Goal: Task Accomplishment & Management: Complete application form

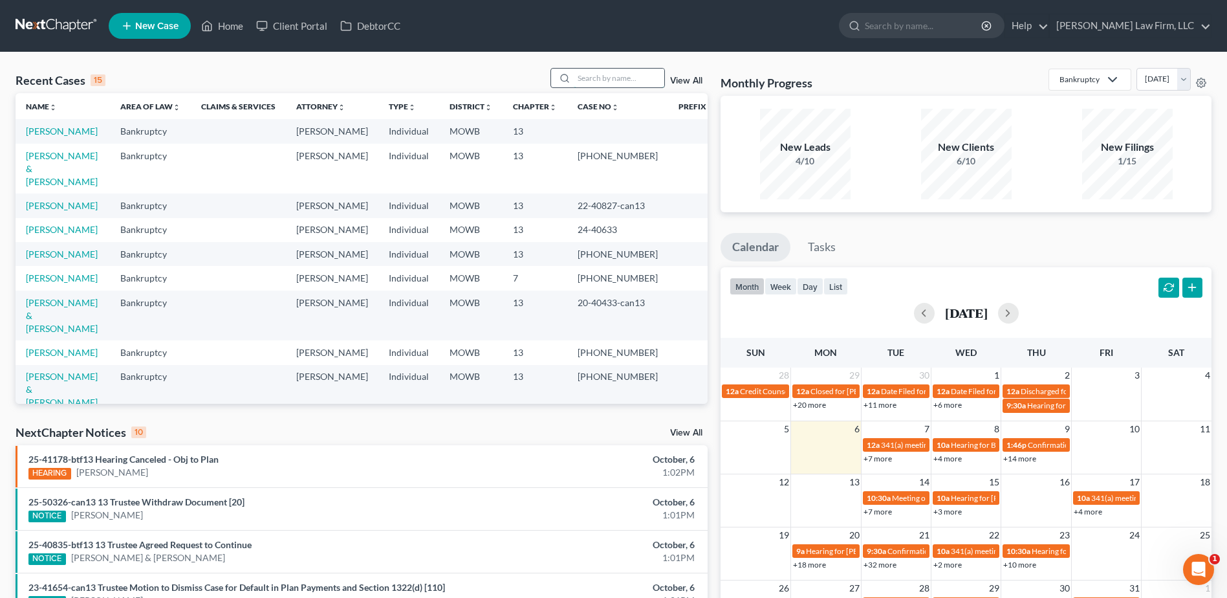
click at [605, 79] on input "search" at bounding box center [619, 78] width 91 height 19
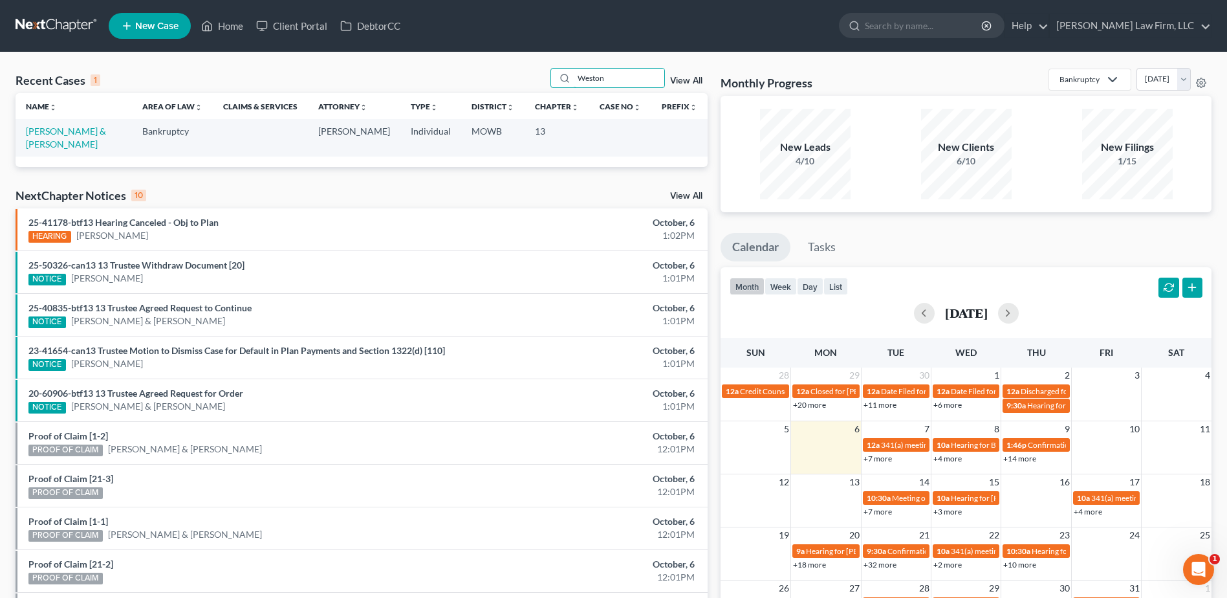
type input "Weston"
click at [677, 80] on link "View All" at bounding box center [686, 80] width 32 height 9
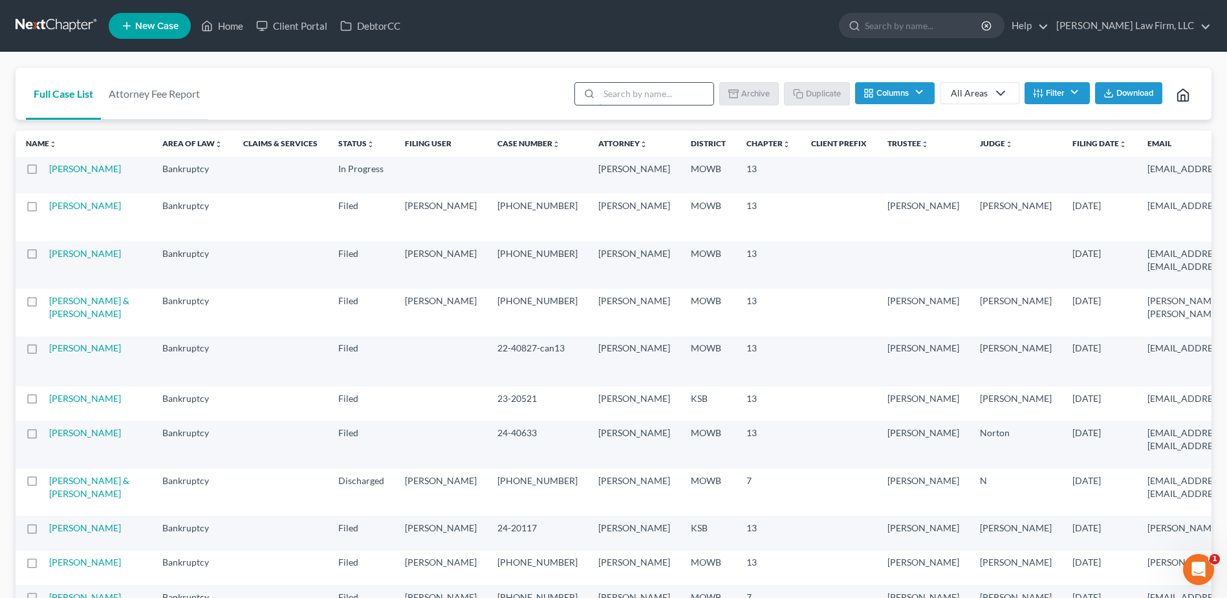
click at [614, 100] on input "search" at bounding box center [656, 94] width 114 height 22
type input "Weston"
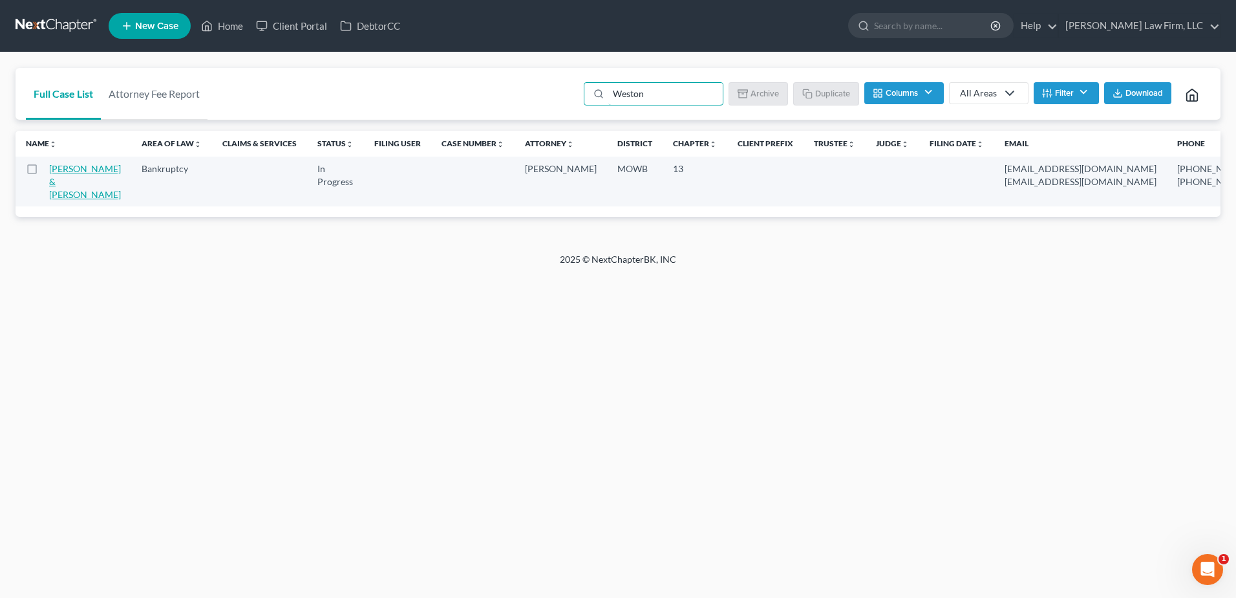
click at [54, 189] on link "[PERSON_NAME] & [PERSON_NAME]" at bounding box center [85, 181] width 72 height 37
select select "4"
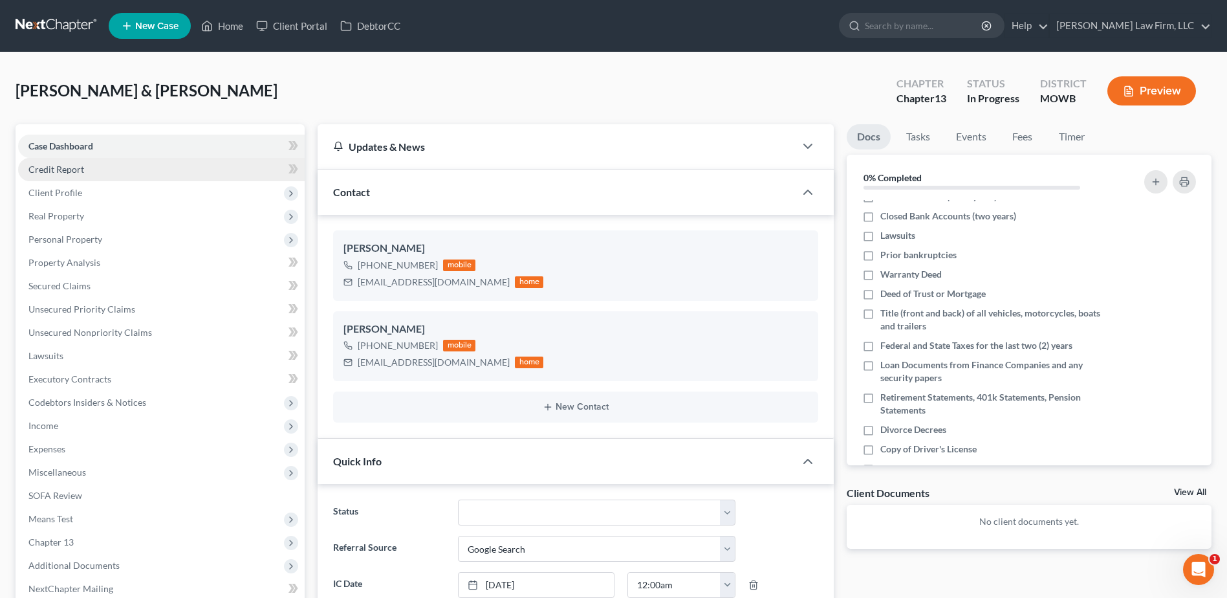
click at [71, 164] on span "Credit Report" at bounding box center [56, 169] width 56 height 11
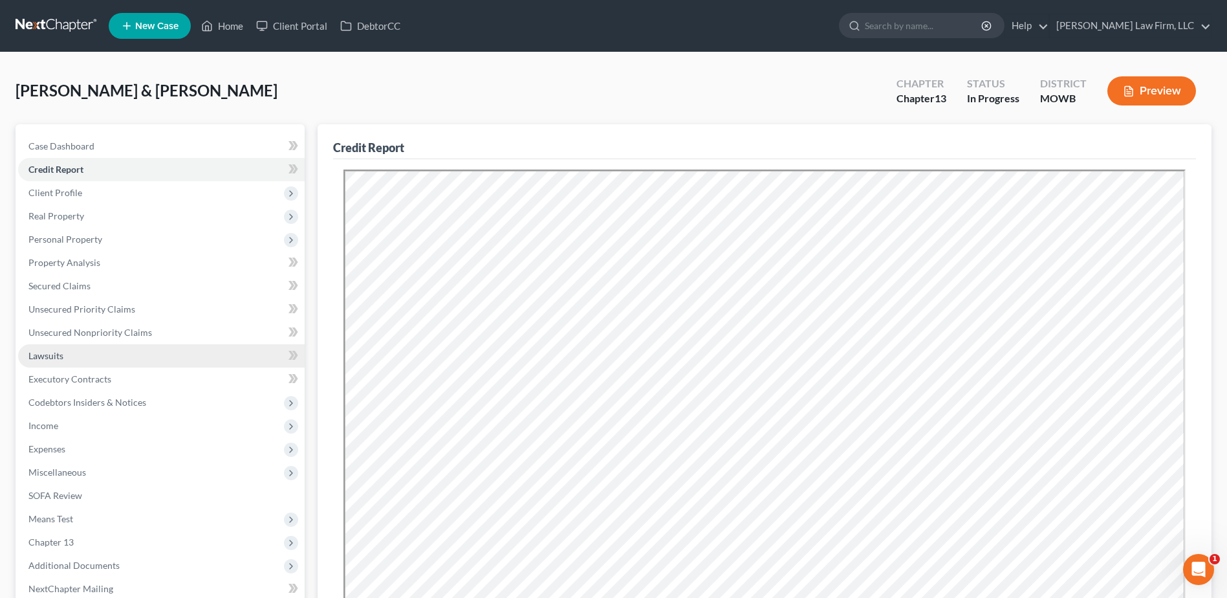
click at [40, 354] on span "Lawsuits" at bounding box center [45, 355] width 35 height 11
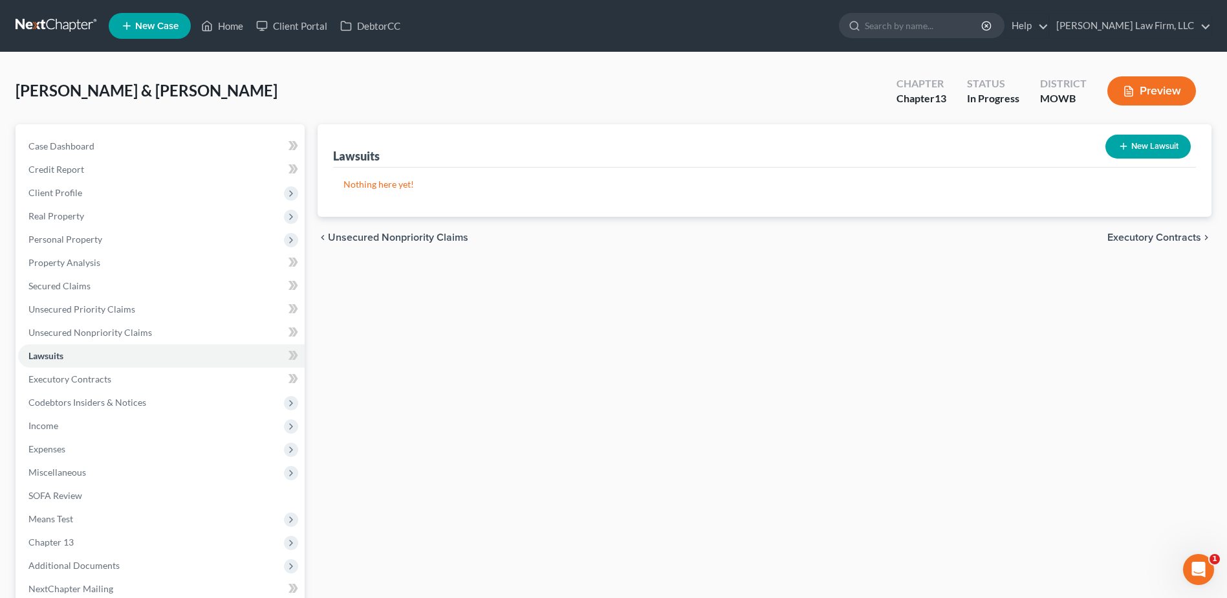
click at [1130, 149] on button "New Lawsuit" at bounding box center [1147, 147] width 85 height 24
select select "0"
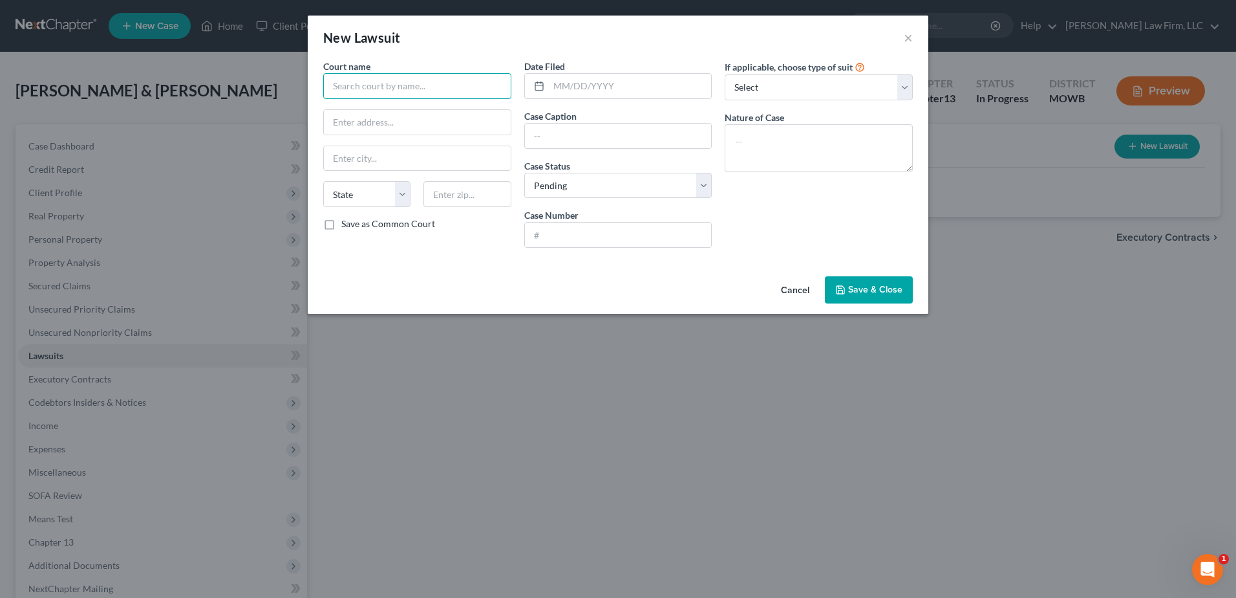
click at [387, 87] on input "text" at bounding box center [417, 86] width 188 height 26
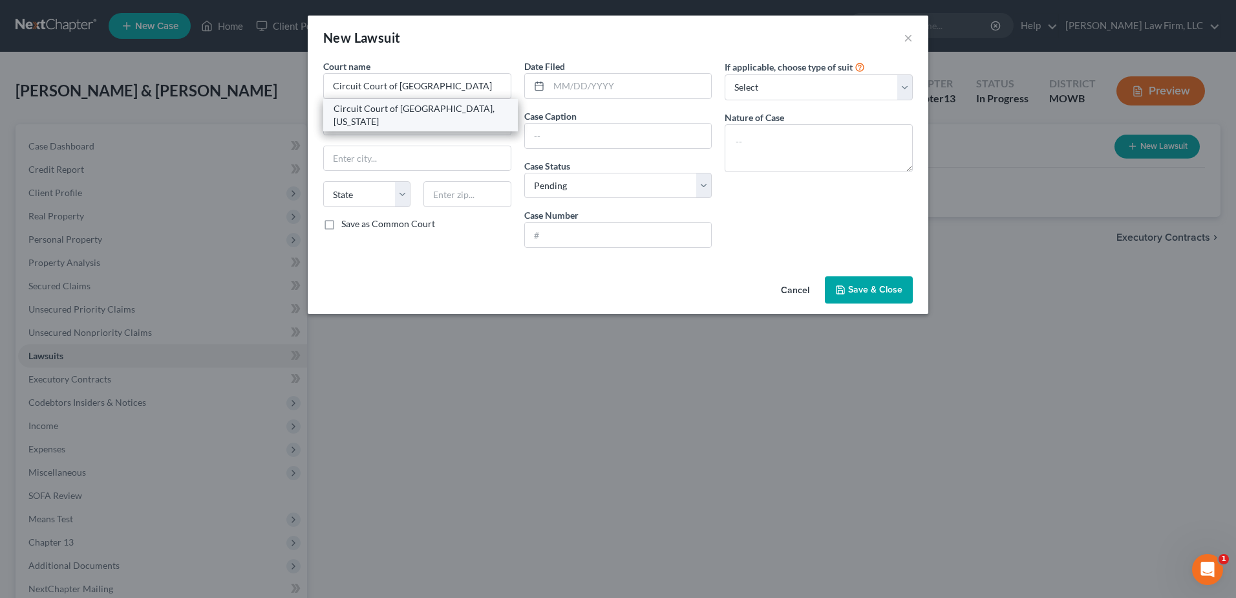
click at [433, 110] on div "Circuit Court of [GEOGRAPHIC_DATA], [US_STATE]" at bounding box center [421, 115] width 174 height 26
type input "Circuit Court of [GEOGRAPHIC_DATA], [US_STATE]"
type input "[STREET_ADDRESS]"
type input "Harrisonville"
select select "26"
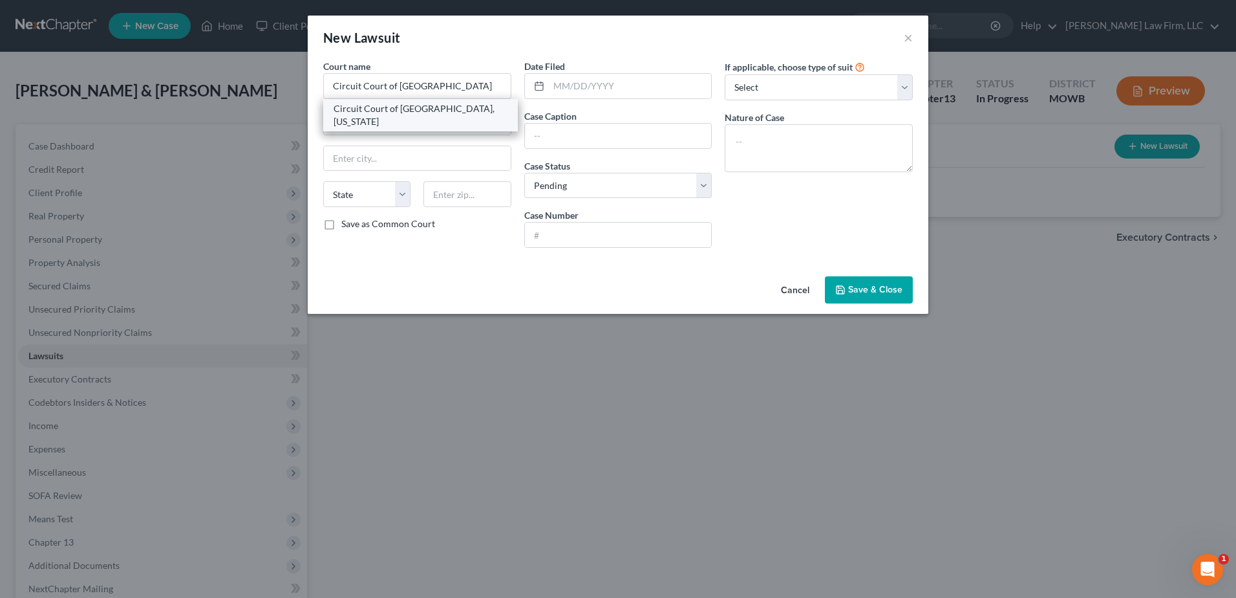
type input "64701"
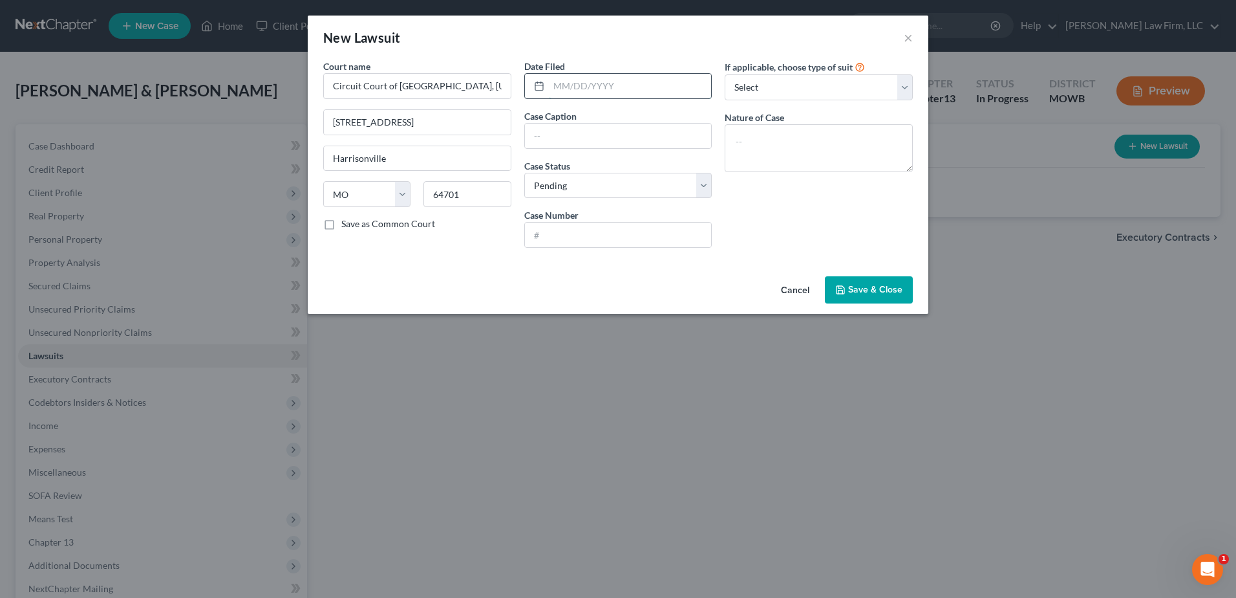
click at [663, 87] on input "text" at bounding box center [630, 86] width 163 height 25
type input "[DATE]"
click at [585, 131] on input "text" at bounding box center [618, 136] width 187 height 25
click at [581, 236] on input "text" at bounding box center [618, 234] width 187 height 25
click at [618, 134] on input "LVNV Funding" at bounding box center [618, 136] width 187 height 25
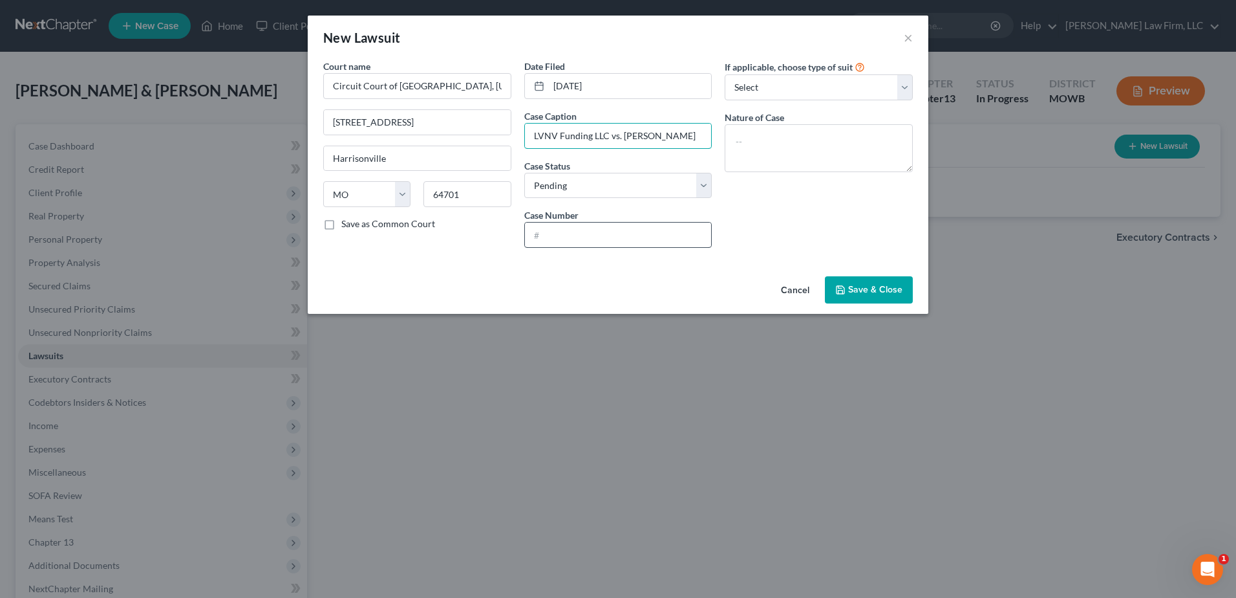
type input "LVNV Funding LLC vs. [PERSON_NAME]"
click at [647, 226] on input "text" at bounding box center [618, 234] width 187 height 25
type input "24CA-AC02524"
click at [778, 137] on textarea at bounding box center [819, 148] width 188 height 48
click at [793, 142] on textarea at bounding box center [819, 148] width 188 height 48
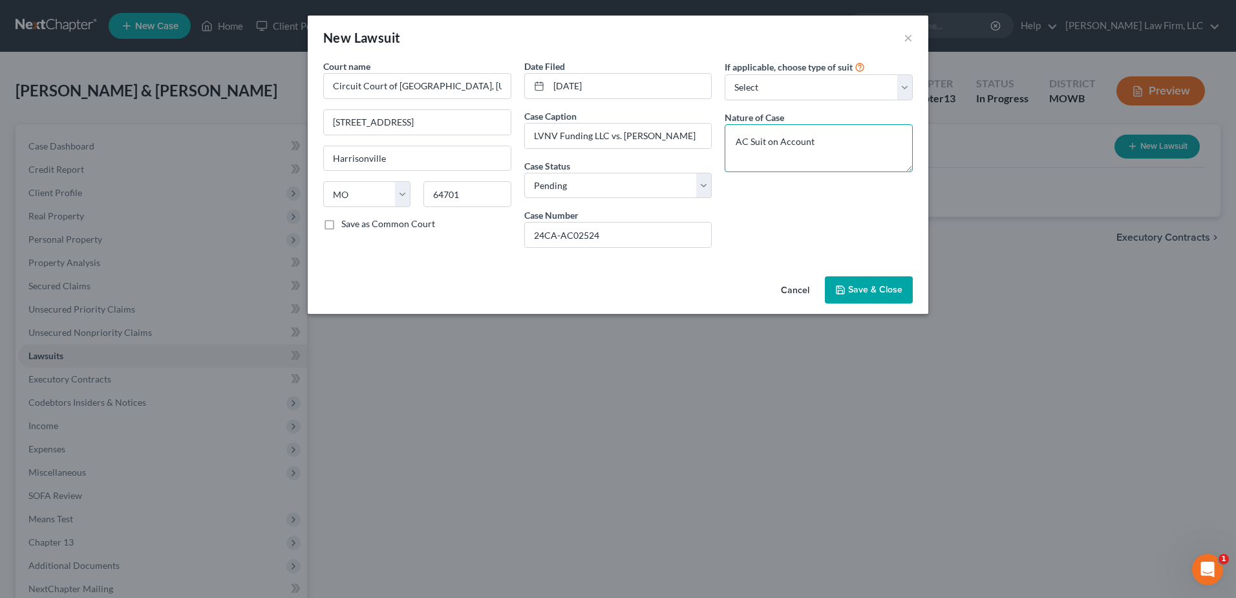
type textarea "AC Suit on Account"
click at [852, 284] on span "Save & Close" at bounding box center [875, 289] width 54 height 11
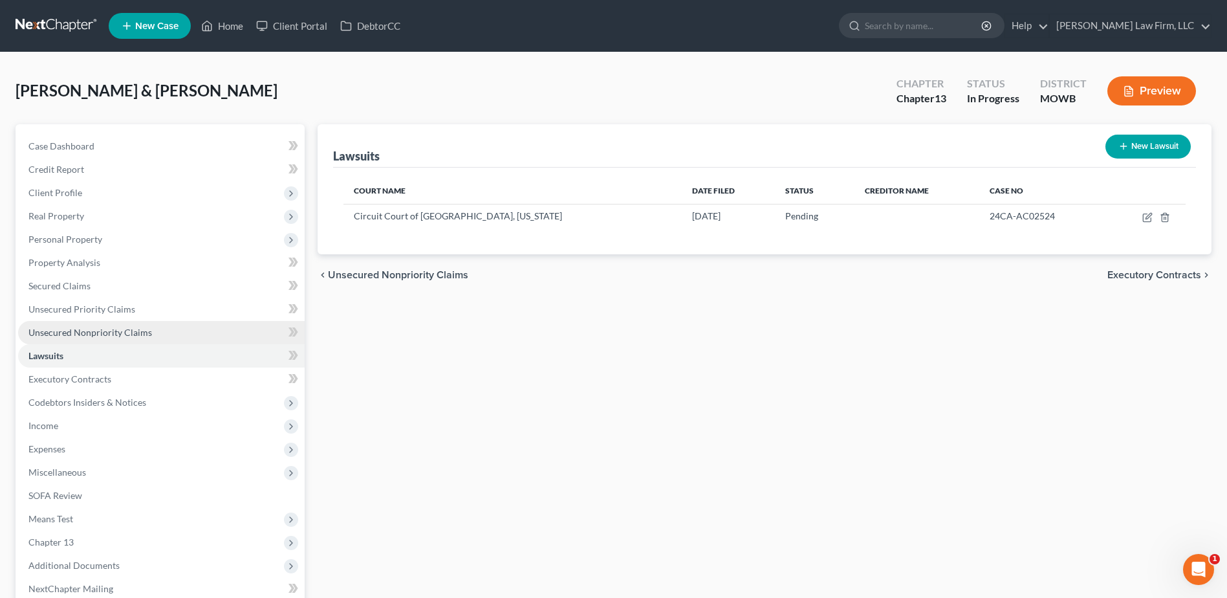
click at [89, 329] on span "Unsecured Nonpriority Claims" at bounding box center [90, 332] width 124 height 11
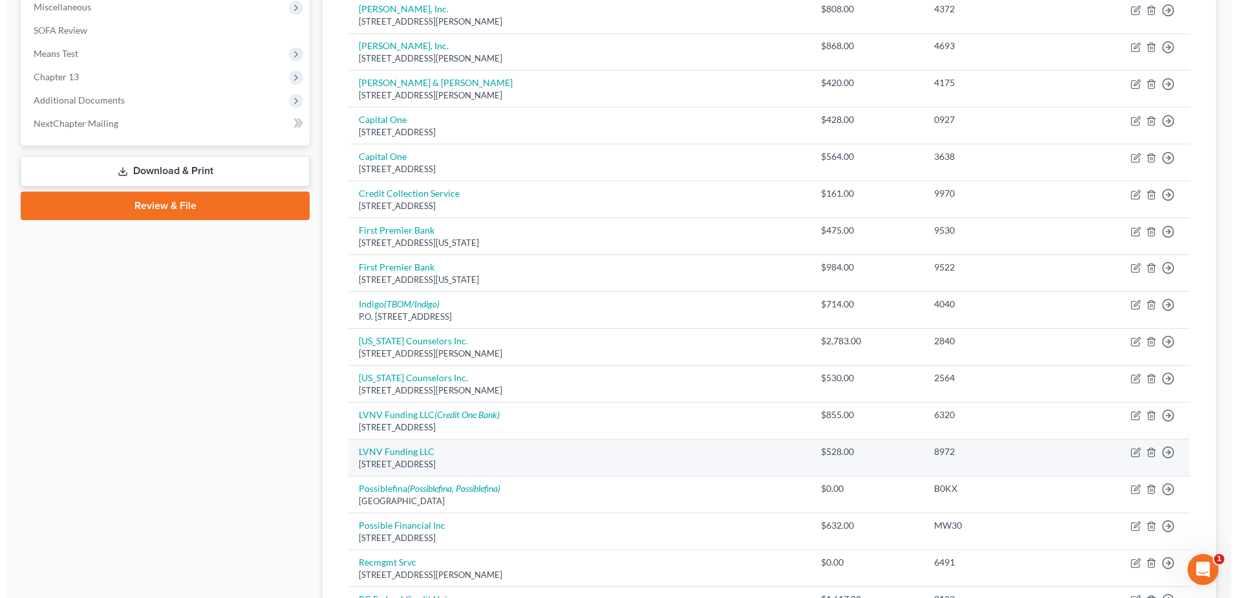
scroll to position [469, 0]
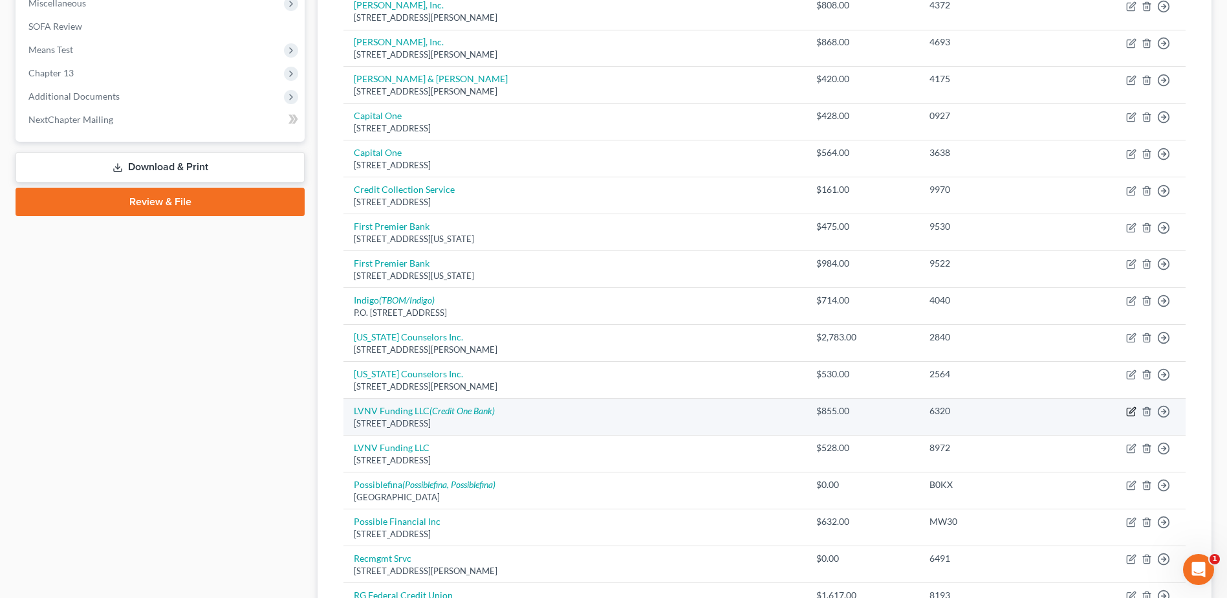
click at [1130, 411] on icon "button" at bounding box center [1131, 411] width 10 height 10
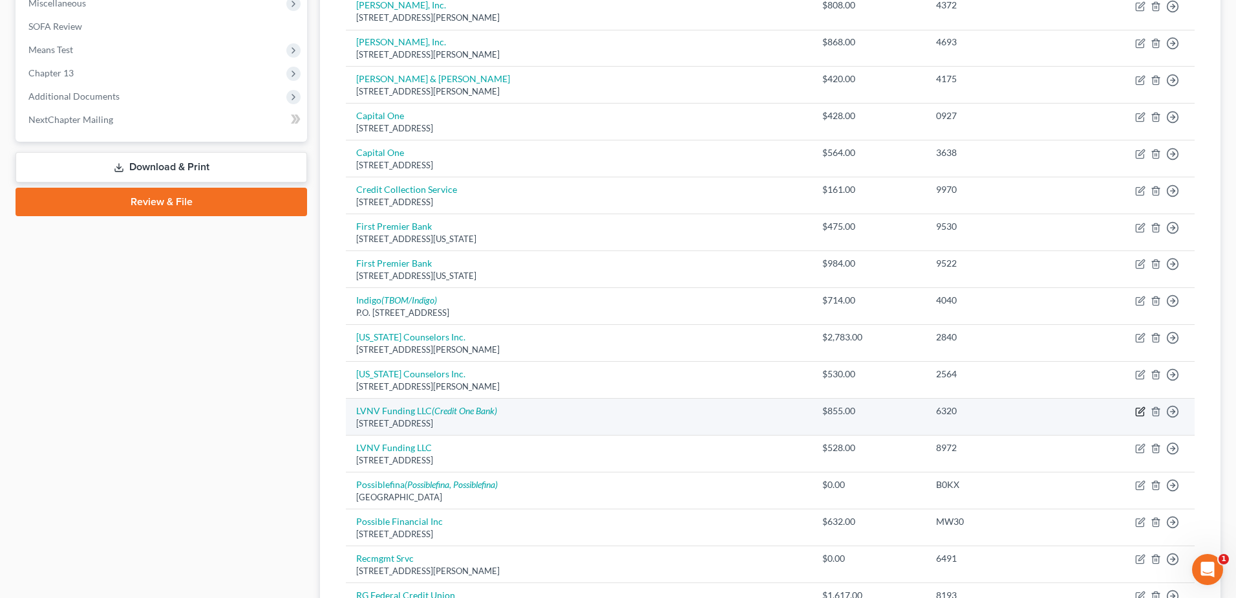
select select "42"
select select "10"
select select "0"
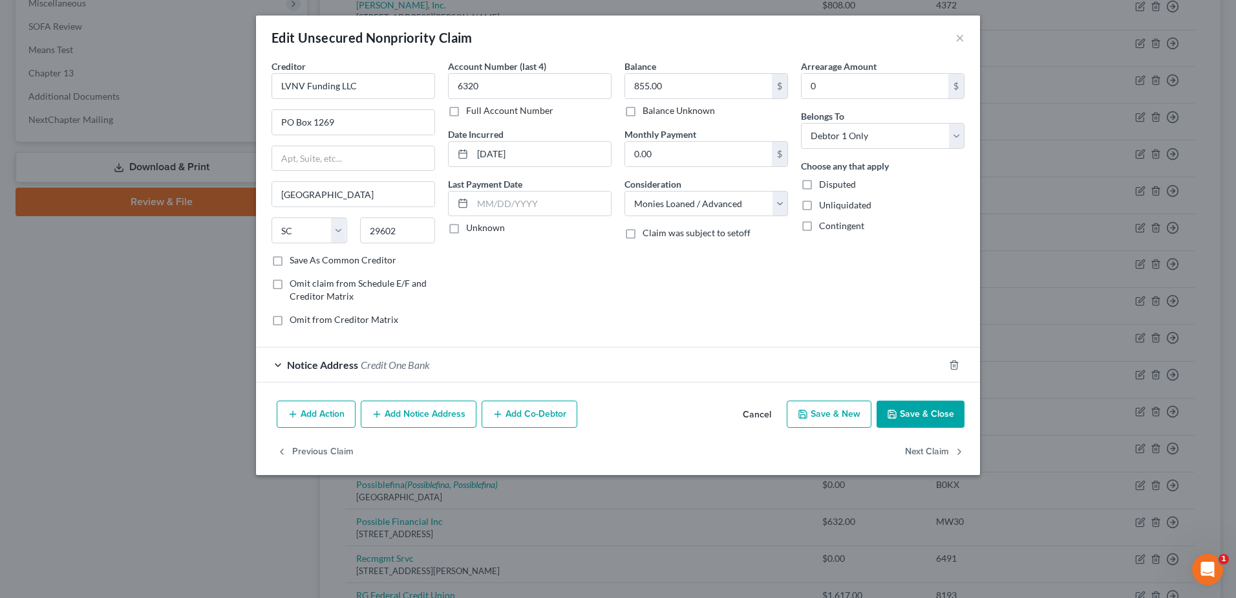
click at [404, 418] on button "Add Notice Address" at bounding box center [419, 413] width 116 height 27
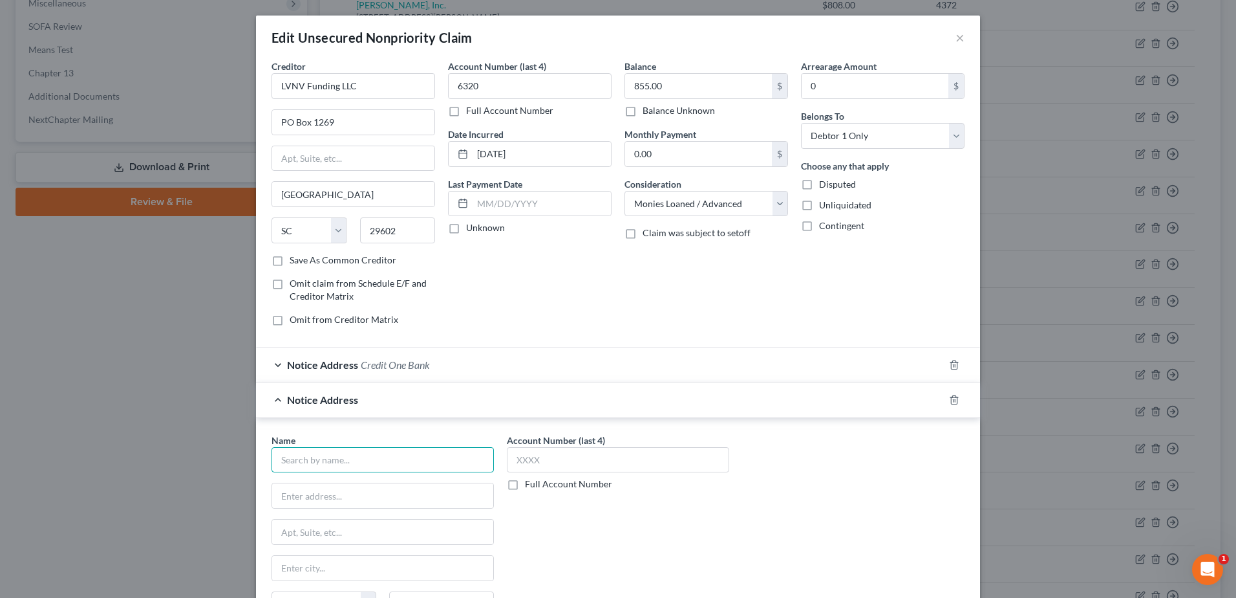
click at [328, 461] on input "text" at bounding box center [383, 460] width 222 height 26
type input "[PERSON_NAME][GEOGRAPHIC_DATA]"
click at [331, 500] on input "text" at bounding box center [382, 495] width 221 height 25
type input "Mandarich Law Group, LLP"
type input "P.O. Box 109032"
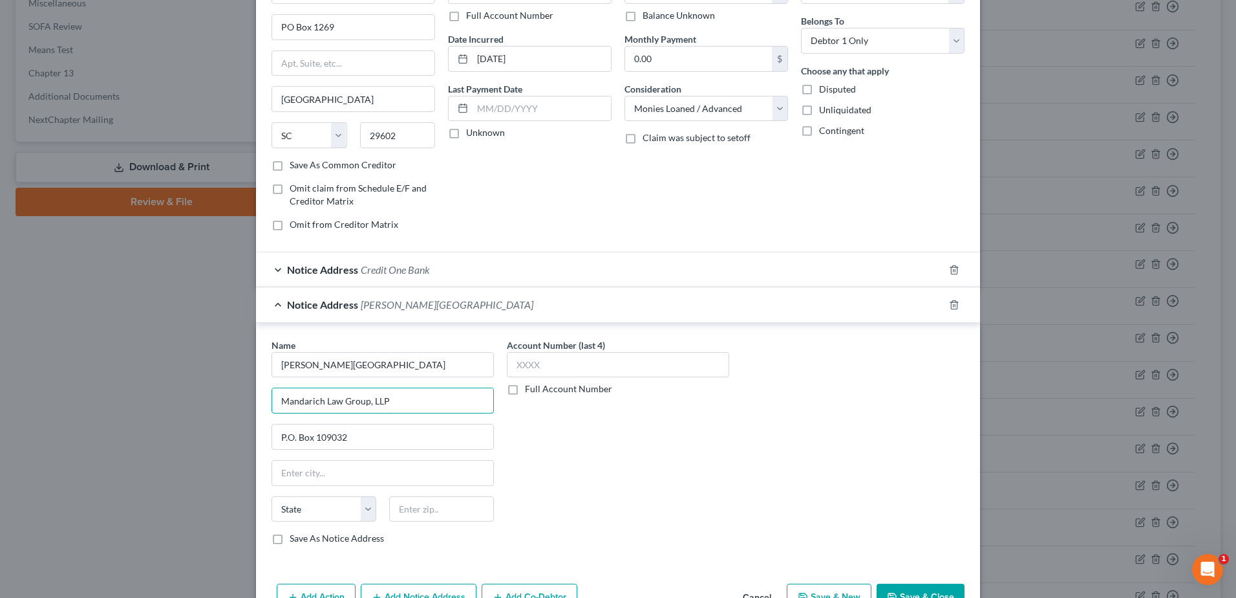
scroll to position [97, 0]
click at [433, 506] on input "text" at bounding box center [441, 507] width 105 height 26
type input "0"
type input "60610"
type input "[GEOGRAPHIC_DATA]"
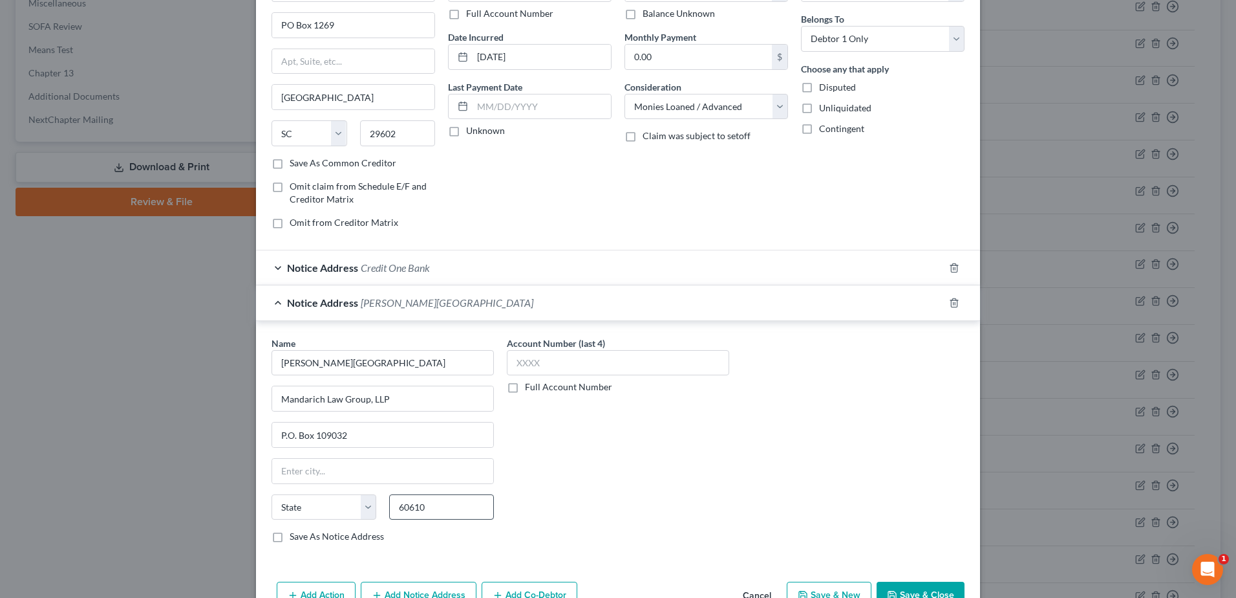
select select "14"
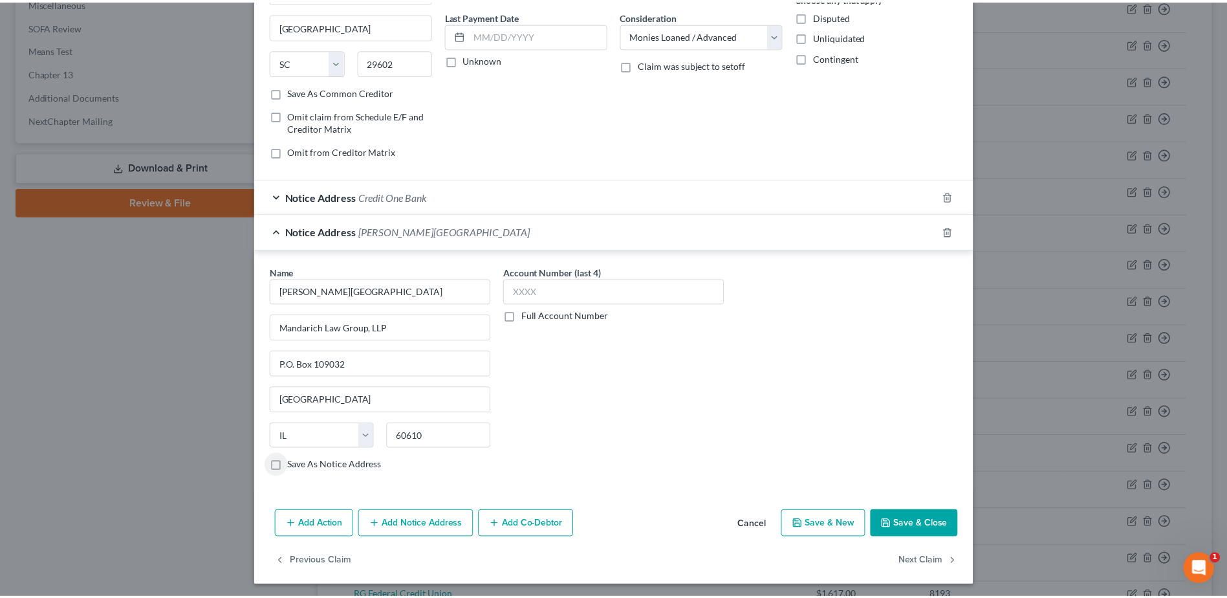
scroll to position [171, 0]
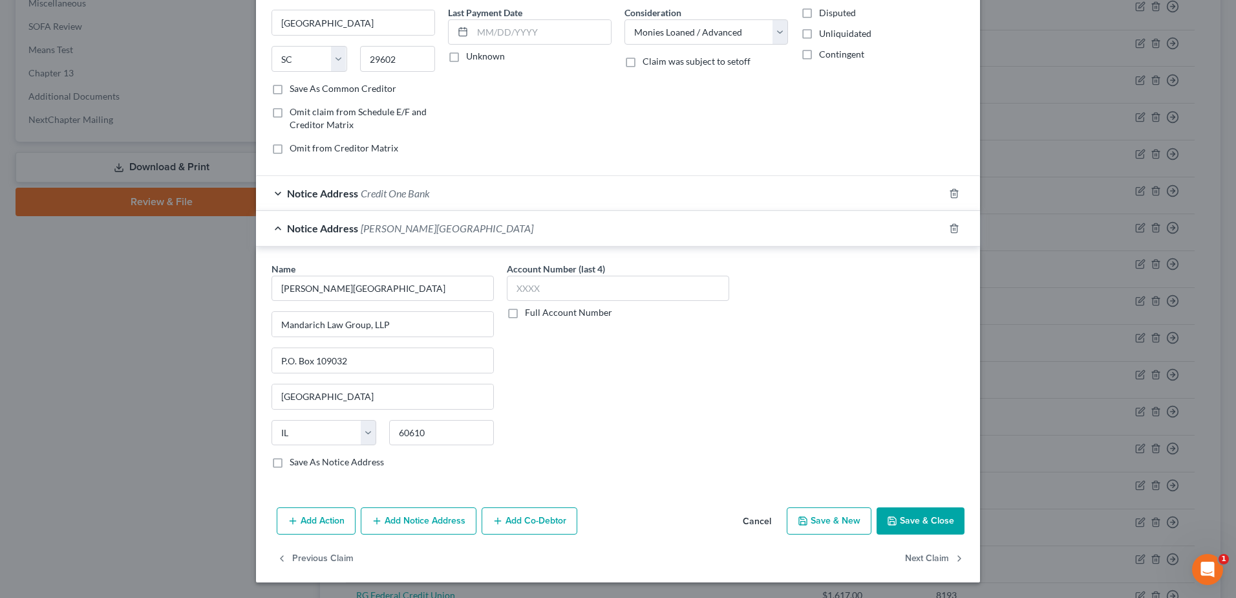
click at [939, 516] on button "Save & Close" at bounding box center [921, 520] width 88 height 27
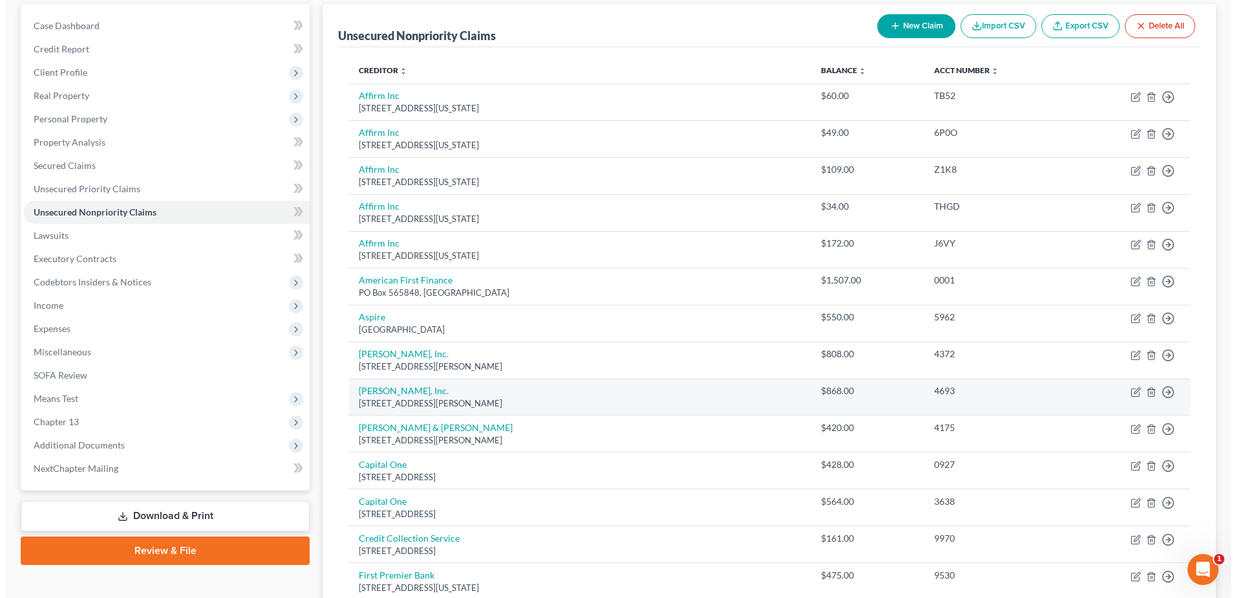
scroll to position [0, 0]
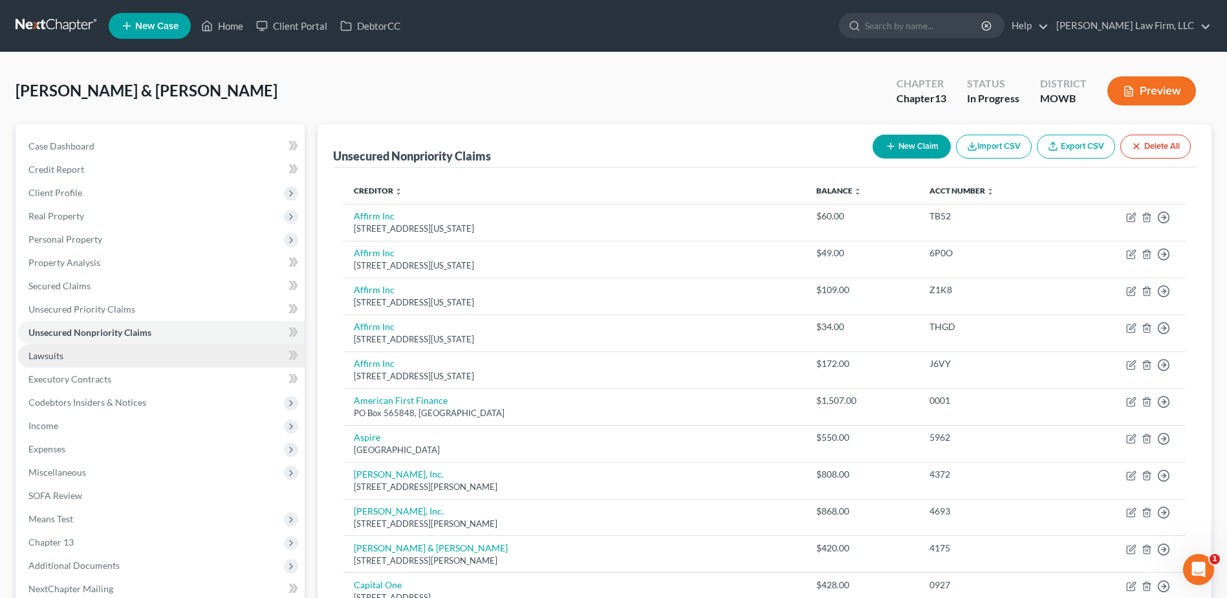
click at [71, 353] on link "Lawsuits" at bounding box center [161, 355] width 286 height 23
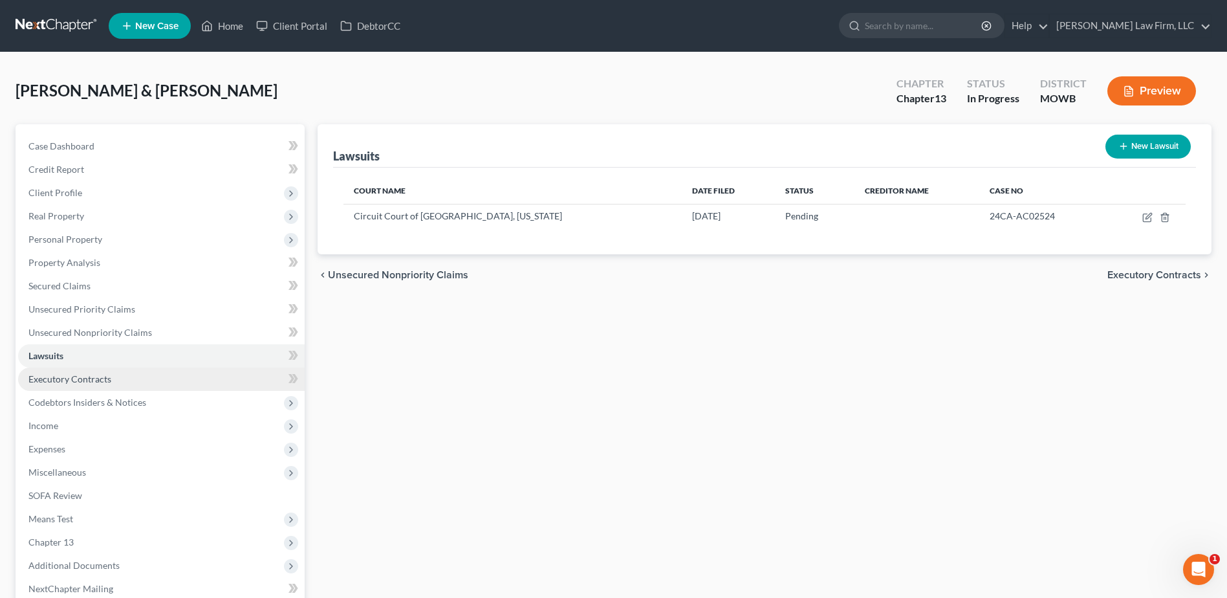
click at [96, 380] on span "Executory Contracts" at bounding box center [69, 378] width 83 height 11
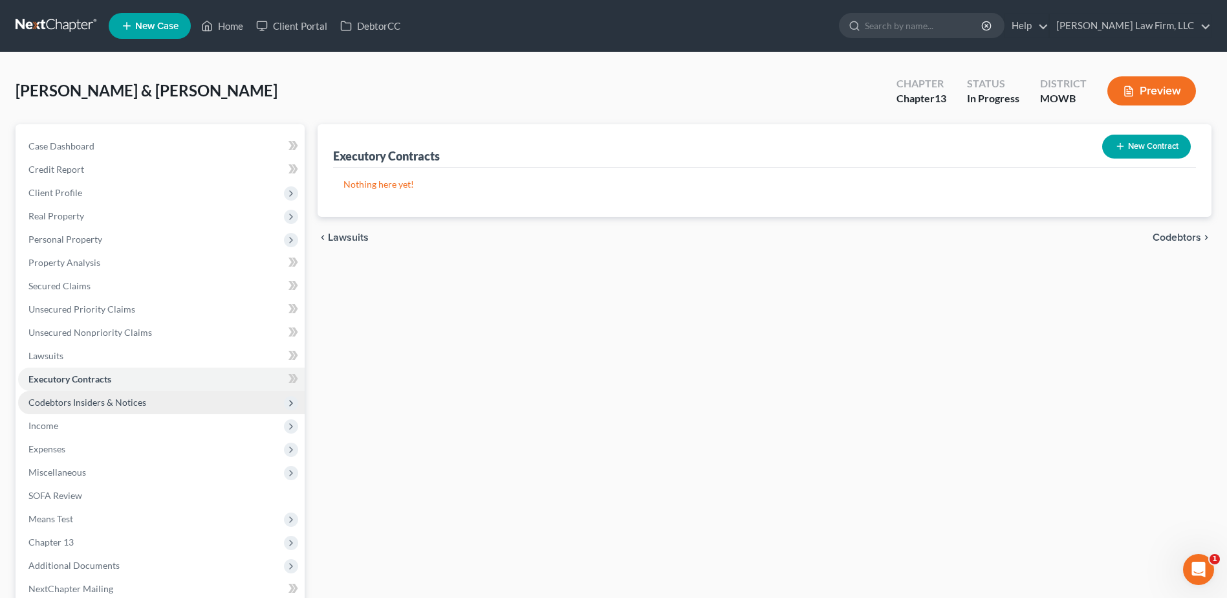
click at [103, 404] on span "Codebtors Insiders & Notices" at bounding box center [87, 401] width 118 height 11
click at [96, 423] on span "Codebtors" at bounding box center [75, 425] width 43 height 11
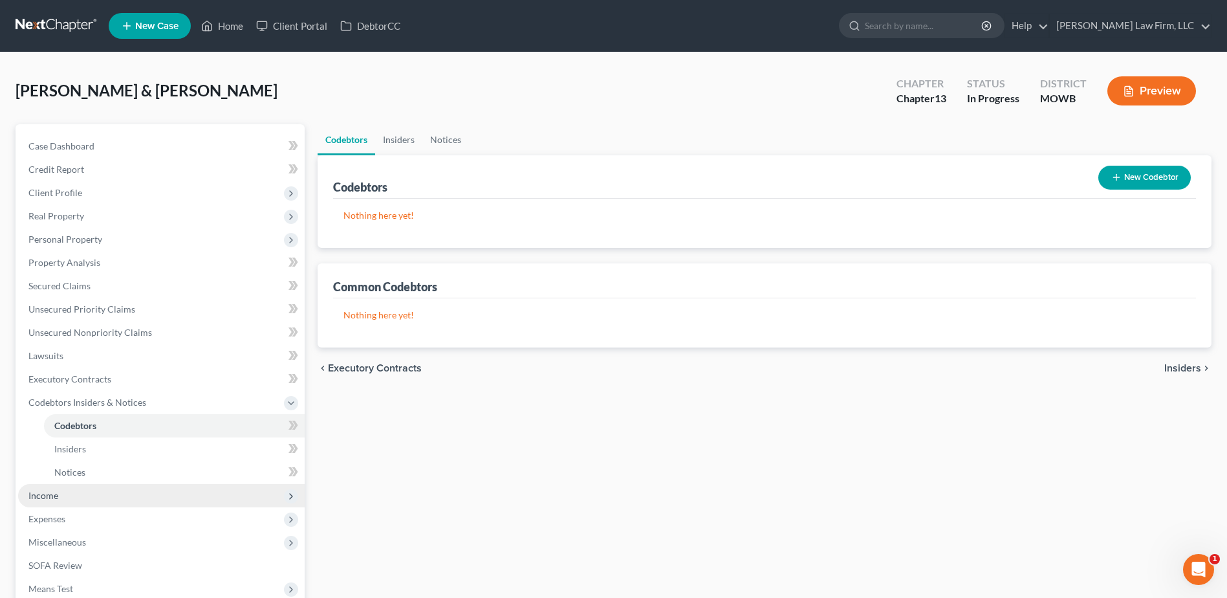
click at [30, 491] on span "Income" at bounding box center [43, 495] width 30 height 11
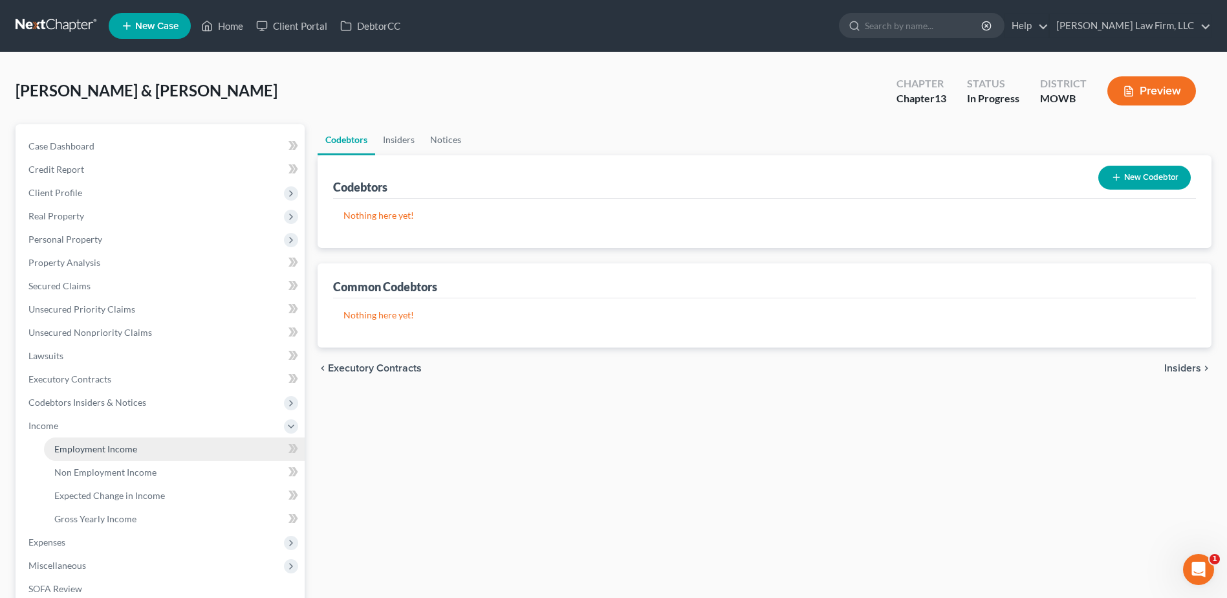
click at [103, 449] on span "Employment Income" at bounding box center [95, 448] width 83 height 11
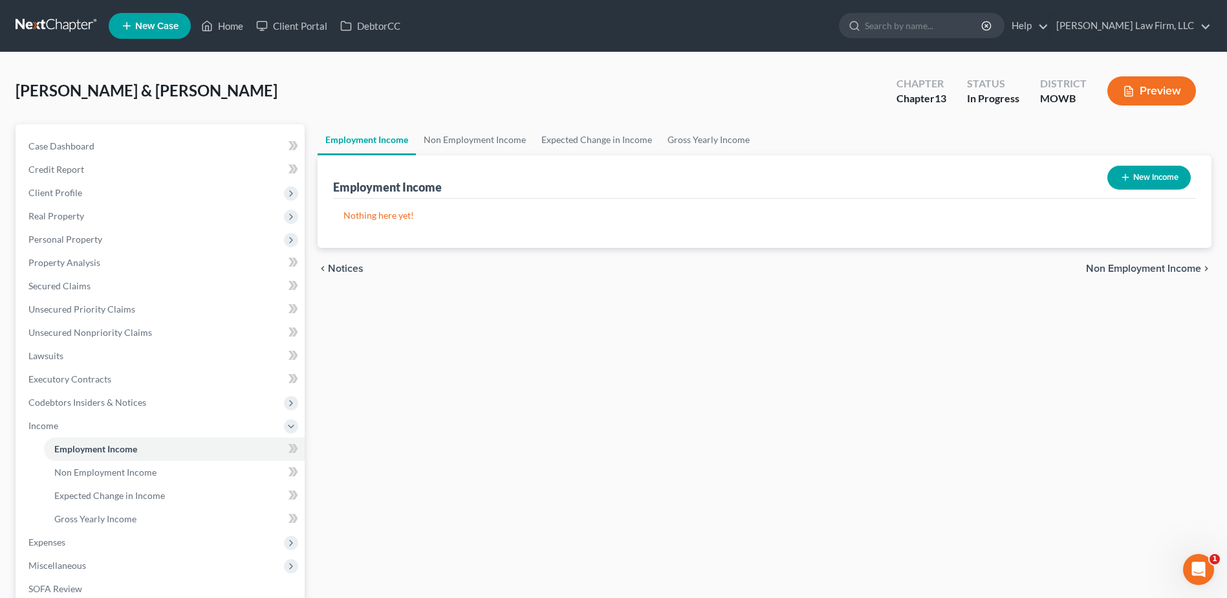
click at [1156, 168] on button "New Income" at bounding box center [1148, 178] width 83 height 24
select select "0"
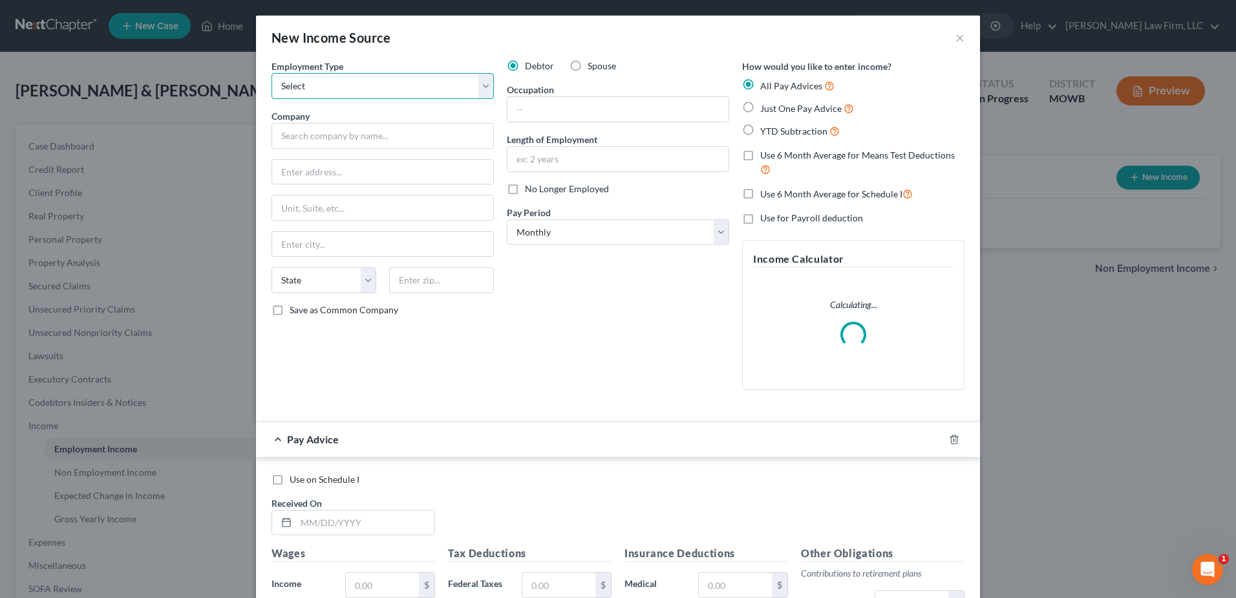
click at [351, 85] on select "Select Full or [DEMOGRAPHIC_DATA] Employment Self Employment" at bounding box center [383, 86] width 222 height 26
select select "0"
click at [272, 73] on select "Select Full or [DEMOGRAPHIC_DATA] Employment Self Employment" at bounding box center [383, 86] width 222 height 26
click at [319, 138] on input "text" at bounding box center [383, 136] width 222 height 26
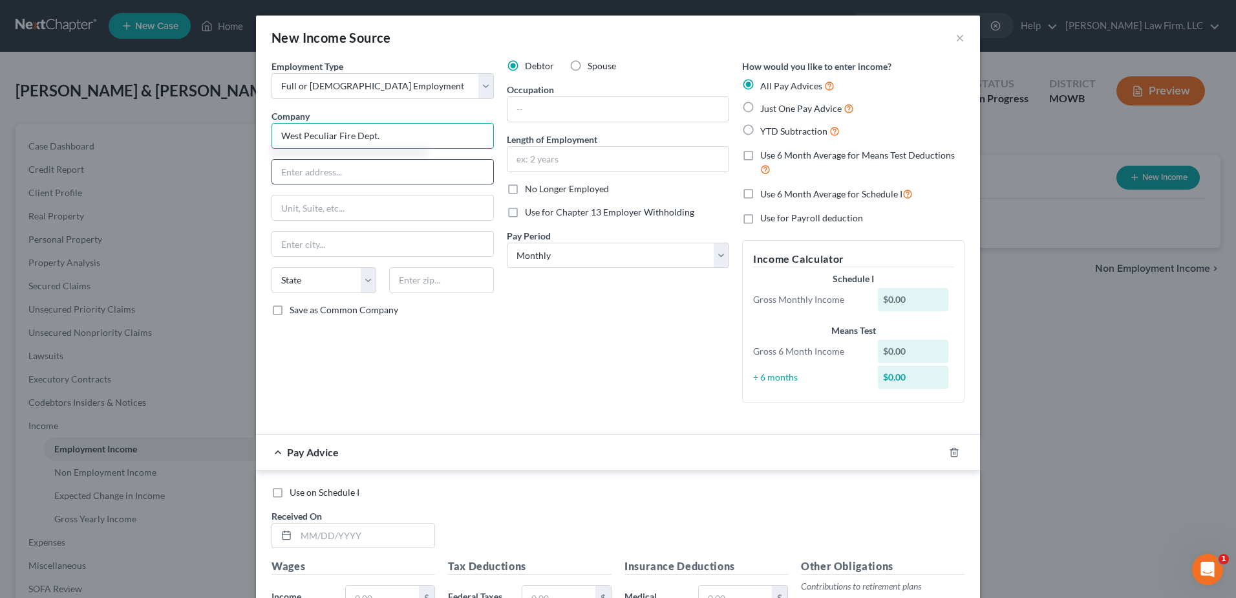
type input "West Peculiar Fire Dept."
click at [361, 165] on input "text" at bounding box center [382, 172] width 221 height 25
type input "[STREET_ADDRESS]"
click at [438, 283] on input "text" at bounding box center [441, 280] width 105 height 26
type input "64078"
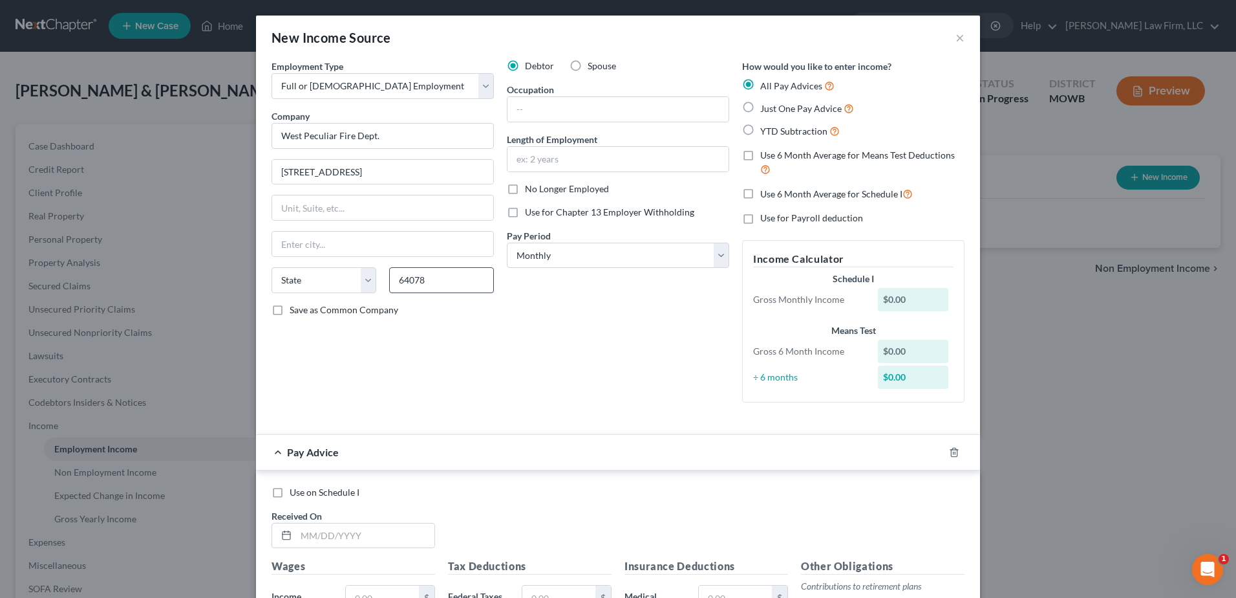
type input "Peculiar"
select select "26"
click at [557, 106] on input "text" at bounding box center [618, 109] width 221 height 25
type input "Firefighter"
click at [574, 160] on input "text" at bounding box center [618, 159] width 221 height 25
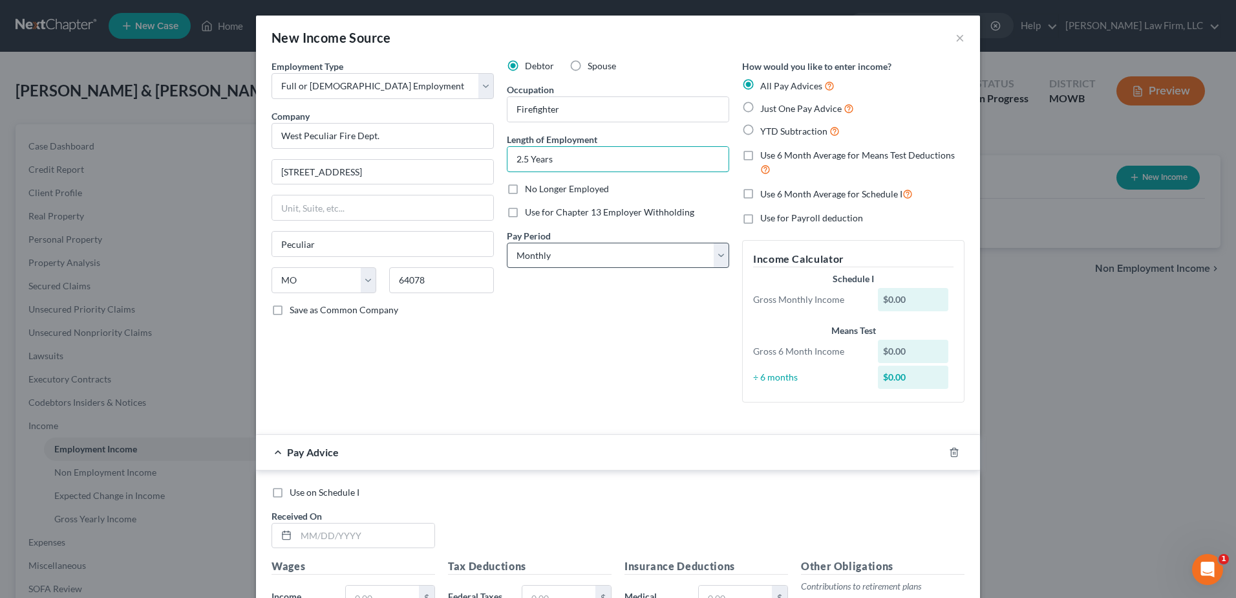
type input "2.5 Years"
click at [605, 254] on select "Select Monthly Twice Monthly Every Other Week Weekly" at bounding box center [618, 256] width 222 height 26
select select "2"
click at [507, 243] on select "Select Monthly Twice Monthly Every Other Week Weekly" at bounding box center [618, 256] width 222 height 26
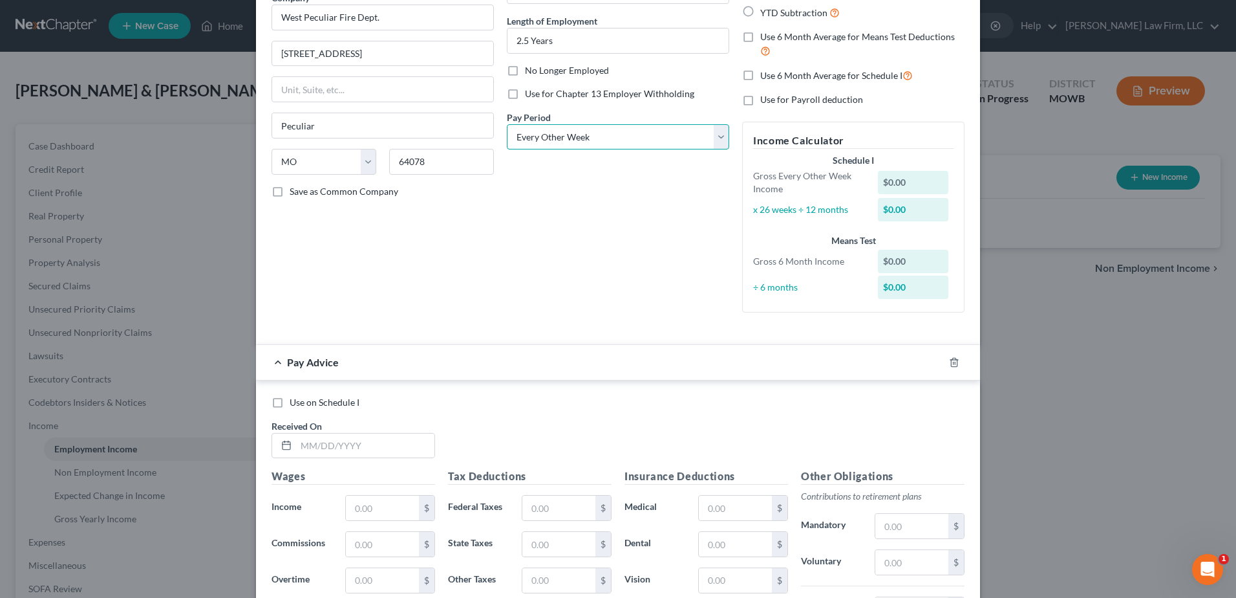
scroll to position [129, 0]
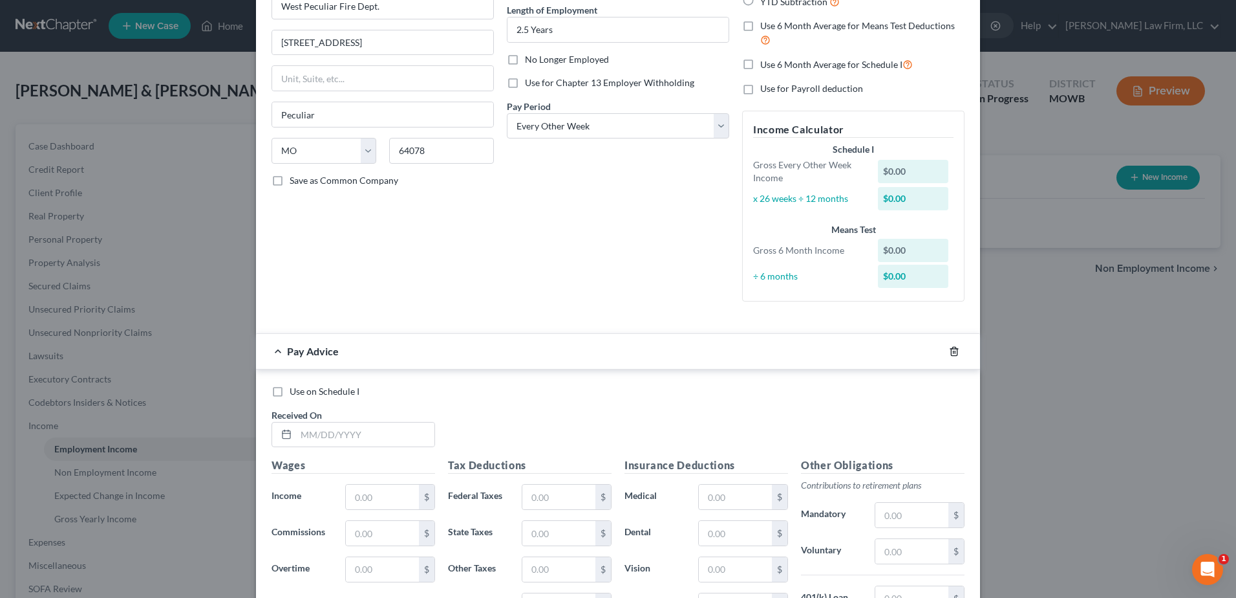
click at [951, 349] on polyline "button" at bounding box center [955, 349] width 8 height 0
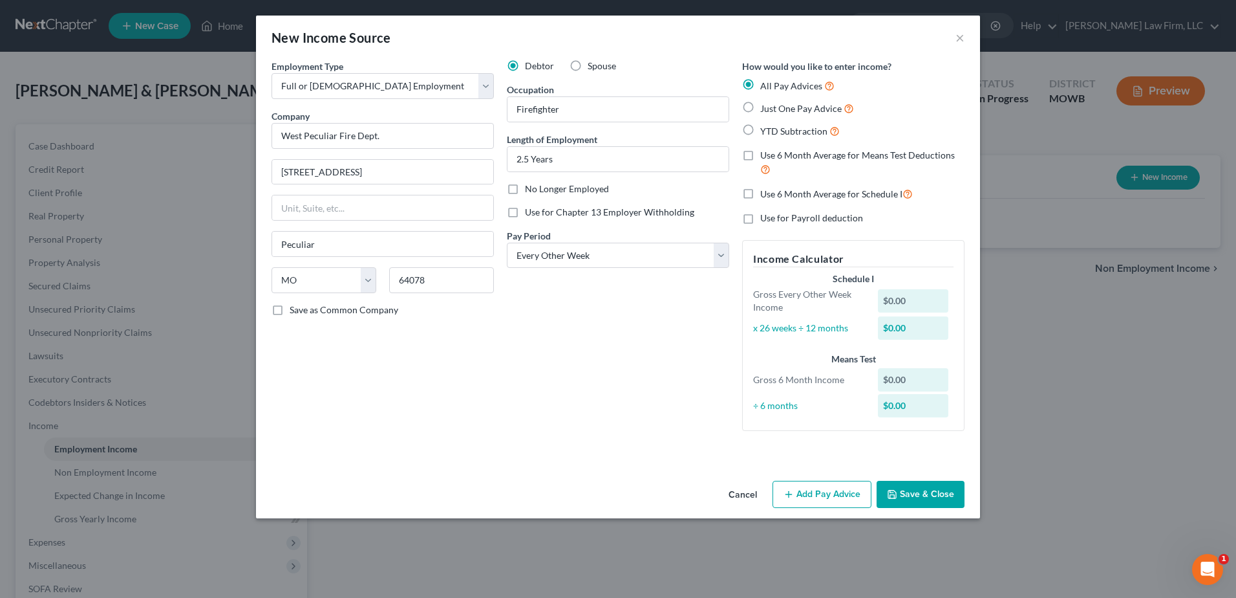
click at [927, 491] on button "Save & Close" at bounding box center [921, 493] width 88 height 27
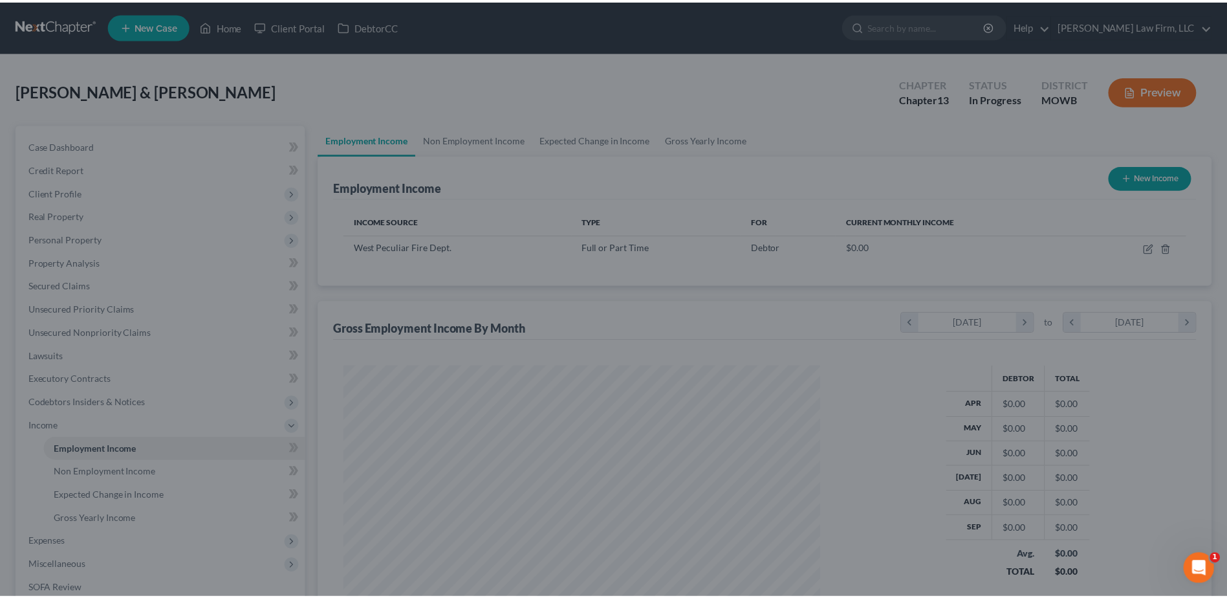
scroll to position [646450, 646184]
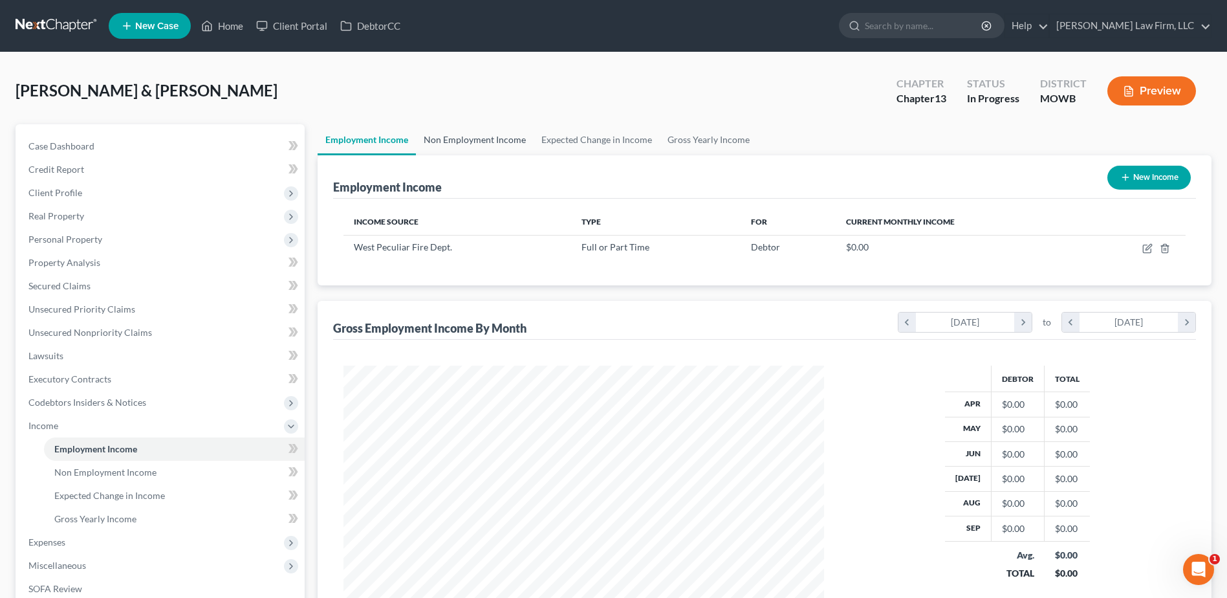
click at [460, 142] on link "Non Employment Income" at bounding box center [475, 139] width 118 height 31
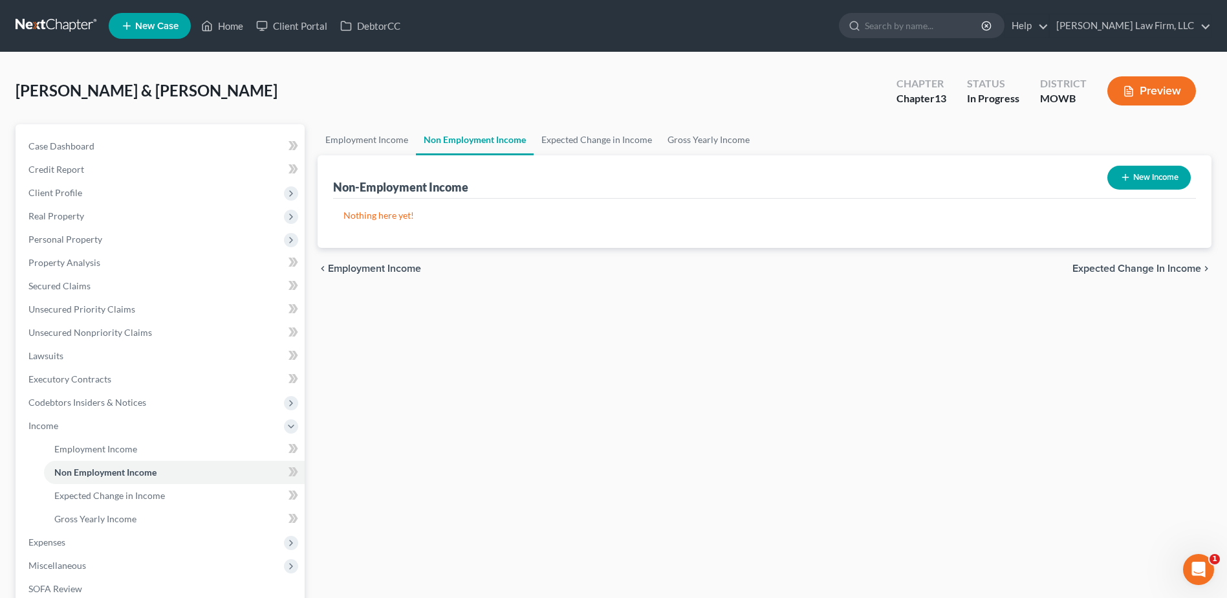
click at [1145, 173] on button "New Income" at bounding box center [1148, 178] width 83 height 24
select select "0"
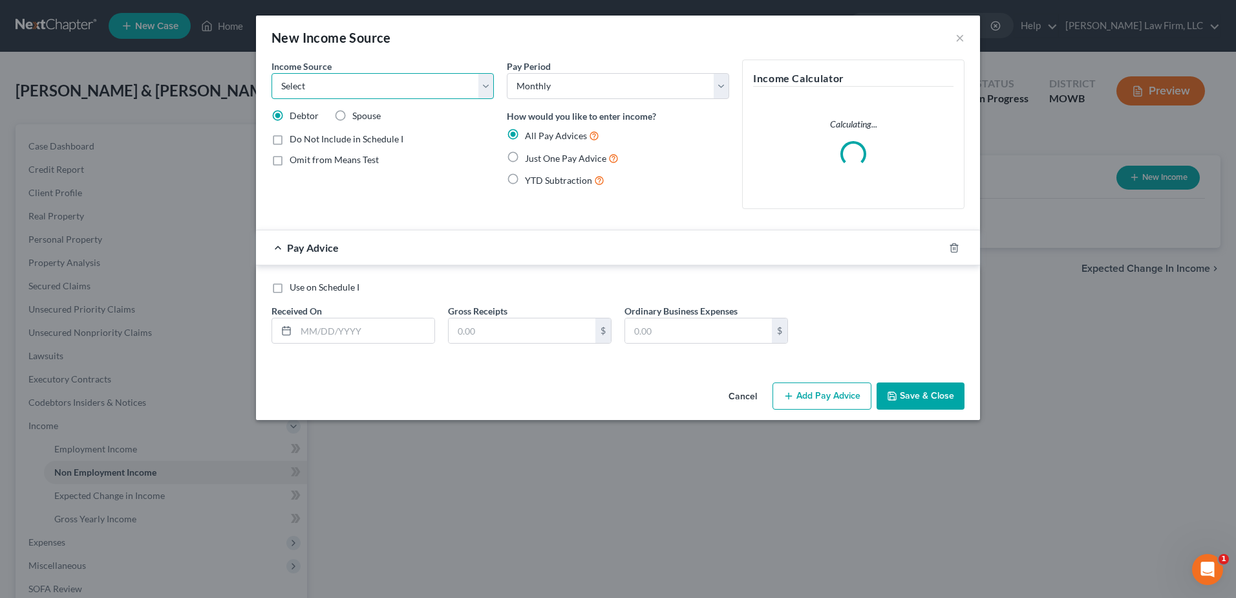
click at [327, 92] on select "Select Unemployment Disability (from employer) Pension Retirement Social Securi…" at bounding box center [383, 86] width 222 height 26
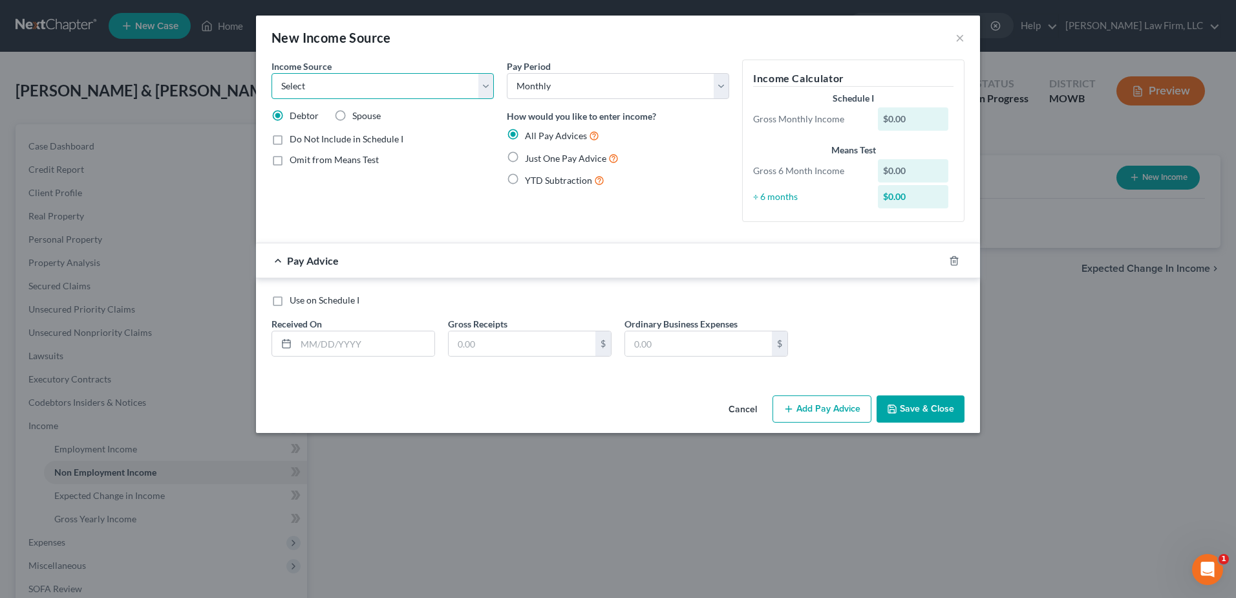
select select "12"
click at [272, 73] on select "Select Unemployment Disability (from employer) Pension Retirement Social Securi…" at bounding box center [383, 86] width 222 height 26
click at [340, 340] on input "text" at bounding box center [365, 343] width 138 height 25
type input "[DATE]"
type input "2,092.19"
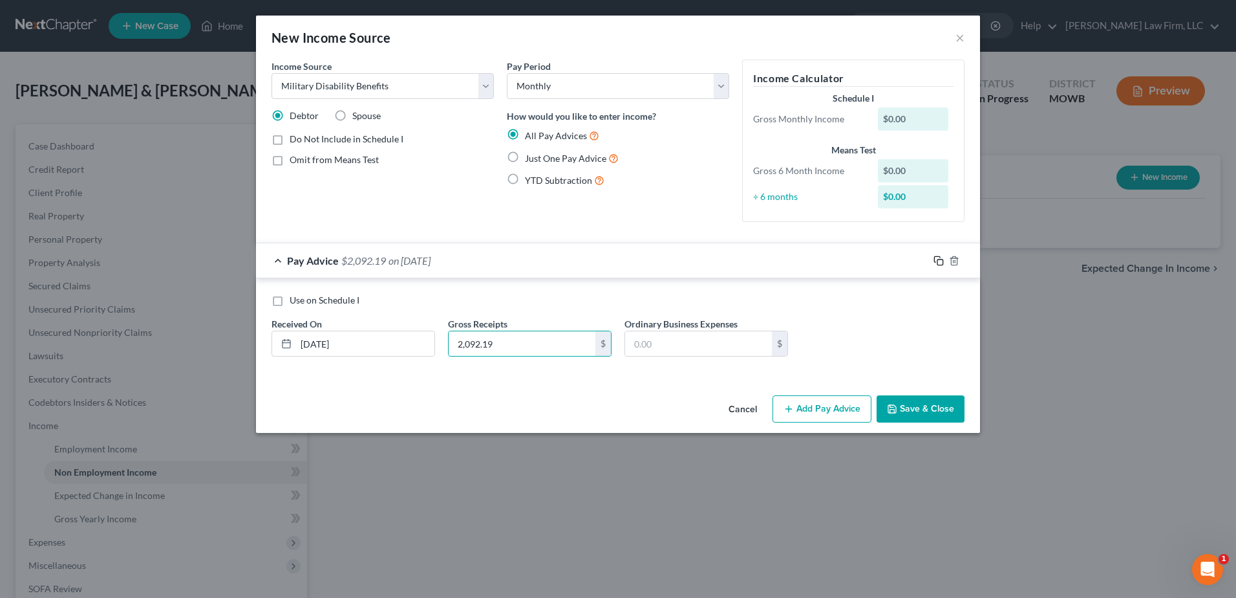
click at [941, 263] on icon "button" at bounding box center [939, 260] width 10 height 10
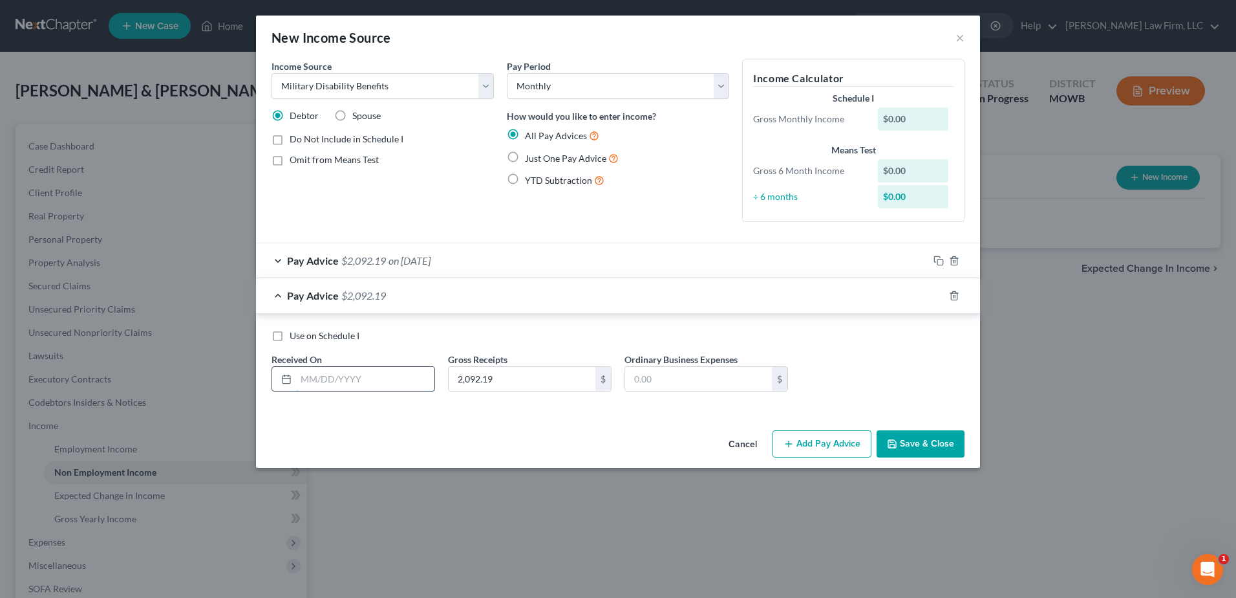
click at [386, 385] on input "text" at bounding box center [365, 379] width 138 height 25
type input "[DATE]"
click at [935, 292] on icon "button" at bounding box center [937, 294] width 6 height 6
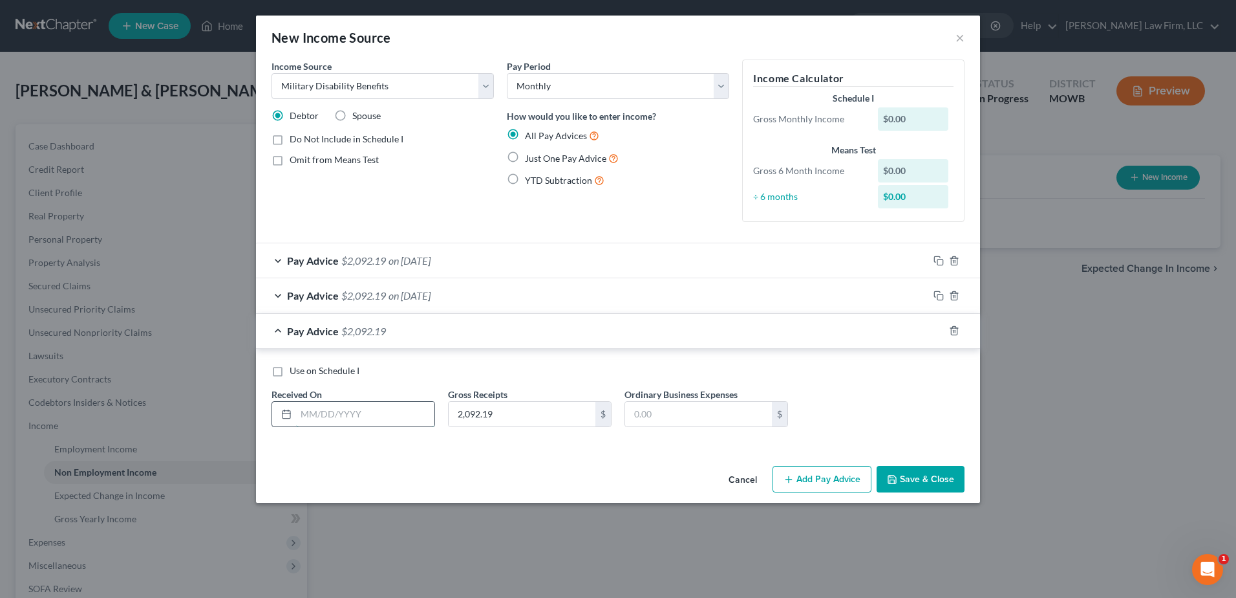
click at [403, 421] on input "text" at bounding box center [365, 414] width 138 height 25
type input "[DATE]"
click at [940, 334] on icon "button" at bounding box center [939, 330] width 10 height 10
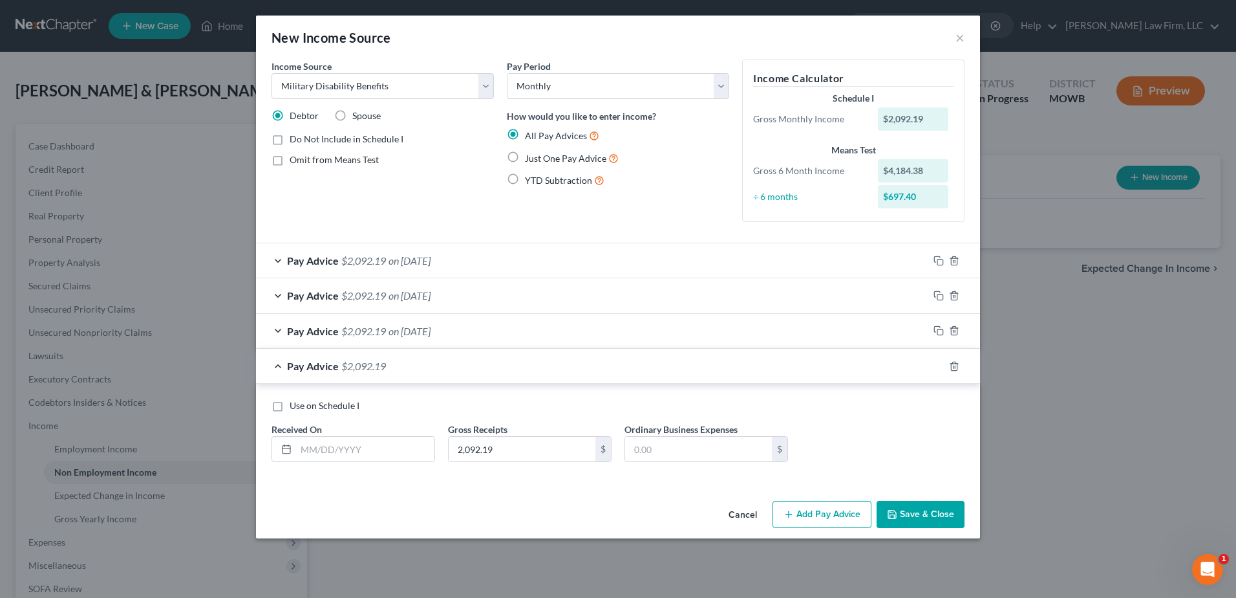
click at [366, 465] on div "Use on Schedule I Received On * Gross Receipts 2,092.19 $ Ordinary Business Exp…" at bounding box center [618, 435] width 706 height 73
click at [363, 451] on input "text" at bounding box center [365, 449] width 138 height 25
type input "[DATE]"
click at [936, 364] on icon "button" at bounding box center [939, 366] width 10 height 10
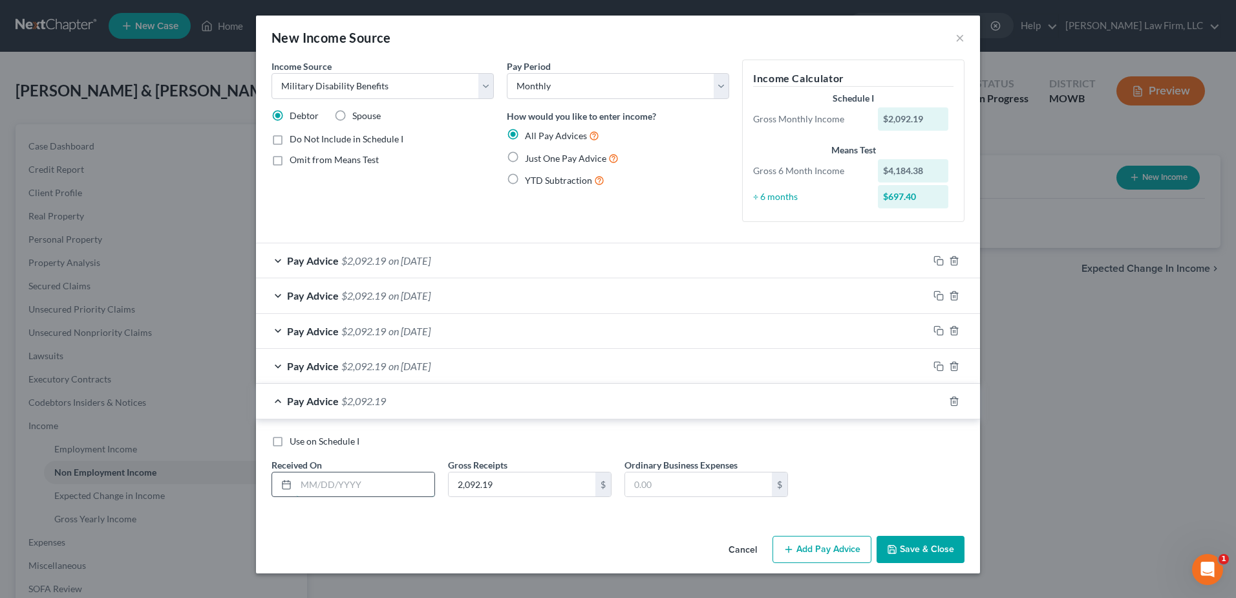
click at [361, 484] on input "text" at bounding box center [365, 484] width 138 height 25
type input "[DATE]"
drag, startPoint x: 936, startPoint y: 400, endPoint x: 929, endPoint y: 396, distance: 8.4
click at [932, 398] on div at bounding box center [955, 401] width 52 height 21
click at [941, 398] on icon "button" at bounding box center [939, 401] width 10 height 10
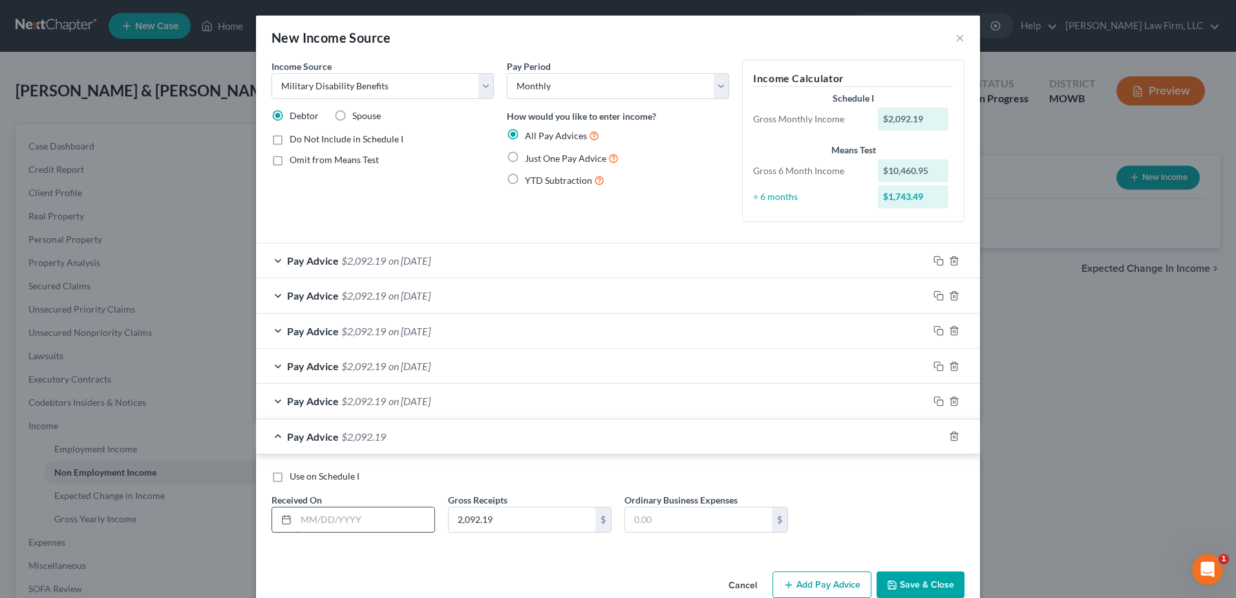
click at [369, 520] on input "text" at bounding box center [365, 519] width 138 height 25
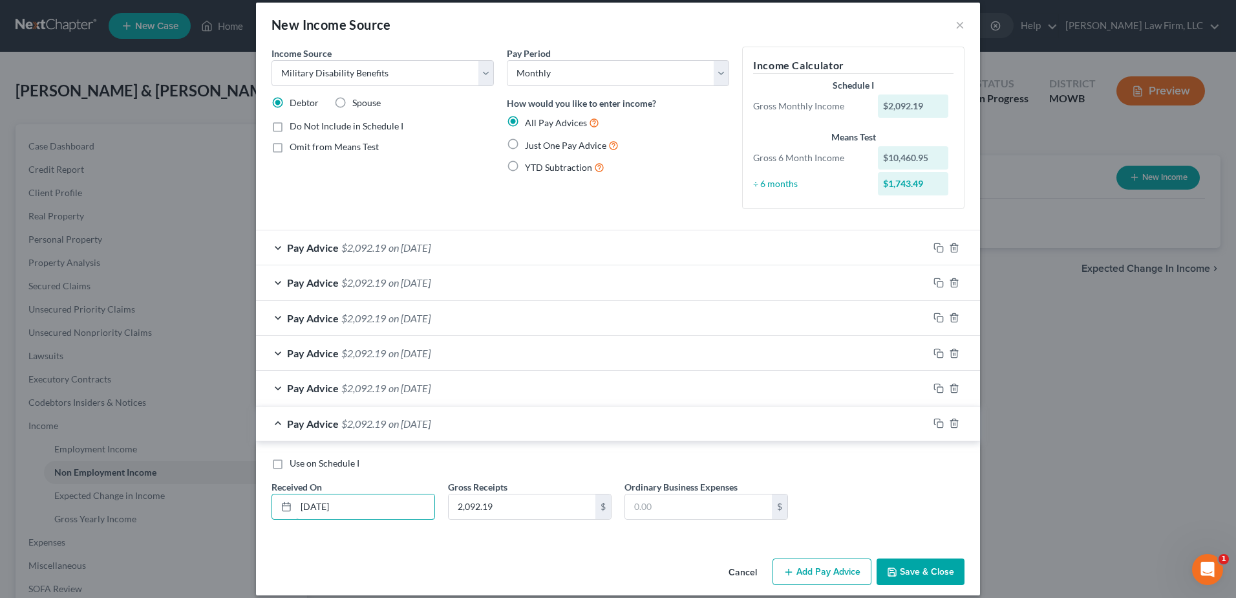
scroll to position [26, 0]
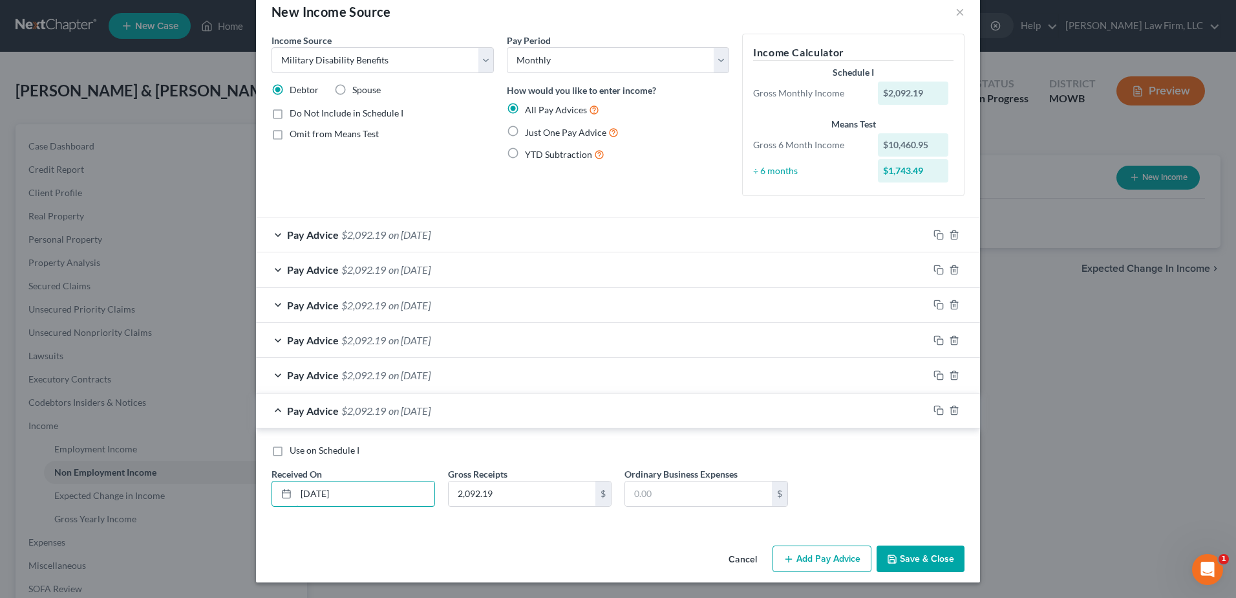
type input "[DATE]"
click at [931, 557] on button "Save & Close" at bounding box center [921, 558] width 88 height 27
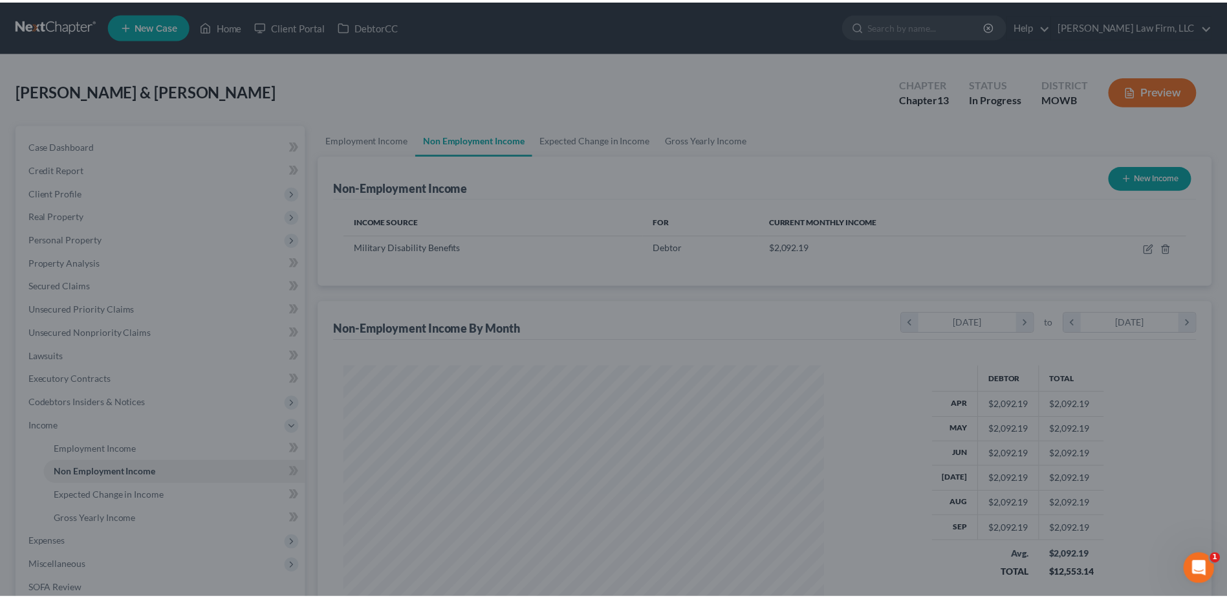
scroll to position [240, 506]
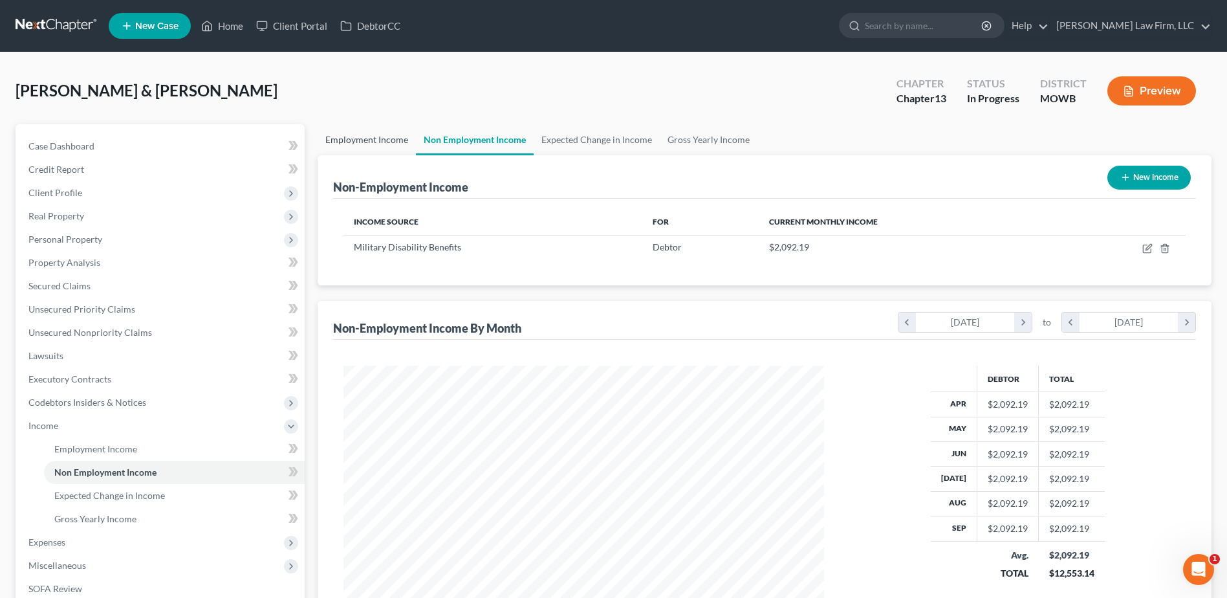
click at [348, 136] on link "Employment Income" at bounding box center [367, 139] width 98 height 31
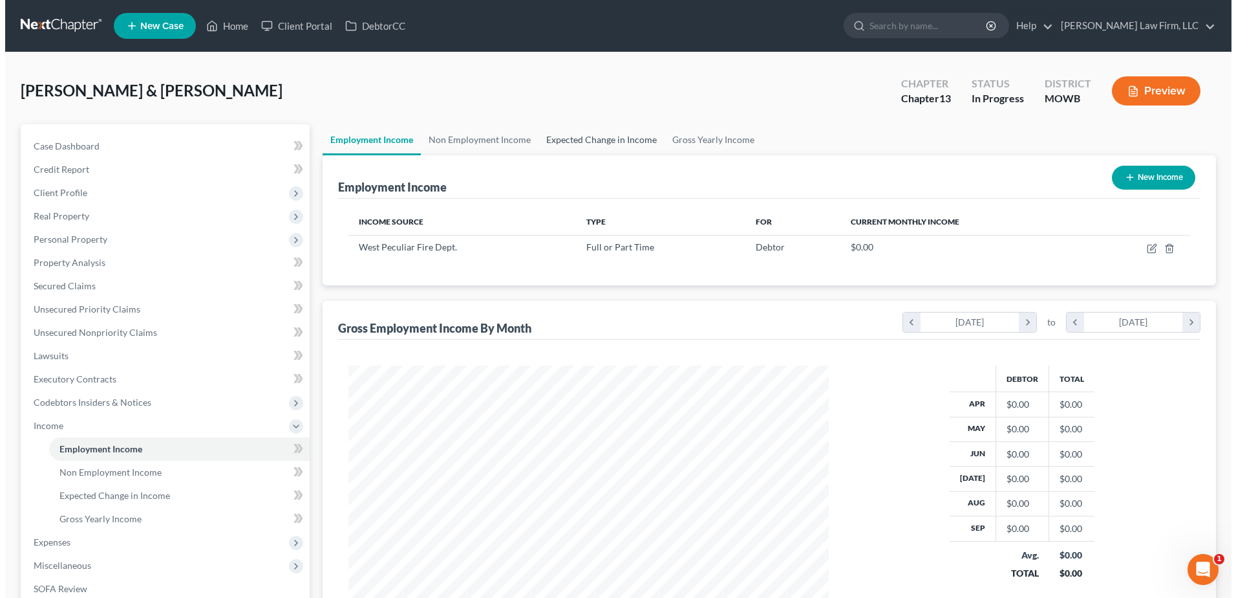
scroll to position [240, 506]
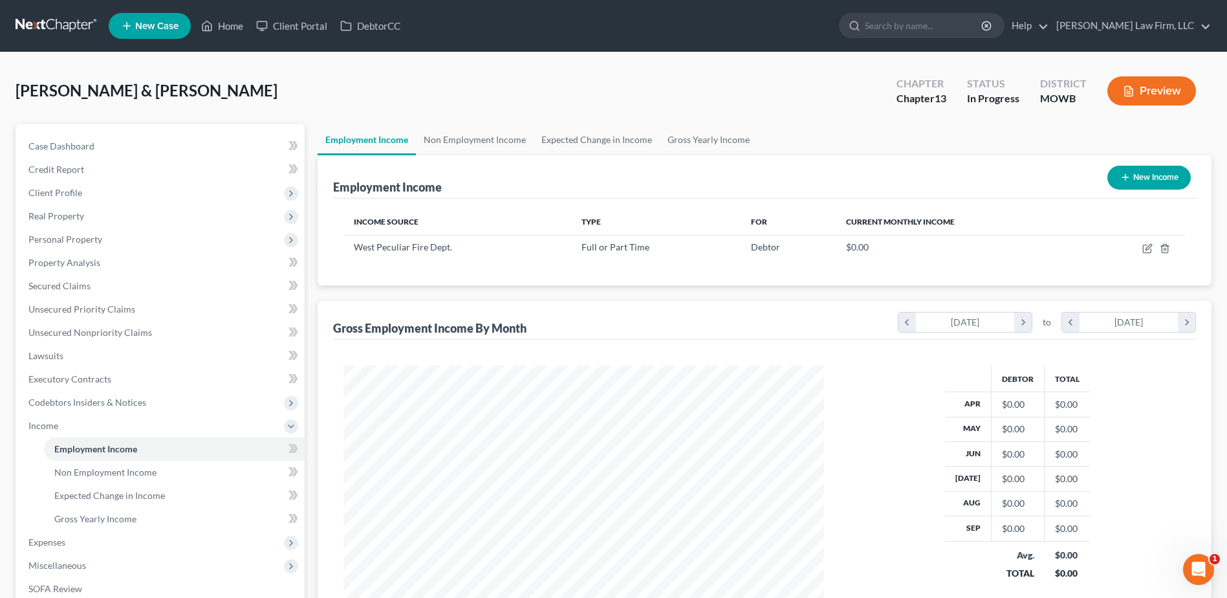
click at [1166, 173] on button "New Income" at bounding box center [1148, 178] width 83 height 24
select select "0"
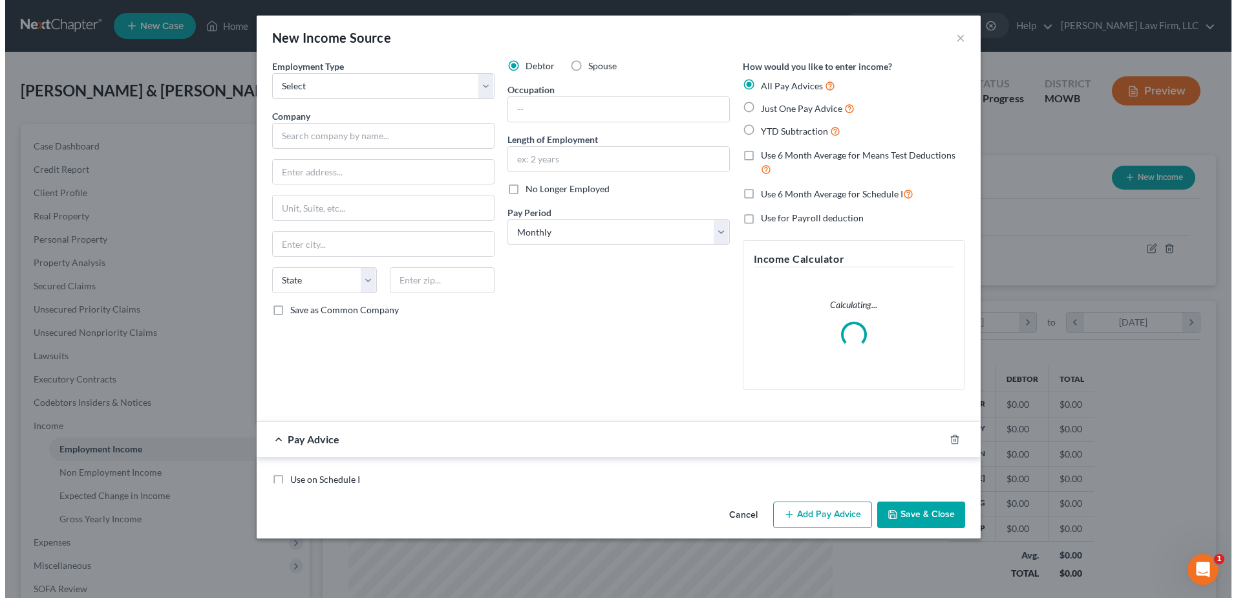
scroll to position [242, 511]
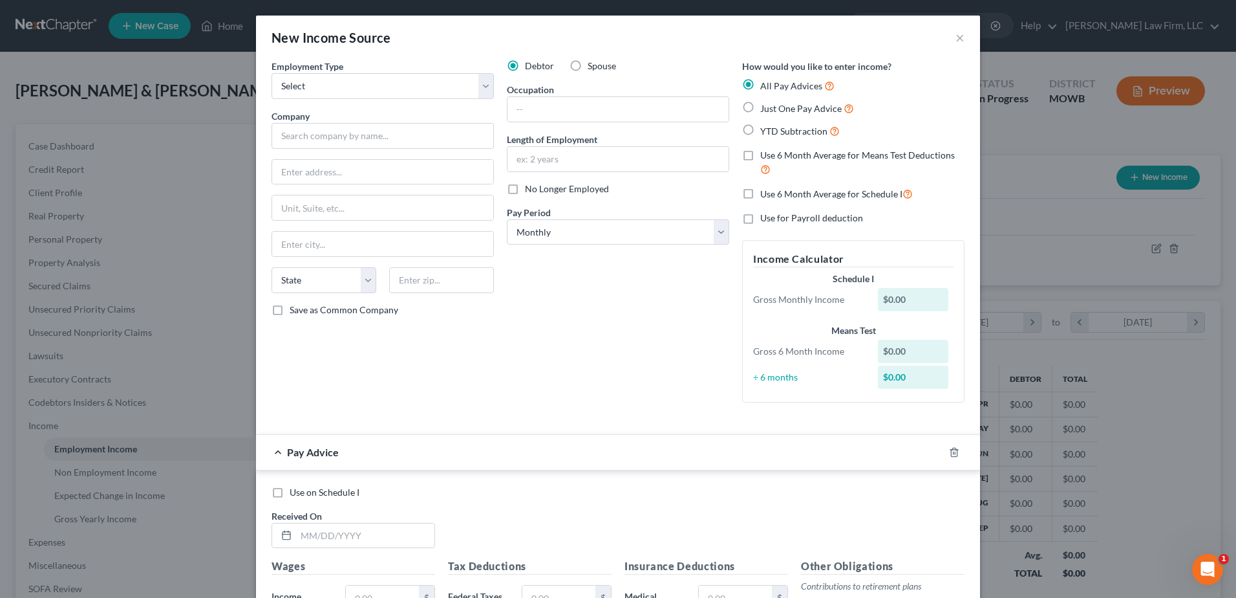
click at [588, 64] on label "Spouse" at bounding box center [602, 65] width 28 height 13
click at [593, 64] on input "Spouse" at bounding box center [597, 63] width 8 height 8
radio input "true"
click at [339, 80] on select "Select Full or [DEMOGRAPHIC_DATA] Employment Self Employment" at bounding box center [383, 86] width 222 height 26
select select "0"
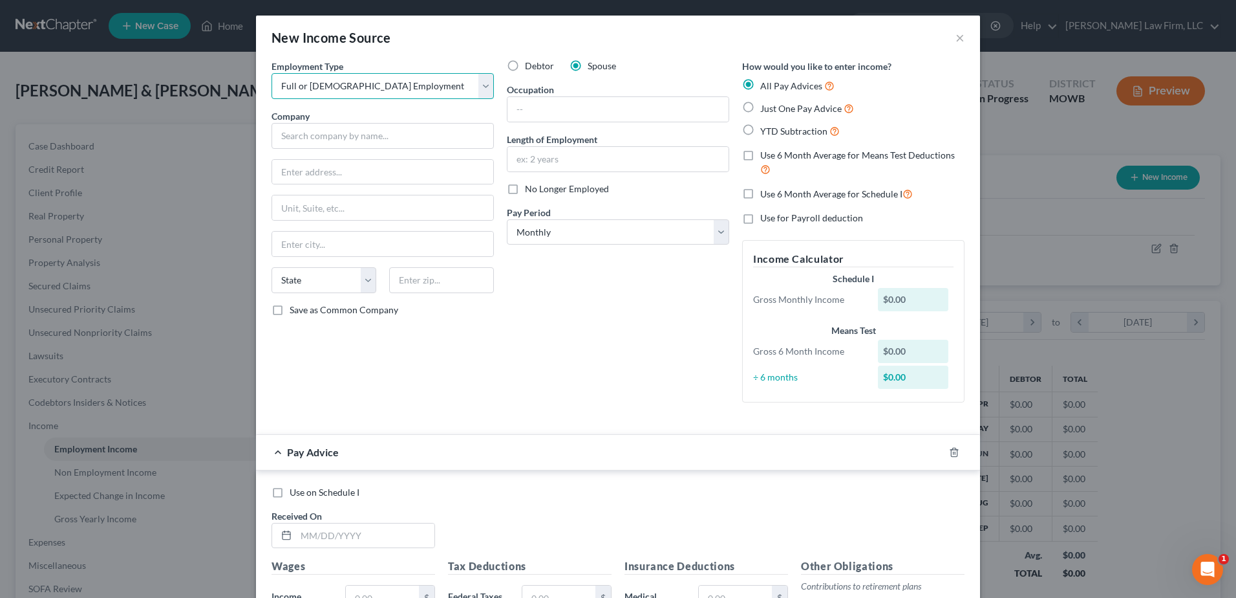
click at [272, 73] on select "Select Full or [DEMOGRAPHIC_DATA] Employment Self Employment" at bounding box center [383, 86] width 222 height 26
click at [305, 134] on input "text" at bounding box center [383, 136] width 222 height 26
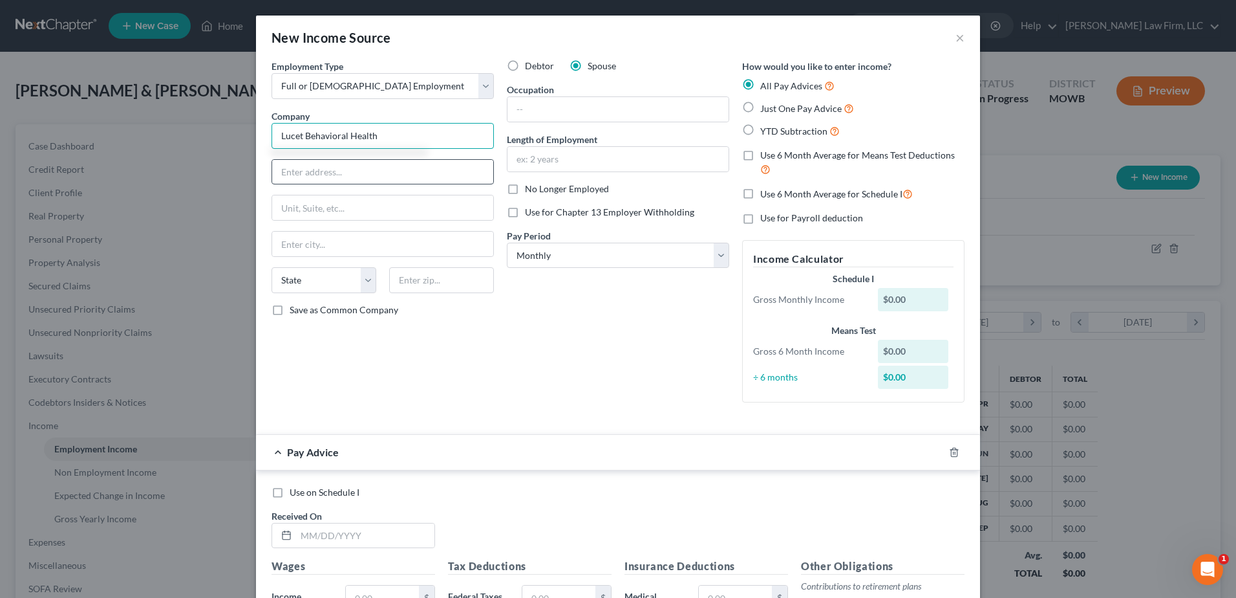
type input "Lucet Behavioral Health"
click at [310, 175] on input "text" at bounding box center [382, 172] width 221 height 25
type input "[GEOGRAPHIC_DATA]"
click at [415, 288] on input "text" at bounding box center [441, 280] width 105 height 26
type input "66211"
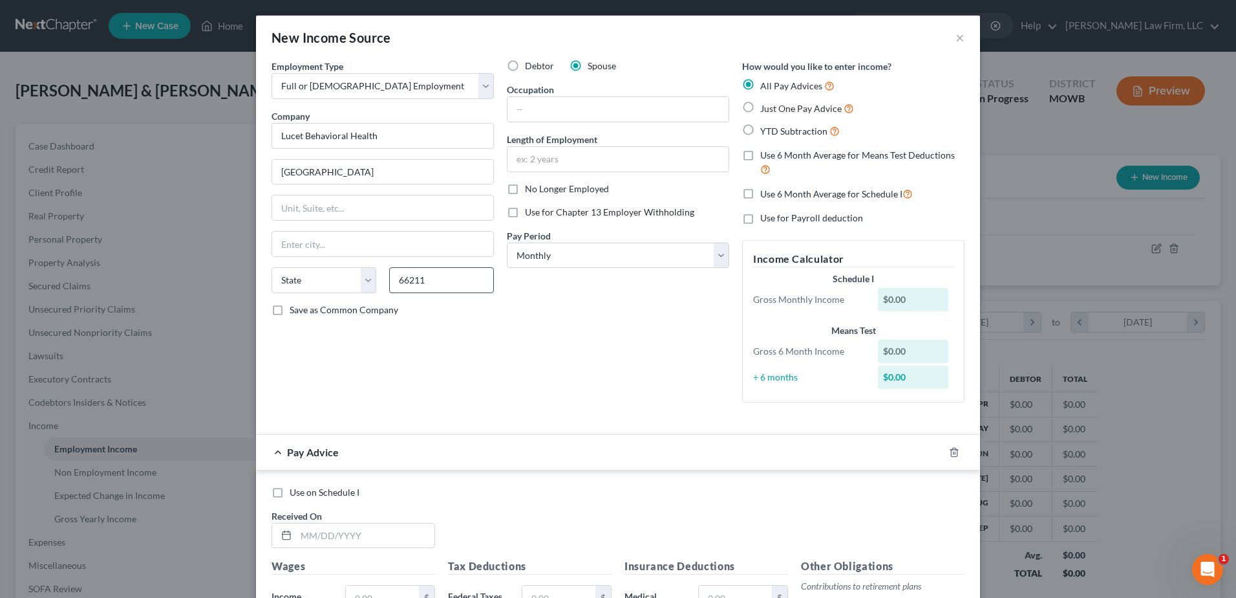
type input "Shawnee Mission"
select select "17"
drag, startPoint x: 358, startPoint y: 246, endPoint x: 263, endPoint y: 247, distance: 95.1
click at [265, 247] on div "Employment Type * Select Full or [DEMOGRAPHIC_DATA] Employment Self Employment …" at bounding box center [382, 235] width 235 height 353
type input "[GEOGRAPHIC_DATA]"
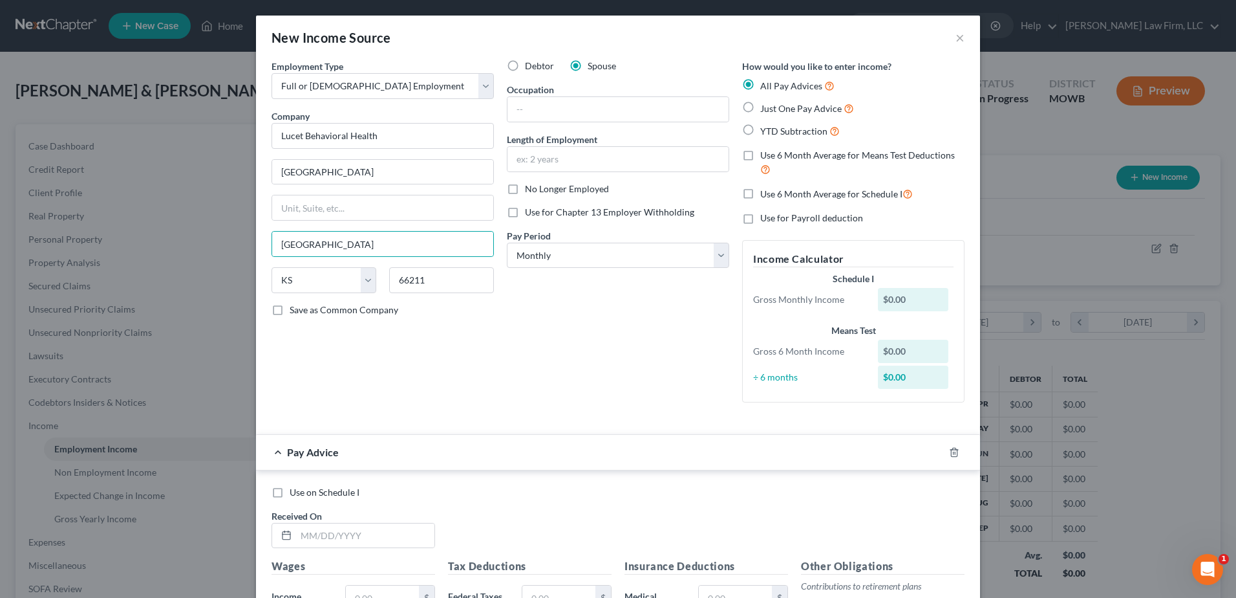
click at [618, 319] on div "Debtor Spouse Occupation Length of Employment No Longer Employed Use for Chapte…" at bounding box center [618, 235] width 235 height 353
click at [555, 111] on input "text" at bounding box center [618, 109] width 221 height 25
type input "Care Navigator"
click at [575, 164] on input "text" at bounding box center [618, 159] width 221 height 25
type input "1 Month"
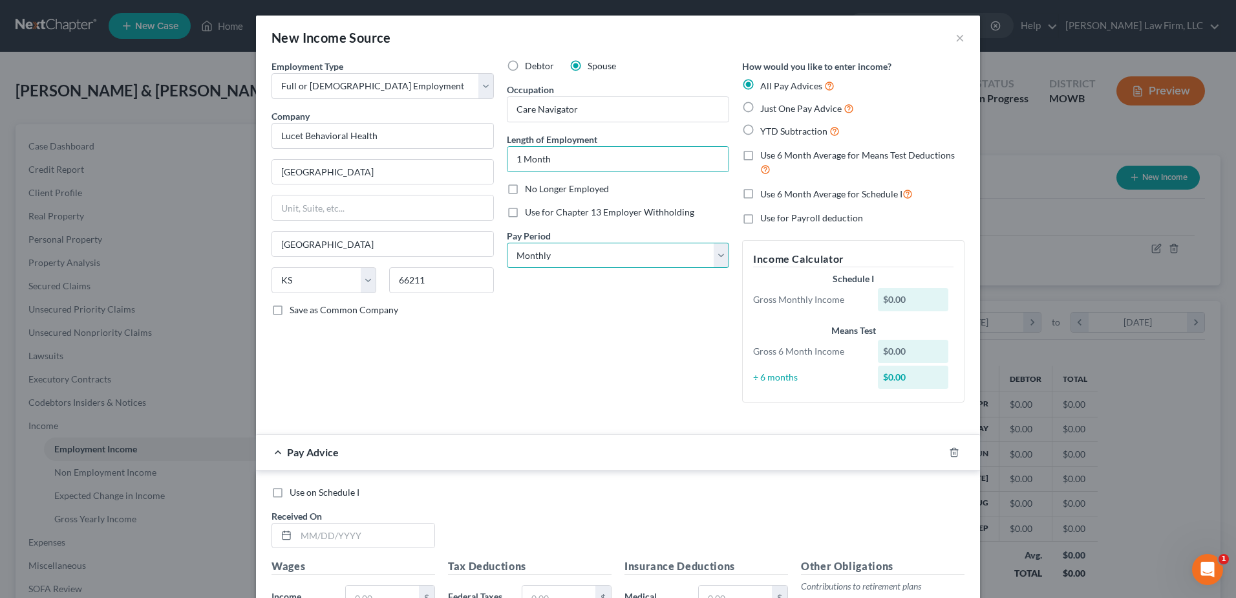
click at [583, 257] on select "Select Monthly Twice Monthly Every Other Week Weekly" at bounding box center [618, 256] width 222 height 26
select select "2"
click at [507, 243] on select "Select Monthly Twice Monthly Every Other Week Weekly" at bounding box center [618, 256] width 222 height 26
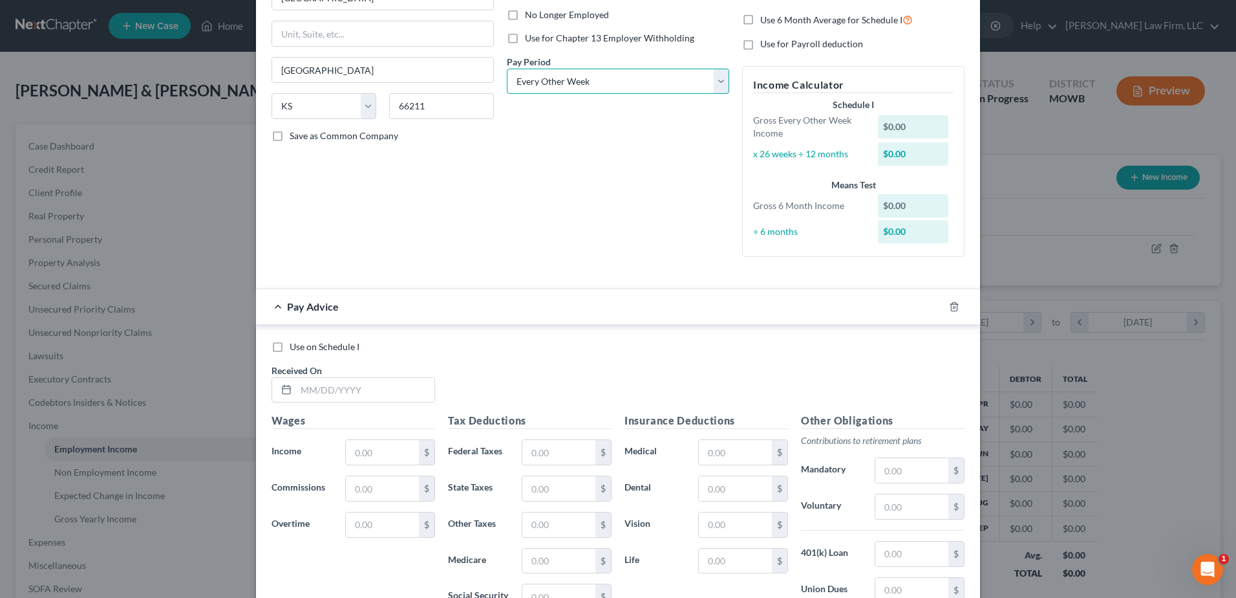
scroll to position [178, 0]
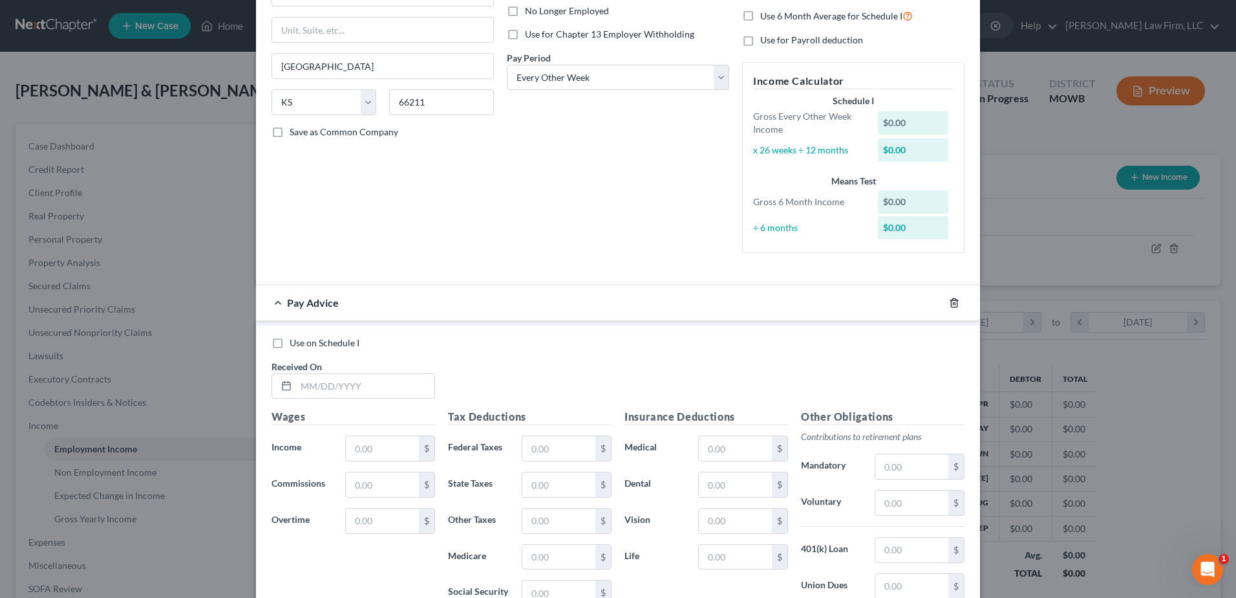
click at [953, 299] on icon "button" at bounding box center [954, 302] width 10 height 10
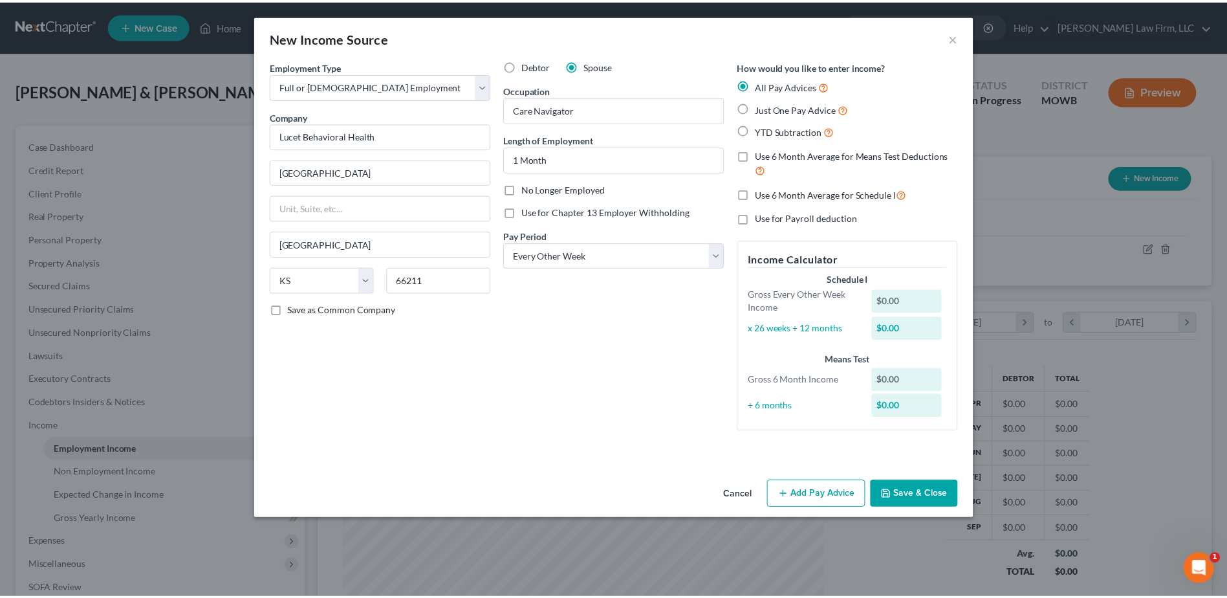
scroll to position [0, 0]
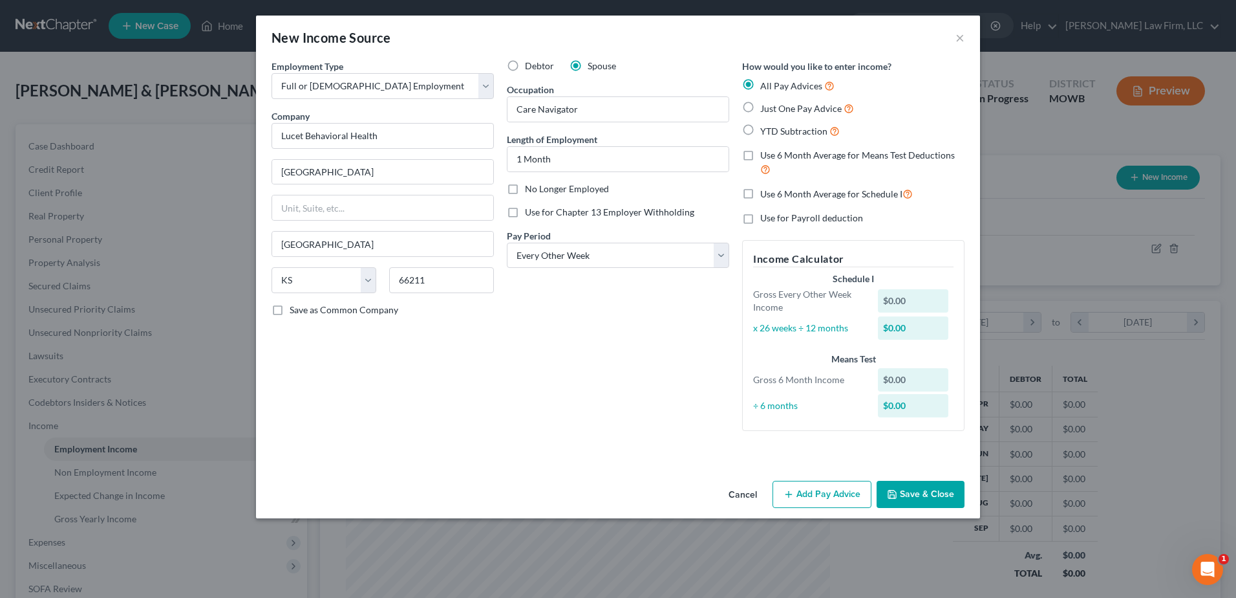
click at [944, 488] on button "Save & Close" at bounding box center [921, 493] width 88 height 27
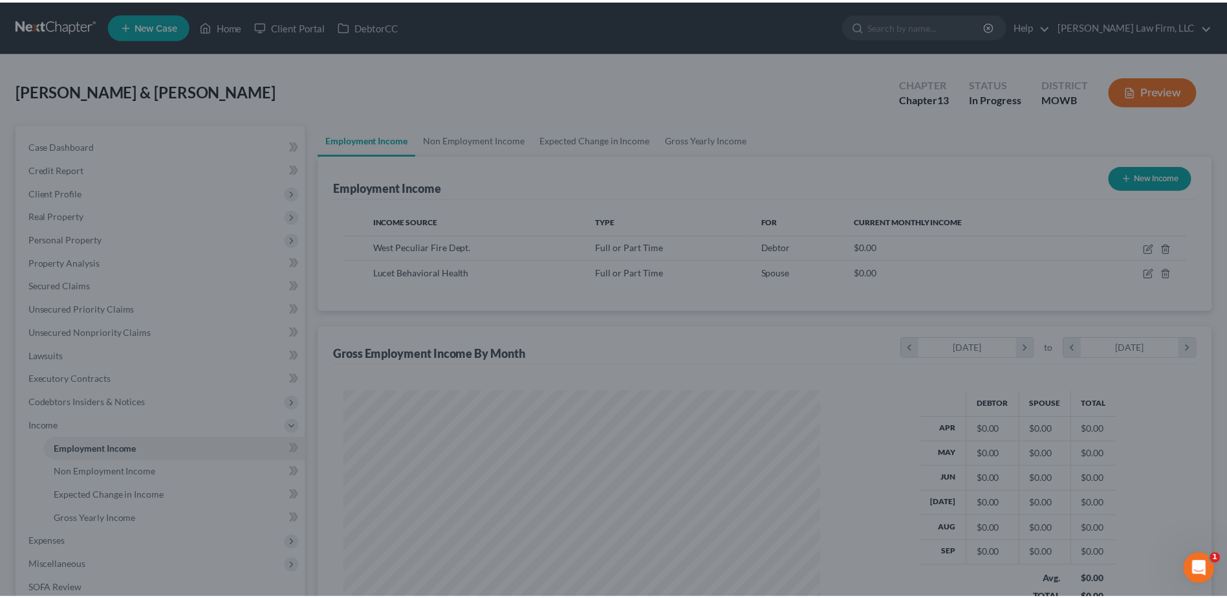
scroll to position [646450, 646184]
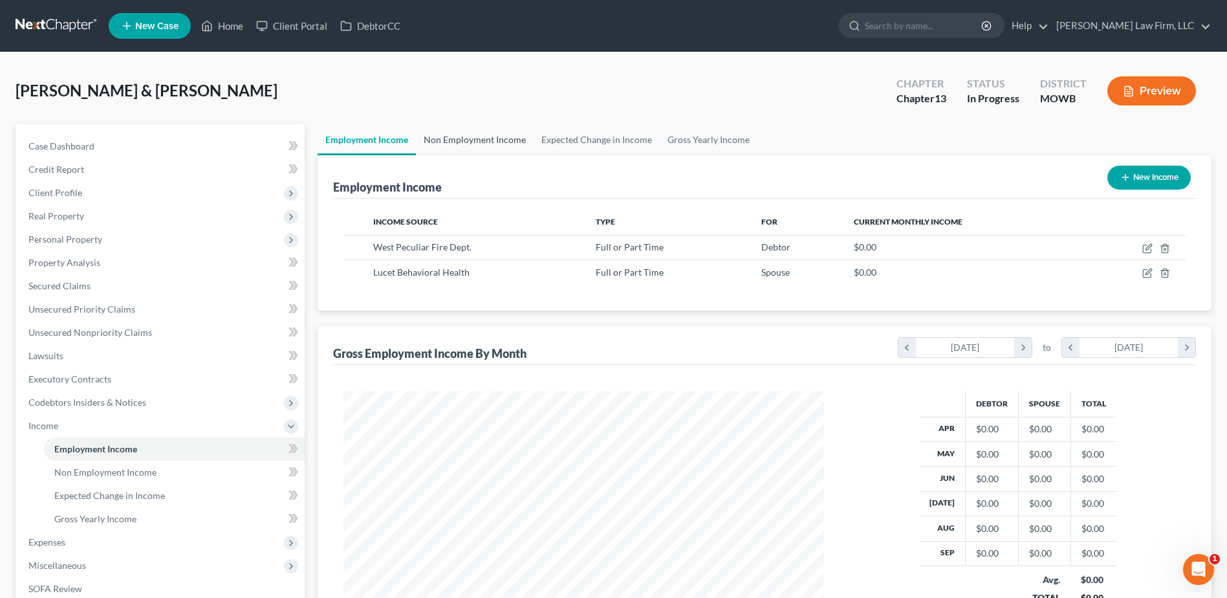
click at [460, 138] on link "Non Employment Income" at bounding box center [475, 139] width 118 height 31
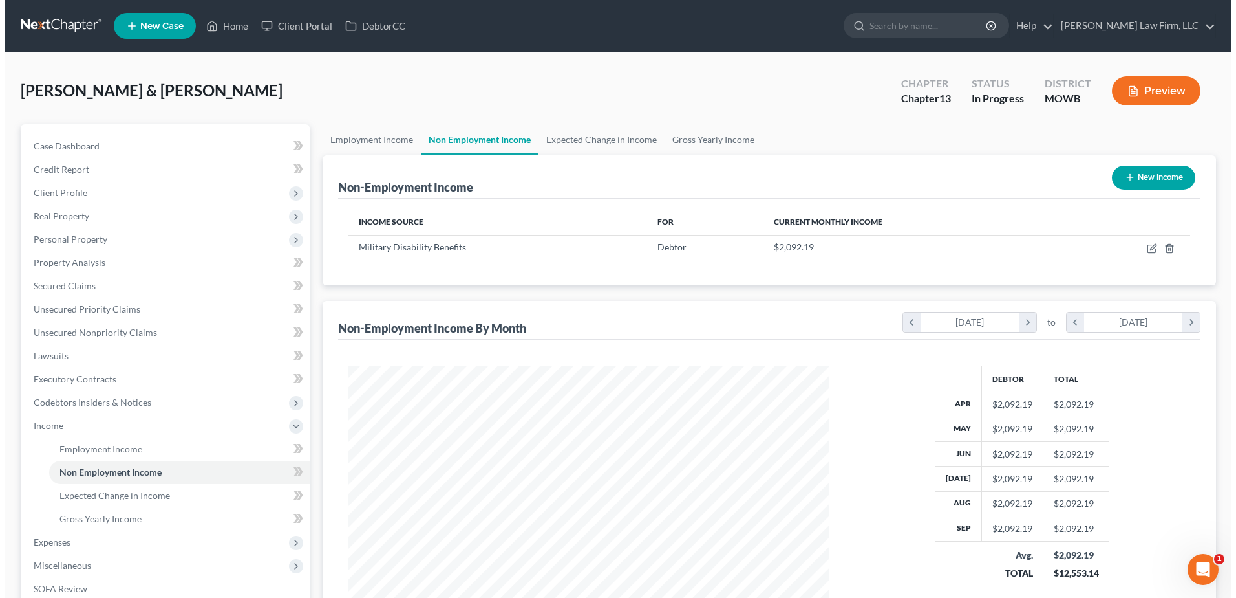
scroll to position [240, 506]
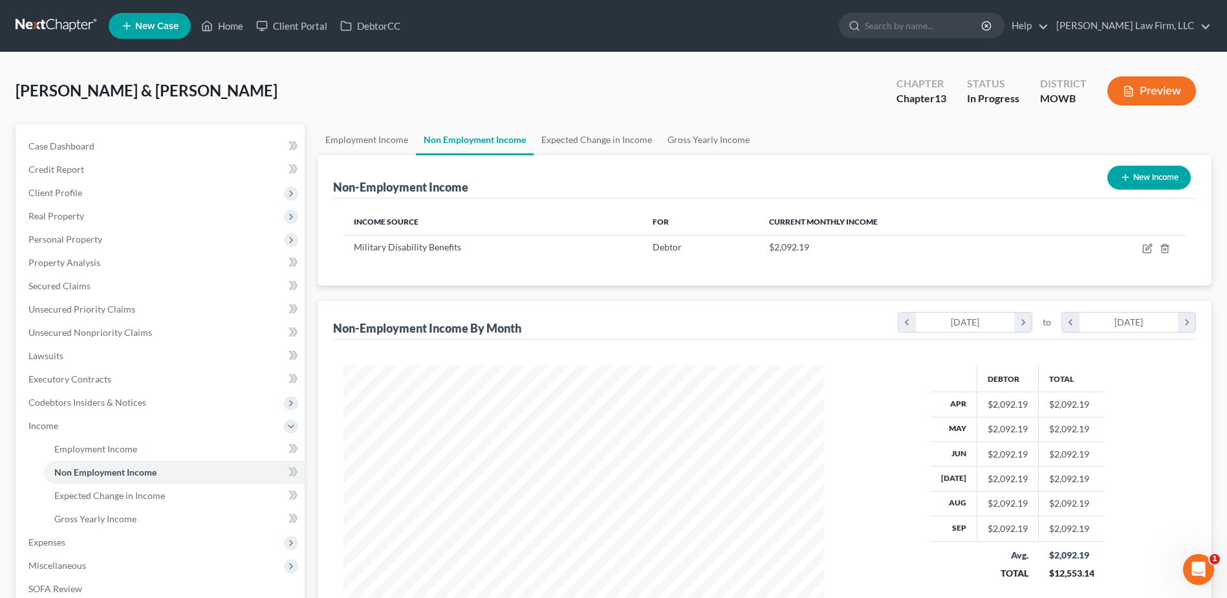
click at [1157, 162] on div "Non-Employment Income New Income" at bounding box center [764, 176] width 863 height 43
click at [1158, 170] on button "New Income" at bounding box center [1148, 178] width 83 height 24
select select "0"
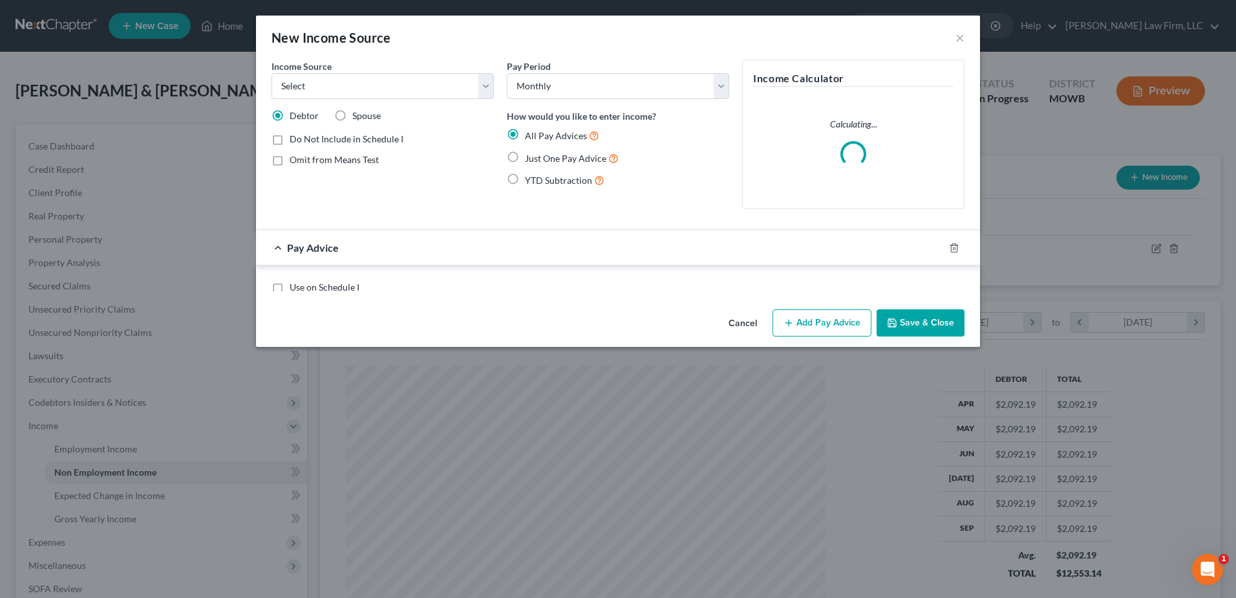
scroll to position [242, 511]
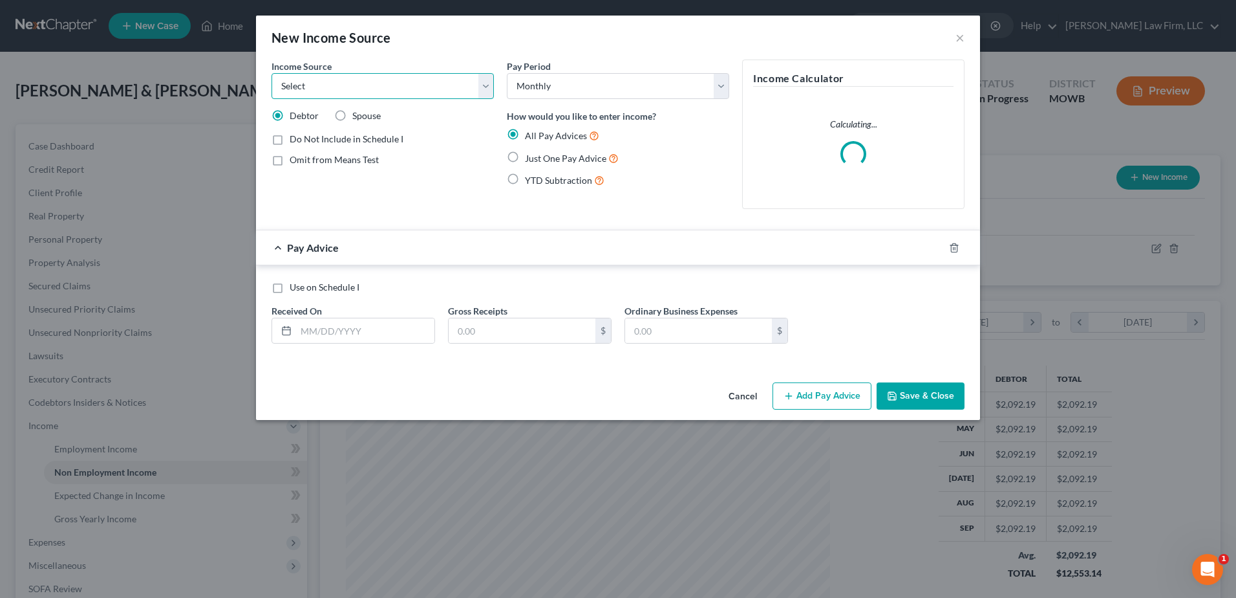
drag, startPoint x: 321, startPoint y: 81, endPoint x: 321, endPoint y: 74, distance: 7.1
click at [321, 81] on select "Select Unemployment Disability (from employer) Pension Retirement Social Securi…" at bounding box center [383, 86] width 222 height 26
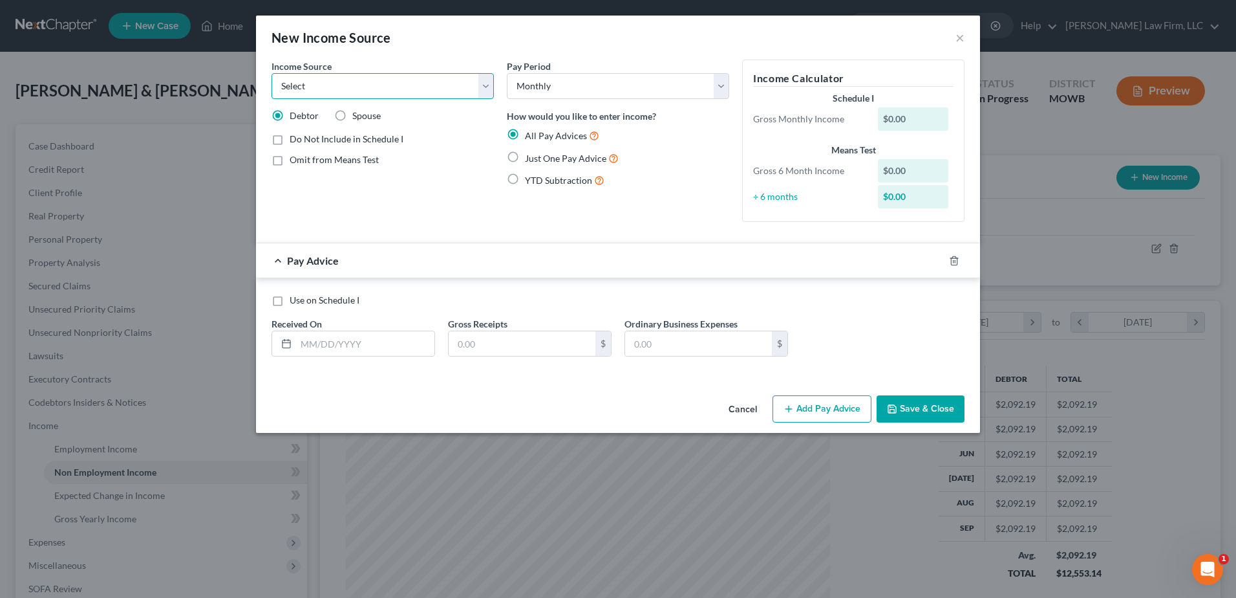
select select "7"
click at [272, 73] on select "Select Unemployment Disability (from employer) Pension Retirement Social Securi…" at bounding box center [383, 86] width 222 height 26
click at [352, 111] on label "Spouse" at bounding box center [366, 115] width 28 height 13
click at [358, 111] on input "Spouse" at bounding box center [362, 113] width 8 height 8
radio input "true"
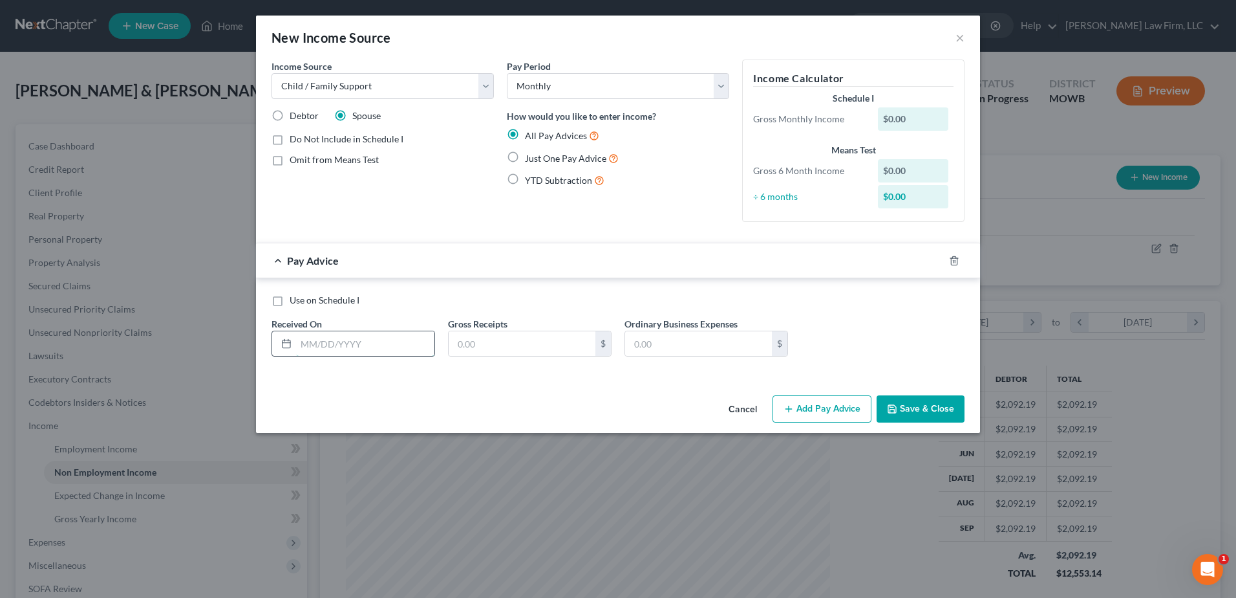
drag, startPoint x: 345, startPoint y: 355, endPoint x: 361, endPoint y: 349, distance: 16.6
click at [349, 354] on input "text" at bounding box center [365, 343] width 138 height 25
type input "[DATE]"
type input "600.00"
click at [937, 259] on icon "button" at bounding box center [939, 260] width 10 height 10
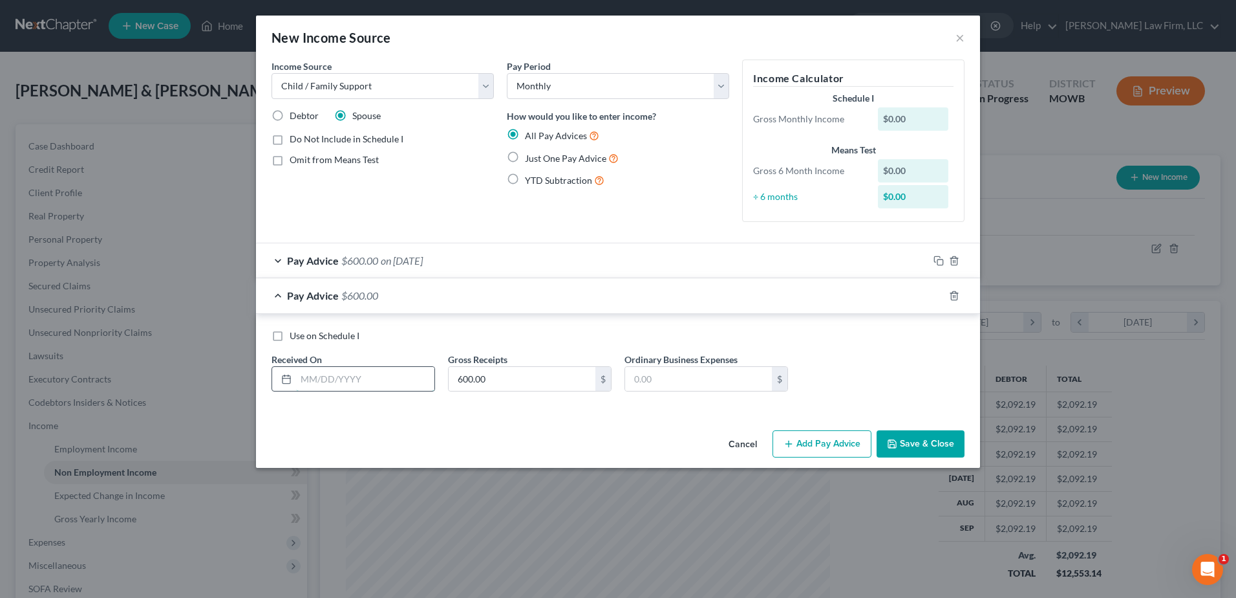
click at [381, 383] on input "text" at bounding box center [365, 379] width 138 height 25
type input "[DATE]"
click at [940, 293] on icon "button" at bounding box center [939, 295] width 10 height 10
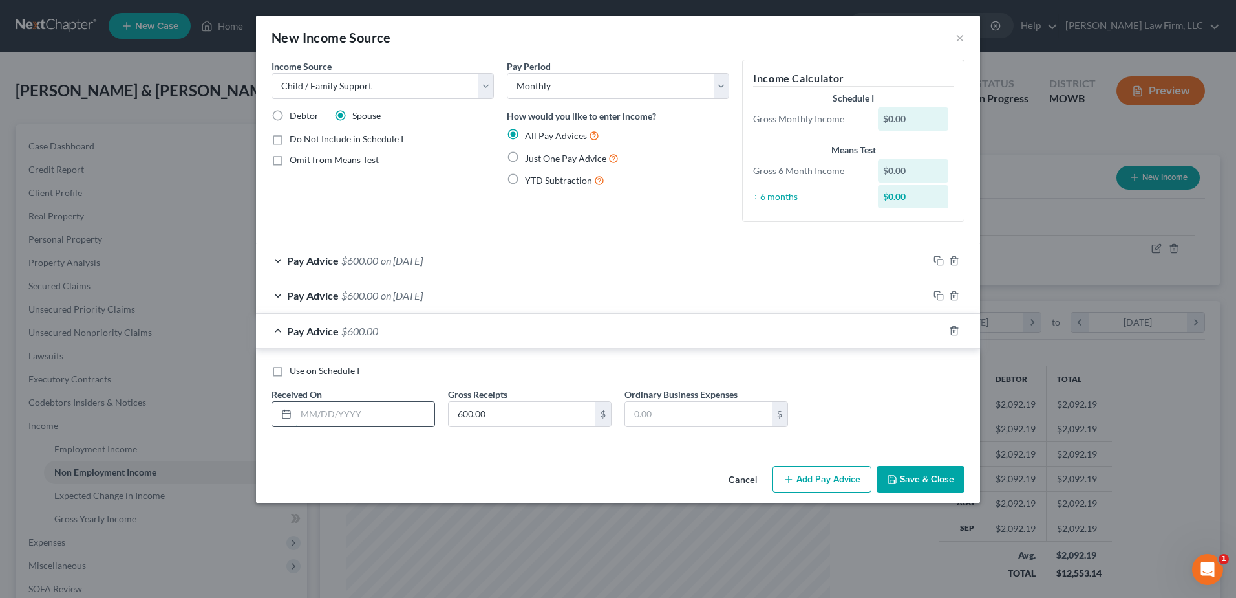
click at [378, 413] on input "text" at bounding box center [365, 414] width 138 height 25
type input "[DATE]"
click at [938, 328] on icon "button" at bounding box center [939, 330] width 10 height 10
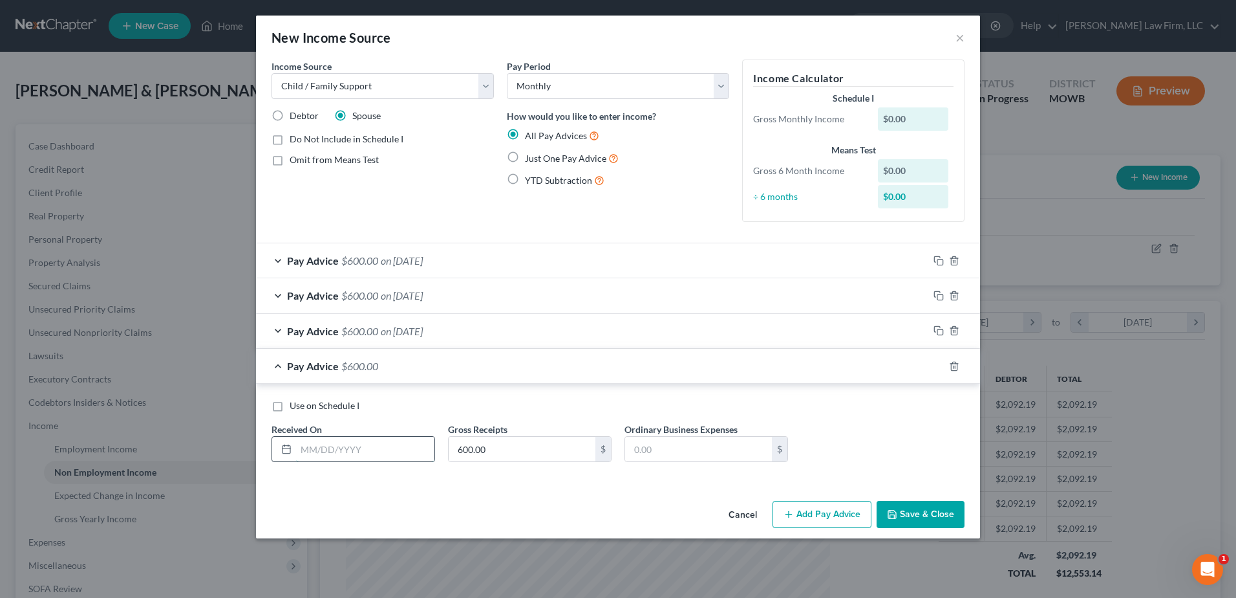
click at [380, 442] on input "text" at bounding box center [365, 449] width 138 height 25
type input "[DATE]"
click at [938, 366] on icon "button" at bounding box center [939, 366] width 10 height 10
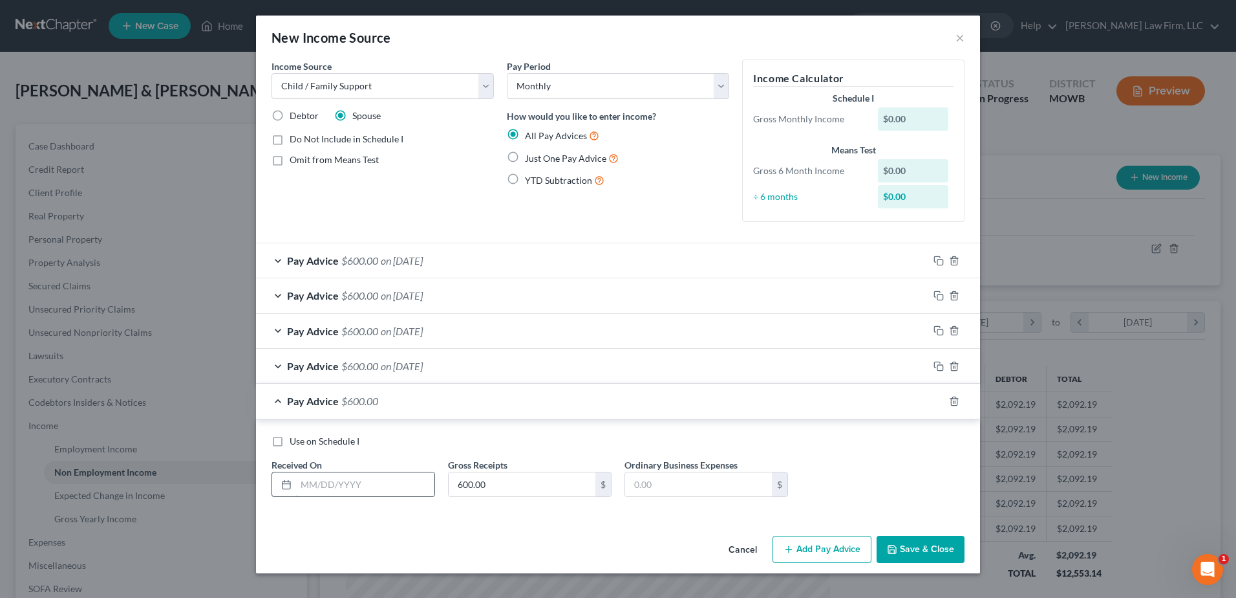
click at [392, 484] on input "text" at bounding box center [365, 484] width 138 height 25
type input "[DATE]"
click at [941, 402] on icon "button" at bounding box center [939, 401] width 10 height 10
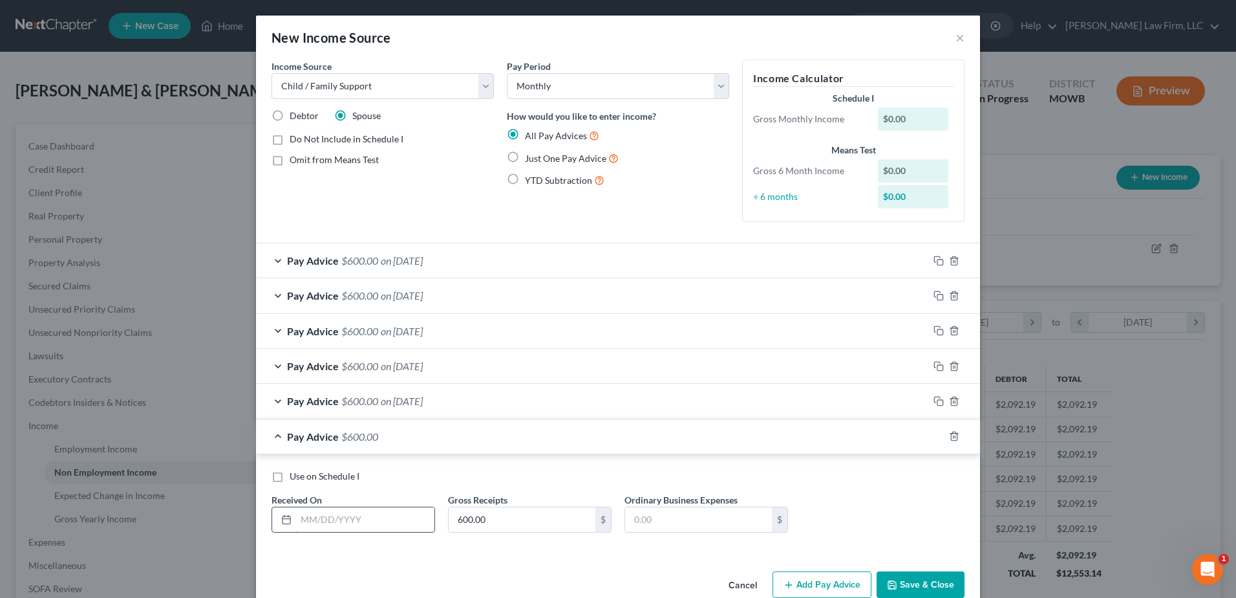
click at [370, 523] on input "text" at bounding box center [365, 519] width 138 height 25
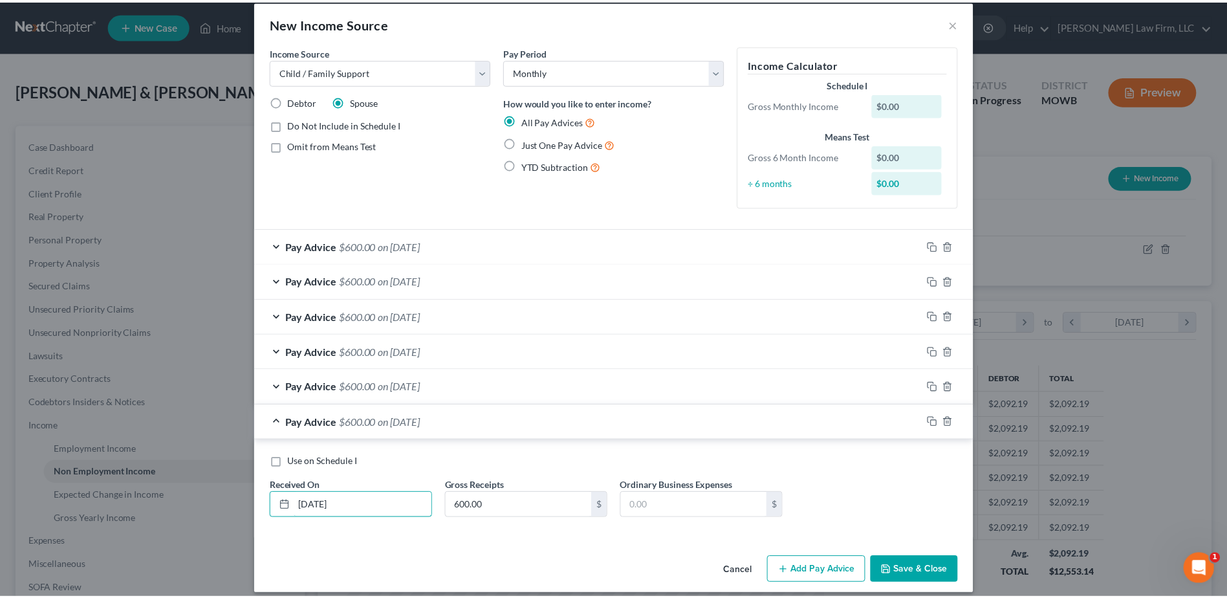
scroll to position [26, 0]
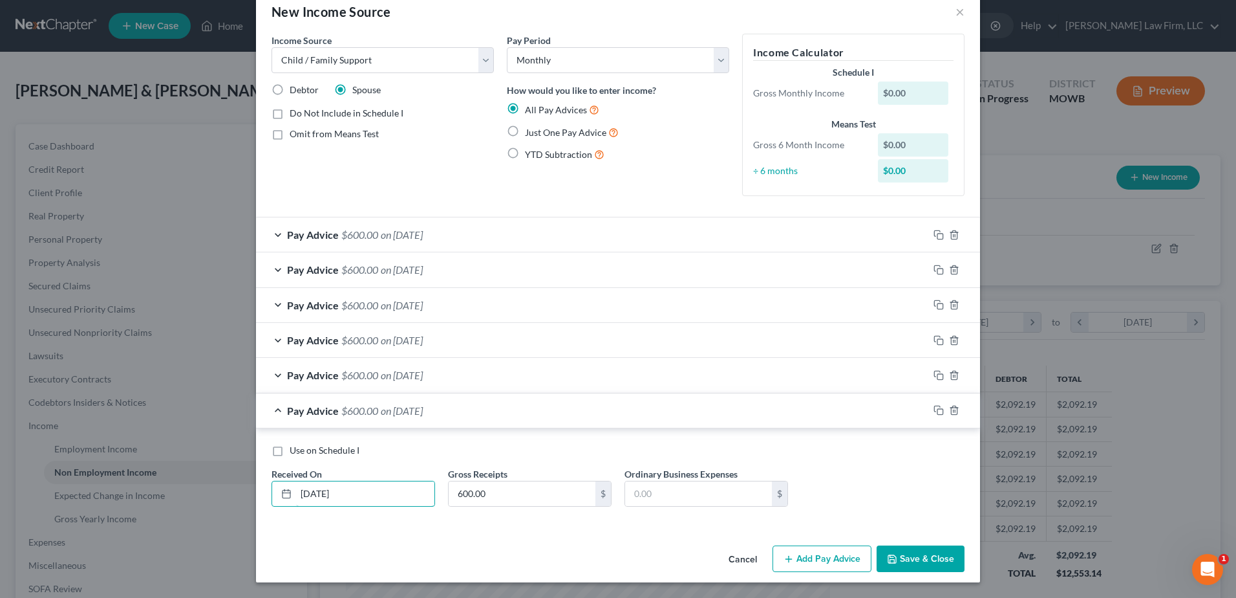
type input "[DATE]"
click at [903, 560] on button "Save & Close" at bounding box center [921, 558] width 88 height 27
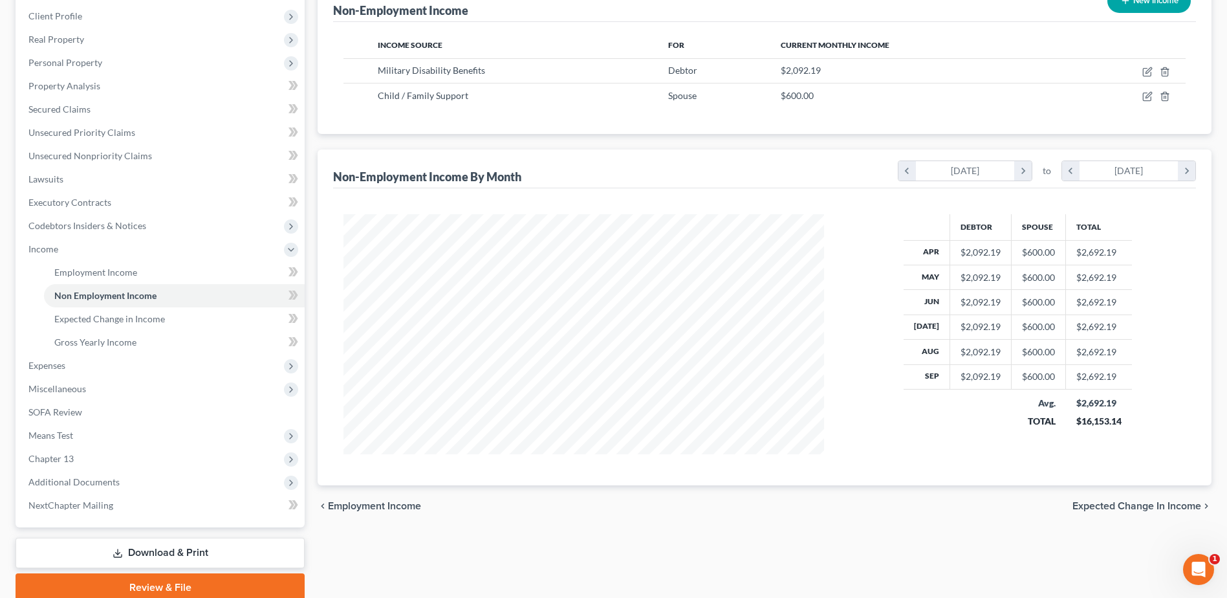
scroll to position [210, 0]
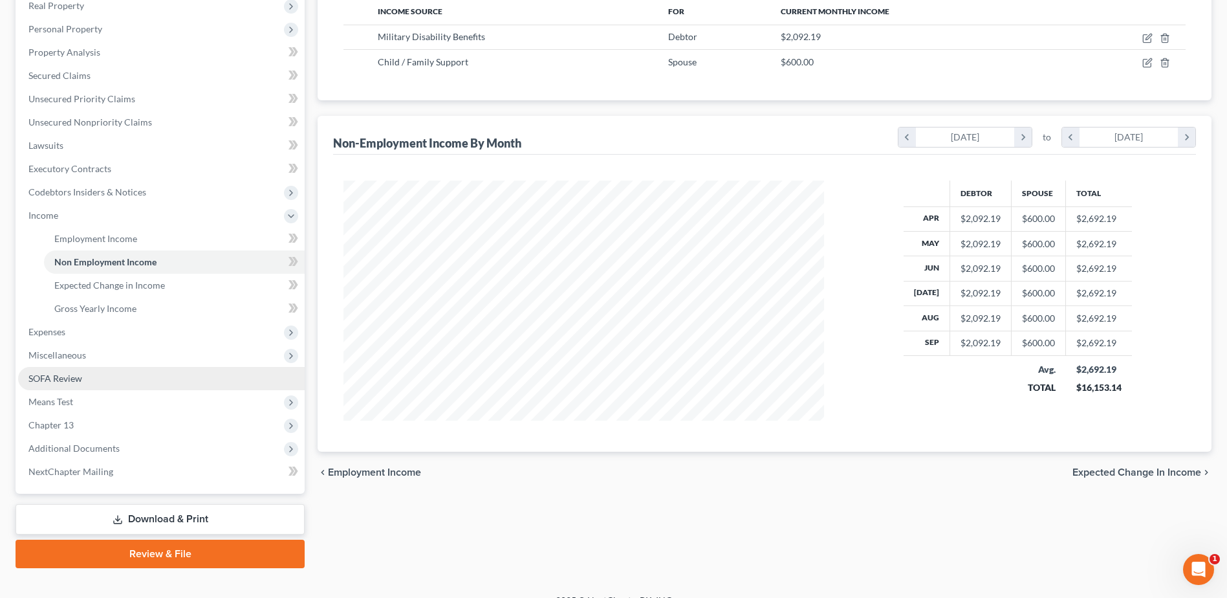
click at [40, 371] on link "SOFA Review" at bounding box center [161, 378] width 286 height 23
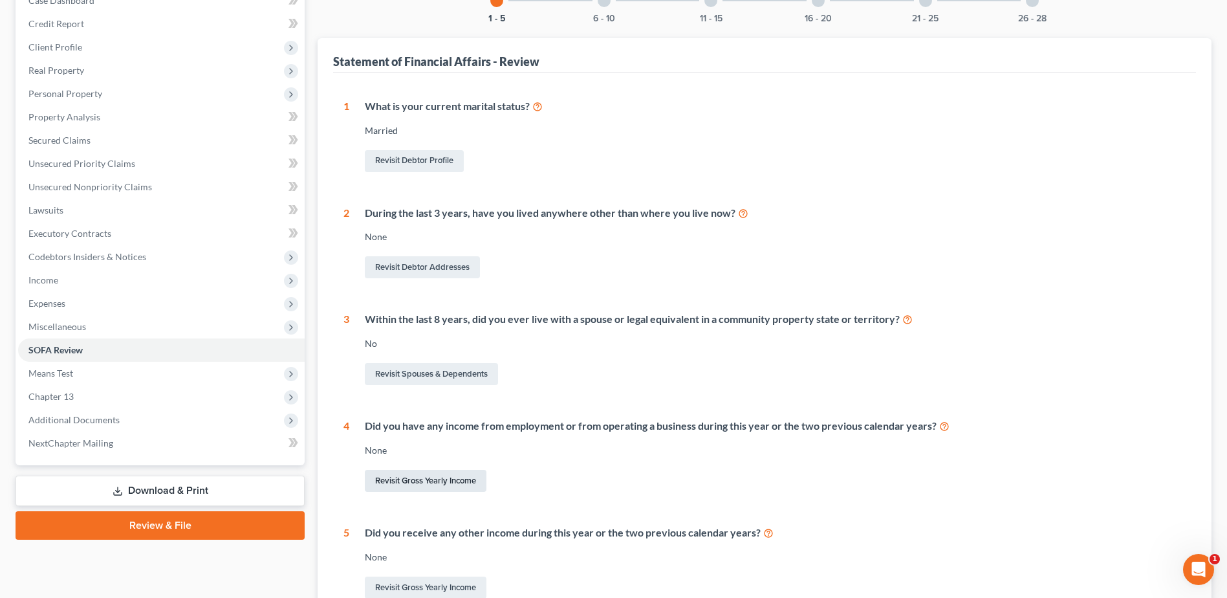
click at [387, 477] on link "Revisit Gross Yearly Income" at bounding box center [426, 480] width 122 height 22
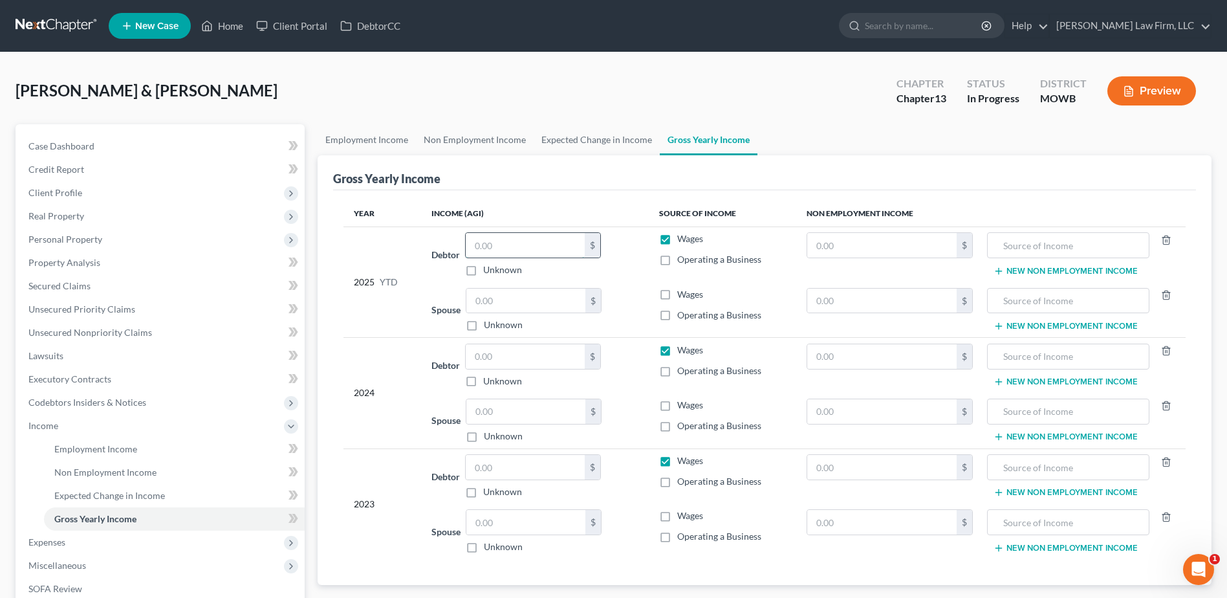
click at [565, 250] on input "text" at bounding box center [525, 245] width 119 height 25
type input "60,020.65"
click at [526, 299] on input "text" at bounding box center [525, 300] width 119 height 25
type input "27,167.98"
click at [508, 355] on input "text" at bounding box center [525, 356] width 119 height 25
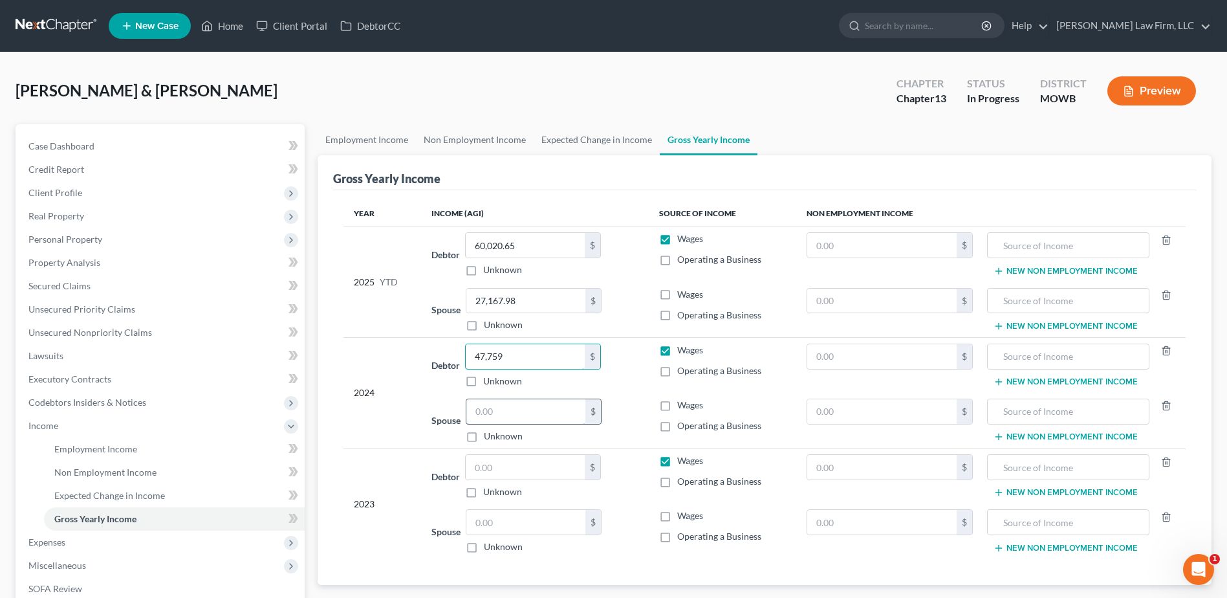
type input "47,759"
click at [510, 410] on input "text" at bounding box center [525, 411] width 119 height 25
type input "31,511"
click at [508, 473] on input "text" at bounding box center [525, 467] width 119 height 25
type input "62,023"
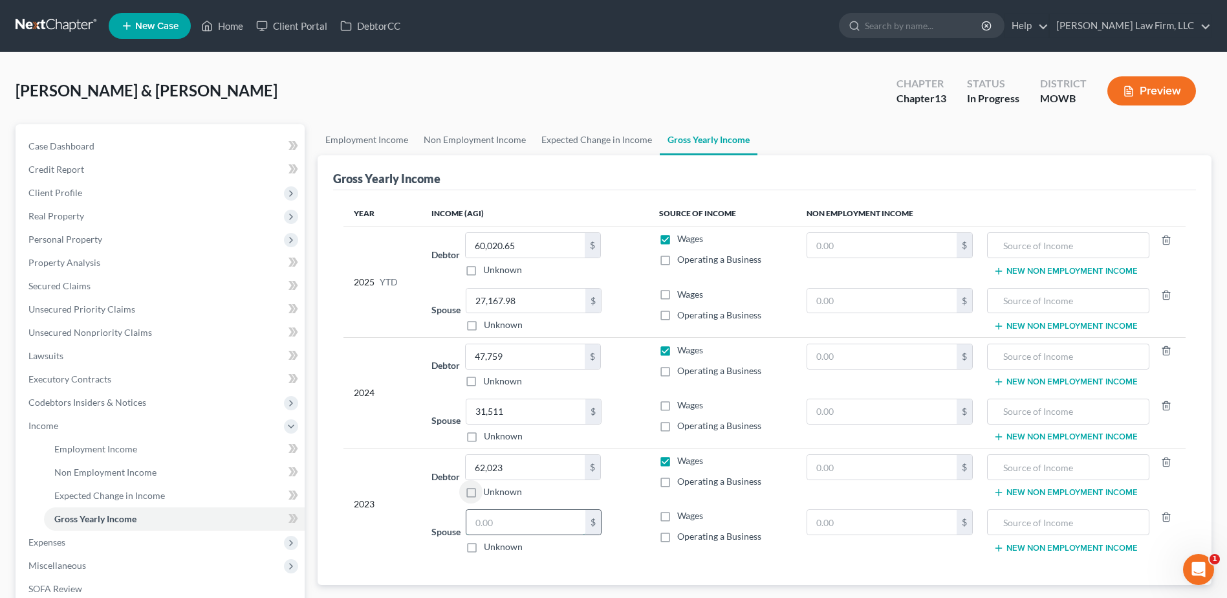
click at [515, 517] on input "text" at bounding box center [525, 522] width 119 height 25
click at [540, 241] on input "60,020.65" at bounding box center [525, 245] width 119 height 25
click at [501, 524] on input "37" at bounding box center [525, 522] width 119 height 25
type input "3"
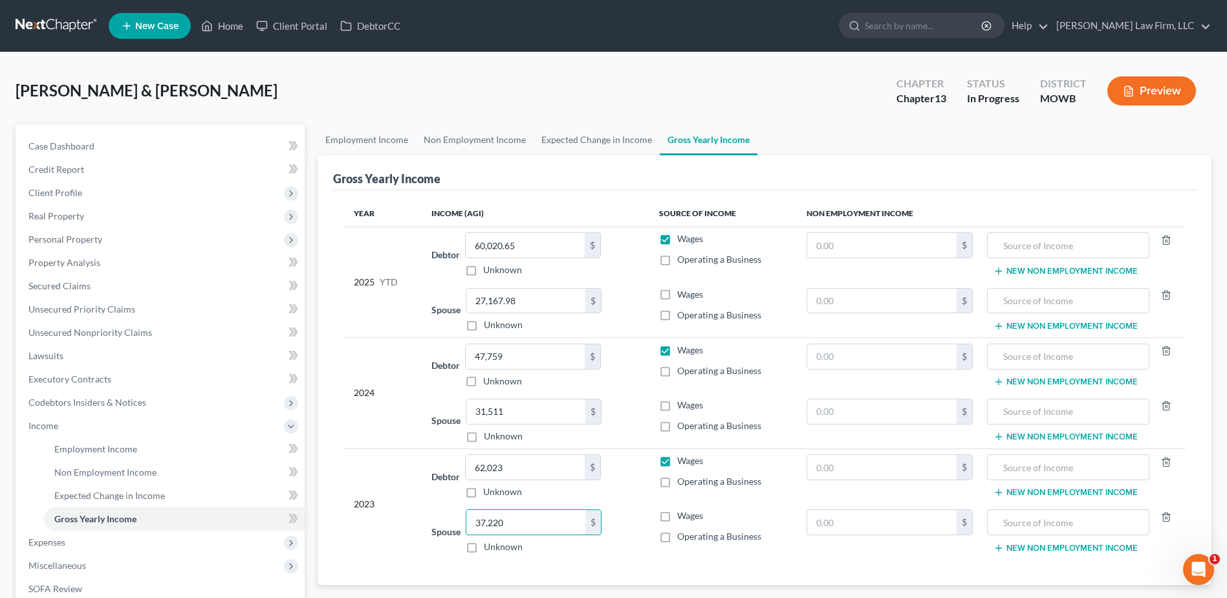
type input "37,220"
click at [563, 572] on div "Year Income (AGI) Source of Income Non Employment Income 2025 YTD Debtor 60,020…" at bounding box center [764, 387] width 863 height 394
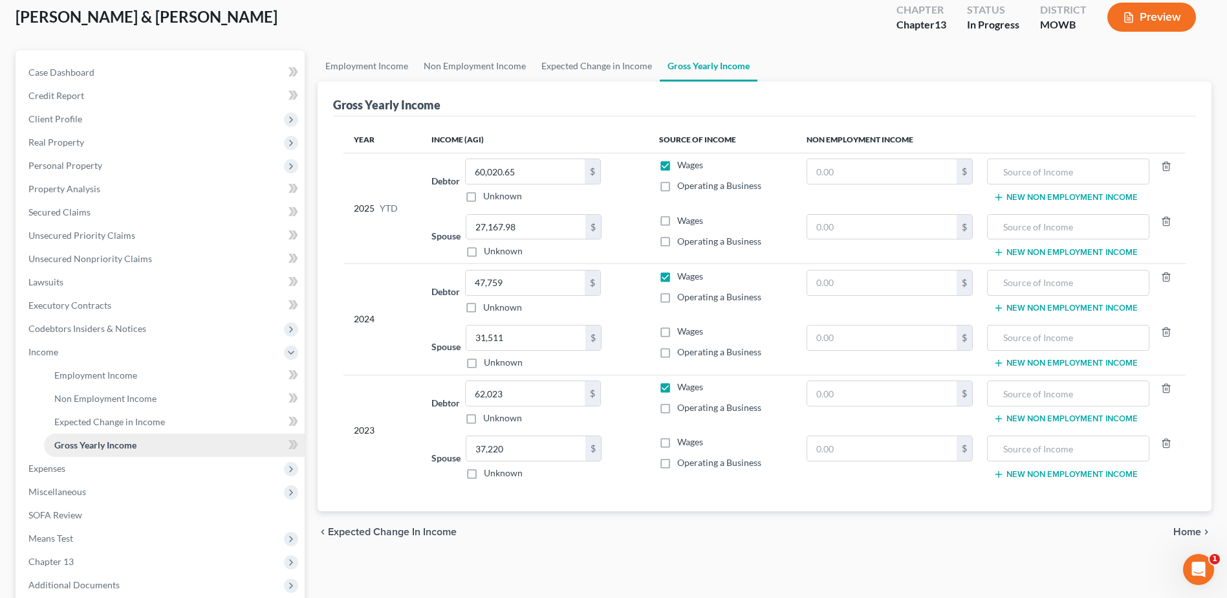
scroll to position [81, 0]
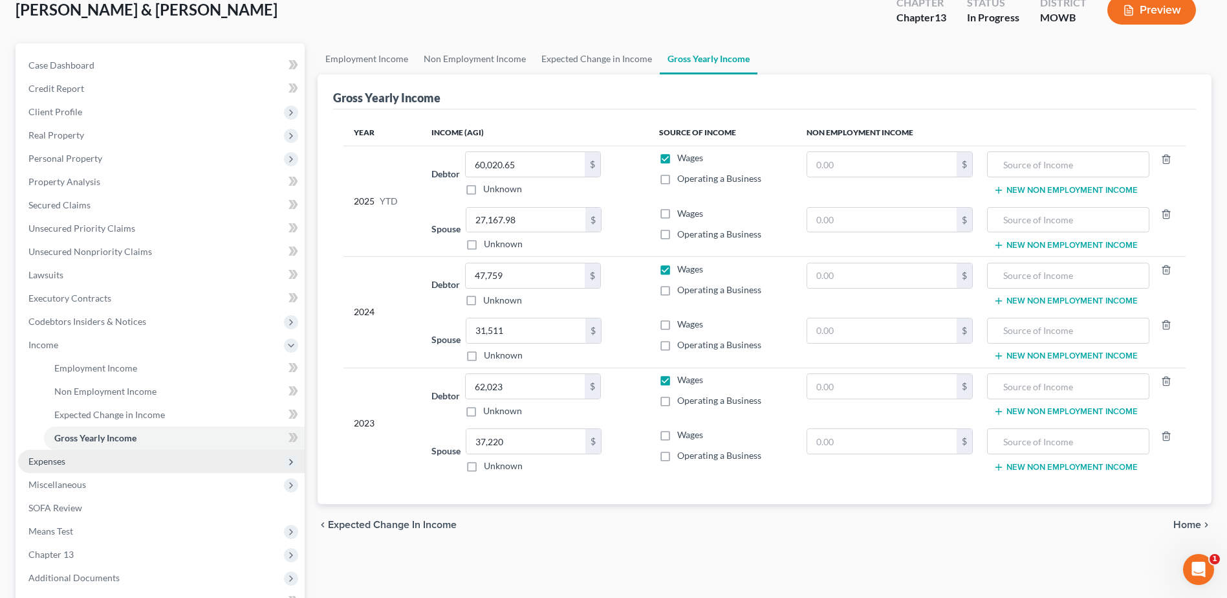
click at [46, 457] on span "Expenses" at bounding box center [46, 460] width 37 height 11
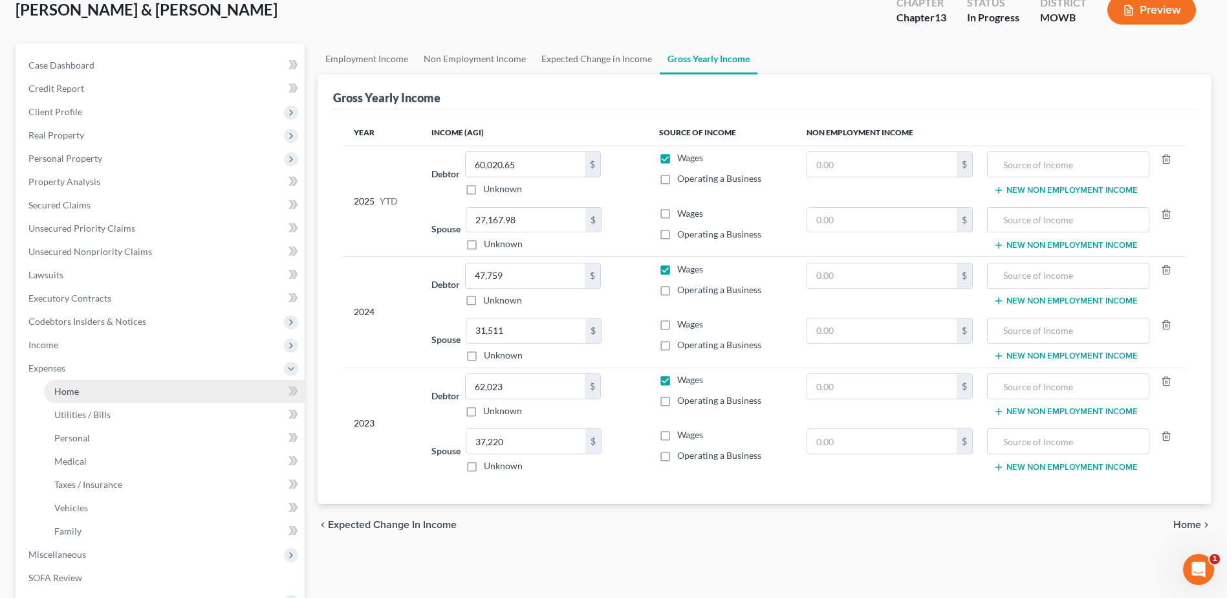
click at [66, 386] on span "Home" at bounding box center [66, 390] width 25 height 11
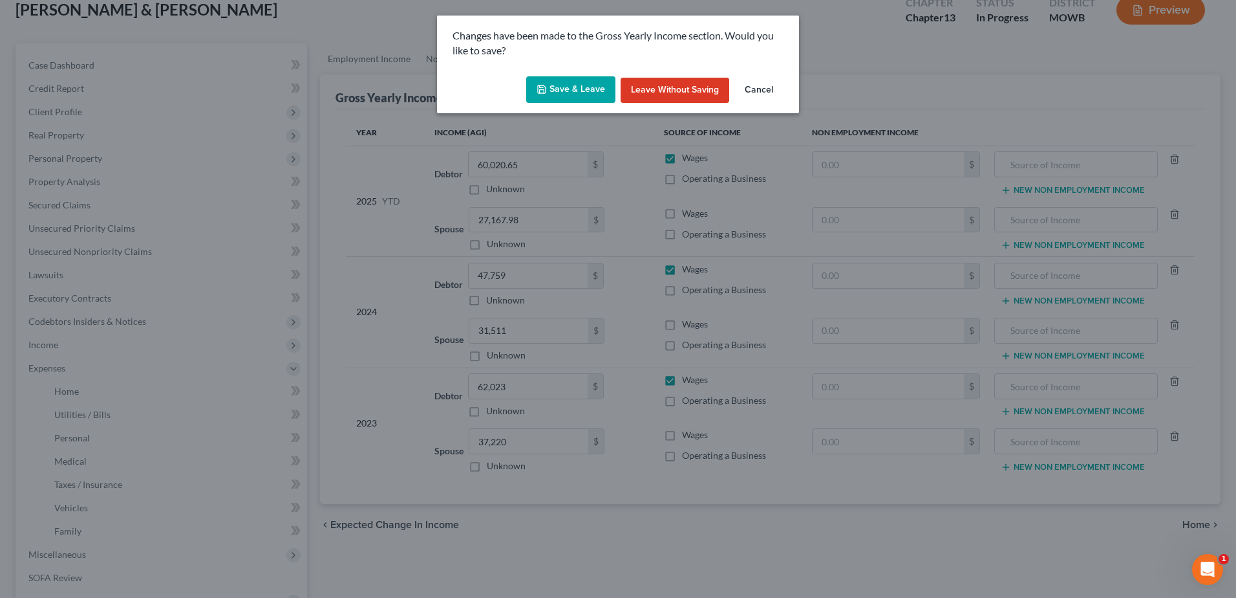
click at [592, 88] on button "Save & Leave" at bounding box center [570, 89] width 89 height 27
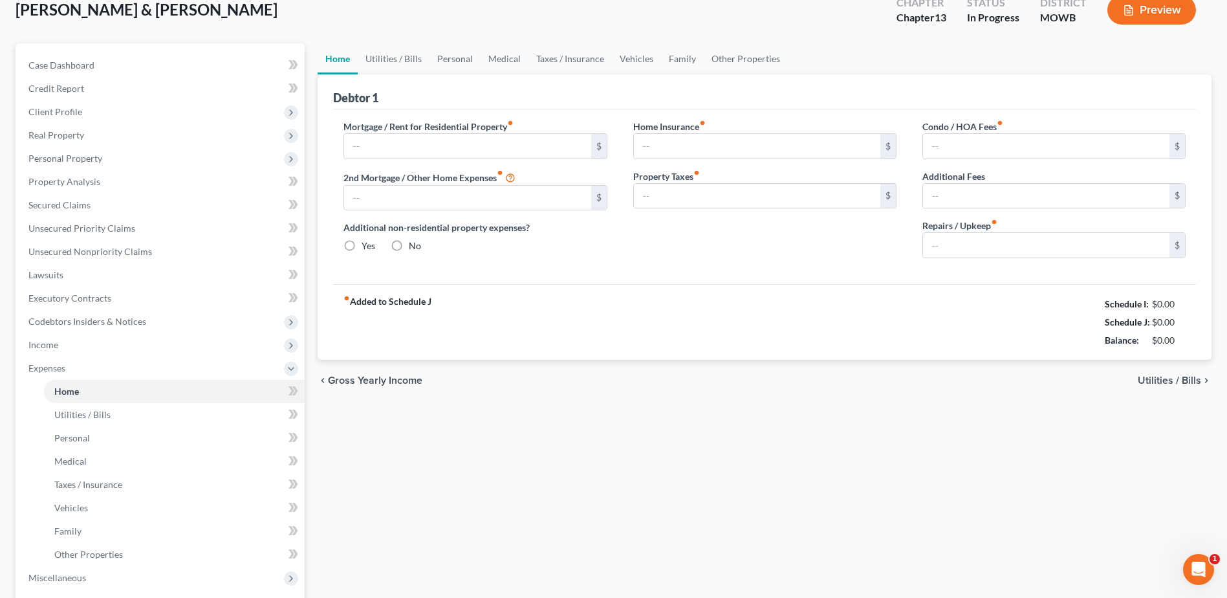
type input "0.00"
radio input "true"
type input "0.00"
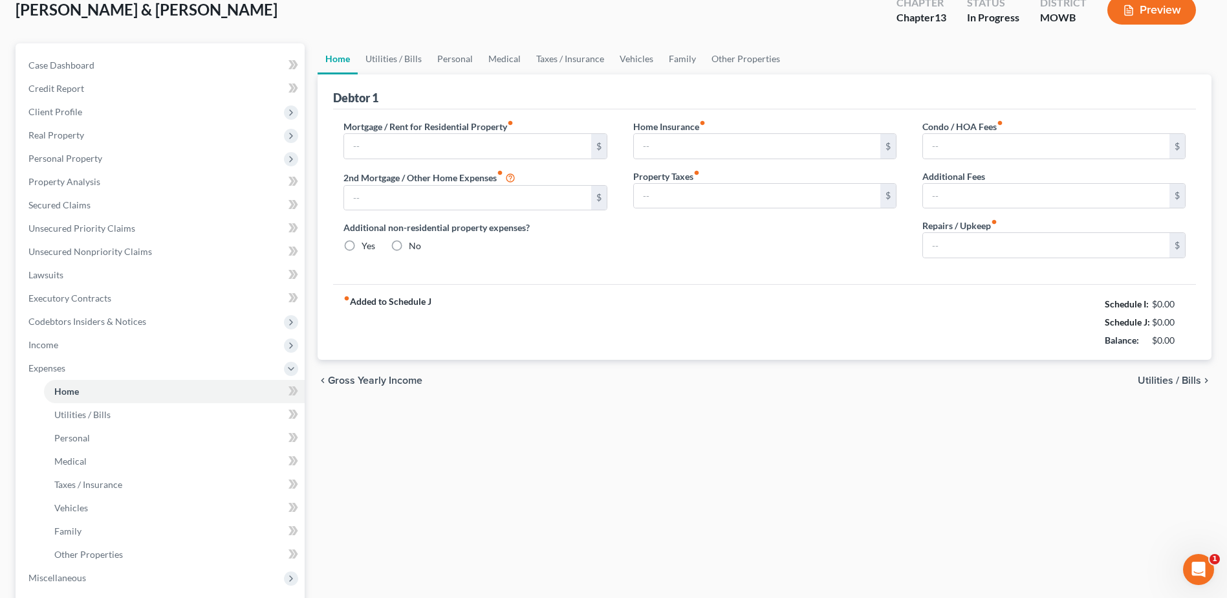
type input "0.00"
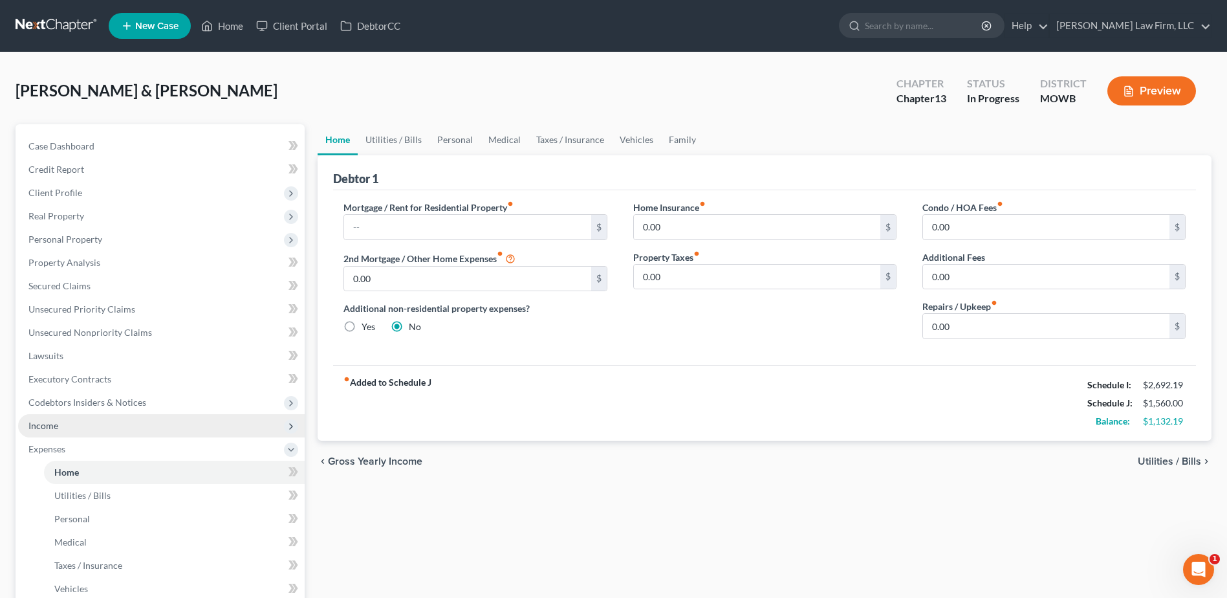
click at [40, 422] on span "Income" at bounding box center [43, 425] width 30 height 11
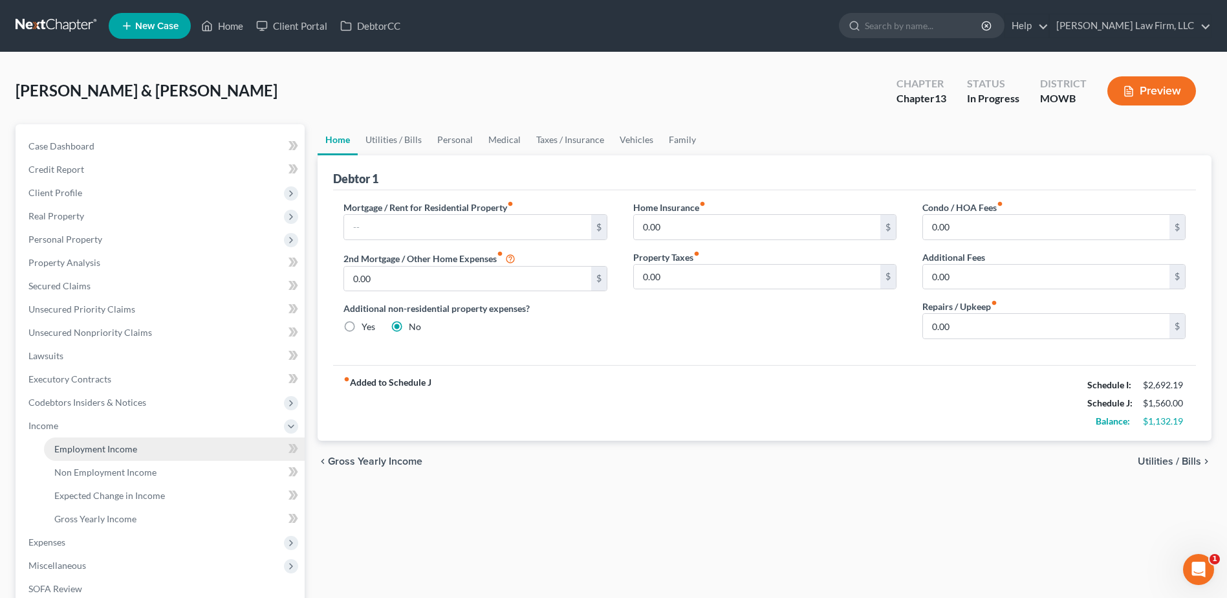
click at [96, 455] on link "Employment Income" at bounding box center [174, 448] width 261 height 23
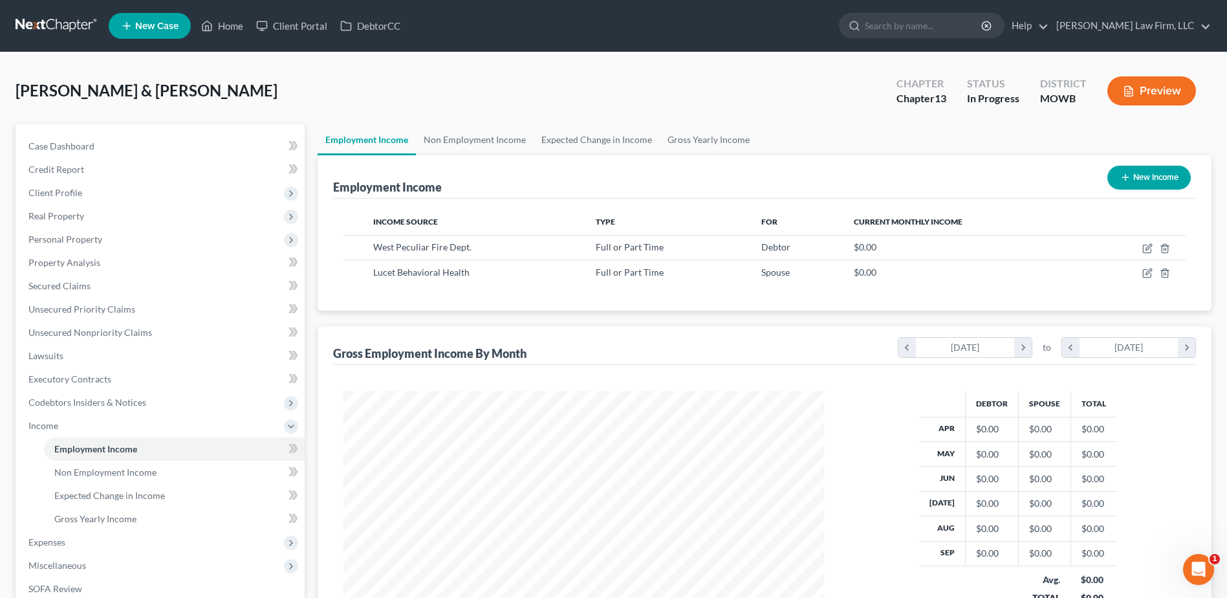
scroll to position [240, 506]
click at [484, 138] on link "Non Employment Income" at bounding box center [475, 139] width 118 height 31
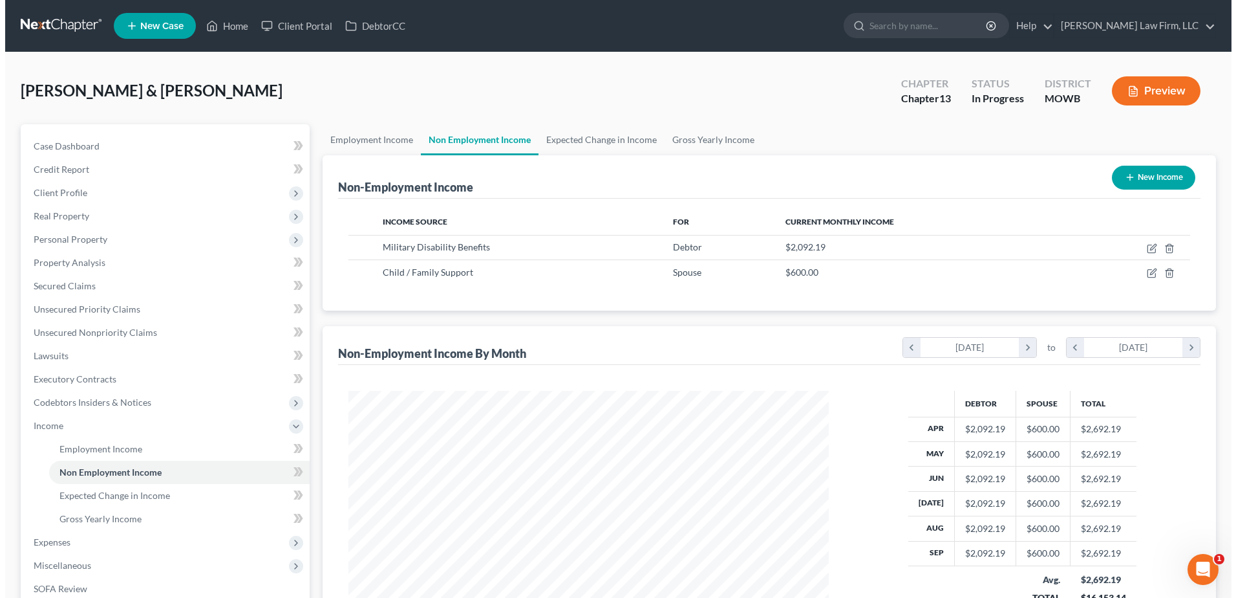
scroll to position [240, 506]
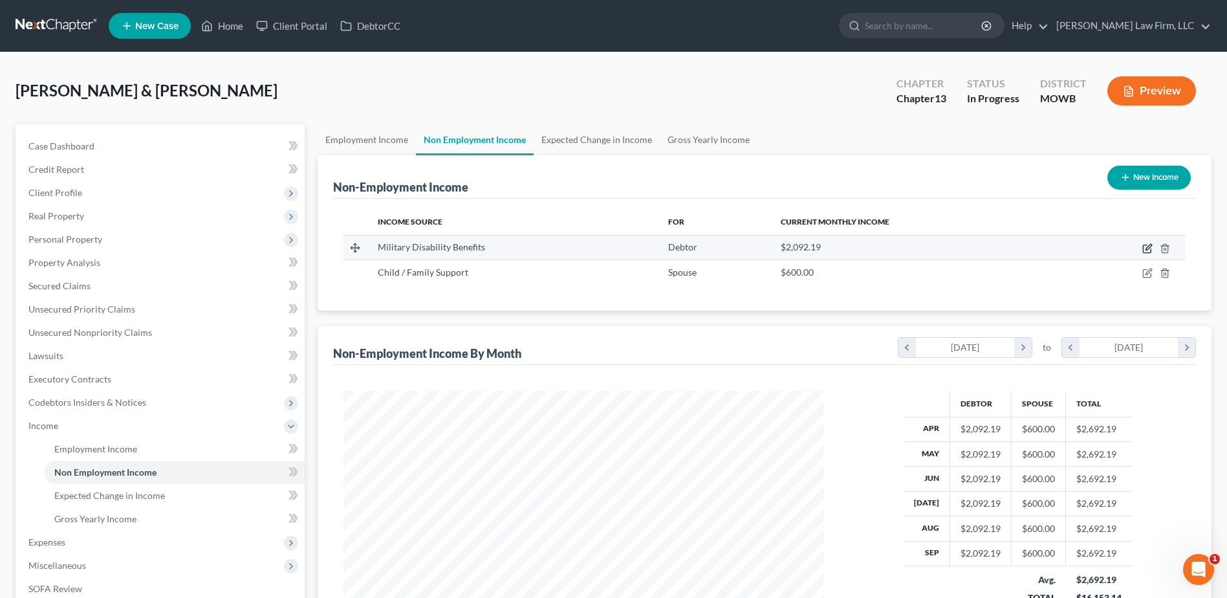
click at [1147, 250] on icon "button" at bounding box center [1148, 247] width 6 height 6
select select "12"
select select "0"
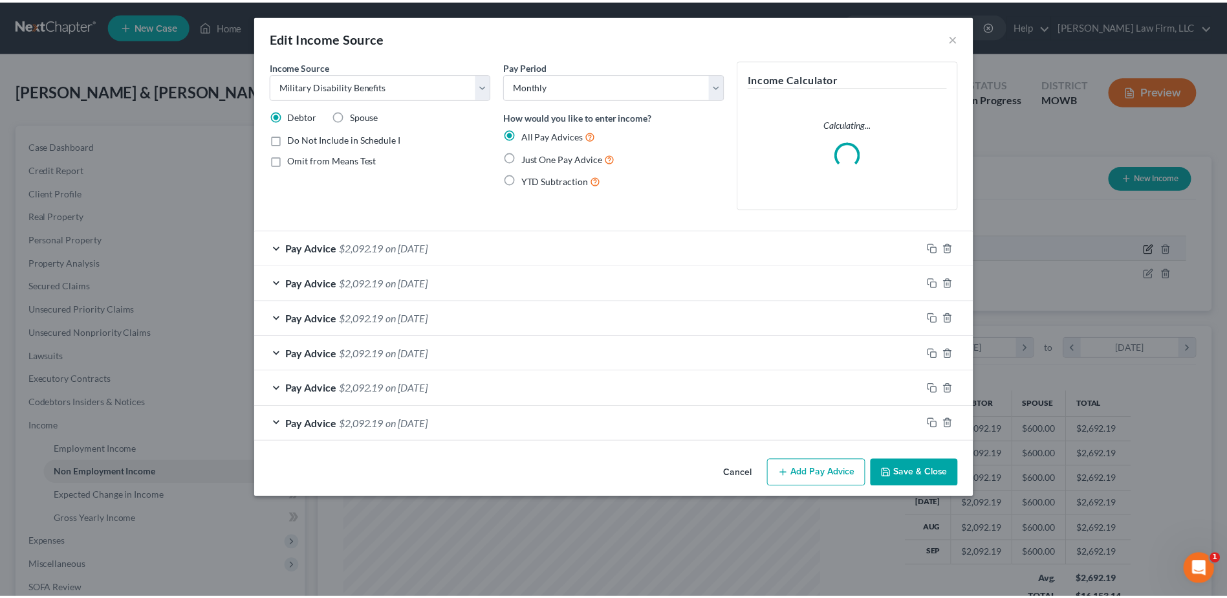
scroll to position [242, 511]
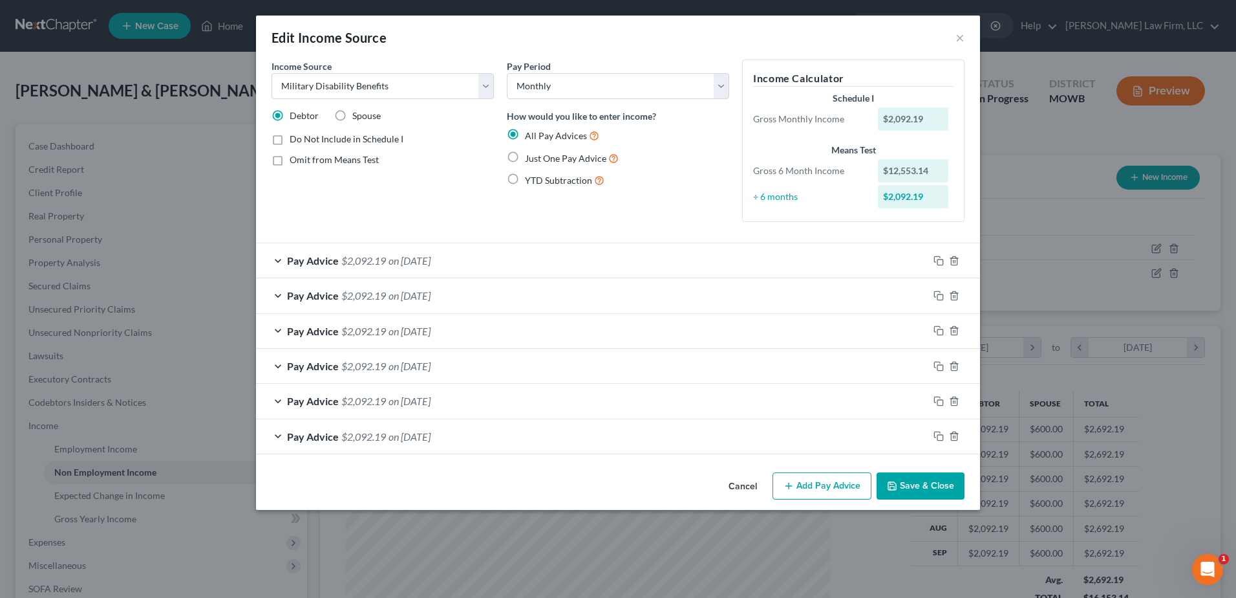
click at [921, 480] on button "Save & Close" at bounding box center [921, 485] width 88 height 27
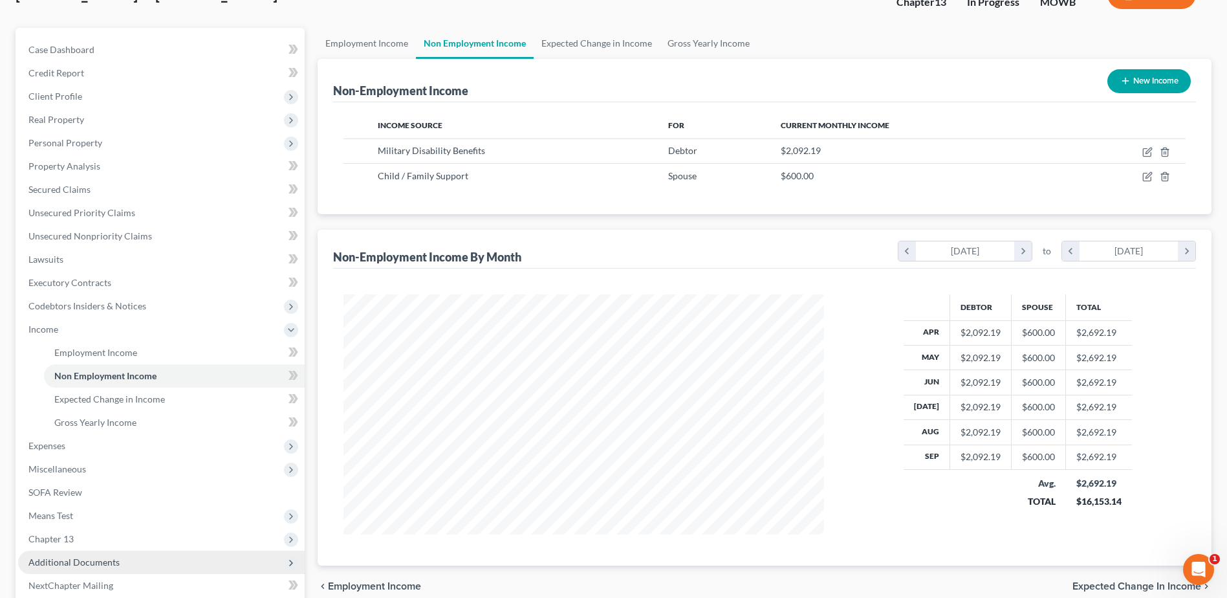
scroll to position [113, 0]
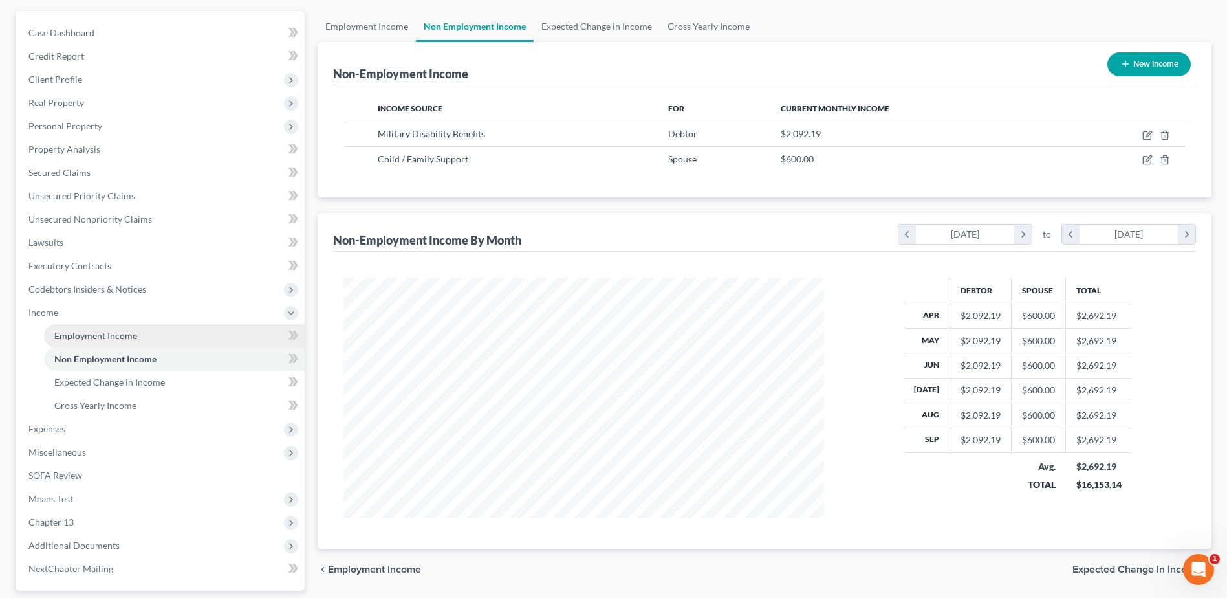
click at [79, 332] on span "Employment Income" at bounding box center [95, 335] width 83 height 11
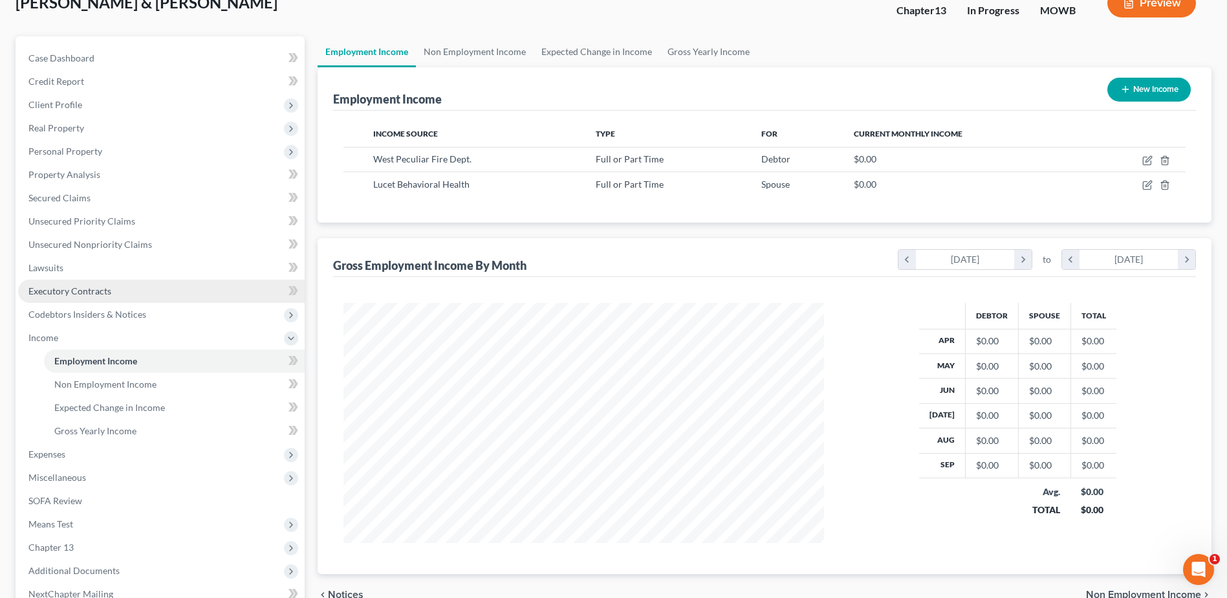
scroll to position [36, 0]
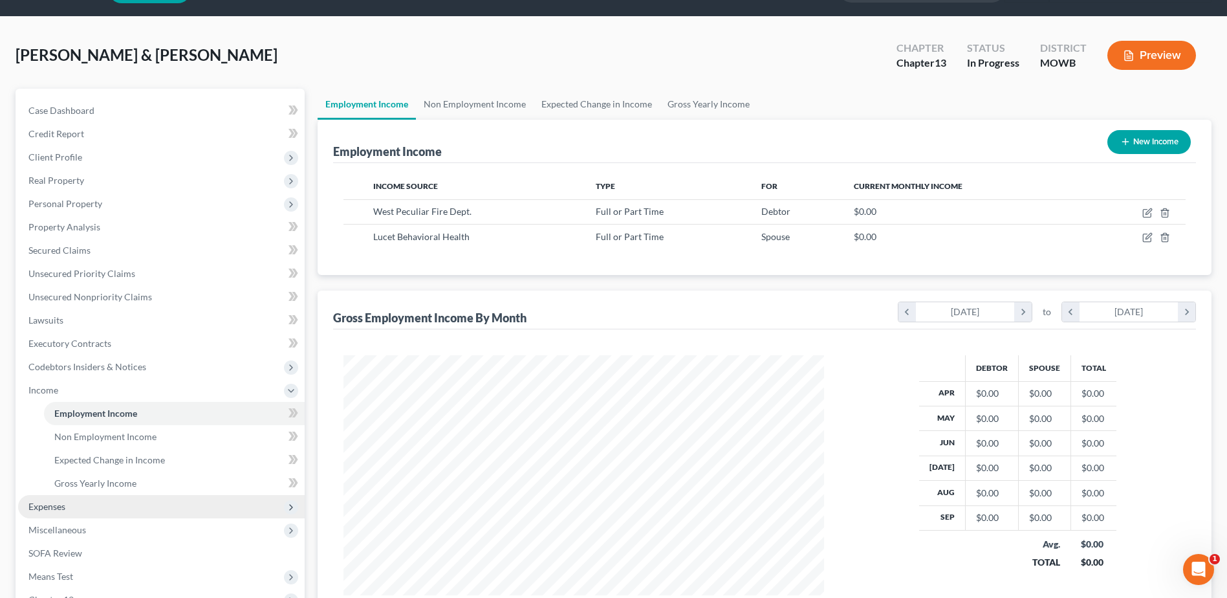
click at [50, 502] on span "Expenses" at bounding box center [46, 506] width 37 height 11
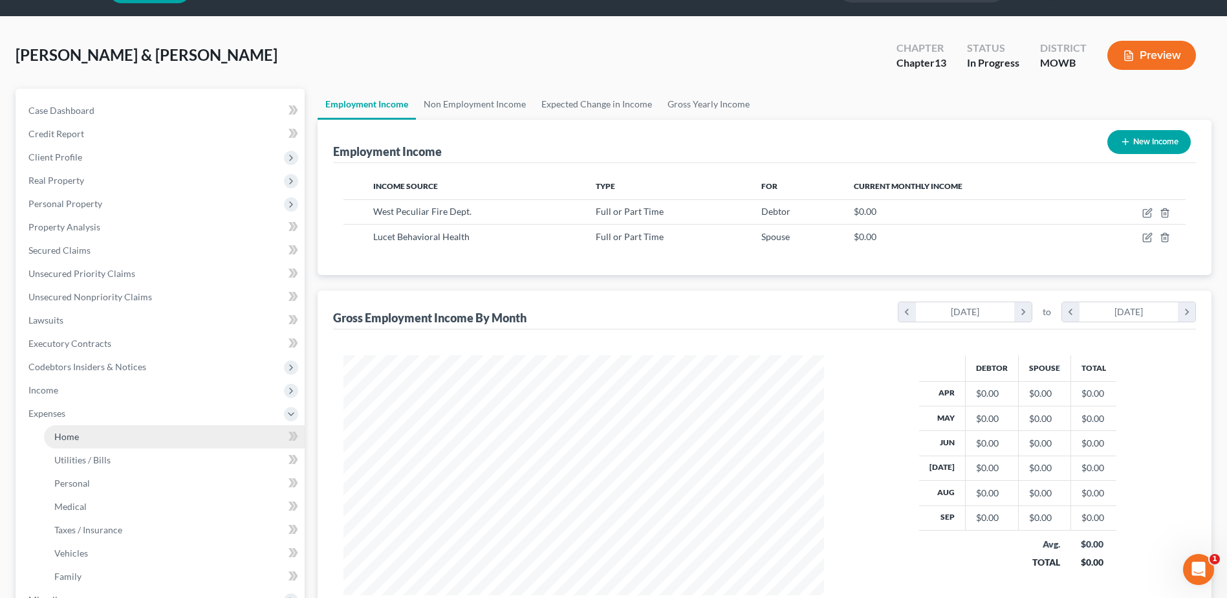
click at [72, 429] on link "Home" at bounding box center [174, 436] width 261 height 23
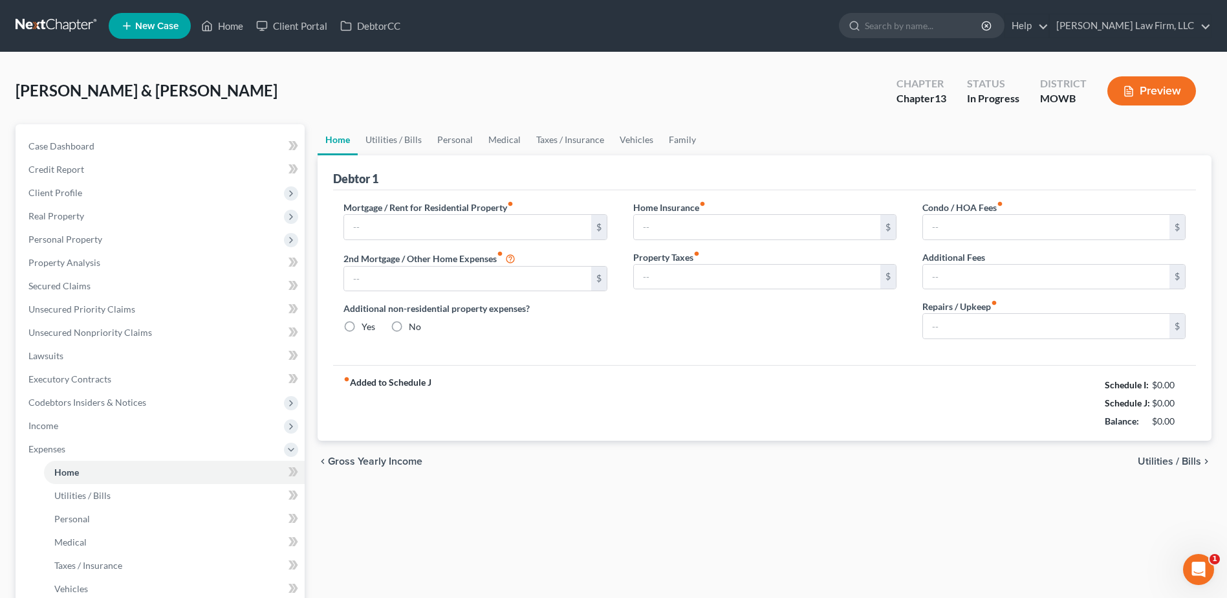
type input "0.00"
radio input "true"
type input "0.00"
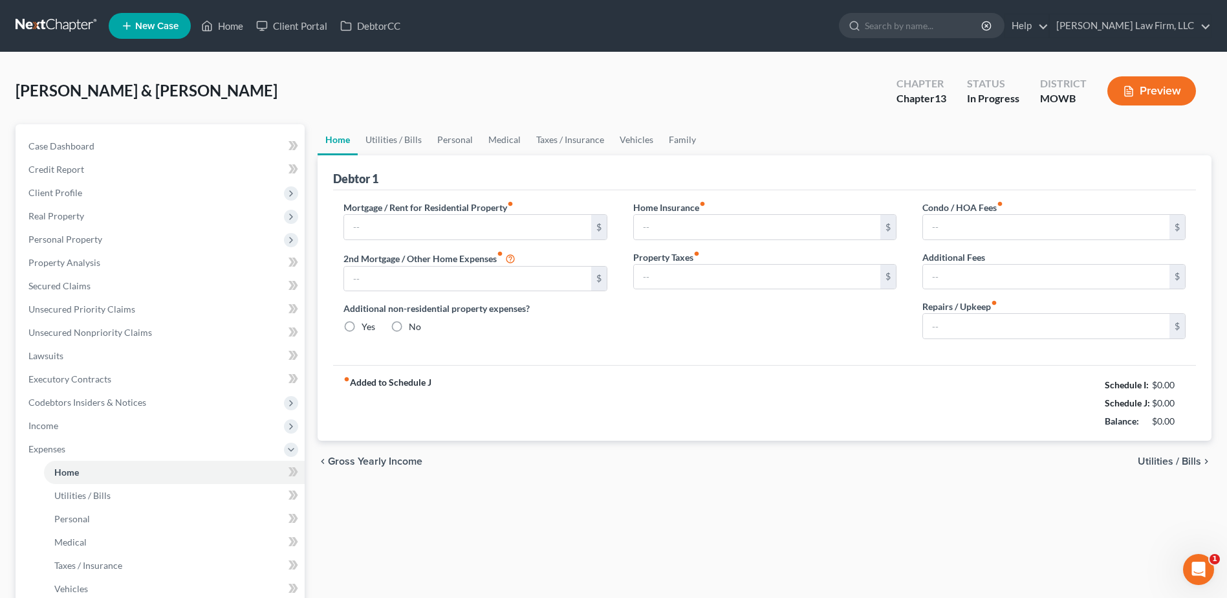
type input "0.00"
click at [396, 224] on input "text" at bounding box center [467, 227] width 246 height 25
type input "1,196.00"
click at [1006, 325] on input "0.00" at bounding box center [1046, 326] width 246 height 25
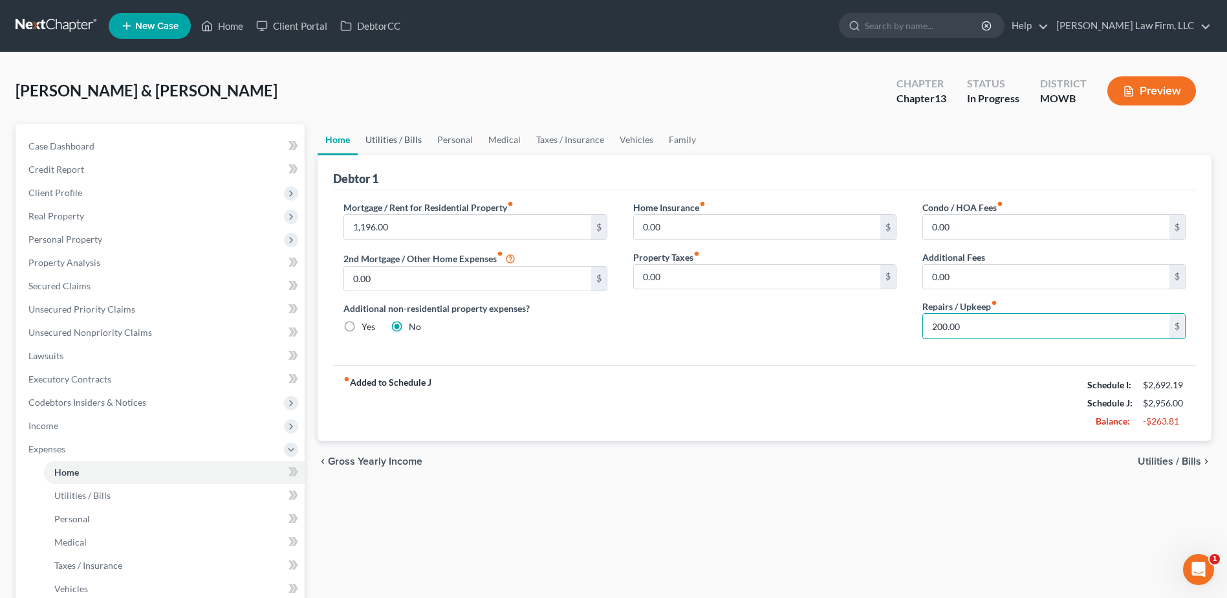
type input "200.00"
click at [398, 138] on link "Utilities / Bills" at bounding box center [394, 139] width 72 height 31
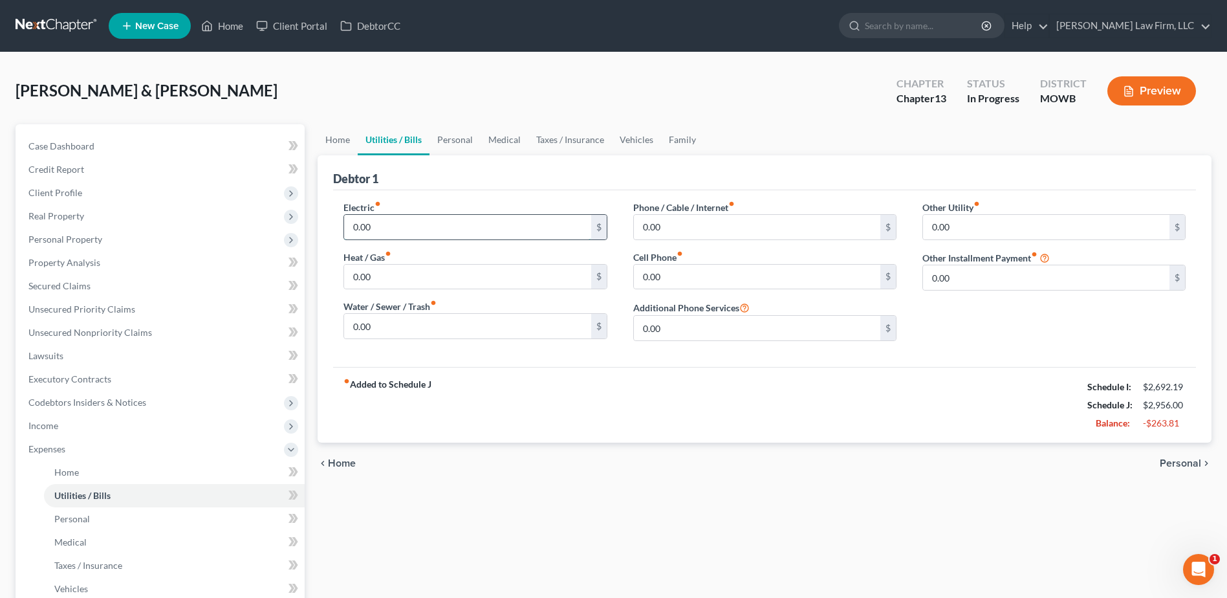
click at [398, 226] on input "0.00" at bounding box center [467, 227] width 246 height 25
type input "350.00"
click at [410, 277] on input "0.00" at bounding box center [467, 276] width 246 height 25
type input "45.00"
click at [687, 220] on input "0.00" at bounding box center [757, 227] width 246 height 25
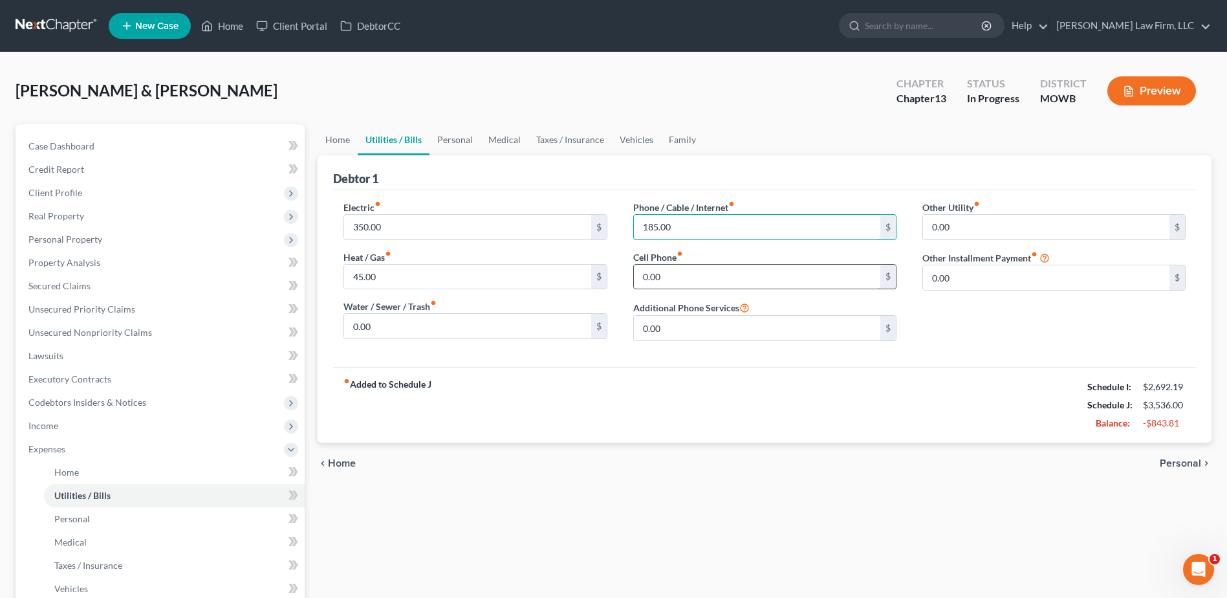
type input "185.00"
click at [690, 279] on input "0.00" at bounding box center [757, 276] width 246 height 25
type input "350.00"
click at [444, 135] on link "Personal" at bounding box center [454, 139] width 51 height 31
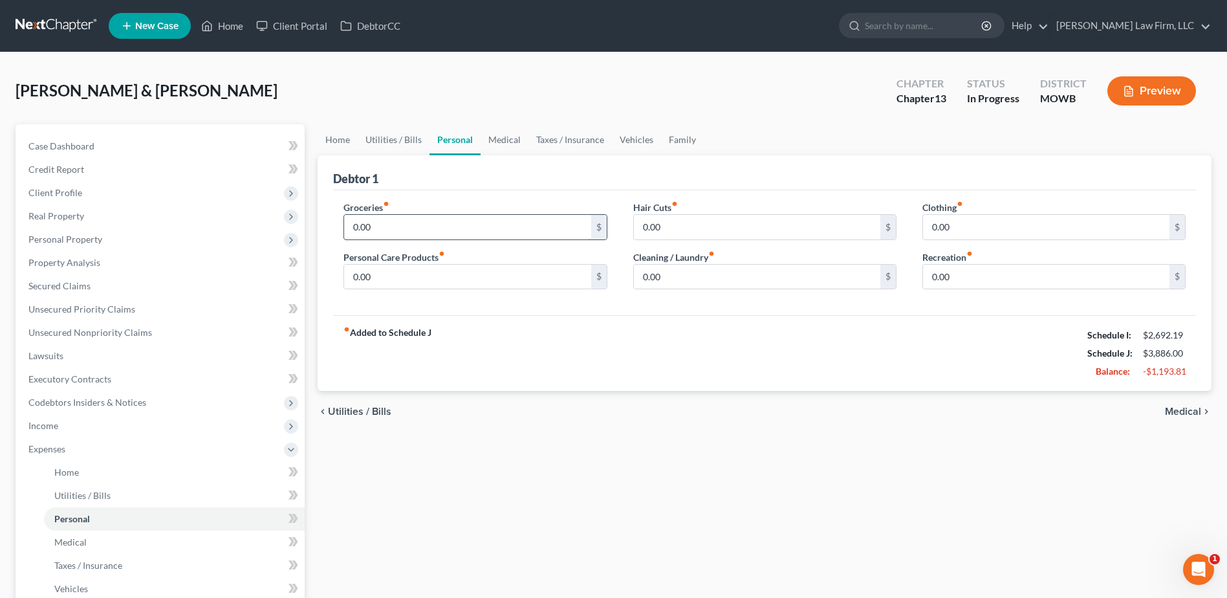
click at [446, 218] on input "0.00" at bounding box center [467, 227] width 246 height 25
type input "900.00"
click at [433, 276] on input "0.00" at bounding box center [467, 276] width 246 height 25
type input "100.00"
click at [695, 228] on input "0.00" at bounding box center [757, 227] width 246 height 25
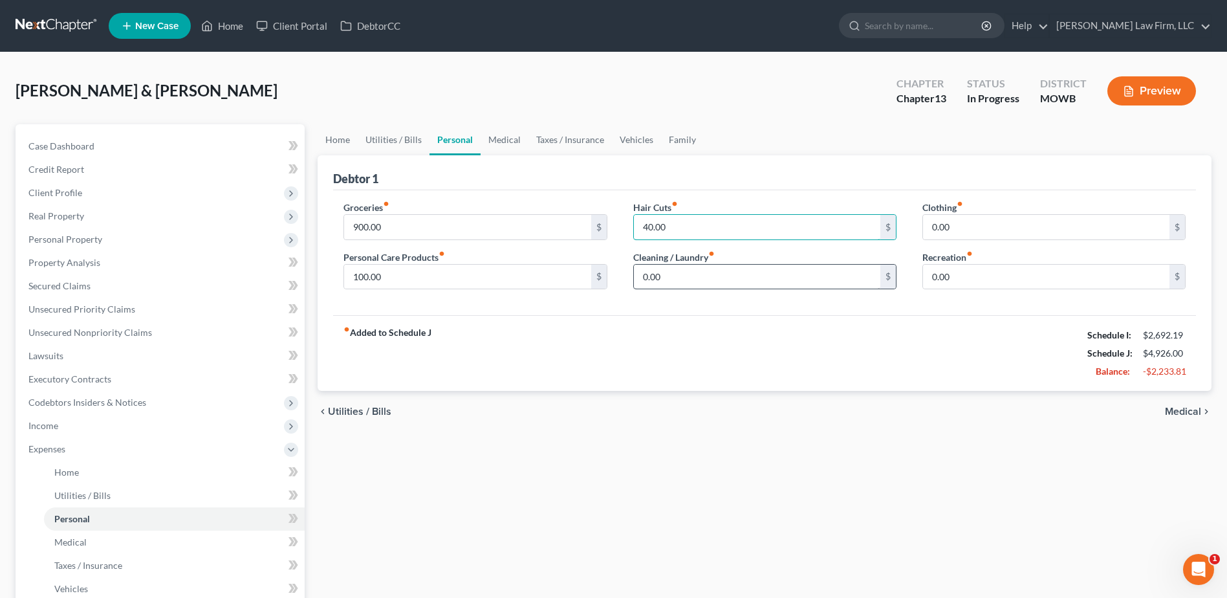
type input "40.00"
click at [736, 274] on input "0.00" at bounding box center [757, 276] width 246 height 25
click at [1009, 235] on input "0.00" at bounding box center [1046, 227] width 246 height 25
type input "300.00"
click at [1029, 271] on input "0.00" at bounding box center [1046, 276] width 246 height 25
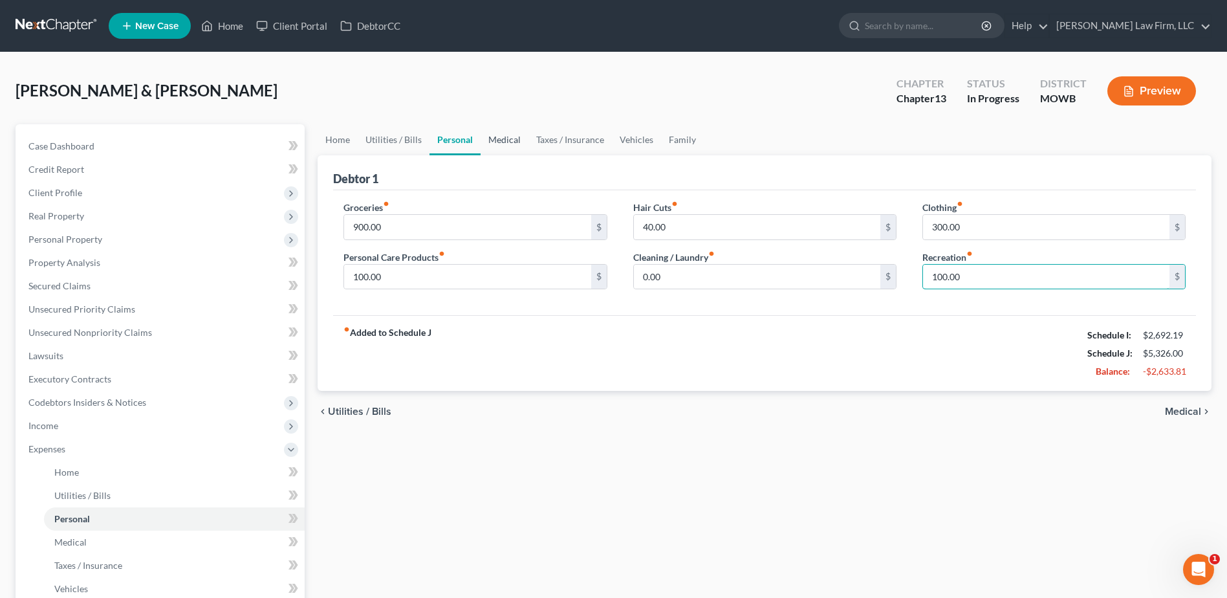
type input "100.00"
click at [506, 135] on link "Medical" at bounding box center [504, 139] width 48 height 31
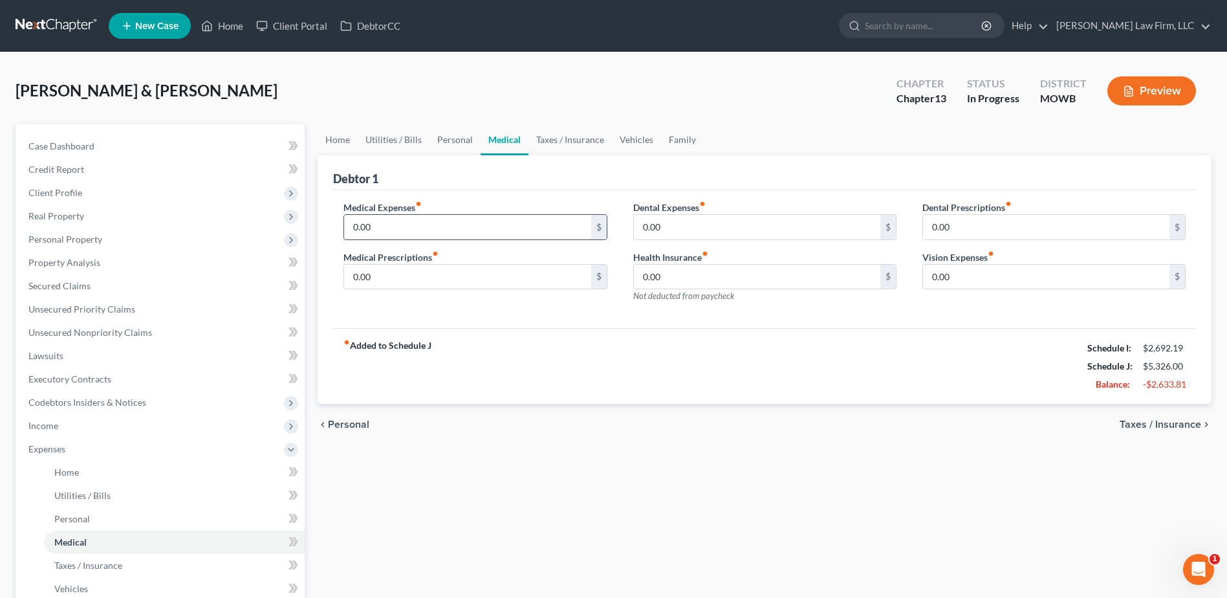
click at [416, 226] on input "0.00" at bounding box center [467, 227] width 246 height 25
type input "75.00"
click at [389, 275] on input "0.00" at bounding box center [467, 276] width 246 height 25
type input "200.00"
click at [713, 277] on input "0.00" at bounding box center [757, 276] width 246 height 25
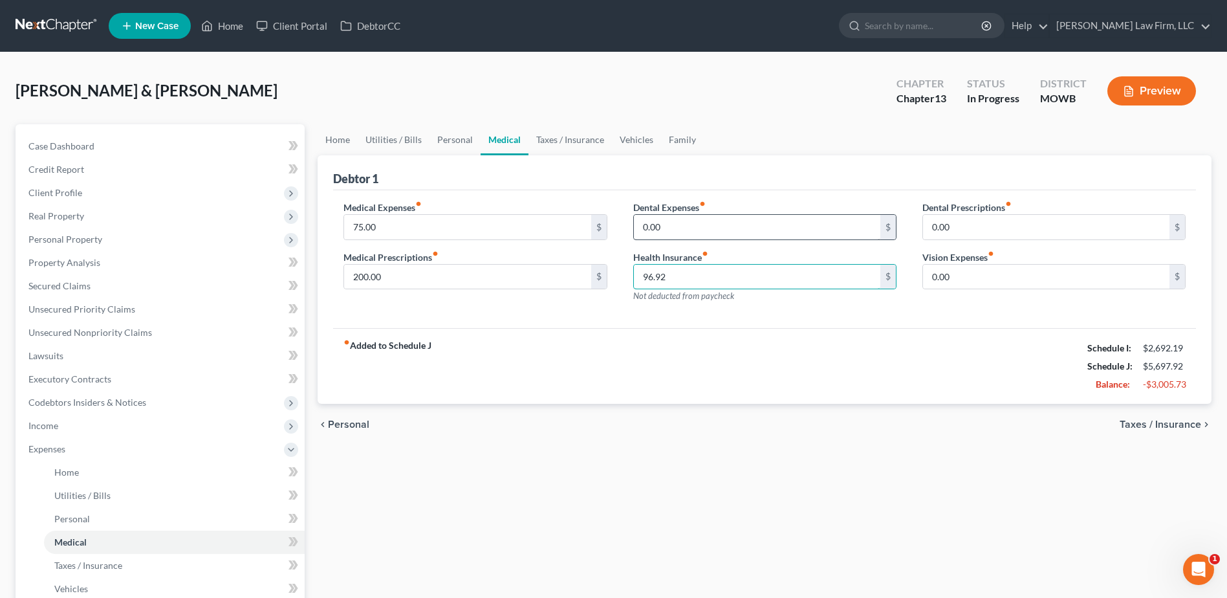
type input "96.92"
click at [802, 235] on input "0.00" at bounding box center [757, 227] width 246 height 25
type input "10.00"
click at [960, 275] on input "0.00" at bounding box center [1046, 276] width 246 height 25
drag, startPoint x: 959, startPoint y: 274, endPoint x: 901, endPoint y: 277, distance: 58.3
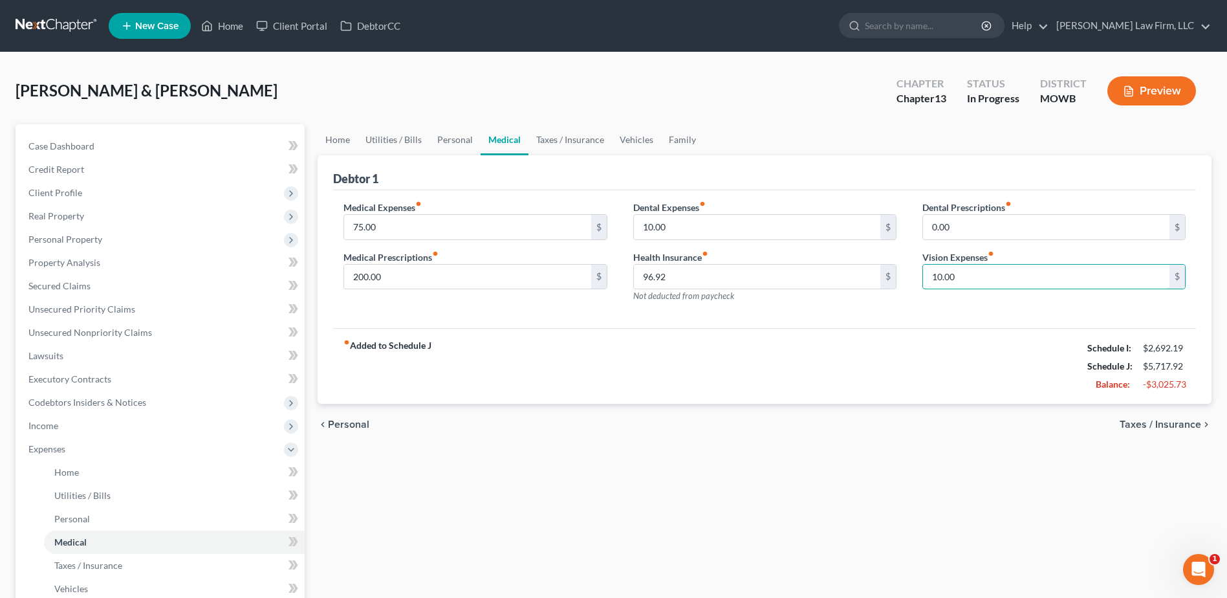
click at [901, 277] on div "Medical Expenses fiber_manual_record 75.00 $ Medical Prescriptions fiber_manual…" at bounding box center [764, 256] width 868 height 113
type input "90.00"
click at [565, 135] on link "Taxes / Insurance" at bounding box center [569, 139] width 83 height 31
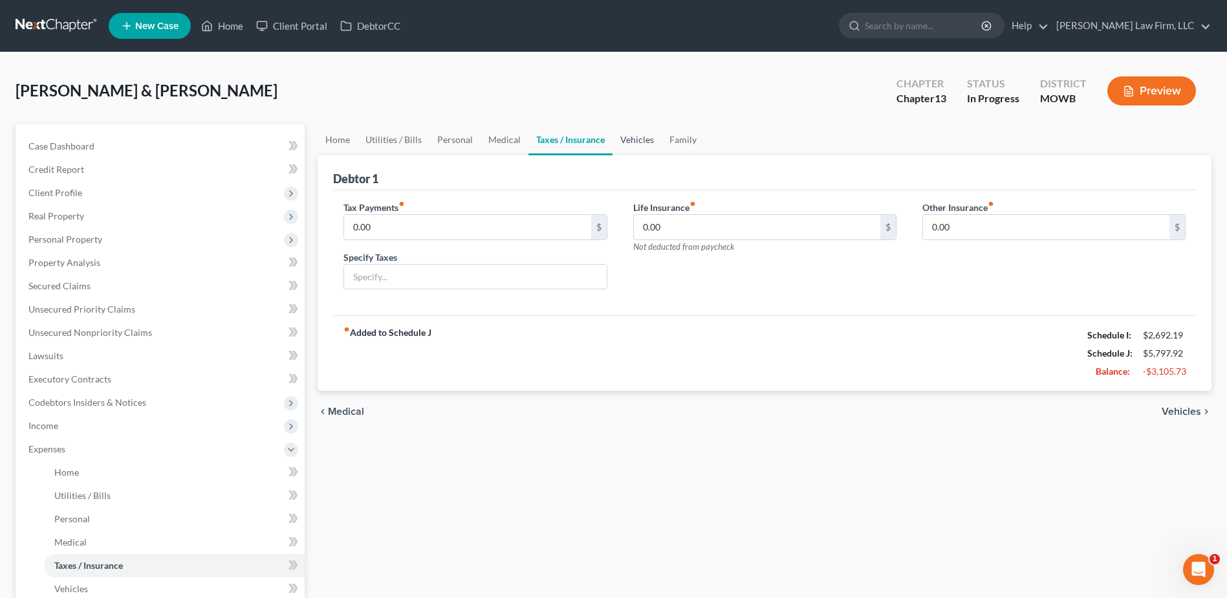
click at [644, 136] on link "Vehicles" at bounding box center [636, 139] width 49 height 31
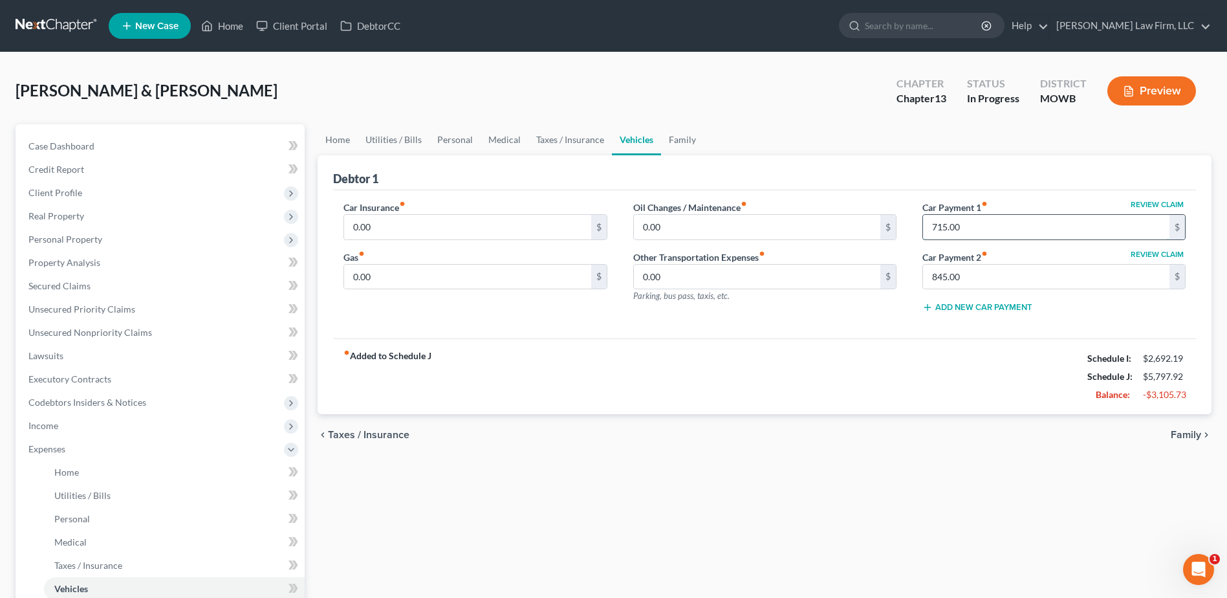
click at [982, 220] on input "715.00" at bounding box center [1046, 227] width 246 height 25
click at [973, 269] on input "845.00" at bounding box center [1046, 276] width 246 height 25
click at [421, 220] on input "0.00" at bounding box center [467, 227] width 246 height 25
type input "280.00"
click at [418, 278] on input "0.00" at bounding box center [467, 276] width 246 height 25
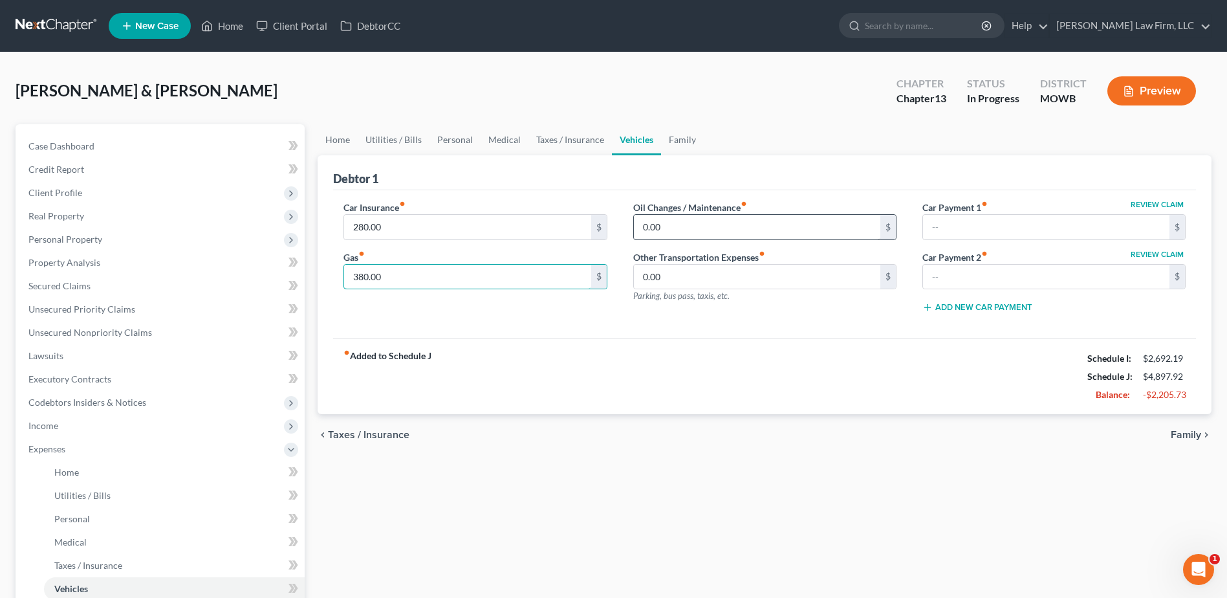
type input "380.00"
click at [721, 215] on input "0.00" at bounding box center [757, 227] width 246 height 25
type input "200.00"
click at [684, 131] on link "Family" at bounding box center [682, 139] width 43 height 31
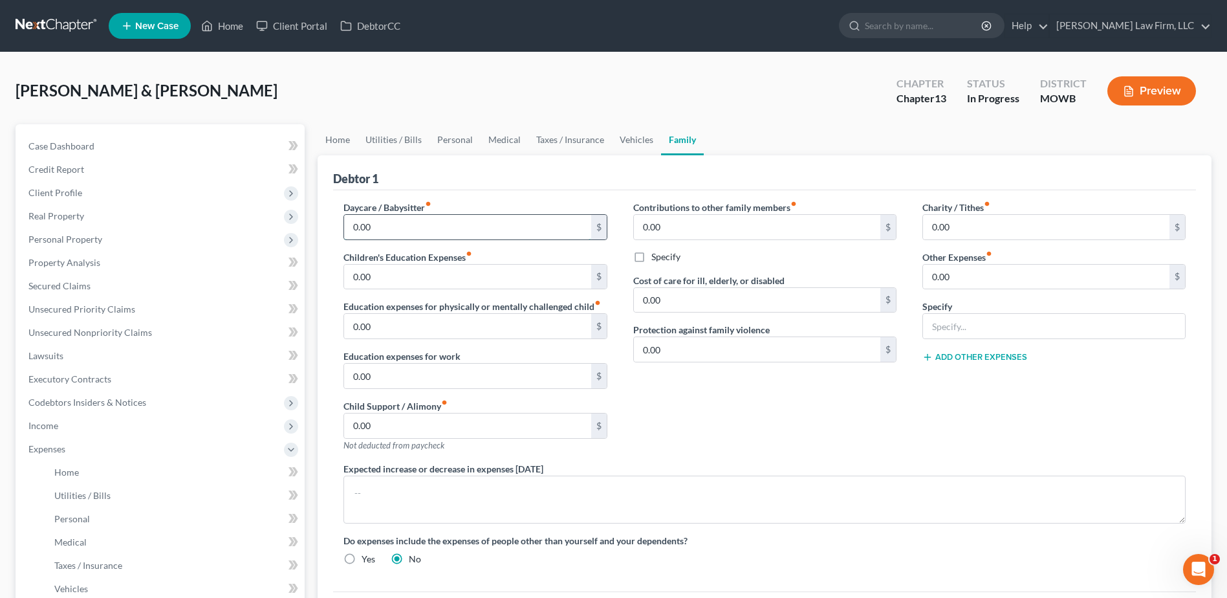
click at [476, 224] on input "0.00" at bounding box center [467, 227] width 246 height 25
type input "740.00"
click at [458, 330] on input "0.00" at bounding box center [467, 326] width 246 height 25
type input "1"
click at [429, 276] on input "0.00" at bounding box center [467, 276] width 246 height 25
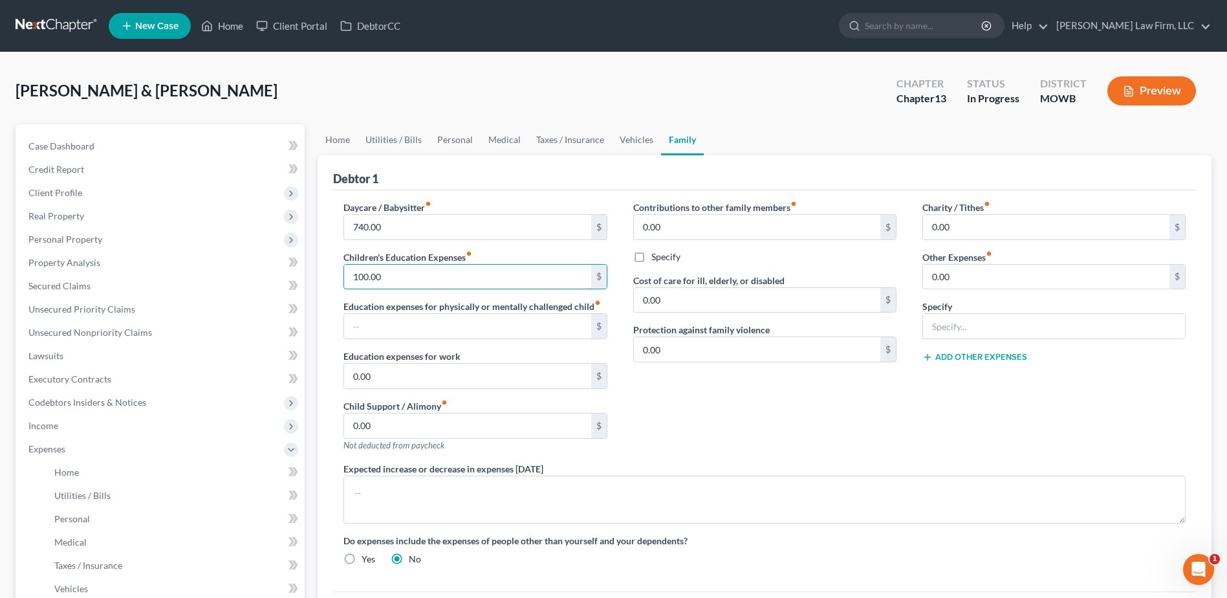
type input "100.00"
click at [759, 453] on div "Contributions to other family members fiber_manual_record 0.00 $ Specify Cost o…" at bounding box center [764, 330] width 289 height 261
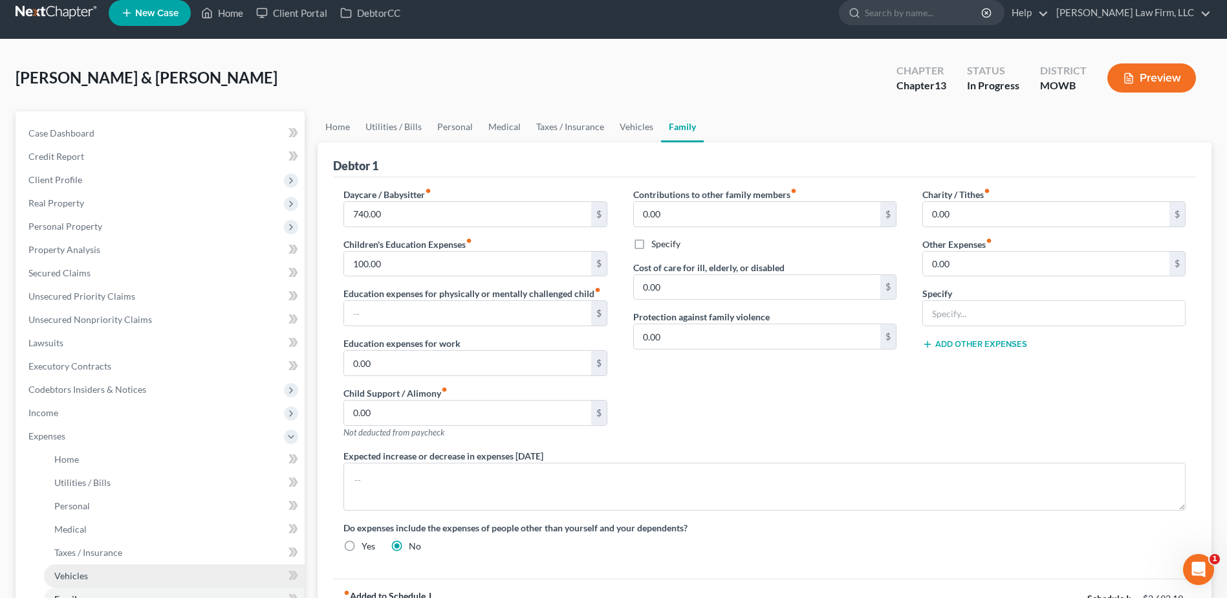
scroll to position [16, 0]
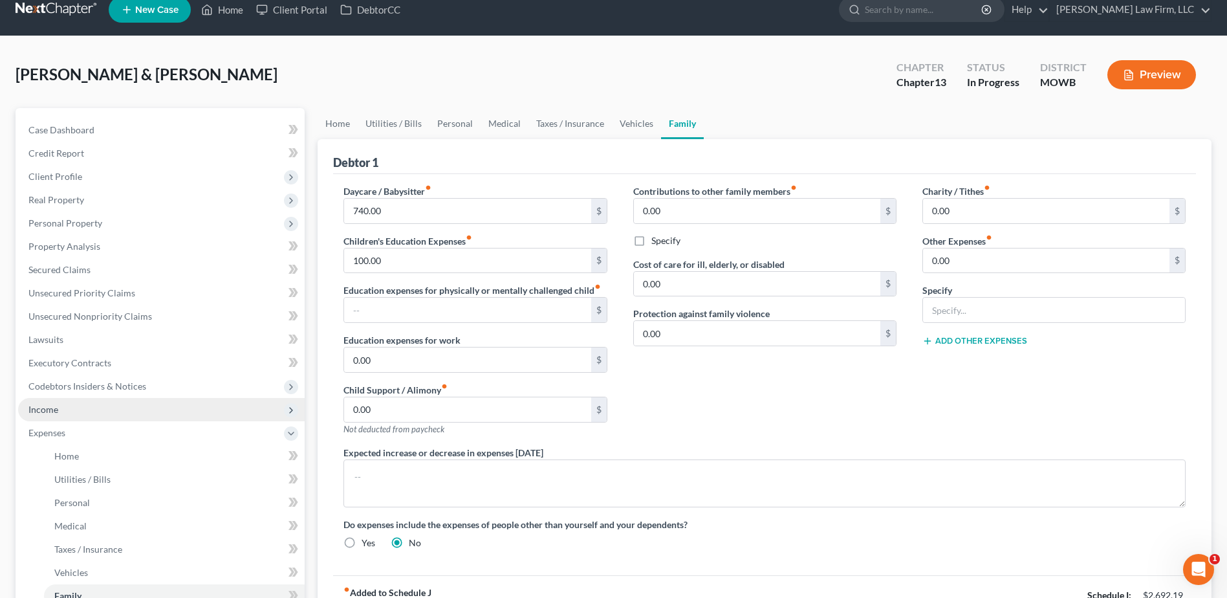
click at [36, 407] on span "Income" at bounding box center [43, 409] width 30 height 11
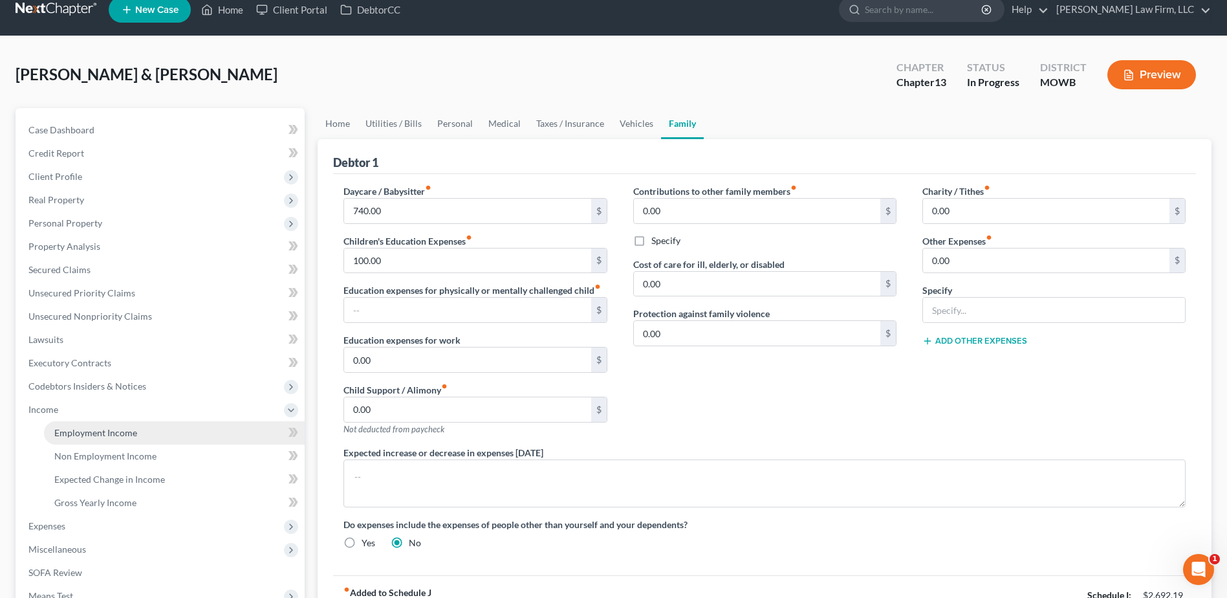
click at [97, 431] on span "Employment Income" at bounding box center [95, 432] width 83 height 11
click at [97, 431] on body "Home New Case Client Portal DebtorCC [PERSON_NAME] Law Firm, LLC [EMAIL_ADDRESS…" at bounding box center [613, 397] width 1227 height 827
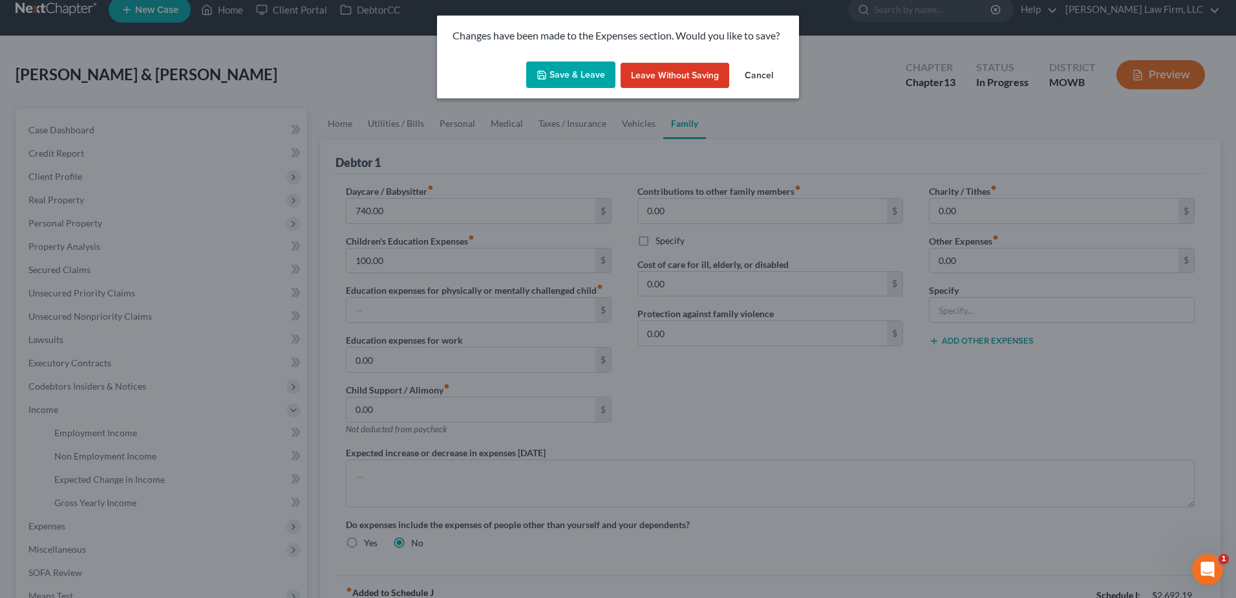
click at [561, 74] on button "Save & Leave" at bounding box center [570, 74] width 89 height 27
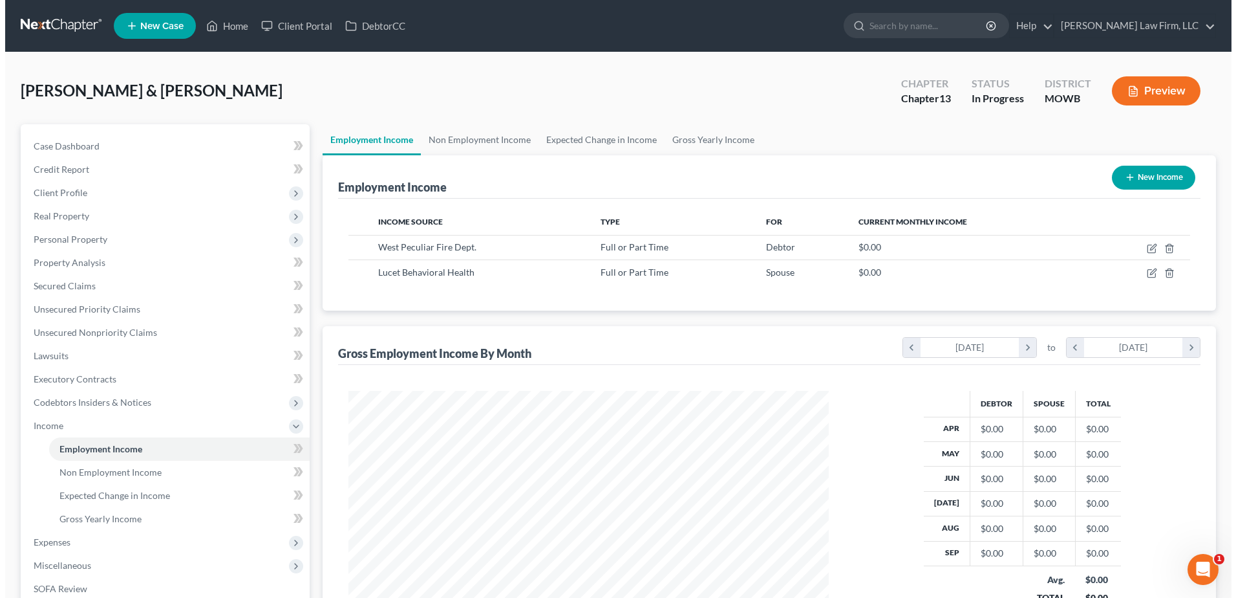
scroll to position [240, 506]
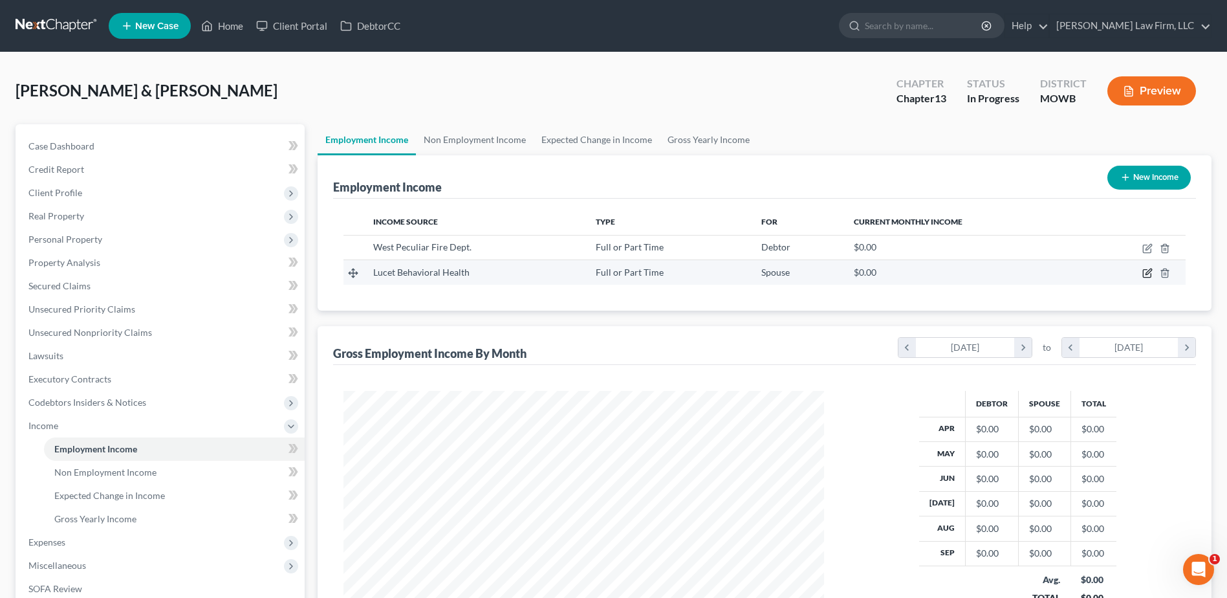
click at [1145, 270] on icon "button" at bounding box center [1147, 274] width 8 height 8
select select "0"
select select "17"
select select "2"
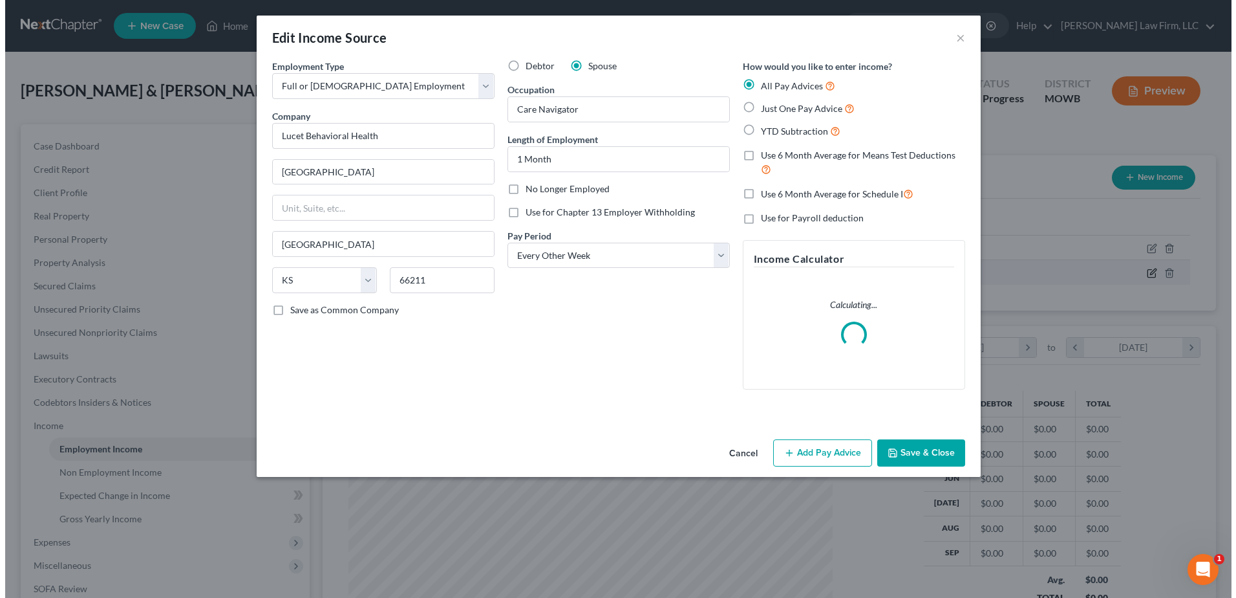
scroll to position [242, 511]
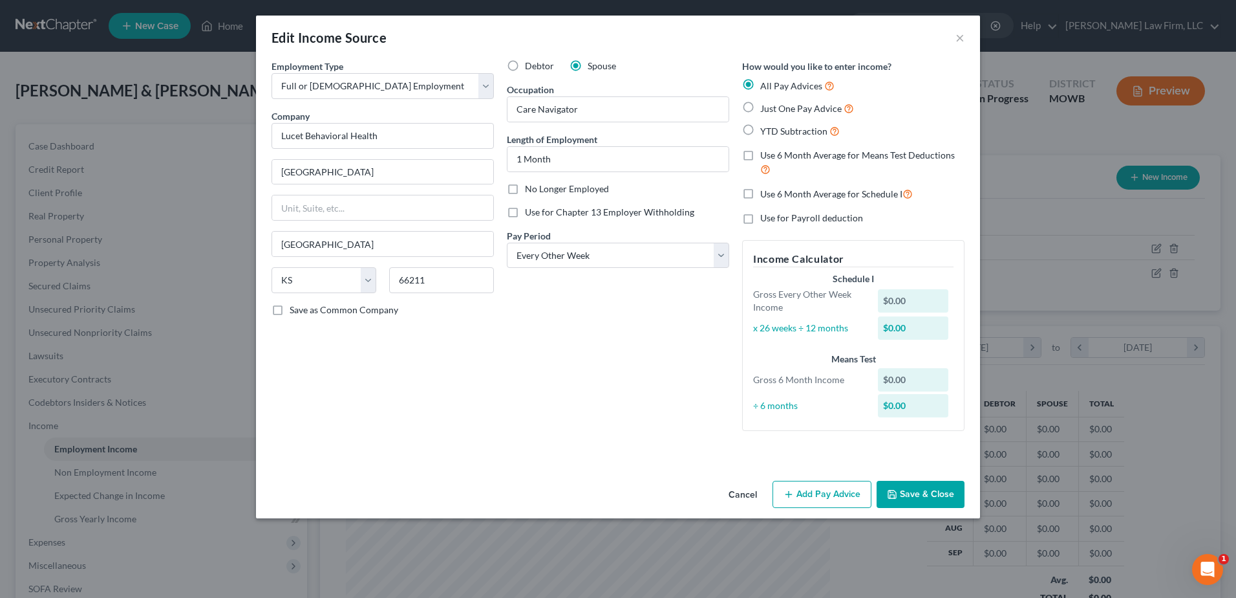
click at [817, 488] on button "Add Pay Advice" at bounding box center [822, 493] width 99 height 27
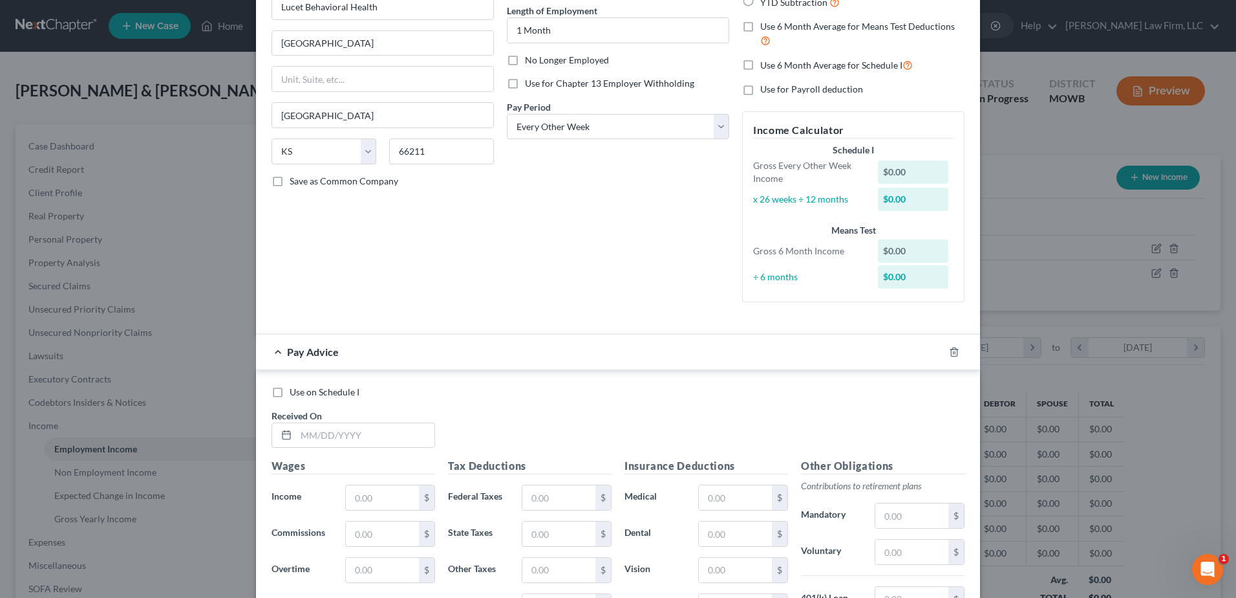
scroll to position [129, 0]
click at [336, 435] on input "text" at bounding box center [365, 434] width 138 height 25
type input "[DATE]"
click at [394, 494] on input "text" at bounding box center [382, 496] width 73 height 25
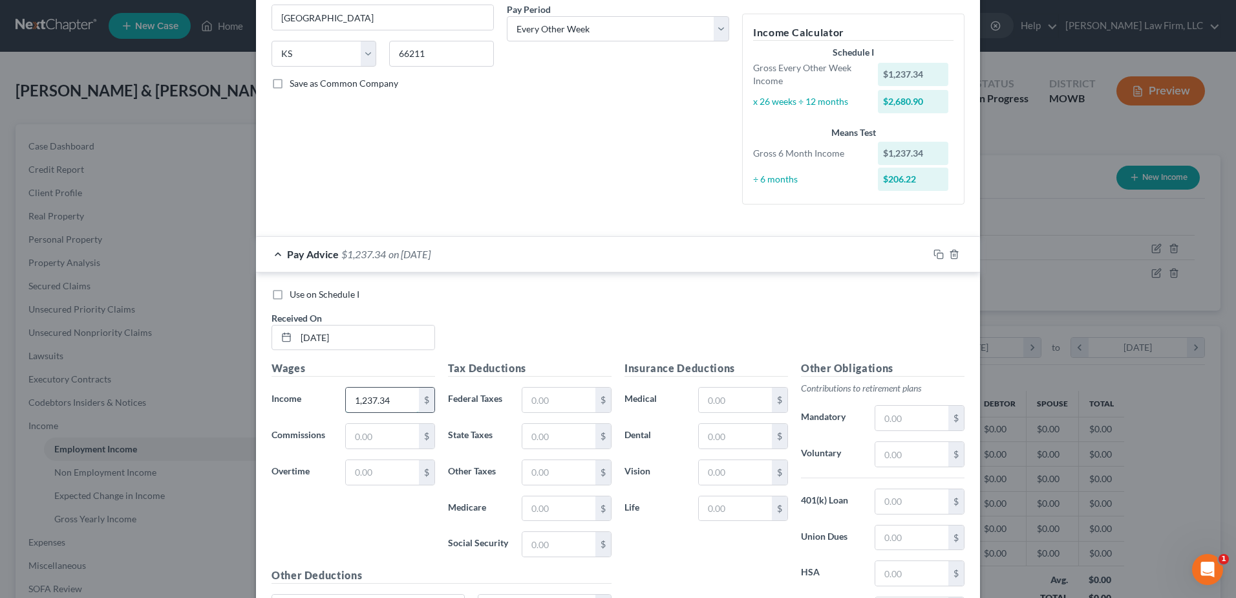
scroll to position [323, 0]
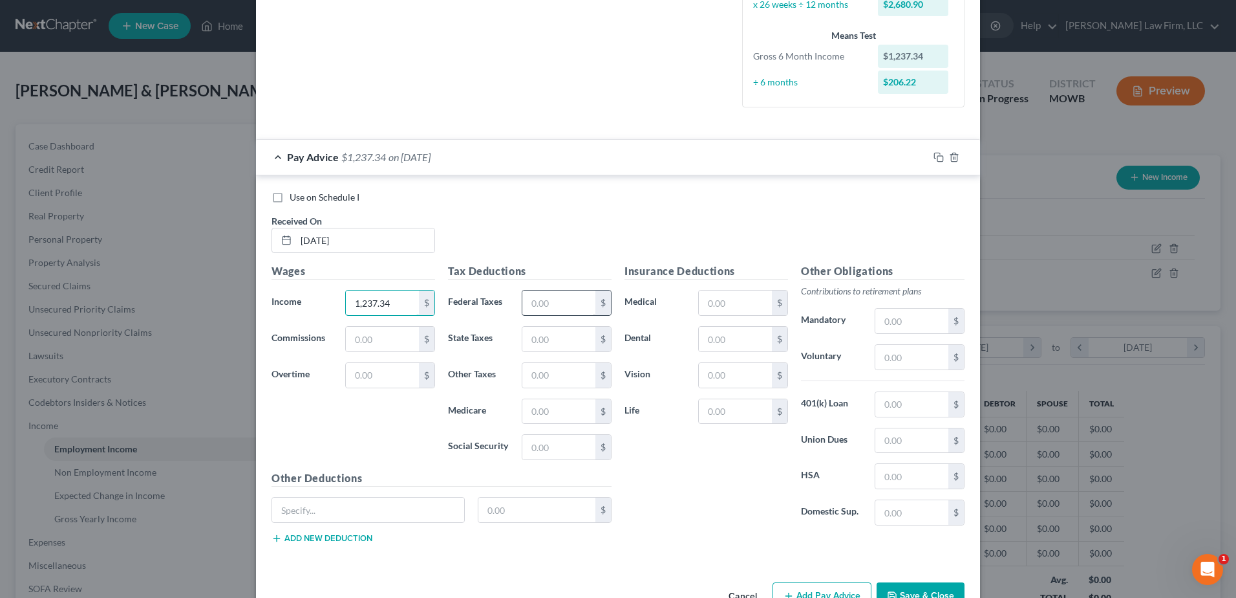
type input "1,237.34"
click at [552, 297] on input "text" at bounding box center [559, 302] width 73 height 25
type input "102.32"
click at [397, 302] on input "1,237.34" at bounding box center [382, 302] width 73 height 25
type input "1,600.00"
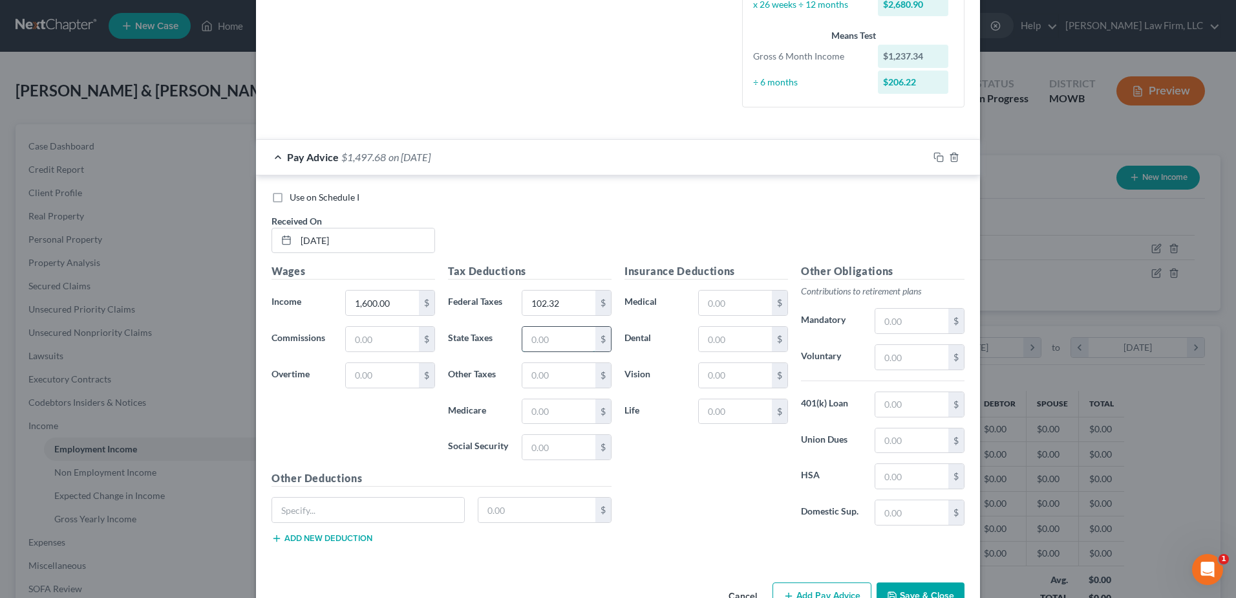
click at [556, 340] on input "text" at bounding box center [559, 339] width 73 height 25
type input "37.00"
click at [554, 381] on input "text" at bounding box center [559, 375] width 73 height 25
click at [532, 409] on input "text" at bounding box center [559, 411] width 73 height 25
type input "21.84"
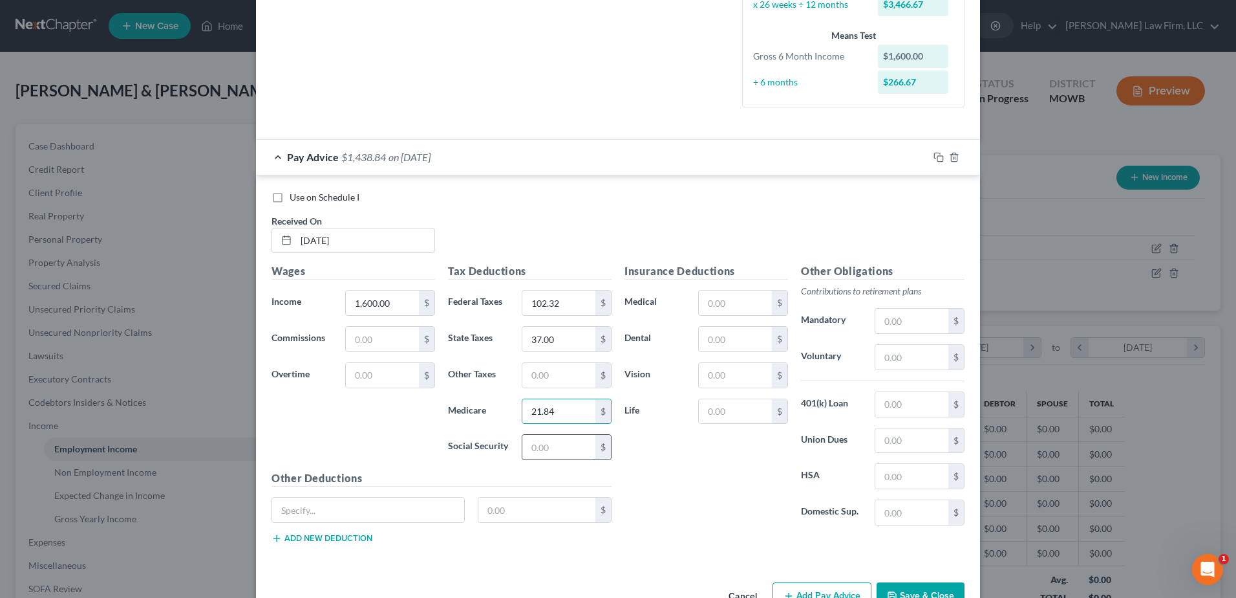
click at [532, 446] on input "text" at bounding box center [559, 447] width 73 height 25
type input "93.38"
click at [733, 376] on input "text" at bounding box center [735, 375] width 73 height 25
type input "9.68"
click at [718, 303] on input "text" at bounding box center [735, 302] width 73 height 25
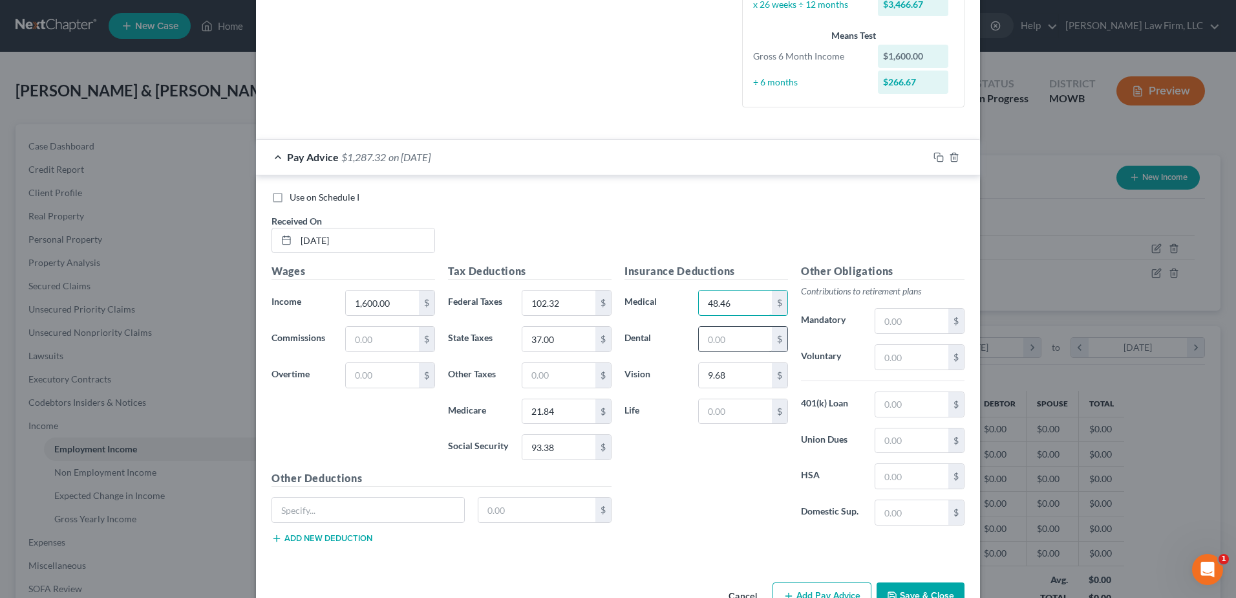
type input "48.46"
click at [728, 334] on input "text" at bounding box center [735, 339] width 73 height 25
type input "44.13"
click at [749, 415] on input "text" at bounding box center [735, 411] width 73 height 25
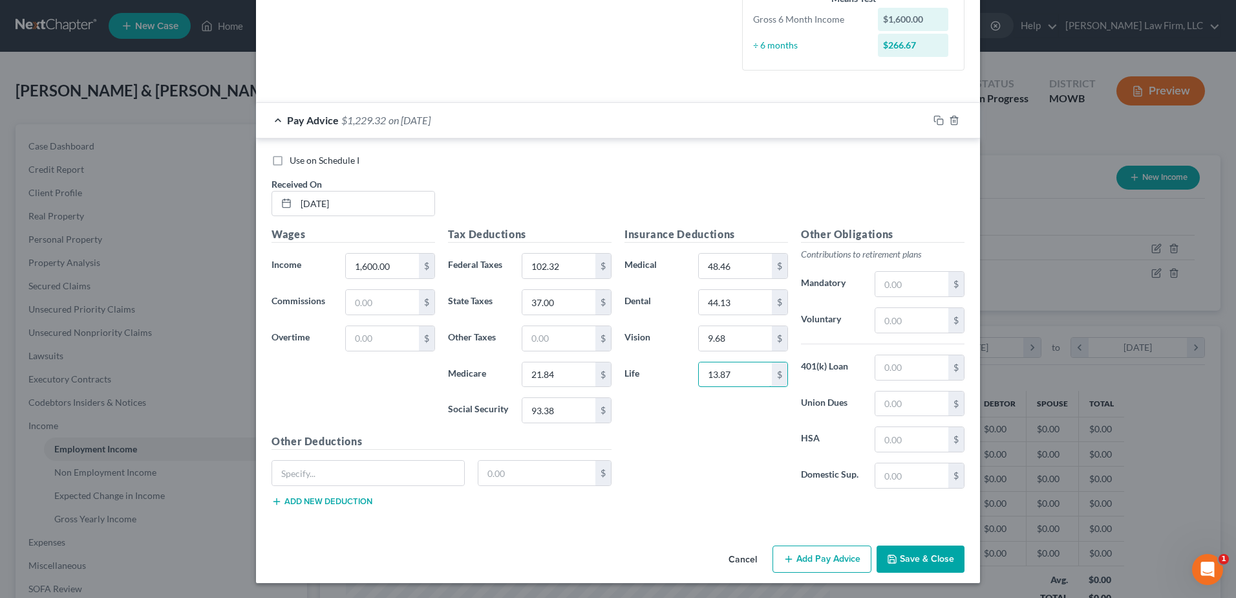
scroll to position [361, 0]
type input "1"
click at [732, 369] on input "text" at bounding box center [735, 373] width 73 height 25
type input "5.85"
click at [717, 439] on div "Insurance Deductions Medical 48.46 $ Dental 44.13 $ Vision 9.68 $ Life 5.85 $" at bounding box center [706, 362] width 177 height 272
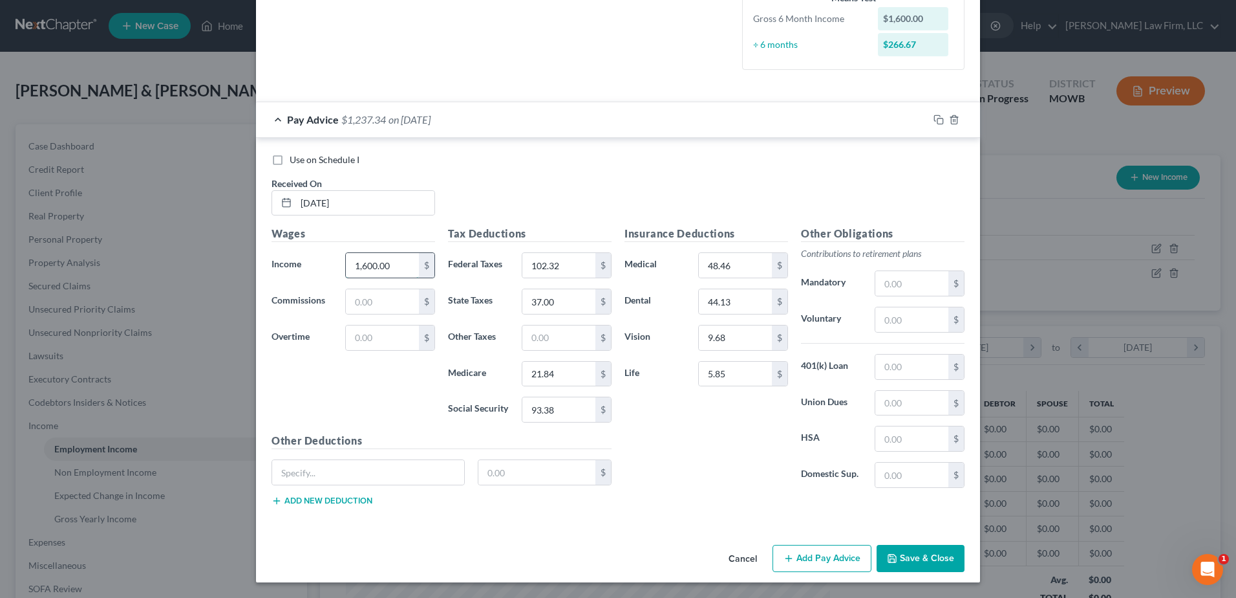
click at [390, 261] on input "1,600.00" at bounding box center [382, 265] width 73 height 25
type input "1,608.32"
click at [664, 437] on div "Insurance Deductions Medical 48.46 $ Dental 44.13 $ Vision 9.68 $ Life 5.85 $" at bounding box center [706, 362] width 177 height 272
click at [374, 468] on input "text" at bounding box center [368, 472] width 192 height 25
type input "Accident Ins."
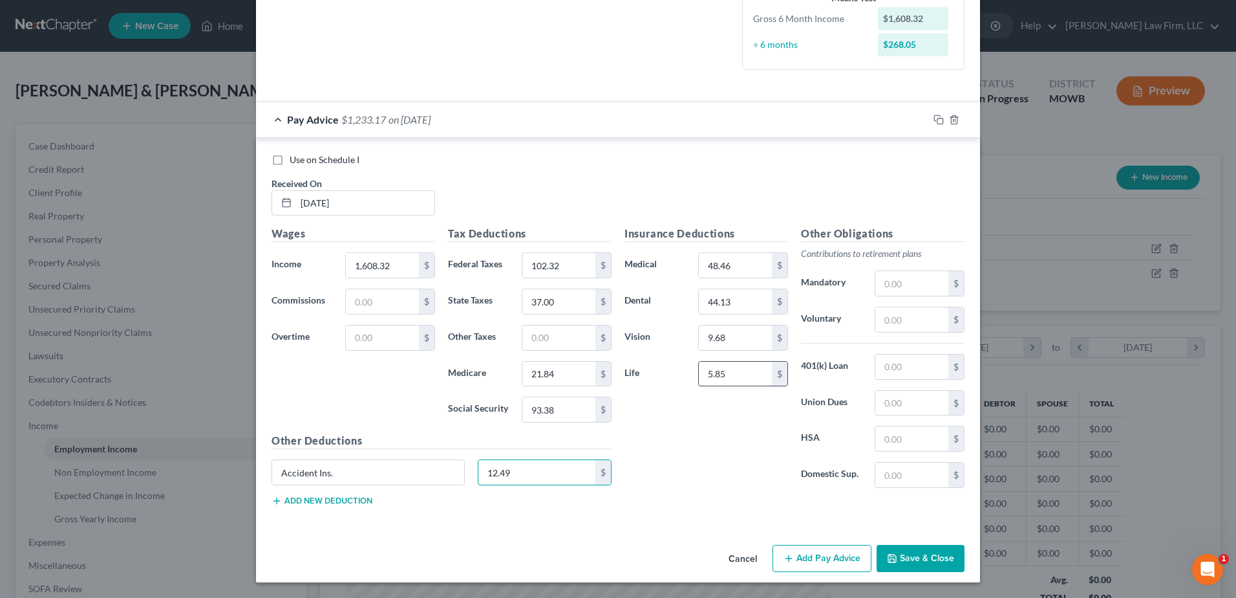
type input "12.49"
click at [725, 375] on input "5.85" at bounding box center [735, 373] width 73 height 25
click at [717, 374] on input "text" at bounding box center [735, 373] width 73 height 25
type input "1.68"
click at [712, 435] on div "Insurance Deductions Medical 48.46 $ Dental 44.13 $ Vision 9.68 $ Life 1.68 $" at bounding box center [706, 362] width 177 height 272
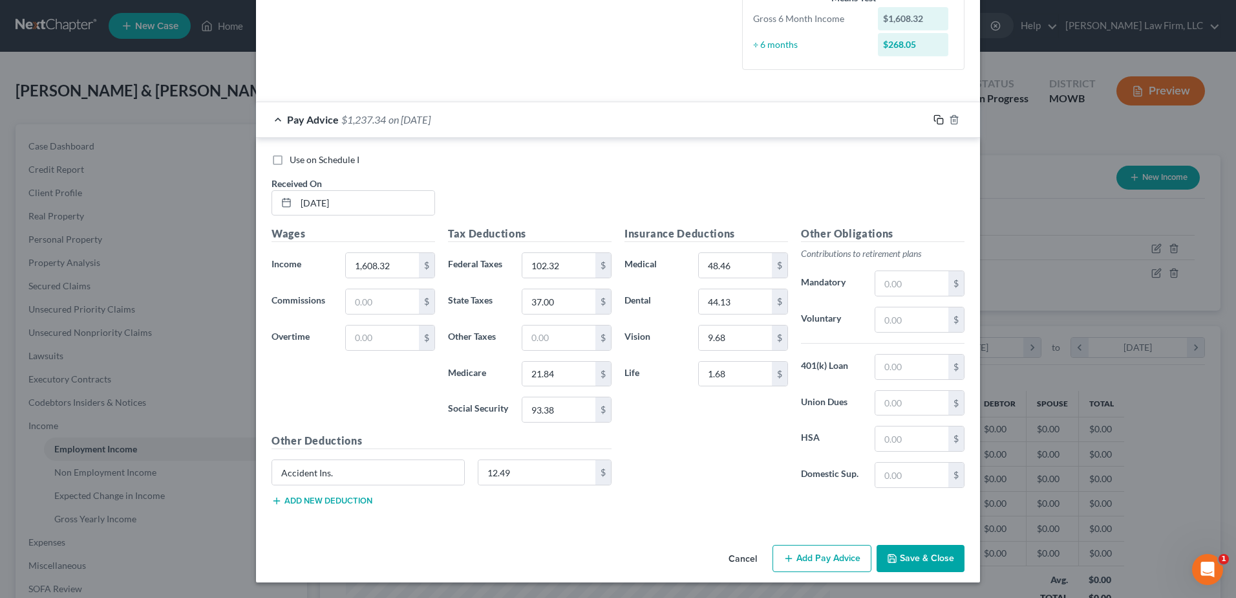
click at [938, 119] on rect "button" at bounding box center [941, 121] width 6 height 6
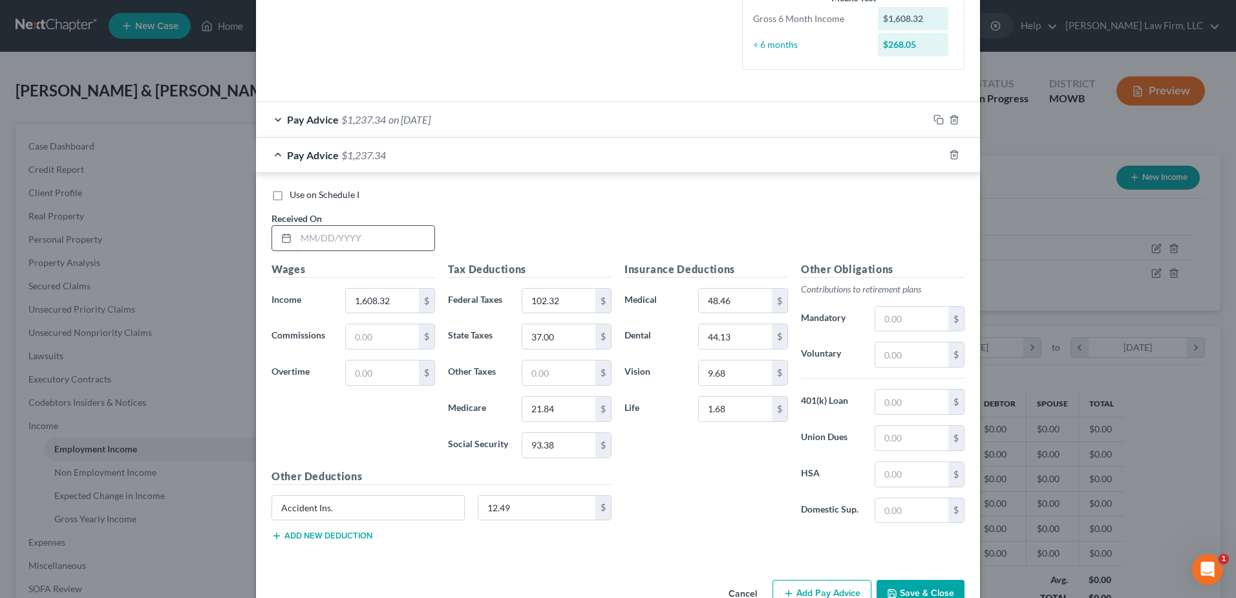
click at [336, 243] on input "text" at bounding box center [365, 238] width 138 height 25
type input "[DATE]"
click at [393, 300] on input "1,608.32" at bounding box center [382, 300] width 73 height 25
type input "1,537.12"
click at [560, 301] on input "102.32" at bounding box center [559, 300] width 73 height 25
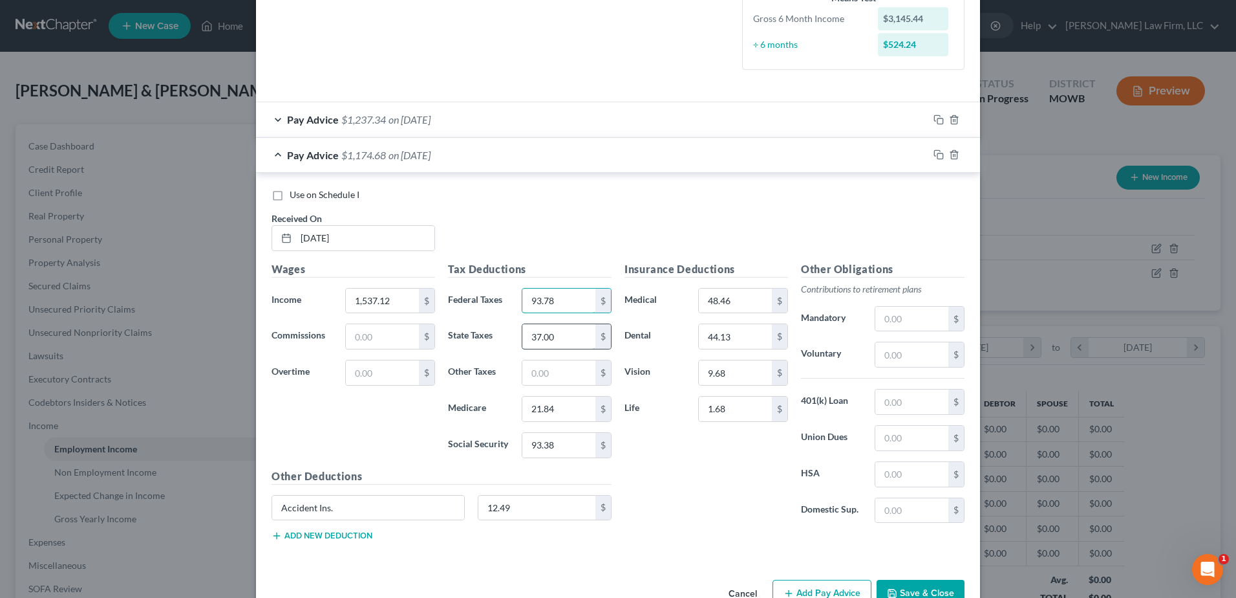
type input "93.78"
click at [554, 342] on input "37.00" at bounding box center [559, 336] width 73 height 25
type input "34.00"
click at [555, 410] on input "21.84" at bounding box center [559, 408] width 73 height 25
type input "20.80"
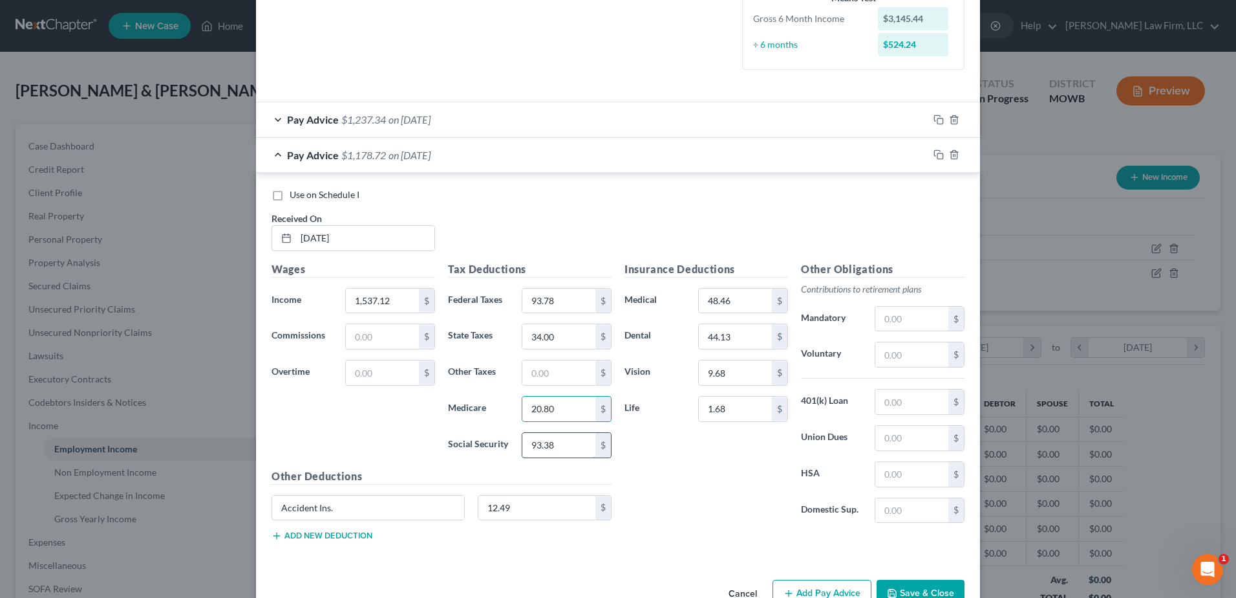
click at [557, 443] on input "93.38" at bounding box center [559, 445] width 73 height 25
type input "88.96"
click at [923, 590] on button "Save & Close" at bounding box center [921, 592] width 88 height 27
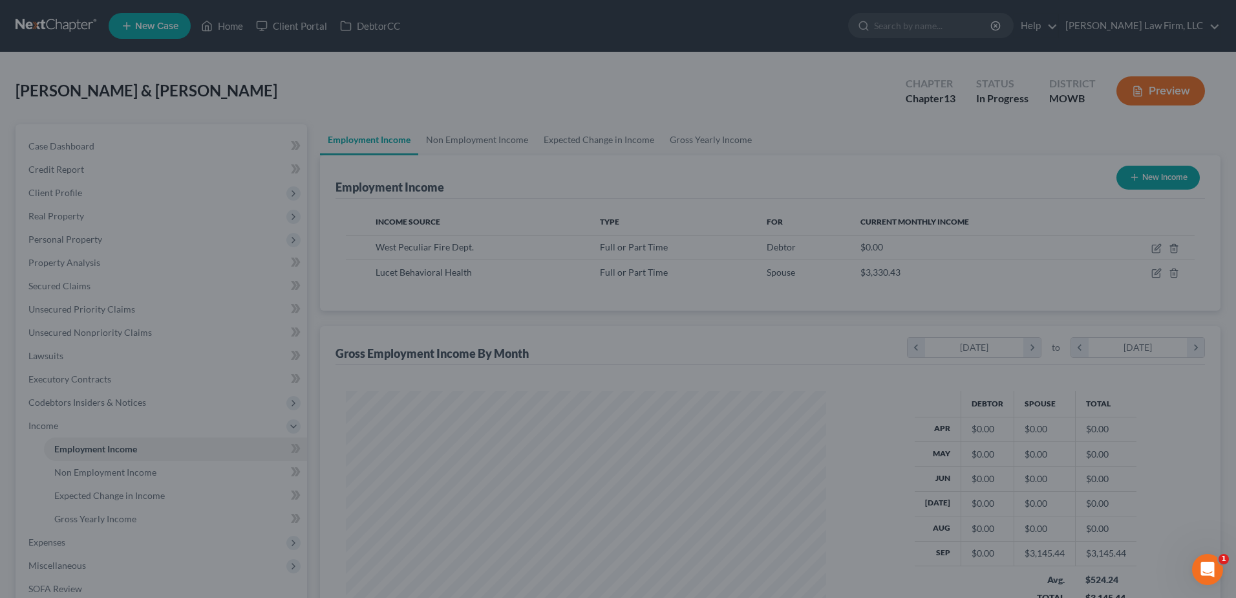
scroll to position [646450, 646184]
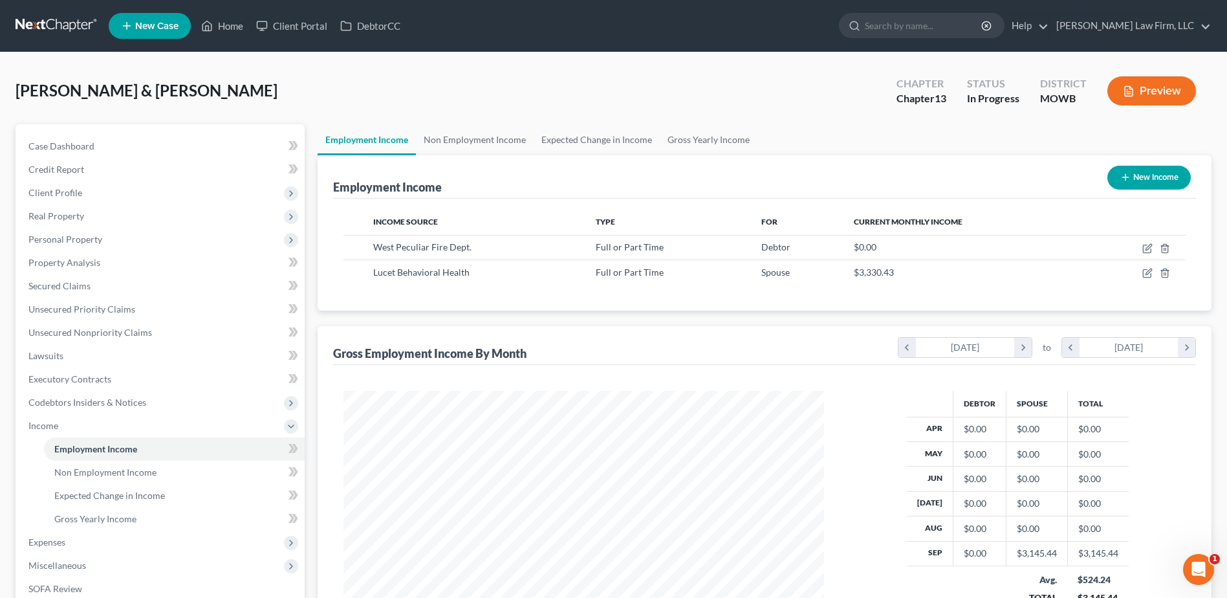
click at [1161, 171] on button "New Income" at bounding box center [1148, 178] width 83 height 24
select select "0"
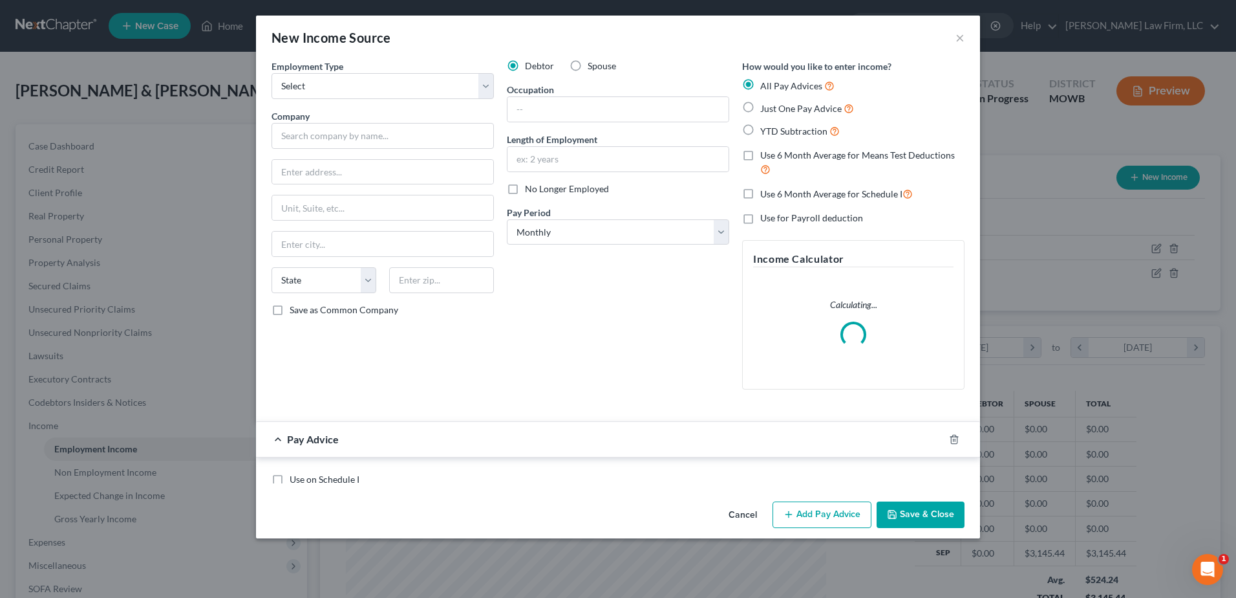
scroll to position [242, 511]
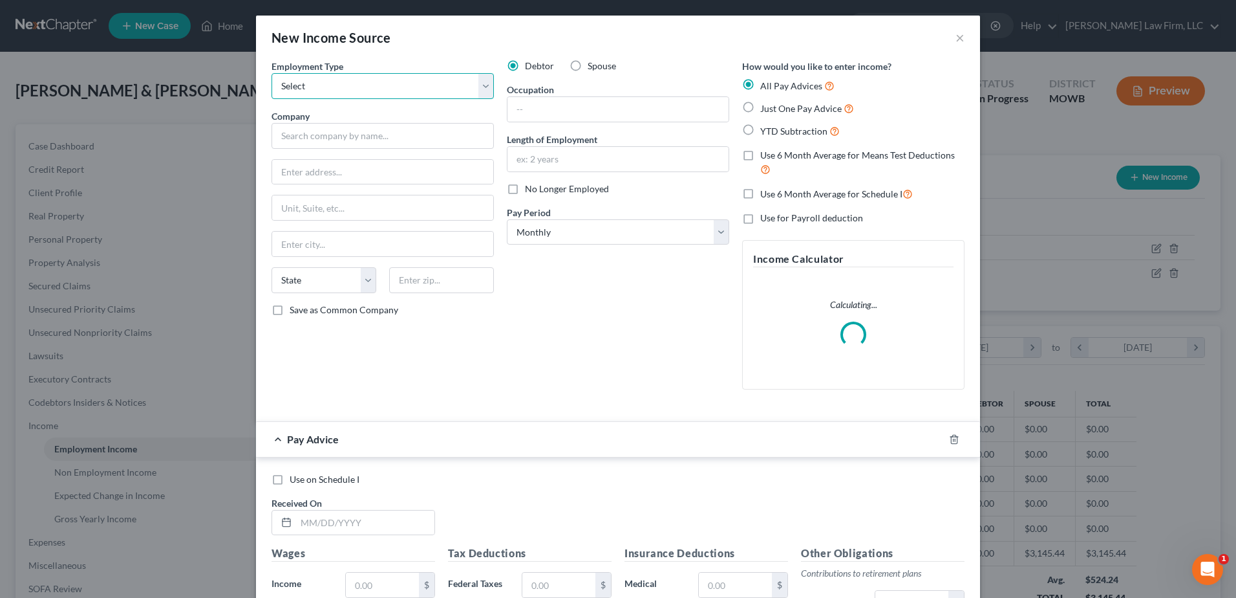
click at [350, 96] on select "Select Full or [DEMOGRAPHIC_DATA] Employment Self Employment" at bounding box center [383, 86] width 222 height 26
select select "0"
click at [272, 73] on select "Select Full or [DEMOGRAPHIC_DATA] Employment Self Employment" at bounding box center [383, 86] width 222 height 26
click at [588, 67] on label "Spouse" at bounding box center [602, 65] width 28 height 13
click at [593, 67] on input "Spouse" at bounding box center [597, 63] width 8 height 8
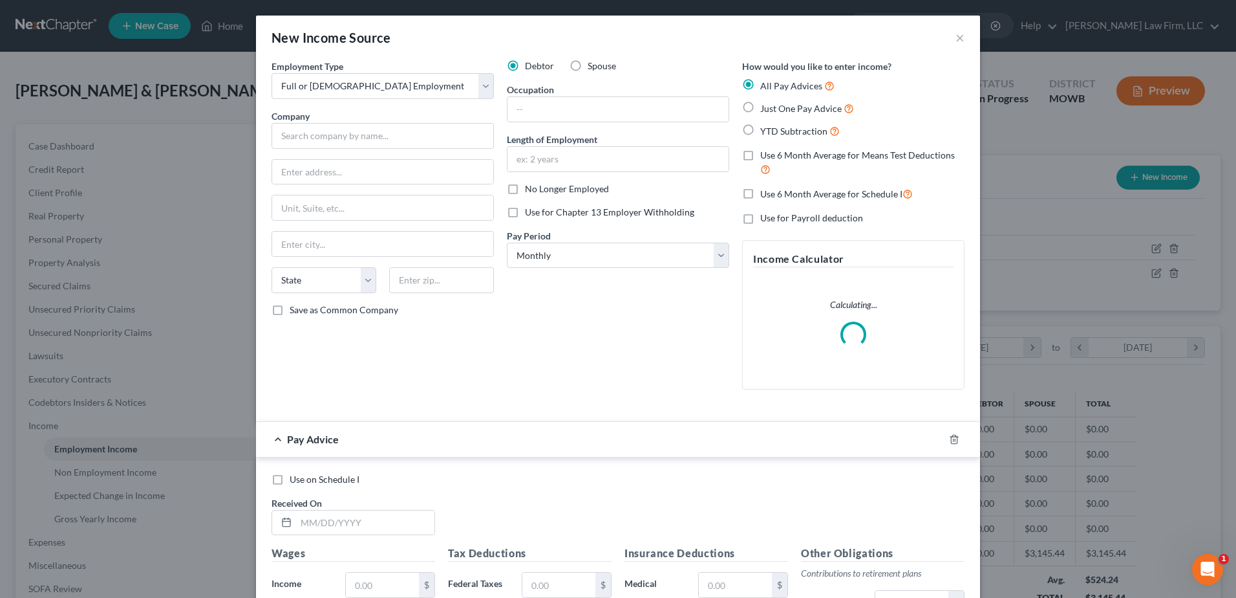
radio input "true"
click at [314, 141] on input "text" at bounding box center [383, 136] width 222 height 26
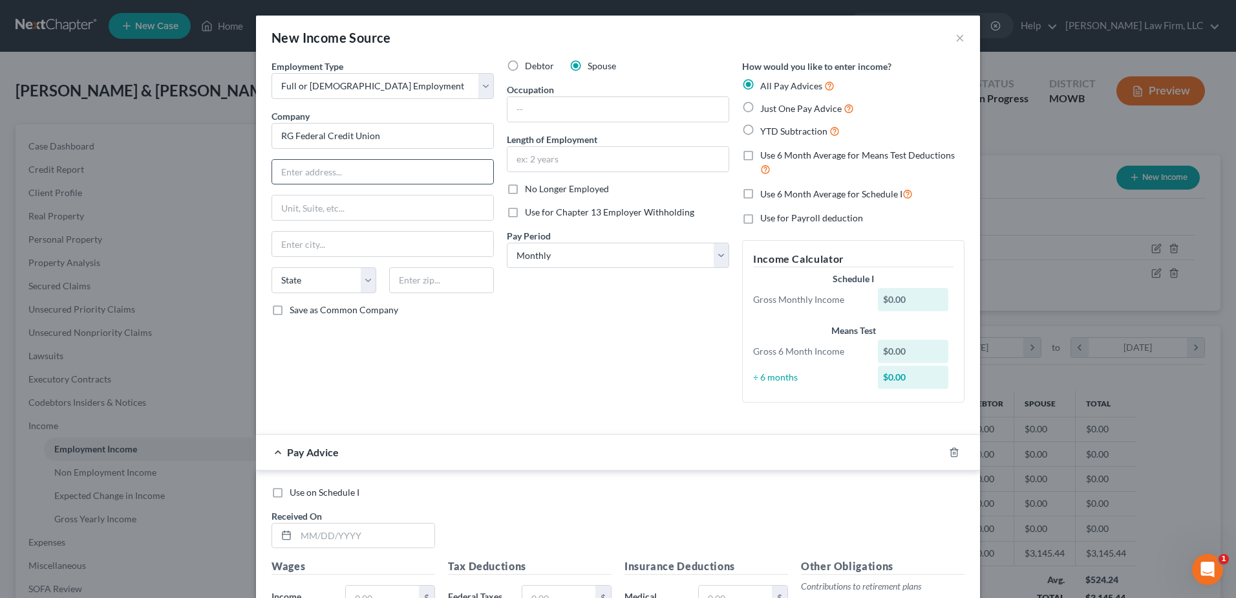
click at [318, 169] on input "text" at bounding box center [382, 172] width 221 height 25
type input "RG Federal Credit Union"
type input "[STREET_ADDRESS]"
select select "26"
type input "64083"
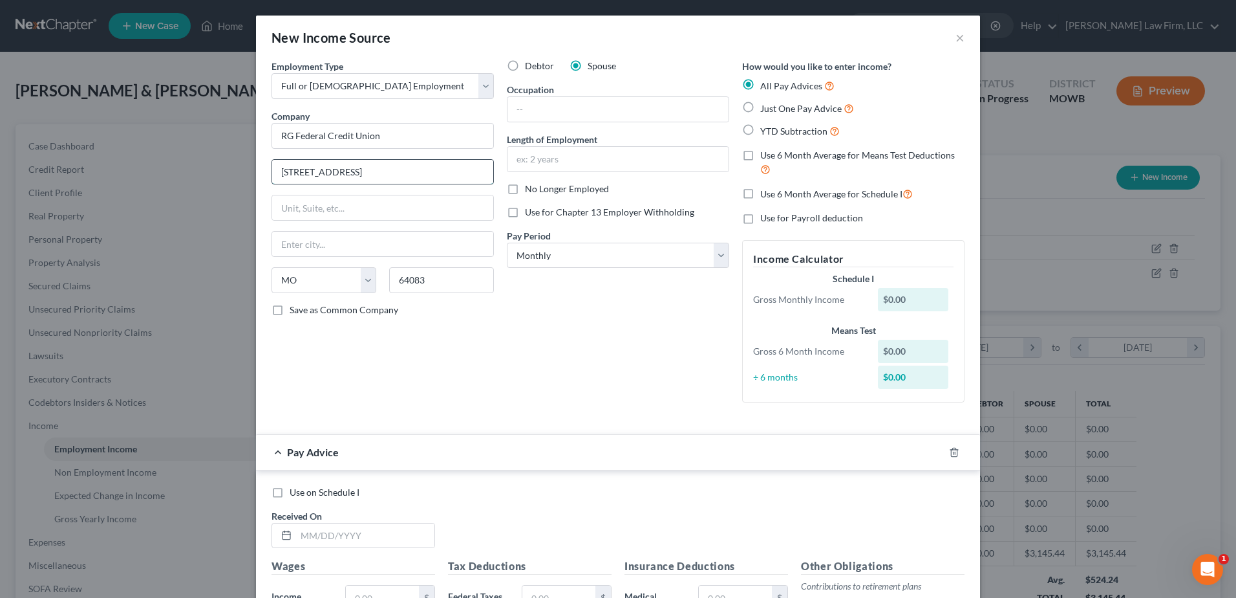
type input "Raymore"
click at [413, 361] on div "Employment Type * Select Full or [DEMOGRAPHIC_DATA] Employment Self Employment …" at bounding box center [382, 235] width 235 height 353
click at [383, 189] on div "Employment Type * Select Full or [DEMOGRAPHIC_DATA] Employment Self Employment …" at bounding box center [382, 235] width 235 height 353
click at [383, 206] on input "text" at bounding box center [382, 207] width 221 height 25
click at [387, 168] on input "[STREET_ADDRESS]" at bounding box center [382, 172] width 221 height 25
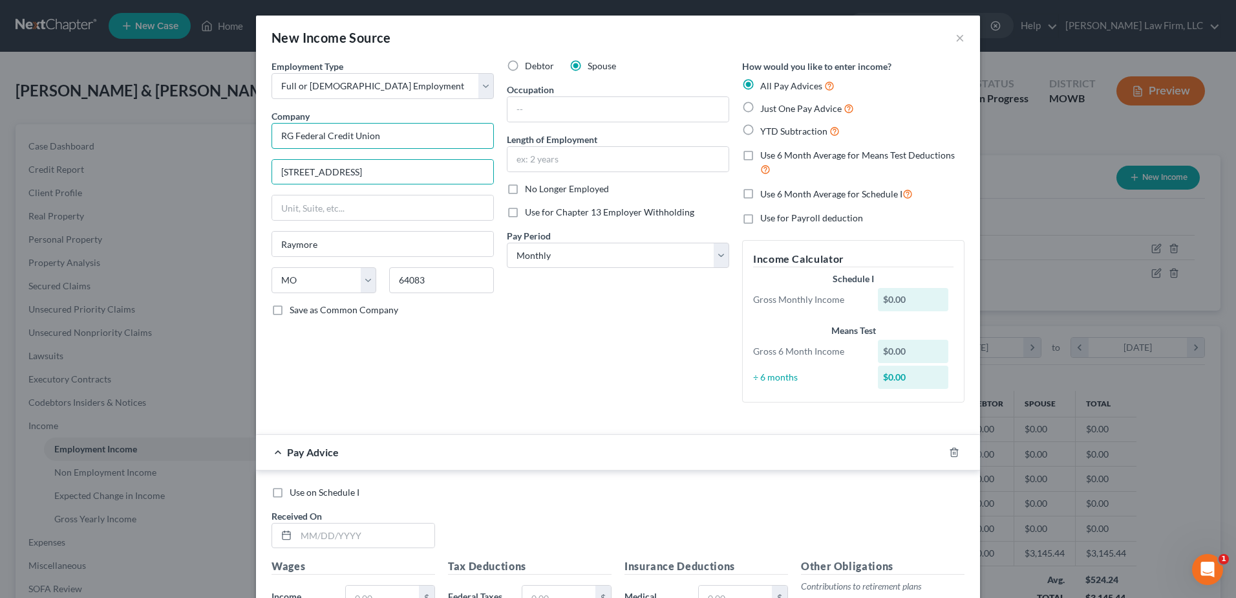
click at [396, 140] on input "RG Federal Credit Union" at bounding box center [383, 136] width 222 height 26
click at [507, 307] on div "Debtor Spouse Occupation Length of Employment No Longer Employed Use for Chapte…" at bounding box center [618, 235] width 235 height 353
click at [332, 211] on input "text" at bounding box center [382, 207] width 221 height 25
click at [640, 365] on div "Debtor Spouse Occupation Length of Employment No Longer Employed Use for Chapte…" at bounding box center [618, 235] width 235 height 353
click at [529, 254] on select "Select Monthly Twice Monthly Every Other Week Weekly" at bounding box center [618, 256] width 222 height 26
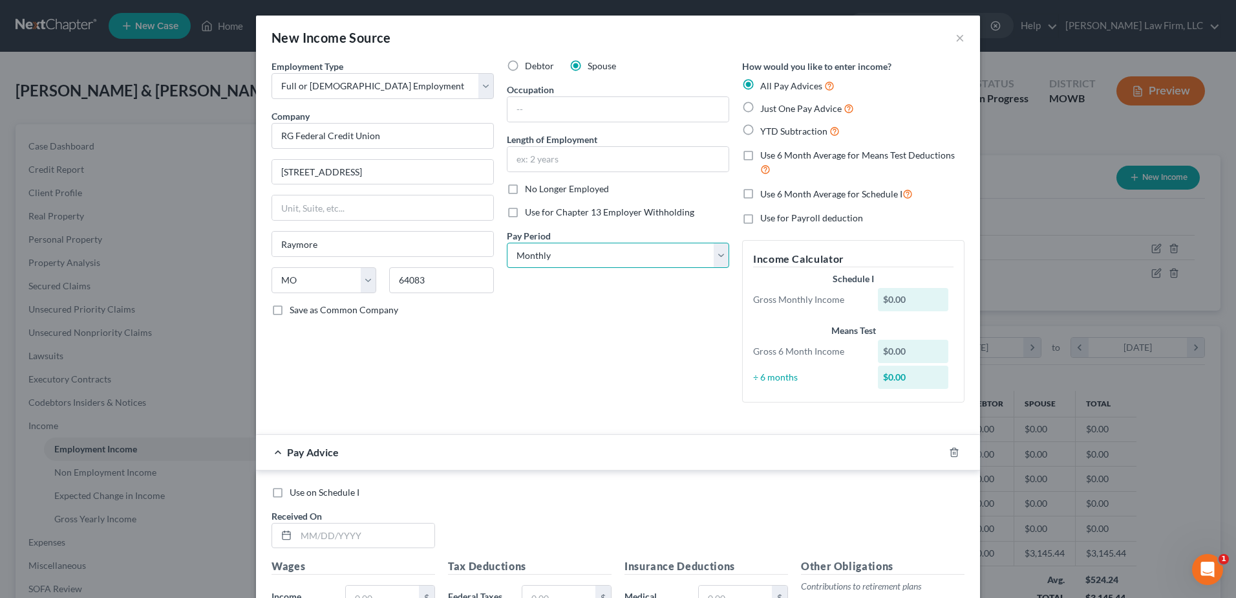
select select "2"
click at [507, 243] on select "Select Monthly Twice Monthly Every Other Week Weekly" at bounding box center [618, 256] width 222 height 26
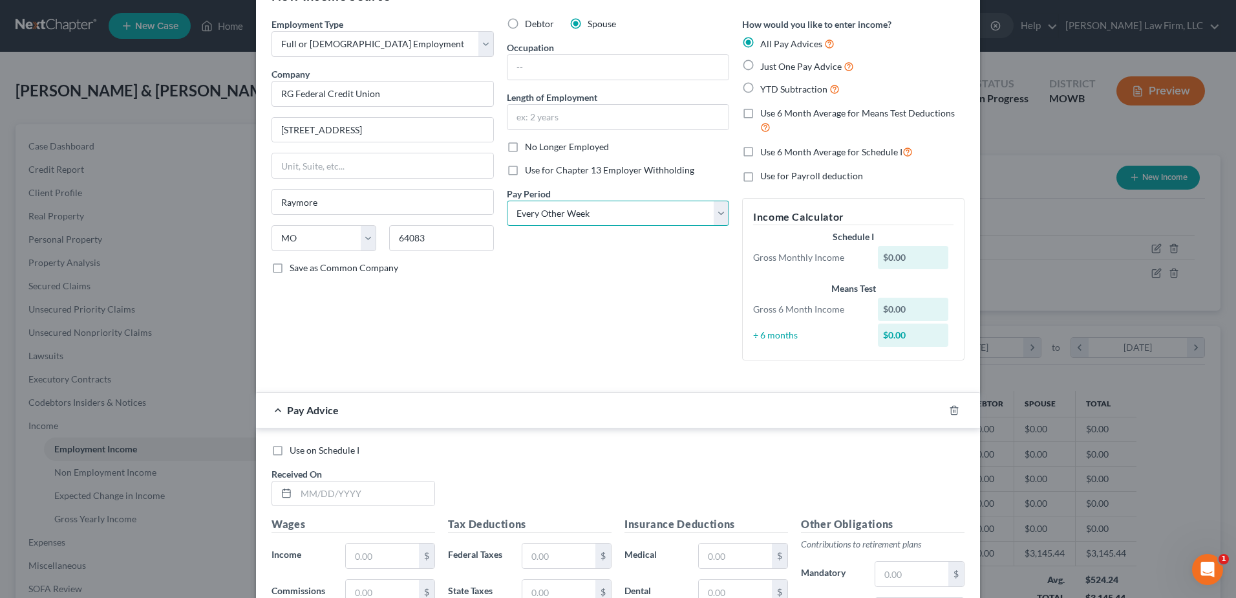
scroll to position [146, 0]
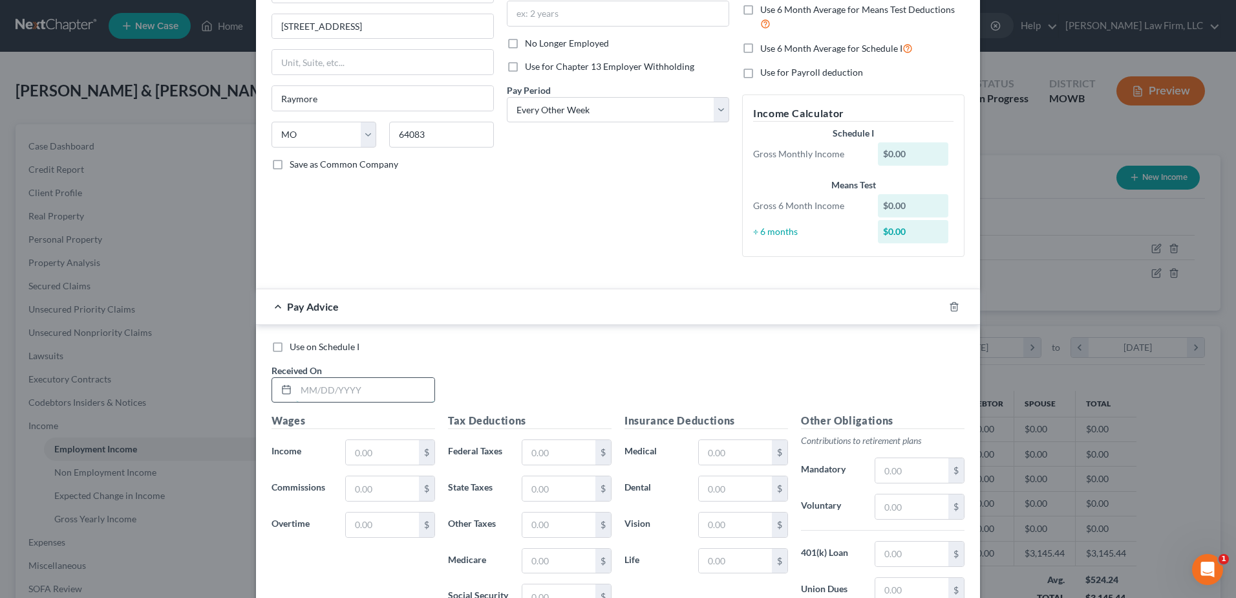
click at [326, 389] on input "text" at bounding box center [365, 390] width 138 height 25
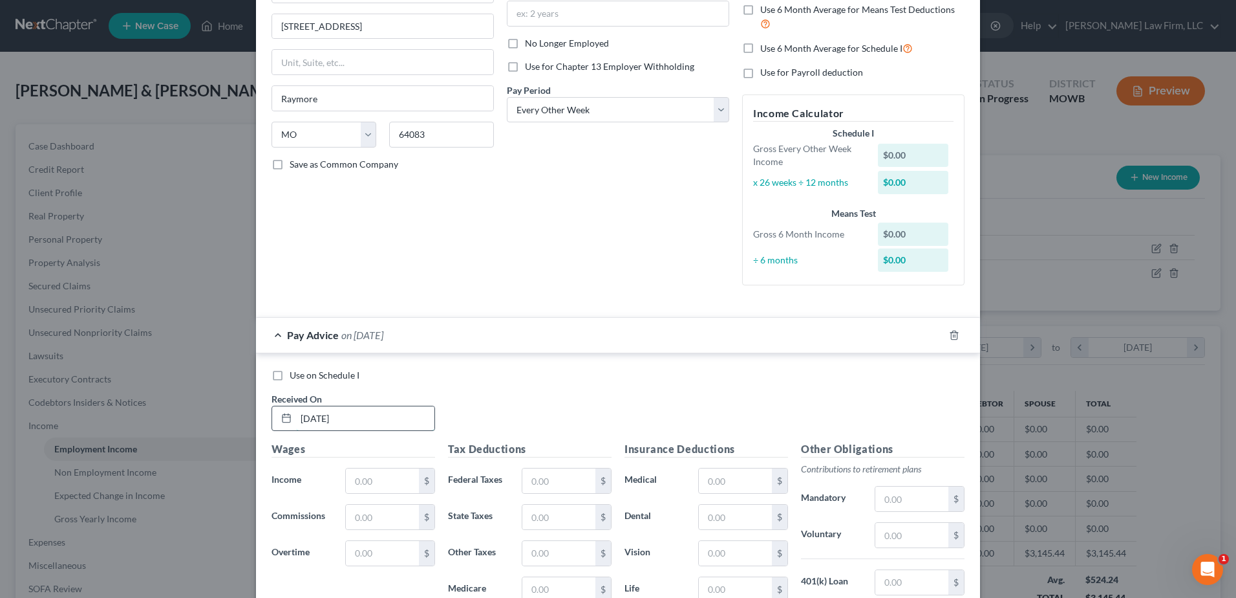
scroll to position [162, 0]
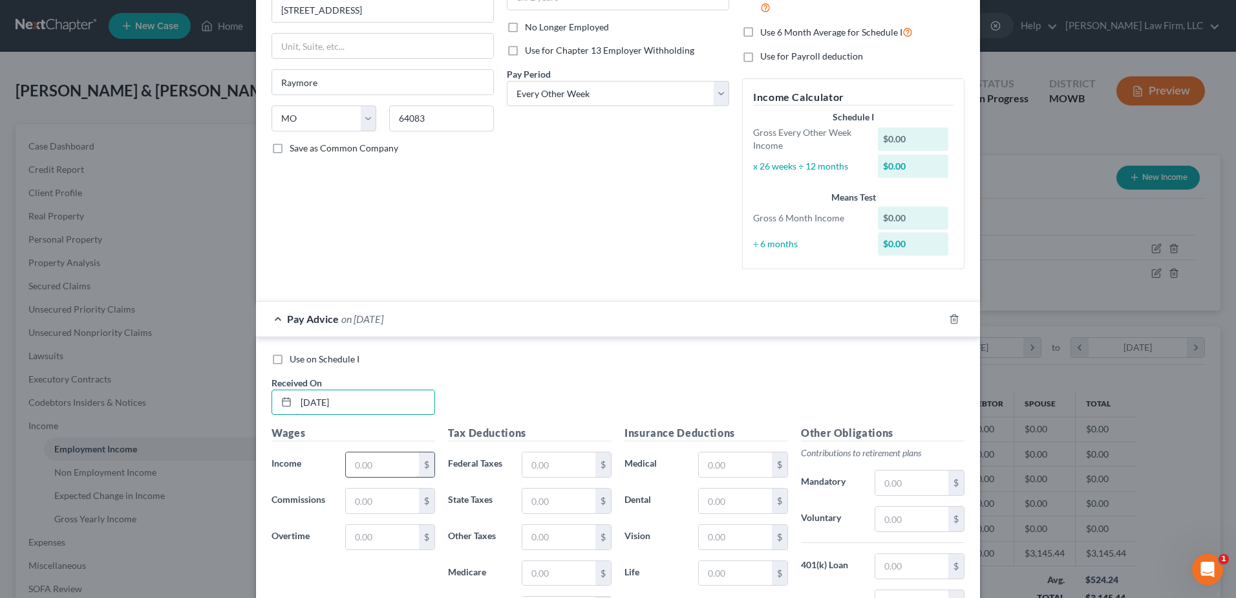
type input "[DATE]"
click at [363, 462] on input "text" at bounding box center [382, 464] width 73 height 25
type input "1,817.60"
click at [528, 463] on input "text" at bounding box center [559, 464] width 73 height 25
type input "133.17"
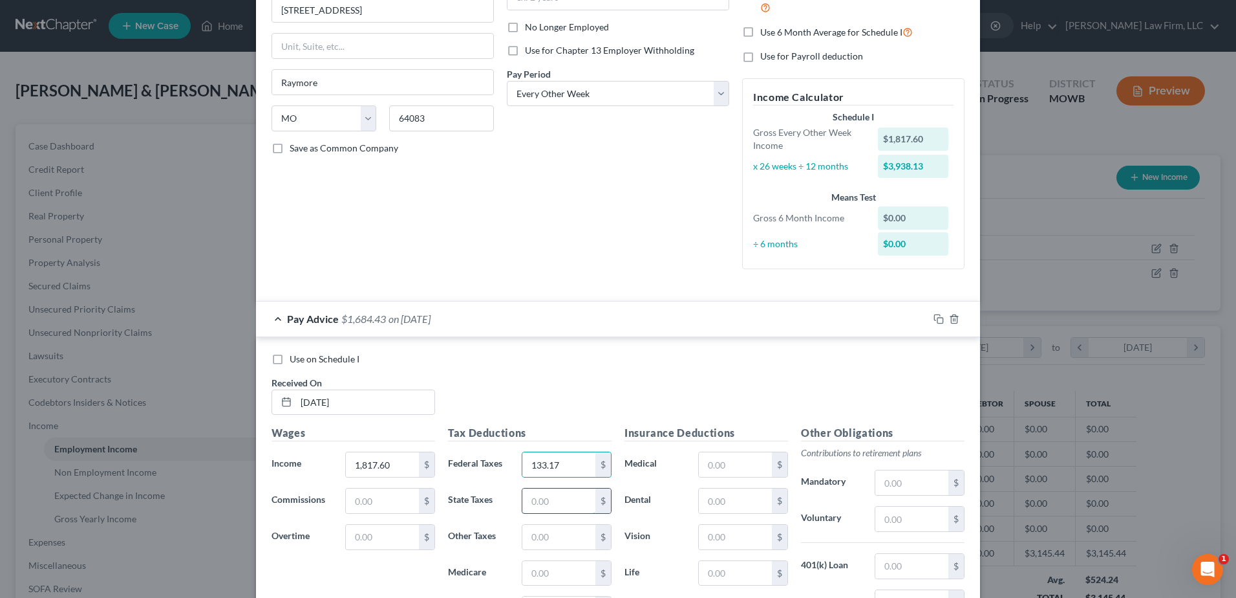
click at [548, 508] on input "text" at bounding box center [559, 500] width 73 height 25
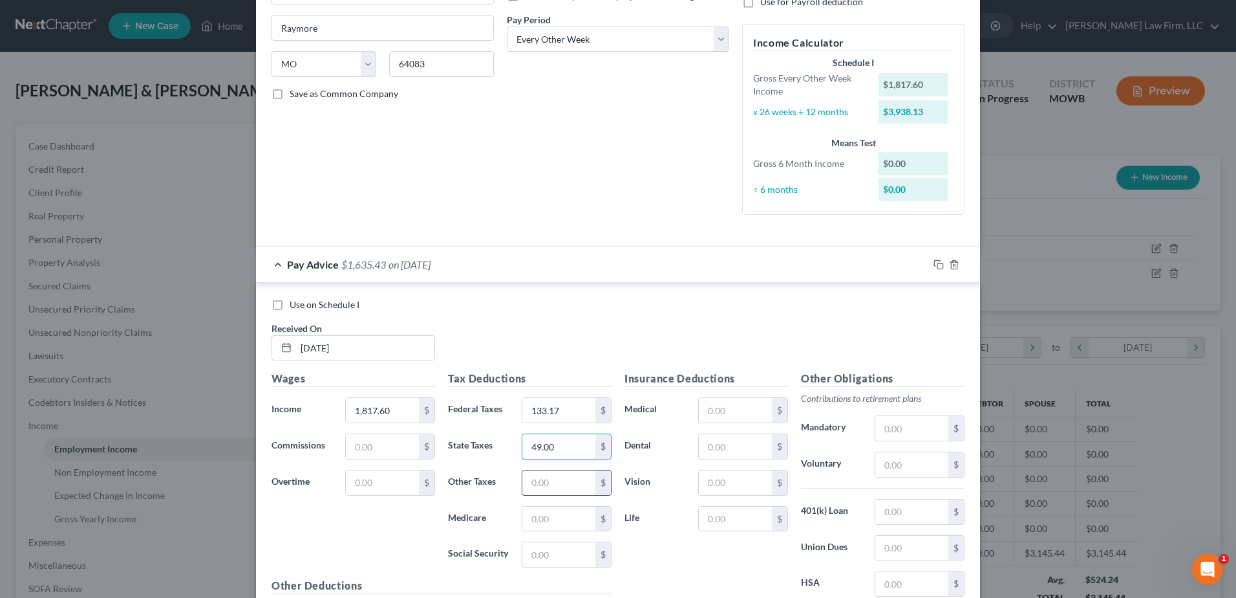
scroll to position [226, 0]
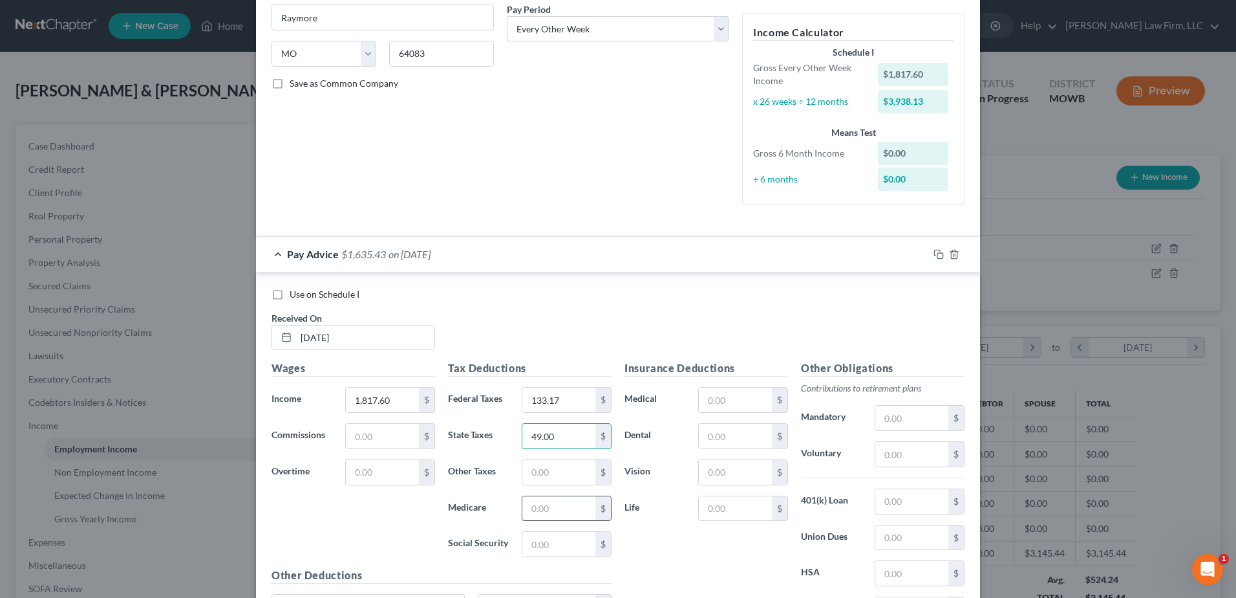
type input "49.00"
click at [558, 510] on input "text" at bounding box center [559, 508] width 73 height 25
type input "26.35"
click at [550, 545] on input "text" at bounding box center [559, 544] width 73 height 25
type input "112.69"
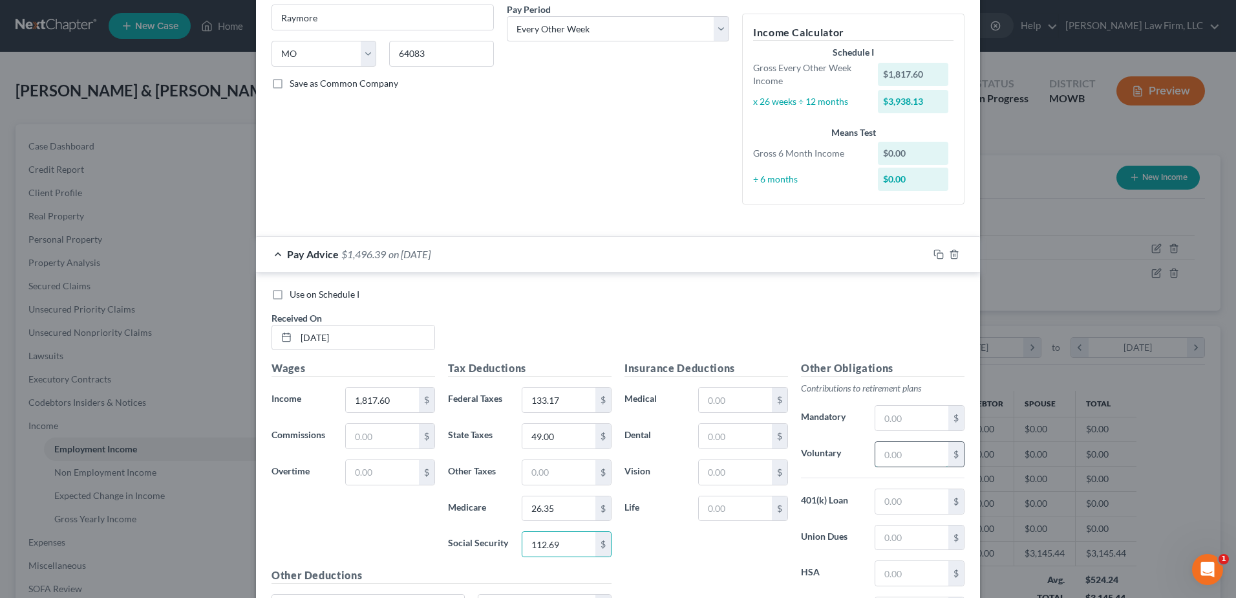
click at [905, 455] on input "text" at bounding box center [912, 454] width 73 height 25
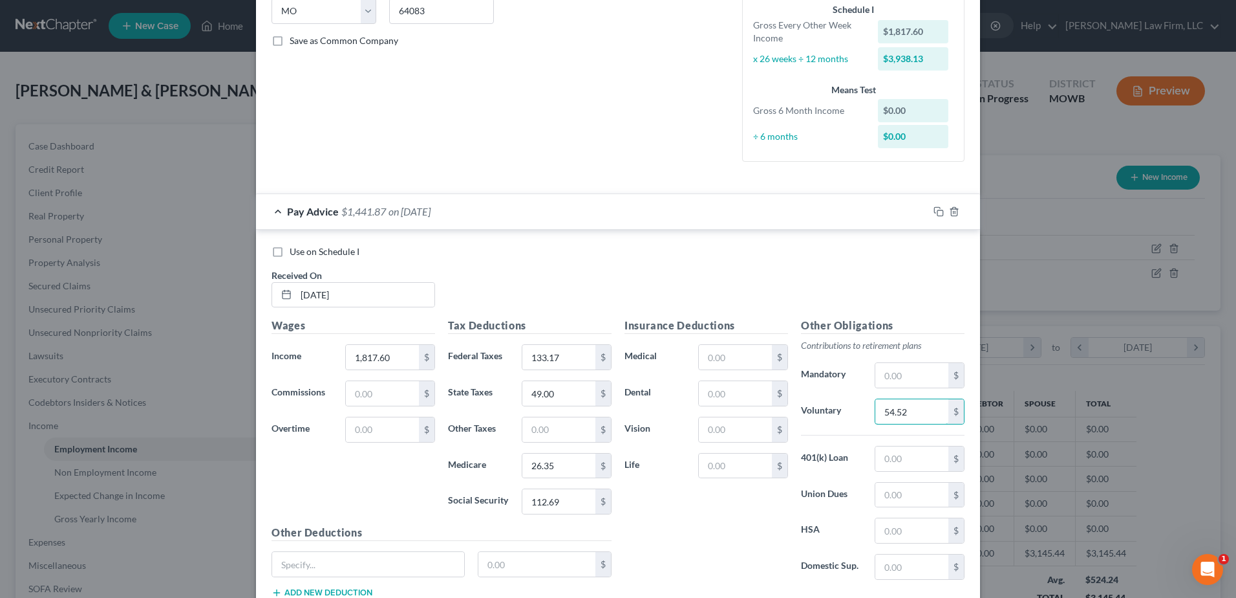
scroll to position [275, 0]
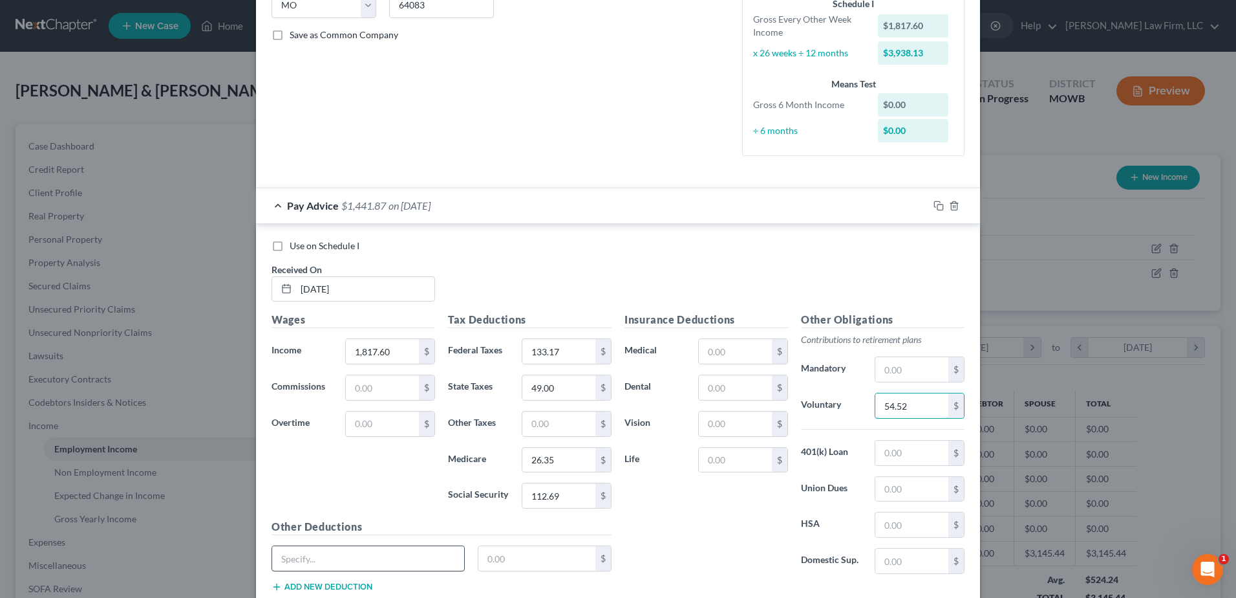
type input "54.52"
click at [366, 560] on input "text" at bounding box center [368, 558] width 192 height 25
type input "Casual for Cause"
click at [491, 568] on input "text" at bounding box center [538, 558] width 118 height 25
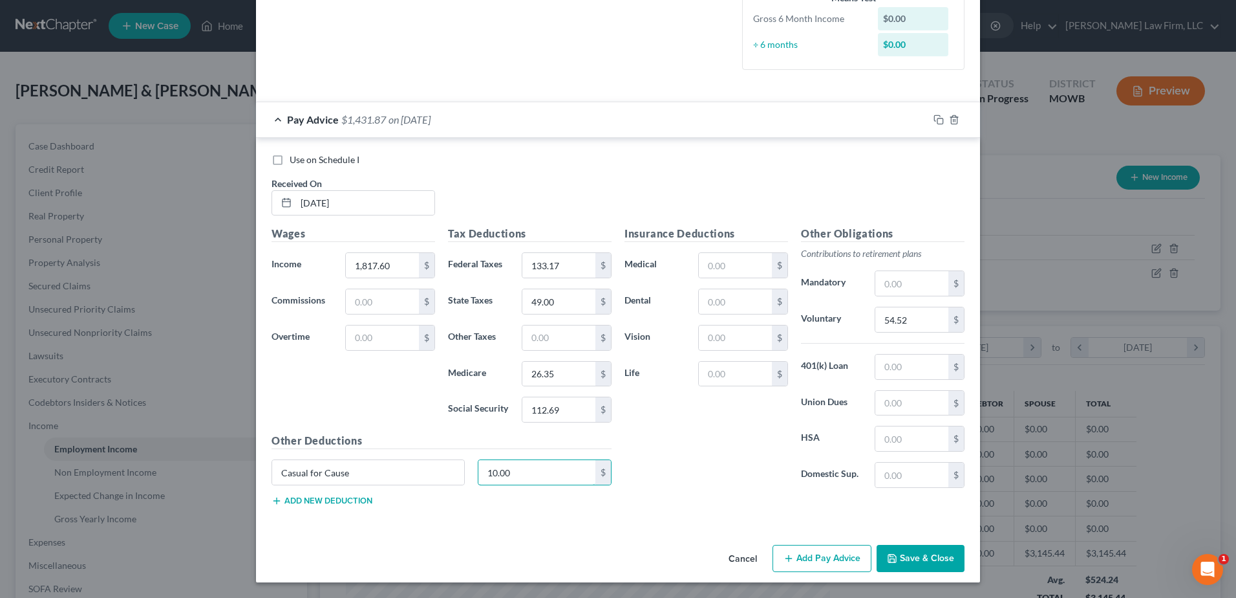
type input "10.00"
click at [349, 502] on button "Add new deduction" at bounding box center [322, 500] width 101 height 10
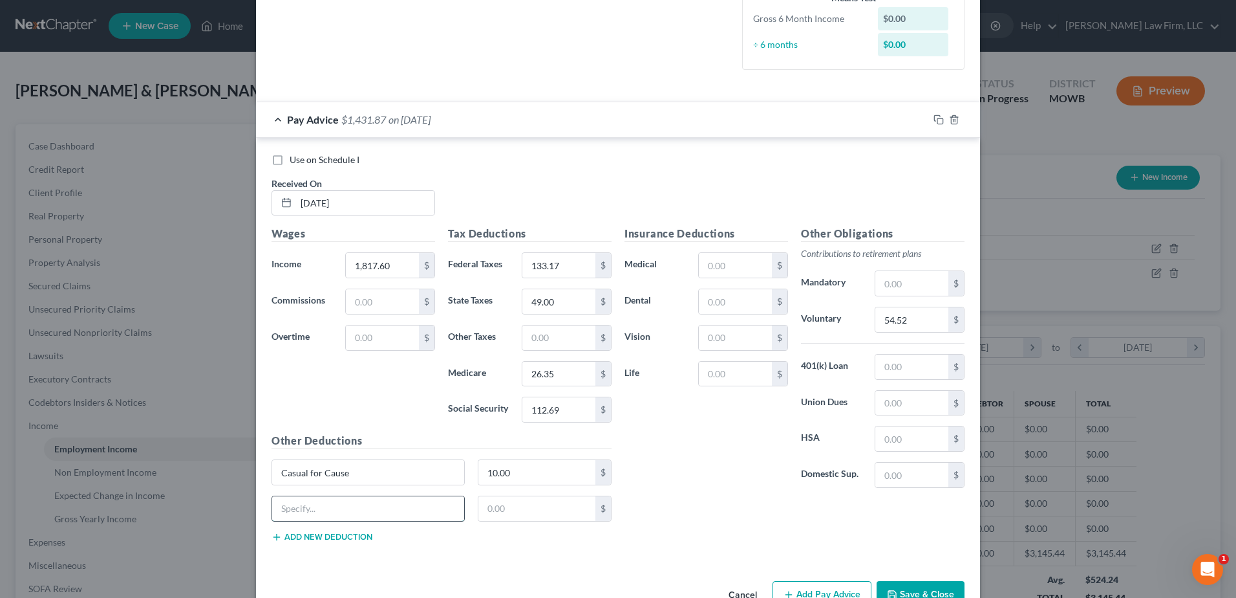
click at [349, 502] on input "text" at bounding box center [368, 508] width 192 height 25
type input "Supplement Insurance"
click at [523, 507] on input "text" at bounding box center [538, 508] width 118 height 25
type input "9.00"
click at [938, 118] on rect "button" at bounding box center [941, 121] width 6 height 6
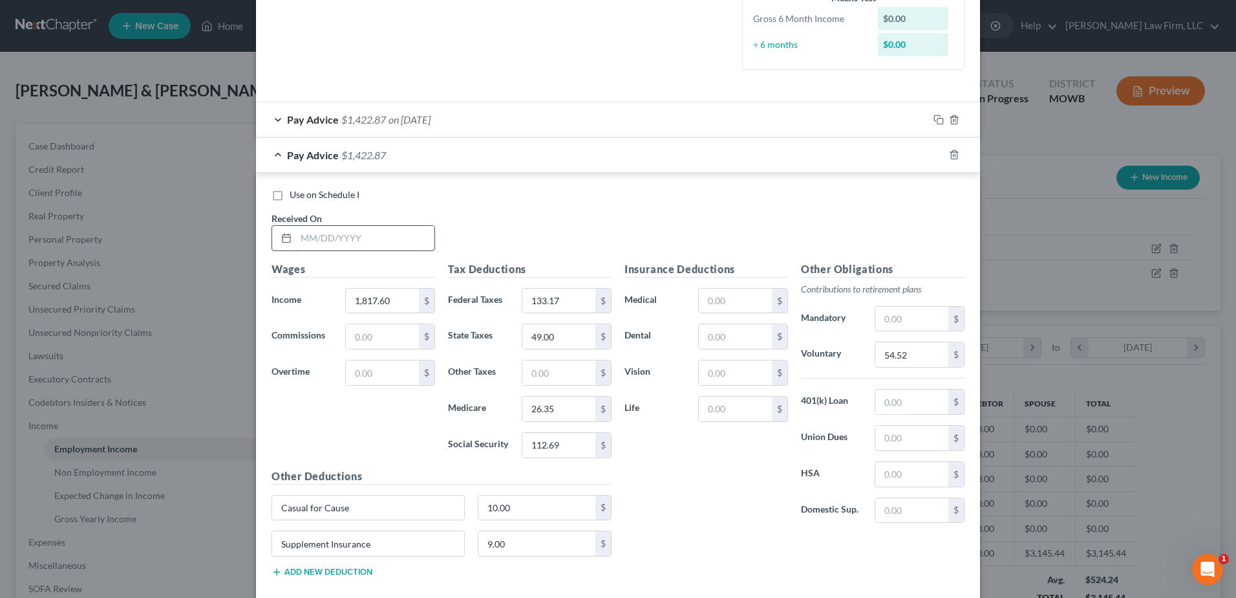
click at [398, 239] on input "text" at bounding box center [365, 238] width 138 height 25
type input "[DATE]"
click at [397, 299] on input "1,817.60" at bounding box center [382, 300] width 73 height 25
type input "1,617.60"
click at [558, 297] on input "133.17" at bounding box center [559, 300] width 73 height 25
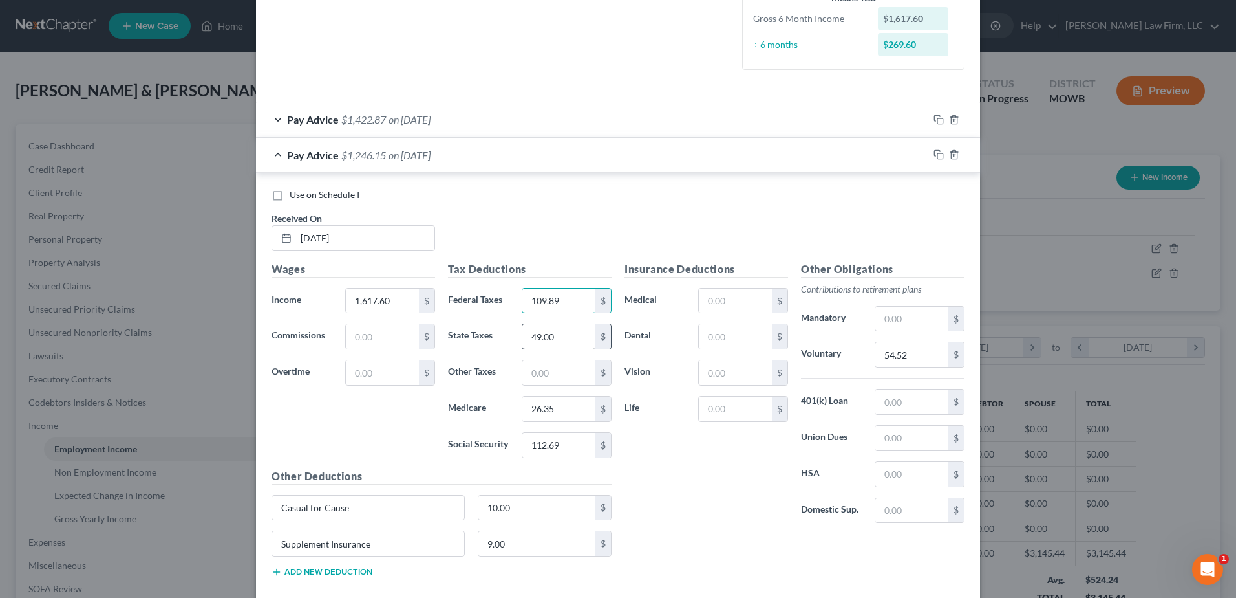
type input "109.89"
click at [558, 330] on input "49.00" at bounding box center [559, 336] width 73 height 25
type input "40.00"
click at [563, 405] on input "26.35" at bounding box center [559, 408] width 73 height 25
type input "23.46"
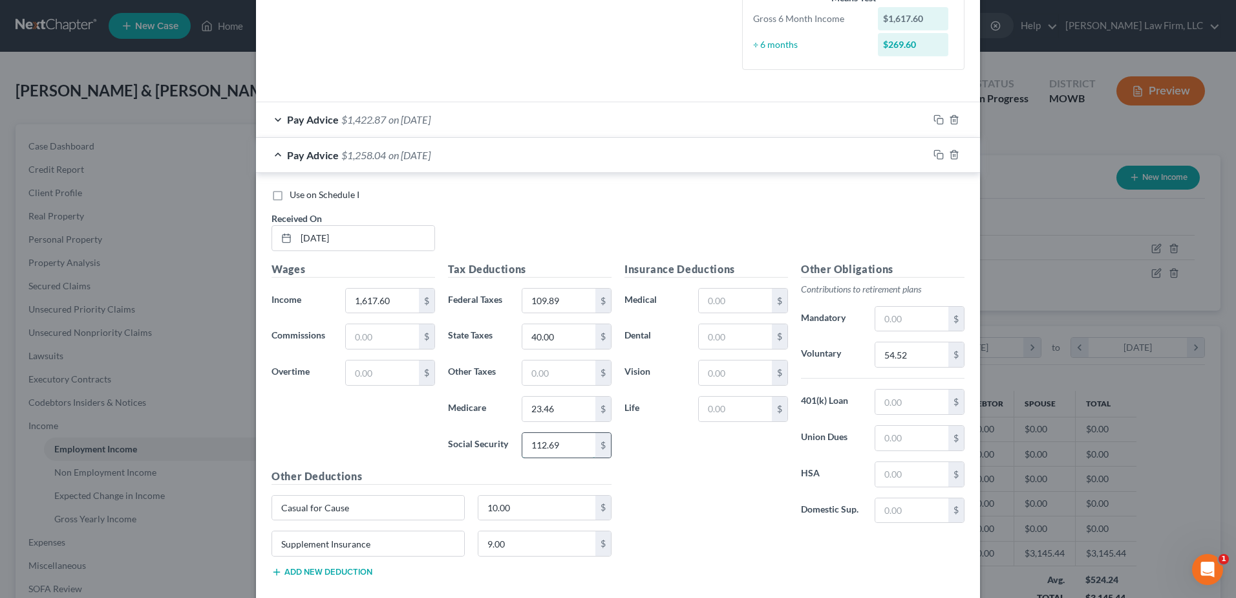
click at [567, 445] on input "112.69" at bounding box center [559, 445] width 73 height 25
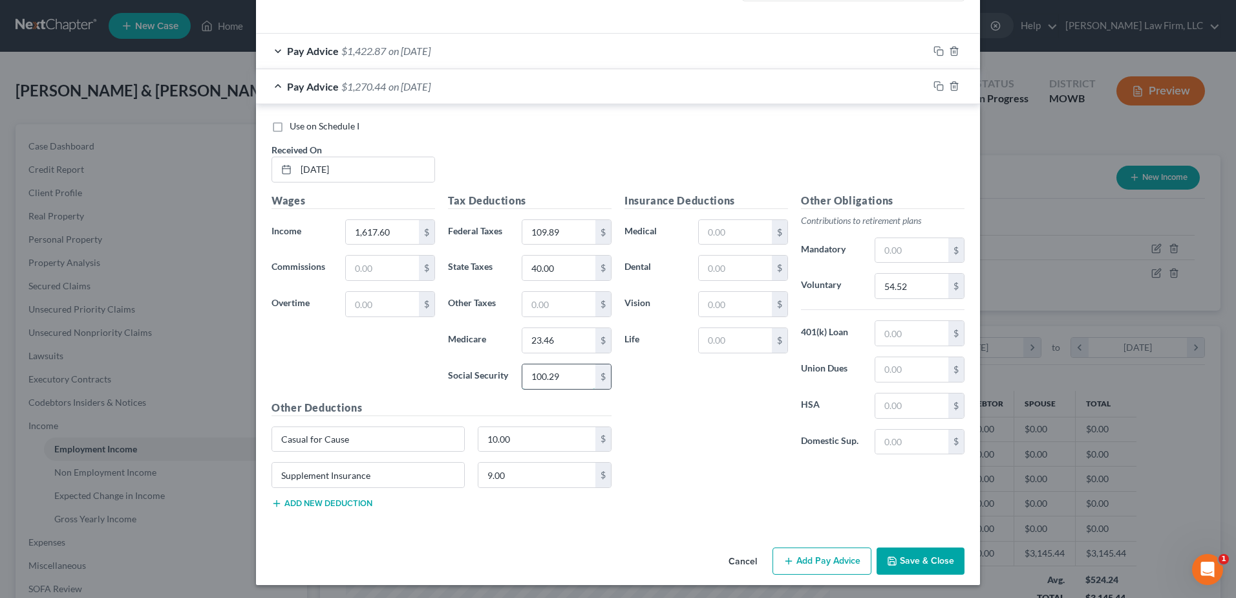
scroll to position [432, 0]
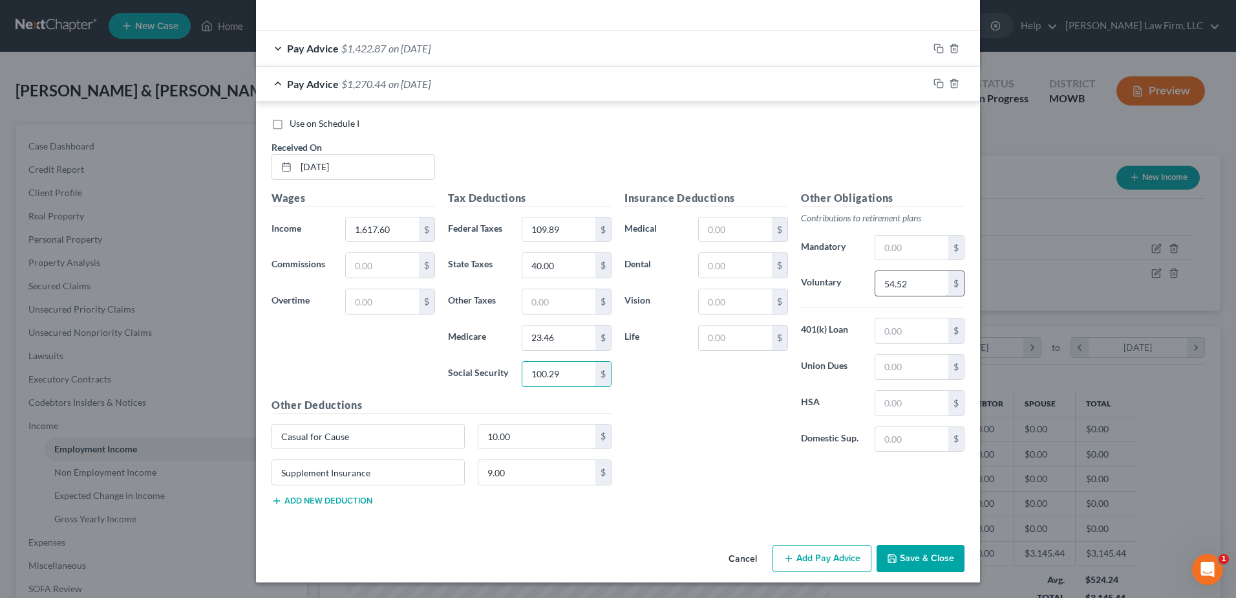
type input "100.29"
click at [926, 279] on input "54.52" at bounding box center [912, 283] width 73 height 25
type input "48.52"
click at [934, 81] on icon "button" at bounding box center [939, 83] width 10 height 10
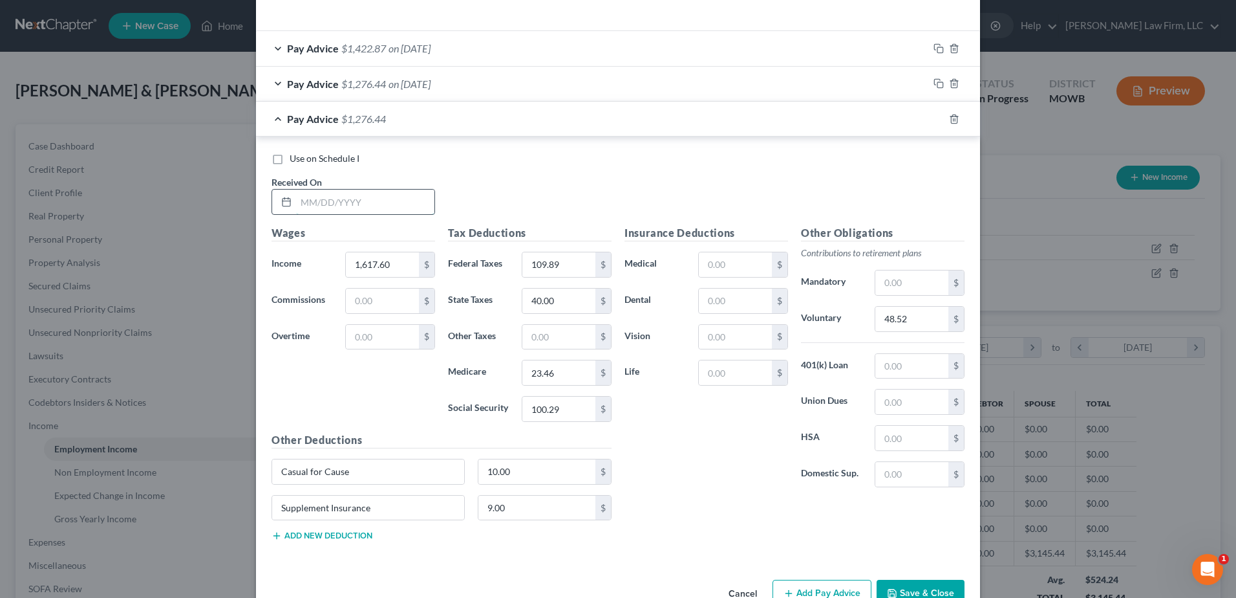
click at [363, 195] on input "text" at bounding box center [365, 201] width 138 height 25
type input "[DATE]"
click at [570, 261] on input "109.89" at bounding box center [559, 264] width 73 height 25
click at [935, 116] on icon "button" at bounding box center [939, 119] width 10 height 10
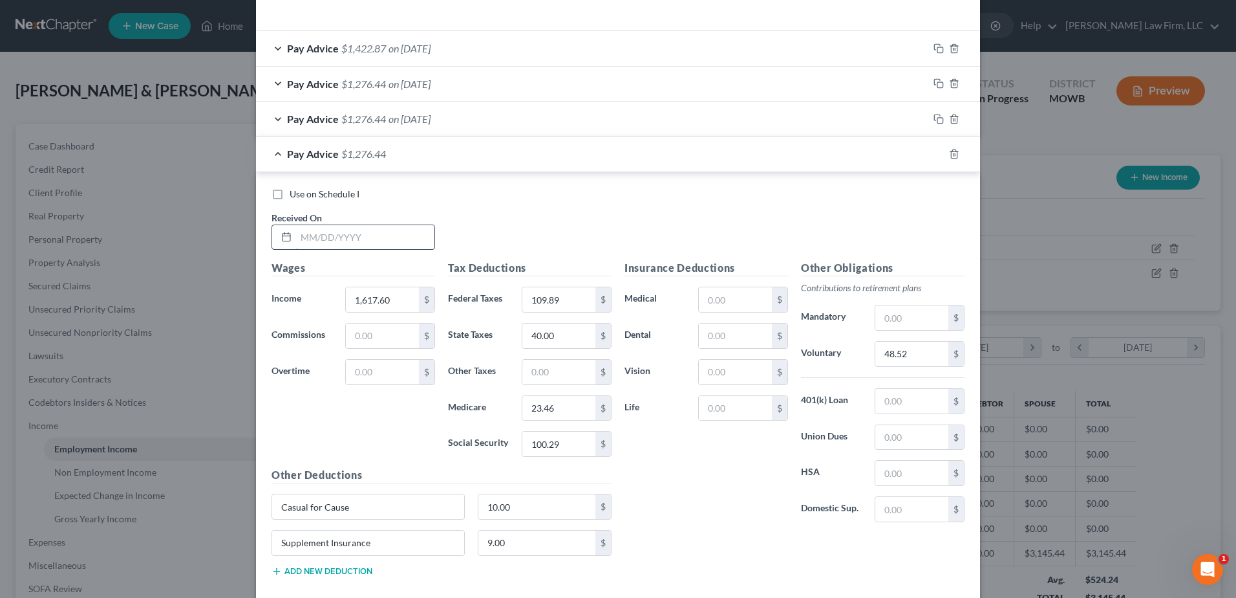
click at [362, 235] on input "text" at bounding box center [365, 237] width 138 height 25
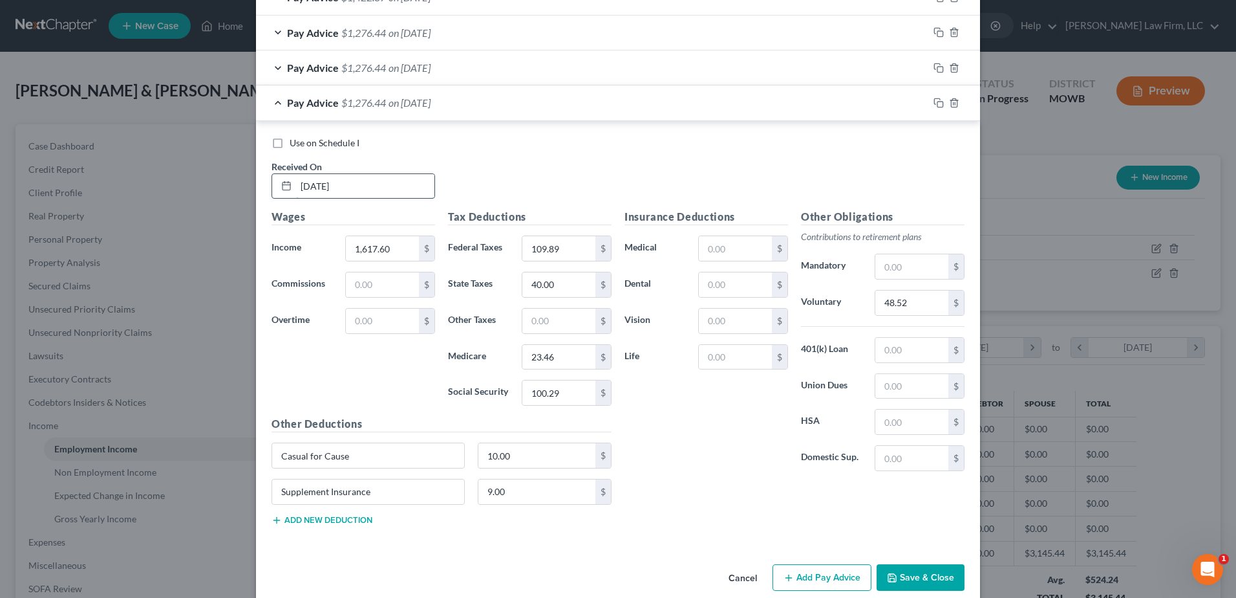
scroll to position [497, 0]
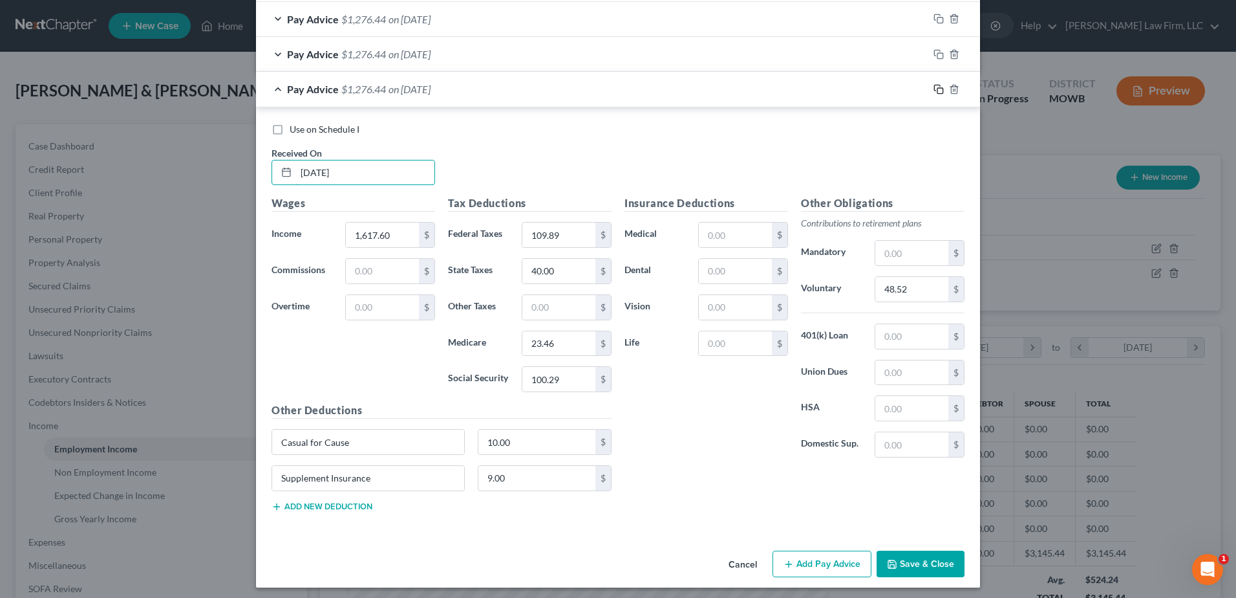
type input "[DATE]"
click at [934, 90] on icon "button" at bounding box center [939, 89] width 10 height 10
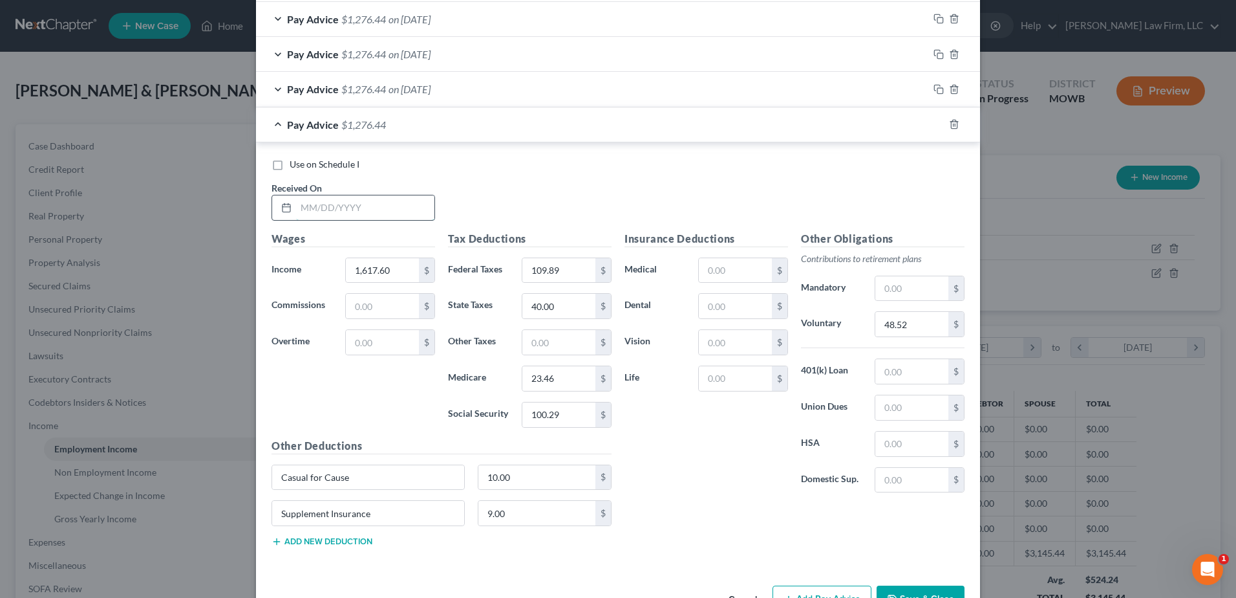
click at [381, 201] on input "text" at bounding box center [365, 207] width 138 height 25
type input "[DATE]"
click at [394, 268] on input "1,617.60" at bounding box center [382, 270] width 73 height 25
type input "1,717.60"
click at [560, 268] on input "109.89" at bounding box center [559, 270] width 73 height 25
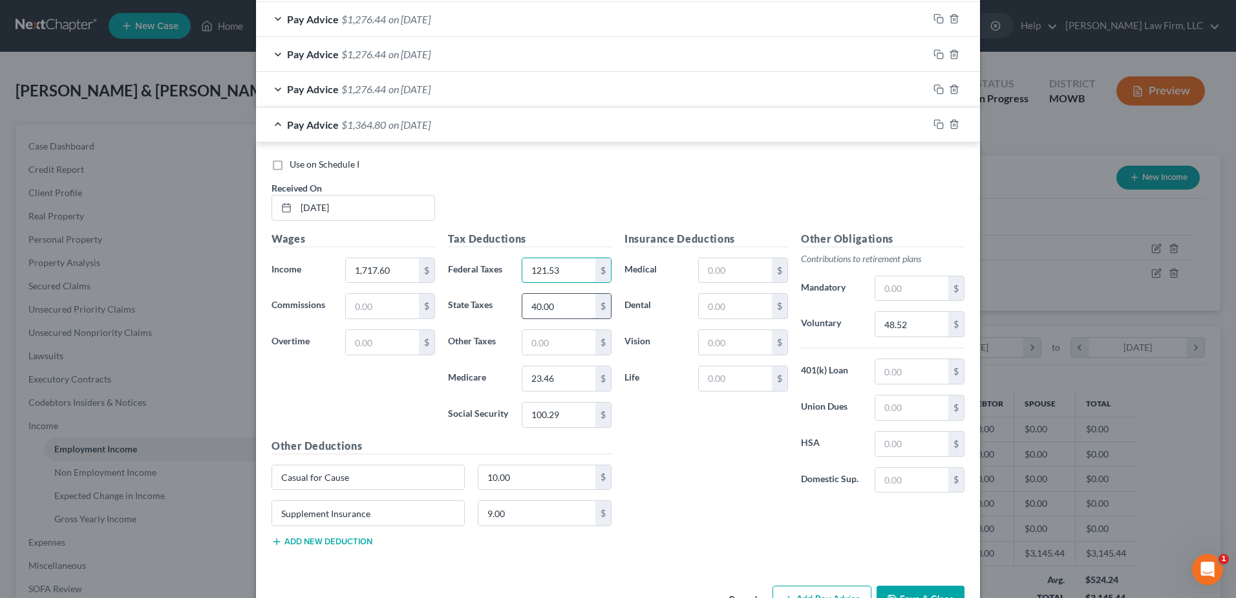
type input "121.53"
click at [563, 307] on input "40.00" at bounding box center [559, 306] width 73 height 25
type input "44.00"
click at [547, 382] on input "23.46" at bounding box center [559, 378] width 73 height 25
type input "24.90"
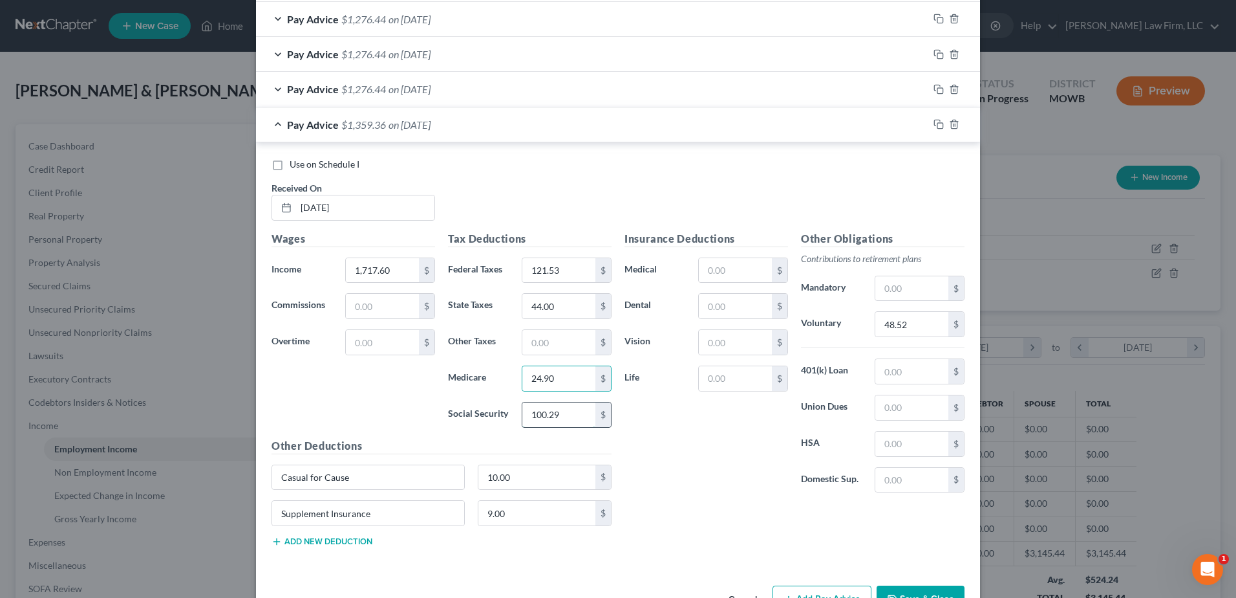
click at [568, 410] on input "100.29" at bounding box center [559, 414] width 73 height 25
type input "106.49"
click at [919, 321] on input "48.52" at bounding box center [912, 324] width 73 height 25
type input "51.52"
click at [941, 122] on div at bounding box center [955, 124] width 52 height 21
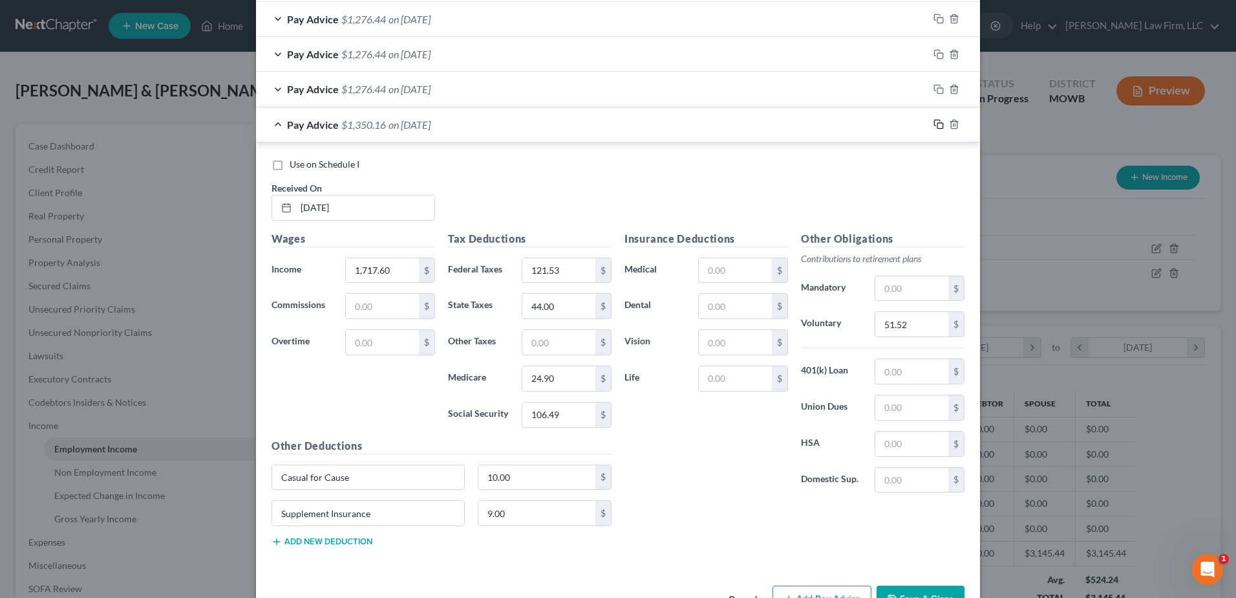
click at [934, 123] on icon "button" at bounding box center [939, 124] width 10 height 10
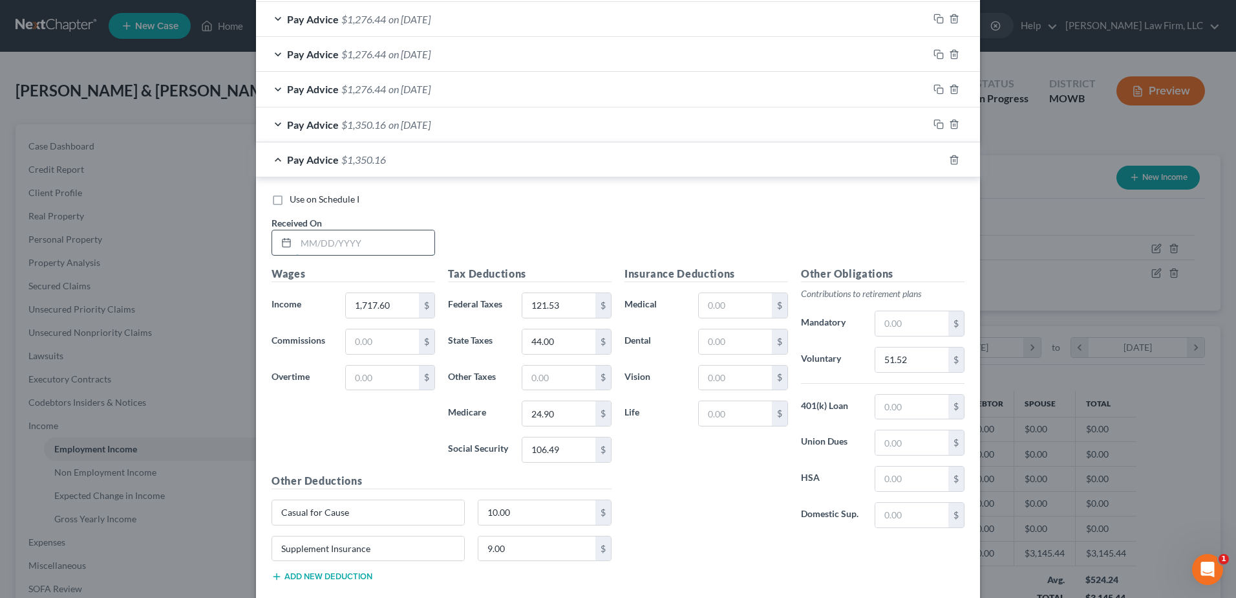
click at [354, 238] on input "text" at bounding box center [365, 242] width 138 height 25
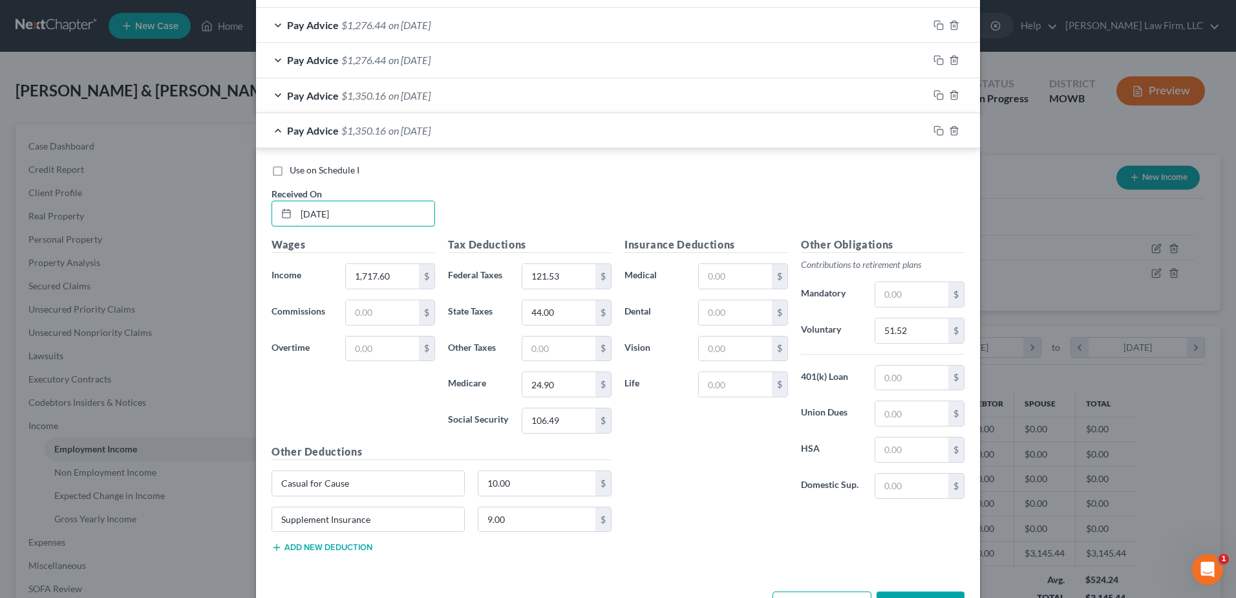
scroll to position [572, 0]
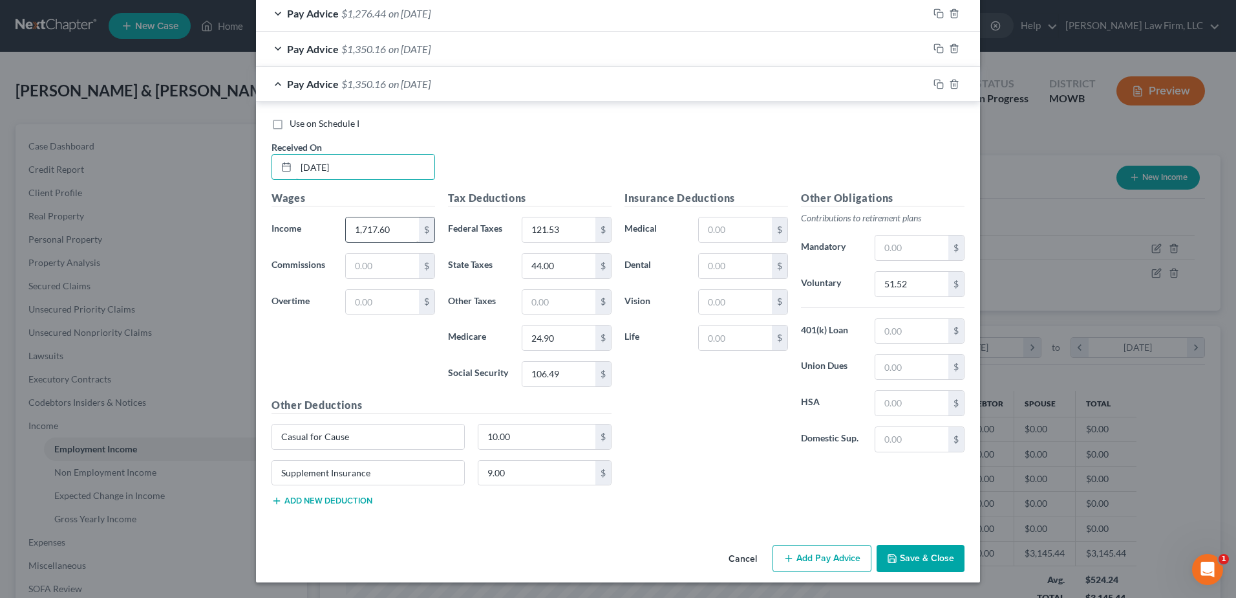
type input "[DATE]"
click at [387, 230] on input "1,717.60" at bounding box center [382, 229] width 73 height 25
type input "1,617.60"
click at [562, 230] on input "121.53" at bounding box center [559, 229] width 73 height 25
type input "109.89"
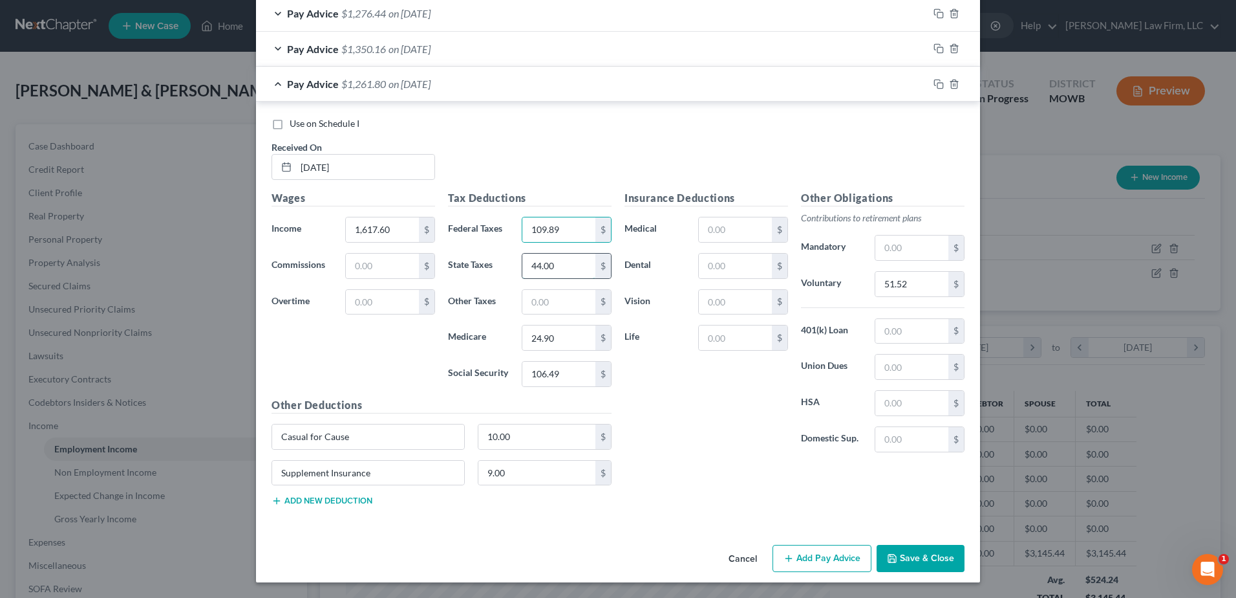
click at [566, 267] on input "44.00" at bounding box center [559, 266] width 73 height 25
type input "40.00"
click at [567, 344] on input "24.90" at bounding box center [559, 337] width 73 height 25
type input "23.46"
click at [576, 376] on input "106.49" at bounding box center [559, 373] width 73 height 25
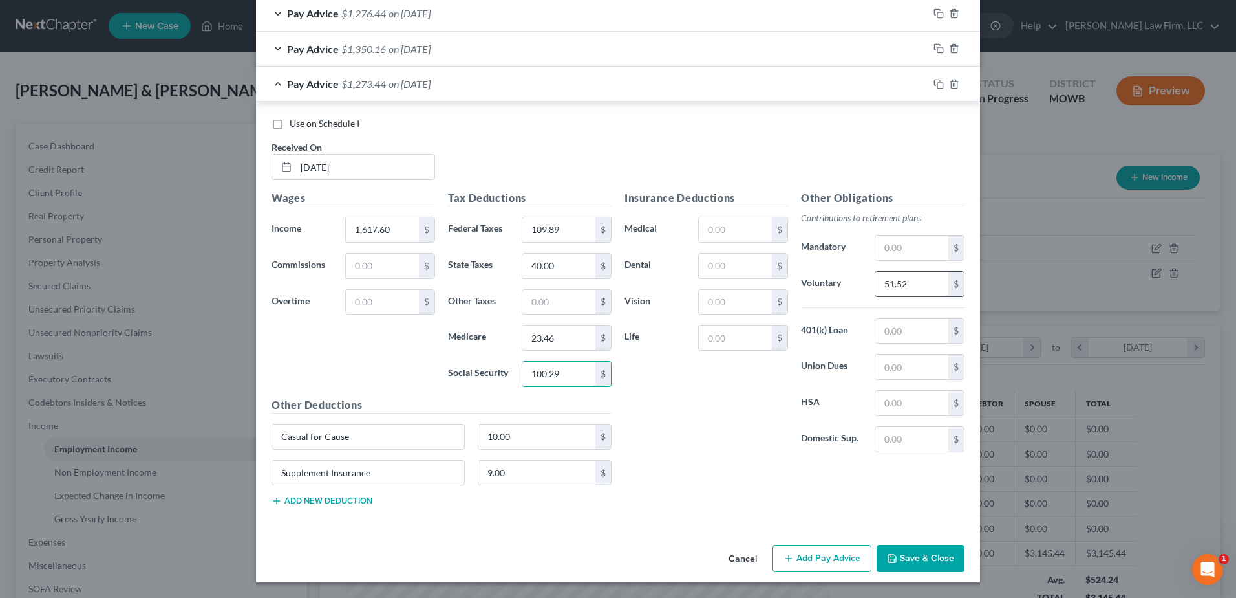
type input "100.29"
click at [918, 278] on input "51.52" at bounding box center [912, 284] width 73 height 25
type input "48.52"
click at [934, 85] on icon "button" at bounding box center [939, 84] width 10 height 10
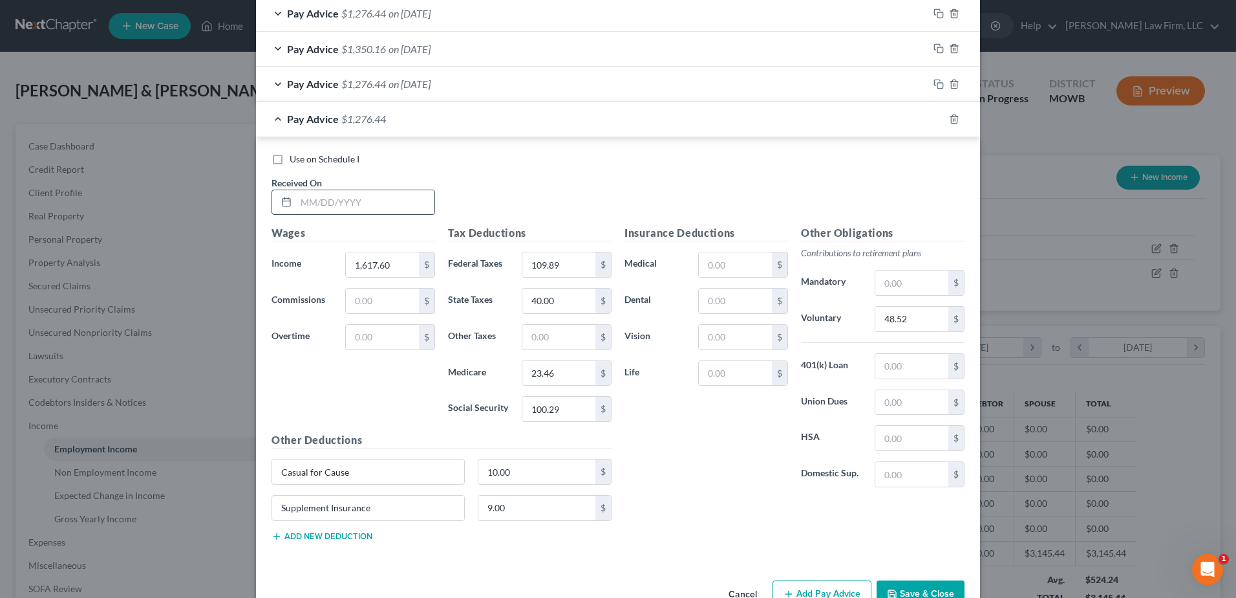
click at [342, 206] on input "text" at bounding box center [365, 202] width 138 height 25
type input "[DATE]"
click at [396, 267] on input "1,617.60" at bounding box center [382, 264] width 73 height 25
type input "1,817.60"
click at [560, 265] on input "109.89" at bounding box center [559, 264] width 73 height 25
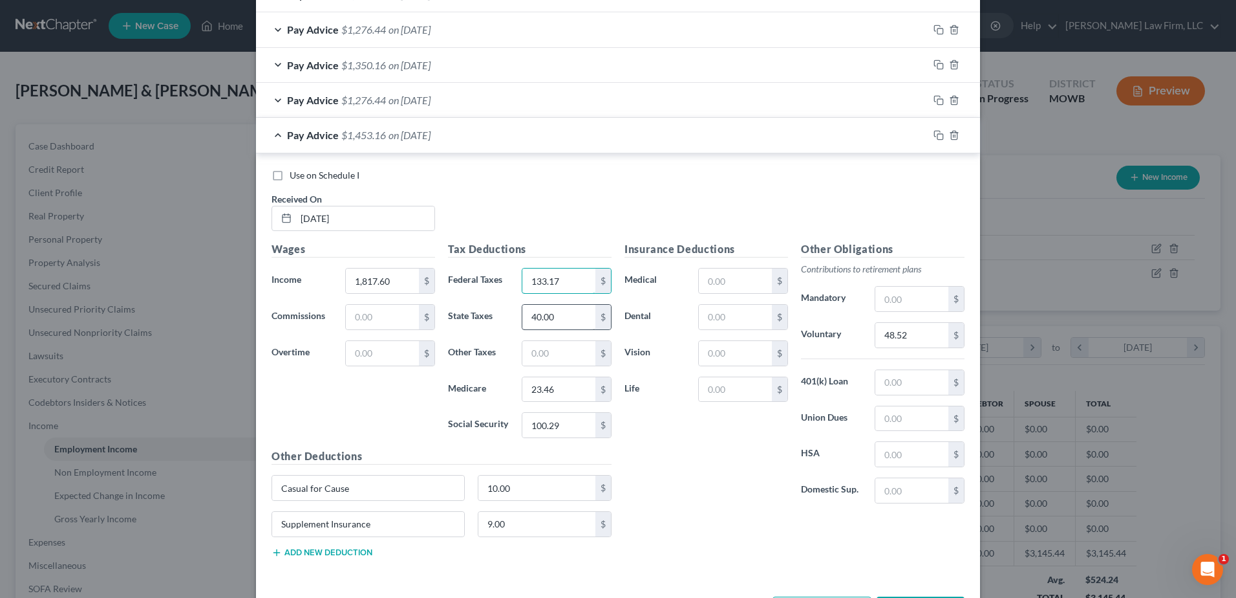
type input "133.17"
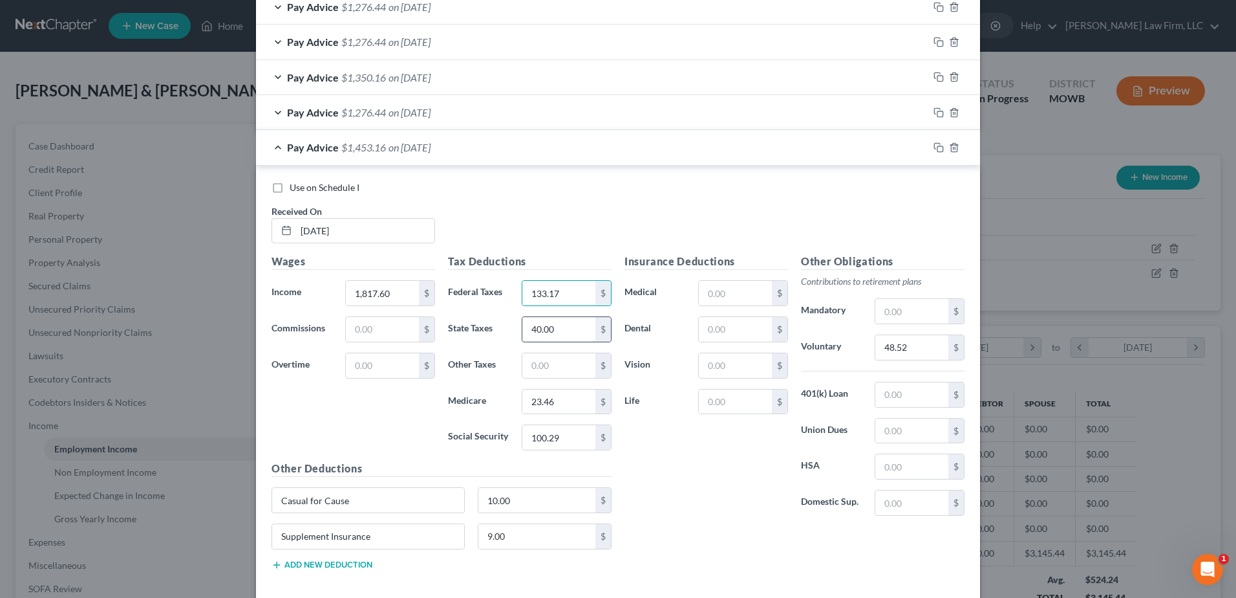
click at [559, 317] on div "Tax Deductions Federal Taxes 133.17 $ State Taxes 40.00 $ Other Taxes $ Medicar…" at bounding box center [530, 357] width 177 height 207
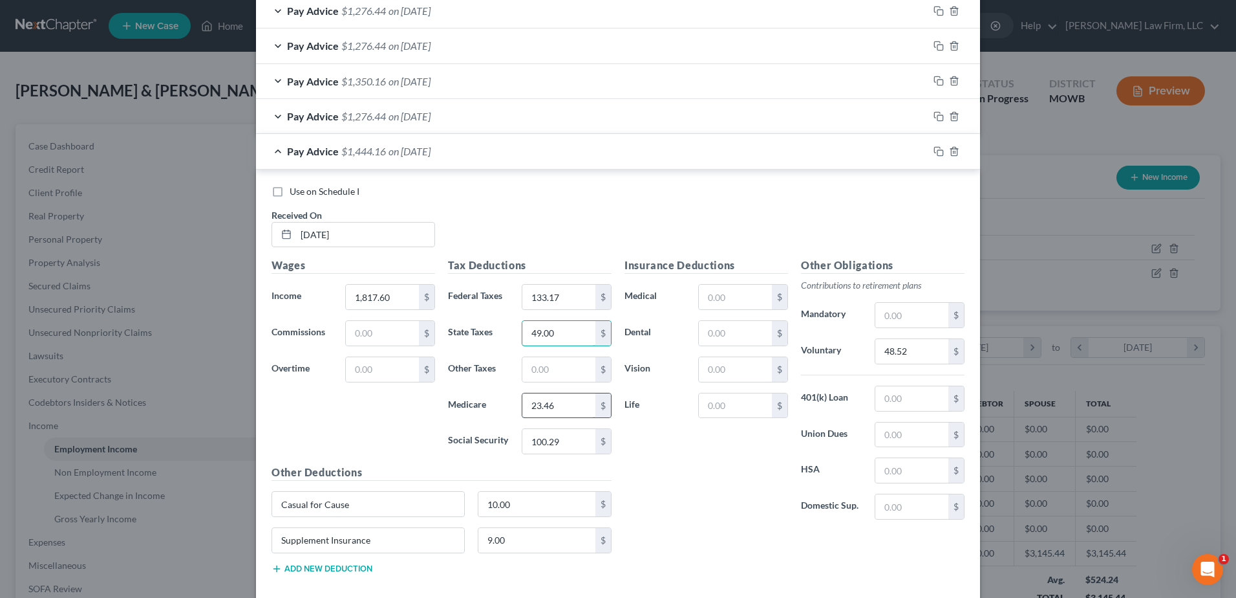
type input "49.00"
click at [560, 409] on input "23.46" at bounding box center [559, 405] width 73 height 25
type input "26.35"
click at [570, 442] on input "100.29" at bounding box center [559, 441] width 73 height 25
type input "112.69"
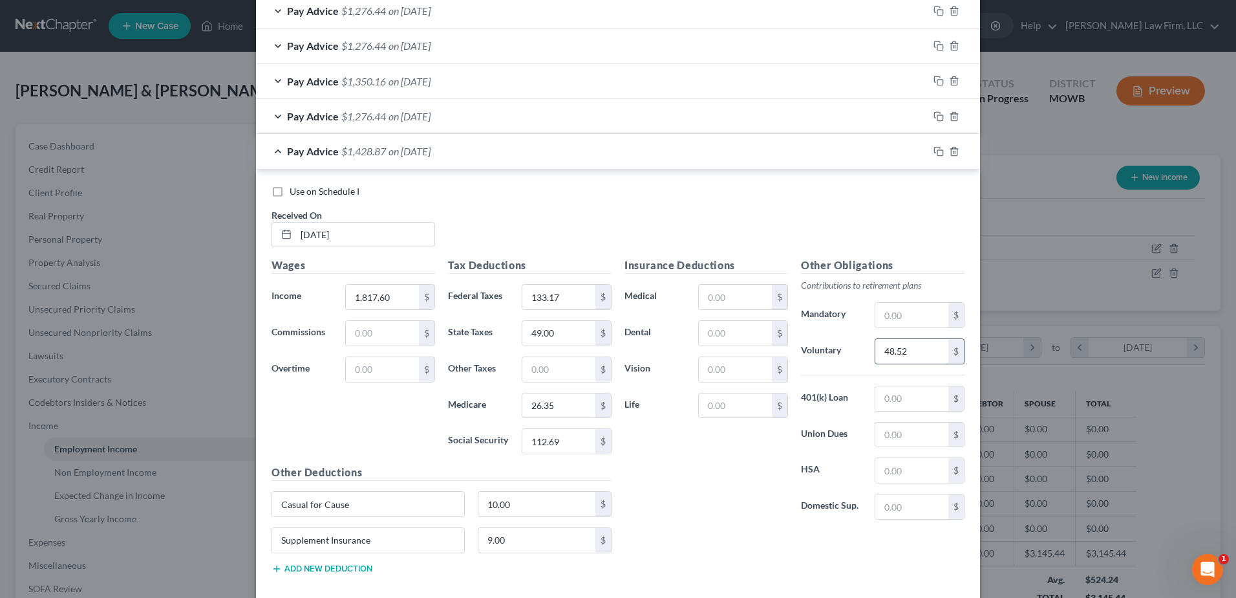
click at [912, 352] on input "48.52" at bounding box center [912, 351] width 73 height 25
type input "54.52"
click at [938, 153] on rect "button" at bounding box center [941, 153] width 6 height 6
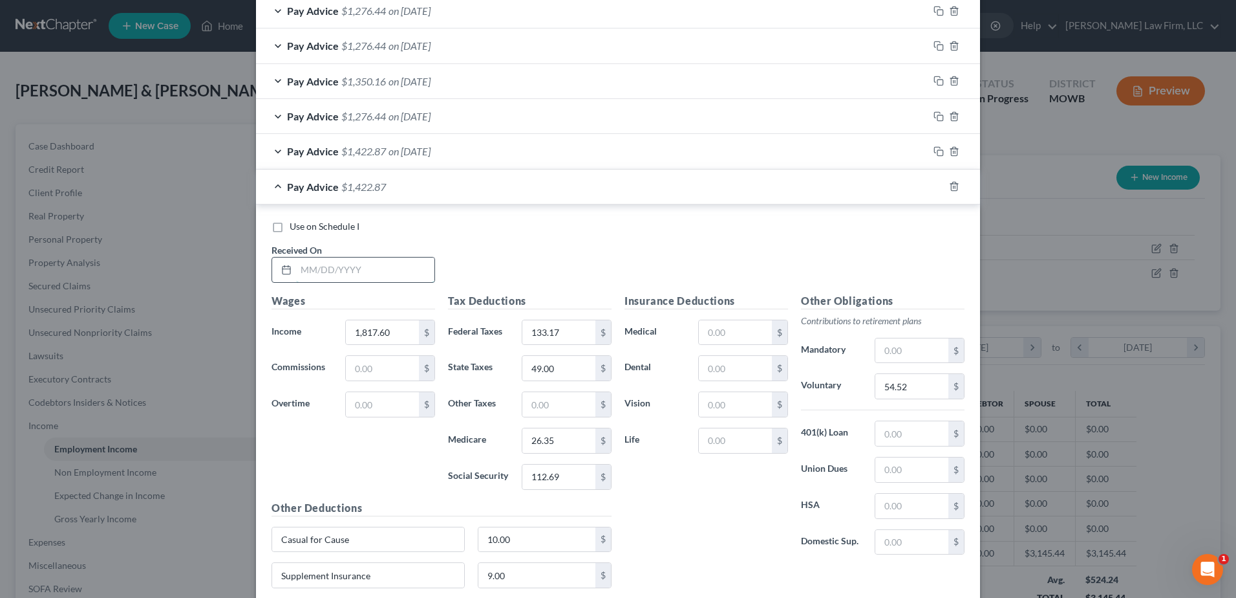
click at [372, 264] on input "text" at bounding box center [365, 269] width 138 height 25
type input "[DATE]"
click at [394, 327] on input "1,817.60" at bounding box center [382, 332] width 73 height 25
type input "1,617.60"
click at [573, 332] on input "133.17" at bounding box center [559, 332] width 73 height 25
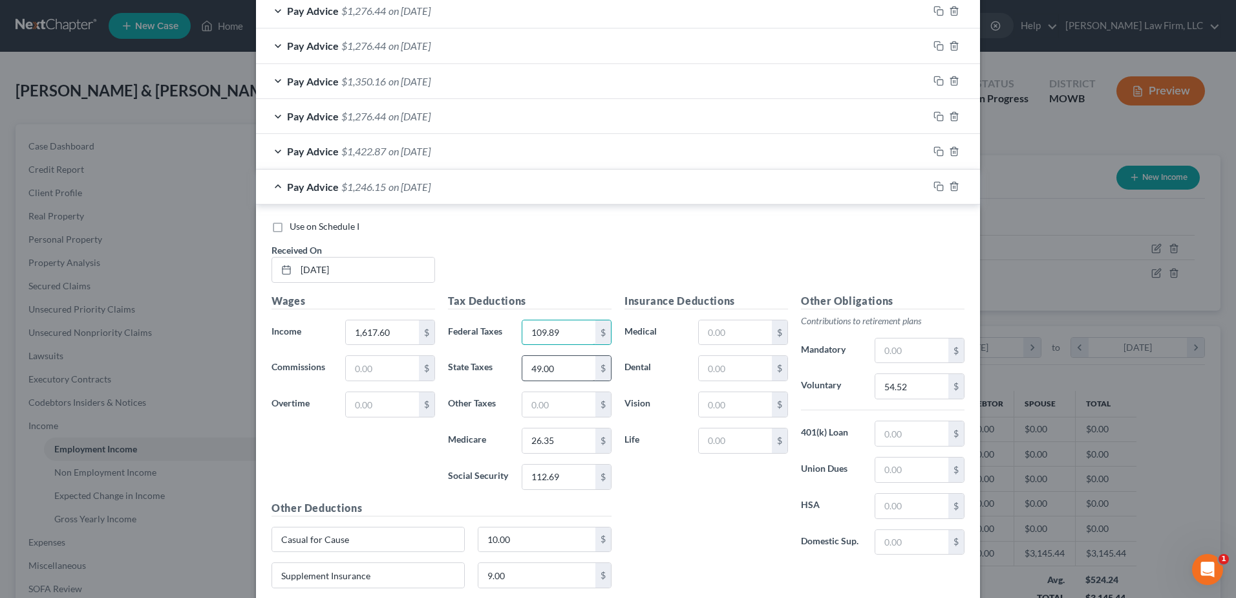
type input "109.89"
click at [568, 361] on input "49.00" at bounding box center [559, 368] width 73 height 25
type input "40.00"
click at [577, 435] on input "26.35" at bounding box center [559, 440] width 73 height 25
type input "23.46"
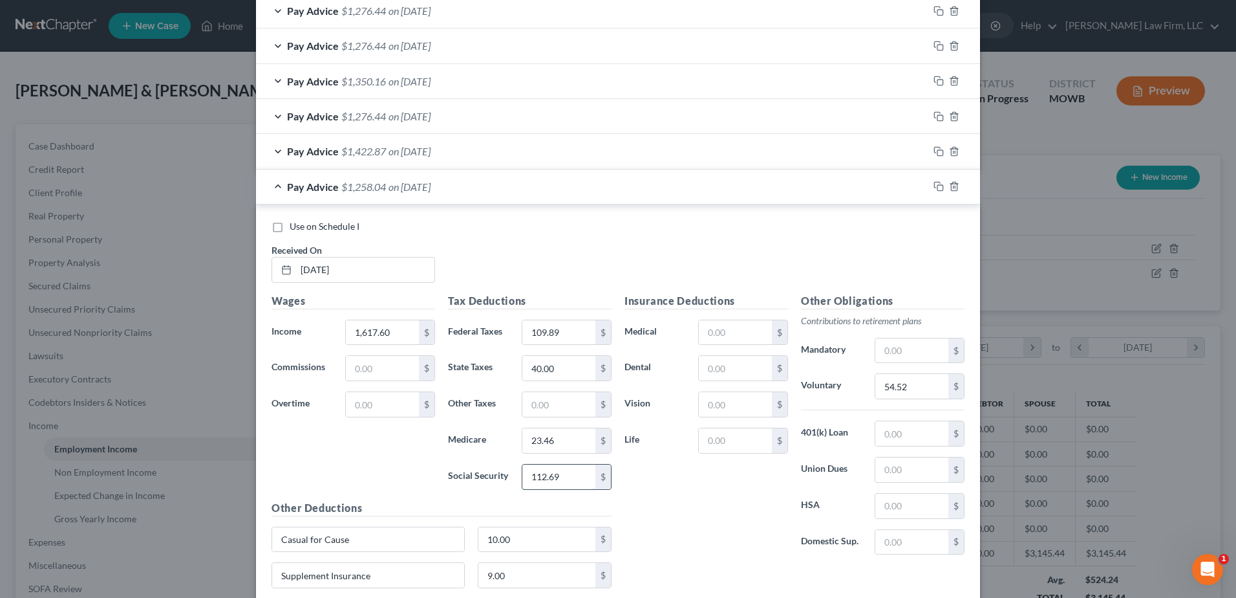
click at [570, 484] on input "112.69" at bounding box center [559, 476] width 73 height 25
type input "100.29"
click at [923, 386] on input "54.52" at bounding box center [912, 386] width 73 height 25
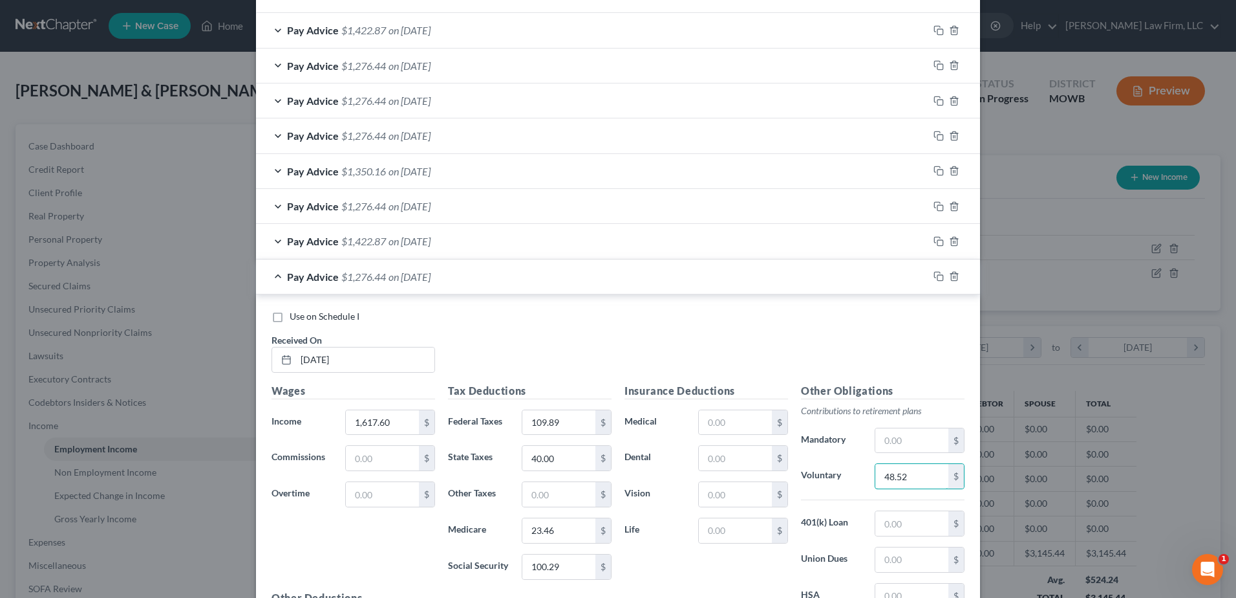
scroll to position [459, 0]
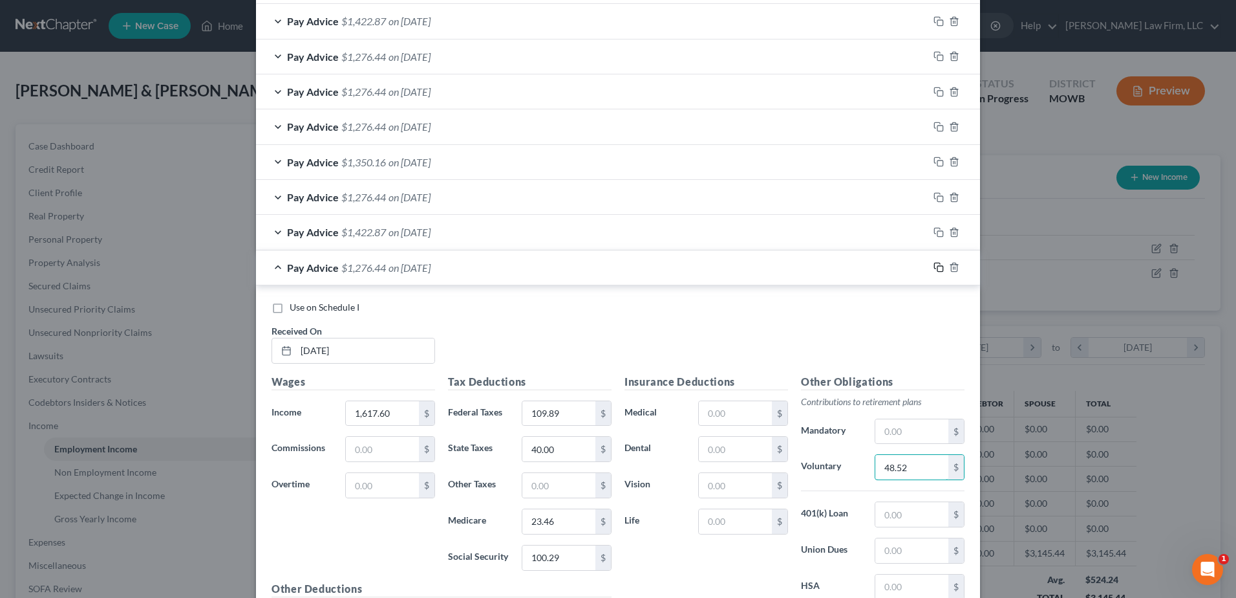
type input "48.52"
click at [938, 265] on icon "button" at bounding box center [939, 267] width 10 height 10
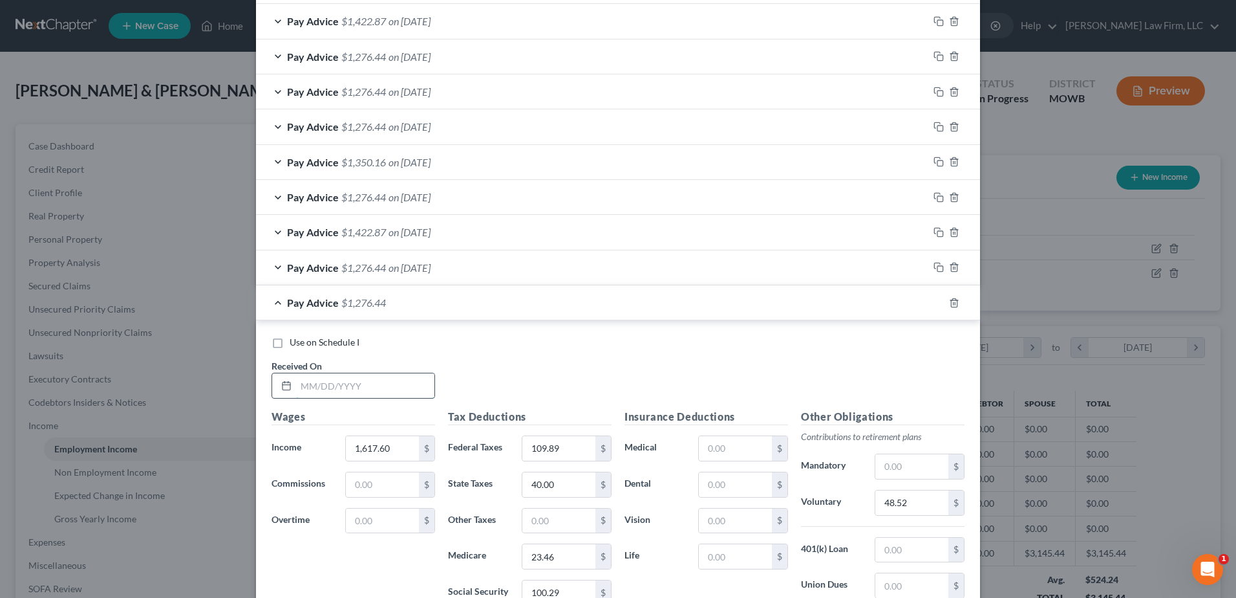
click at [365, 378] on input "text" at bounding box center [365, 385] width 138 height 25
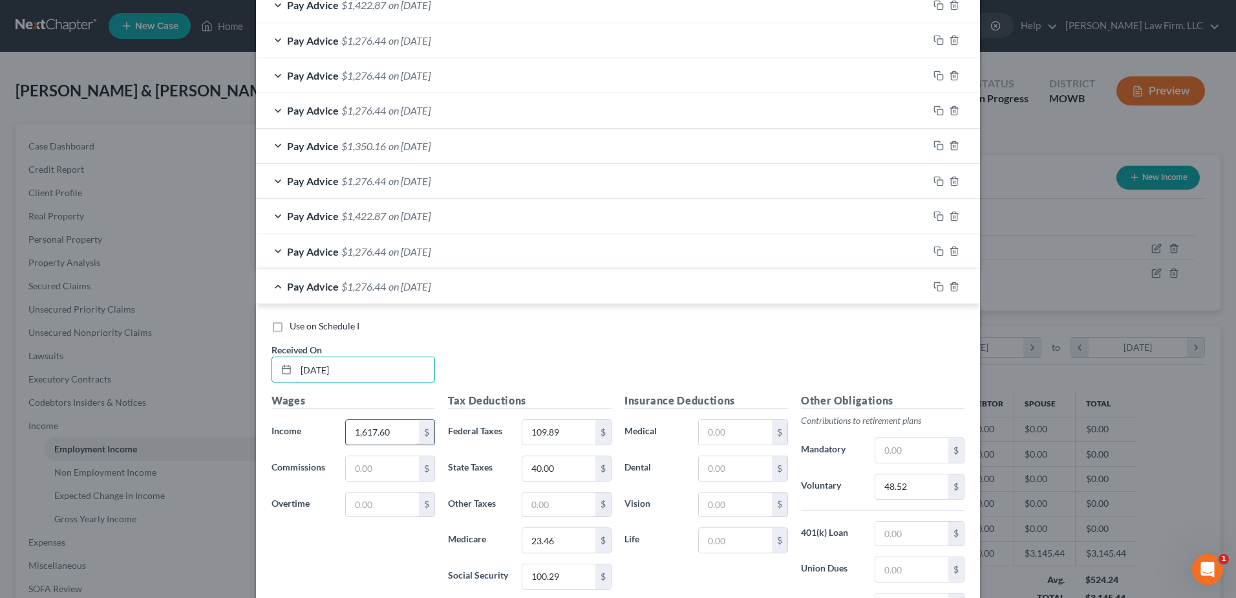
type input "[DATE]"
click at [391, 432] on input "1,617.60" at bounding box center [382, 432] width 73 height 25
type input "2,110.10"
click at [570, 438] on input "109.89" at bounding box center [559, 432] width 73 height 25
type input "167.21"
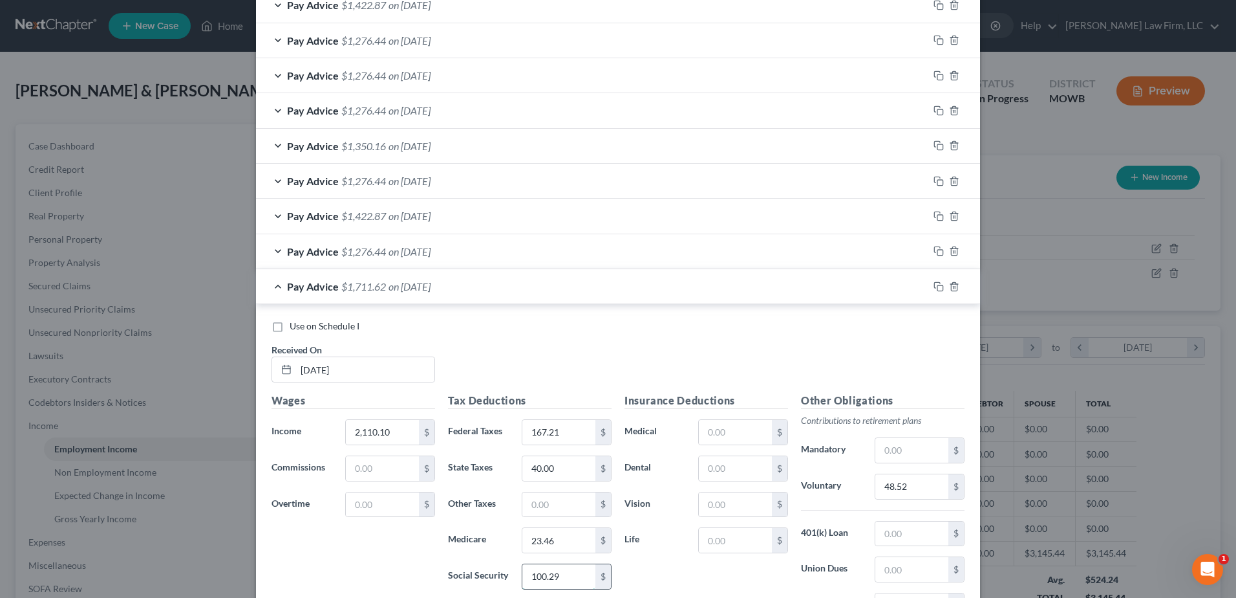
click at [561, 574] on input "100.29" at bounding box center [559, 576] width 73 height 25
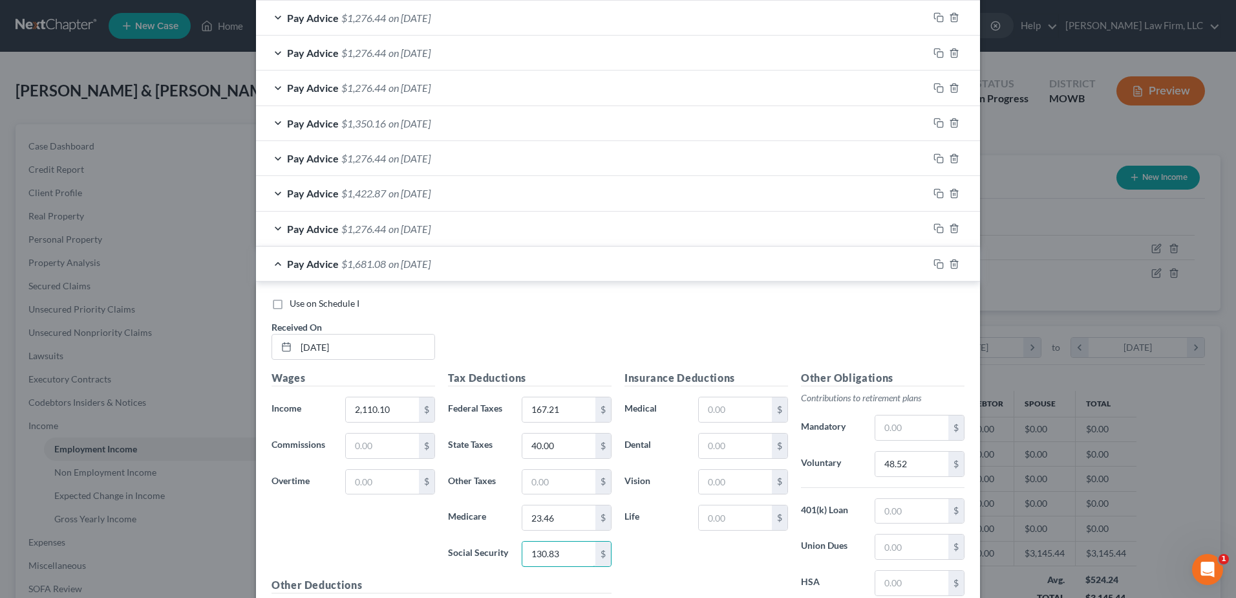
scroll to position [540, 0]
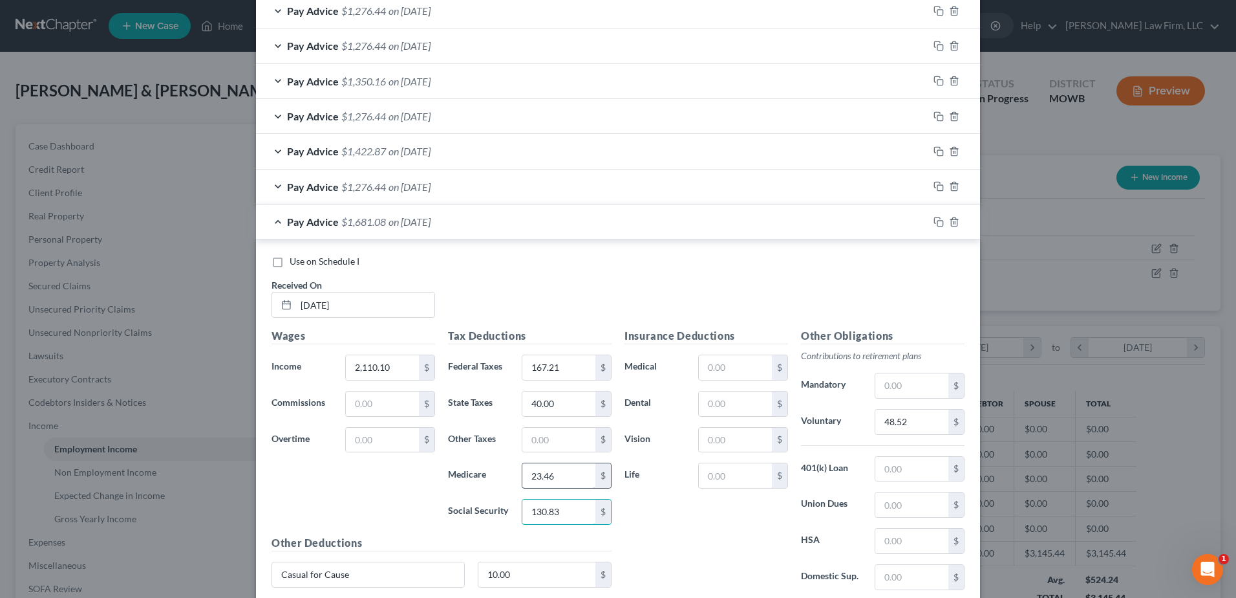
type input "130.83"
click at [567, 473] on input "23.46" at bounding box center [559, 475] width 73 height 25
type input "30.60"
click at [561, 404] on input "40.00" at bounding box center [559, 403] width 73 height 25
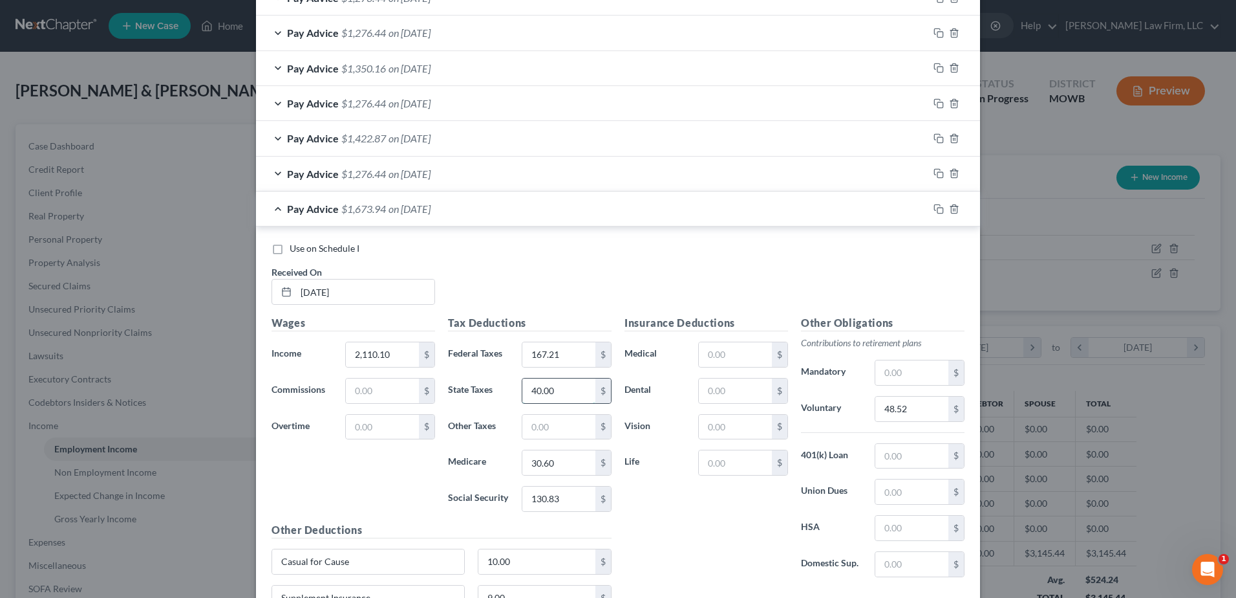
scroll to position [556, 0]
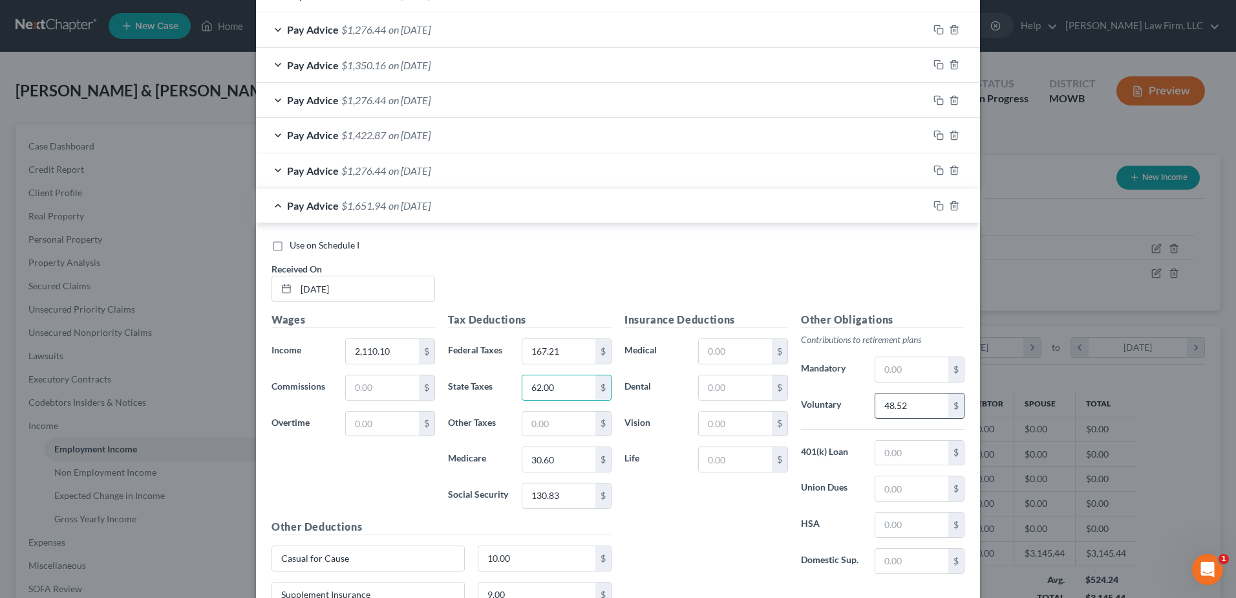
click at [918, 400] on input "48.52" at bounding box center [912, 405] width 73 height 25
click at [938, 204] on rect "button" at bounding box center [941, 207] width 6 height 6
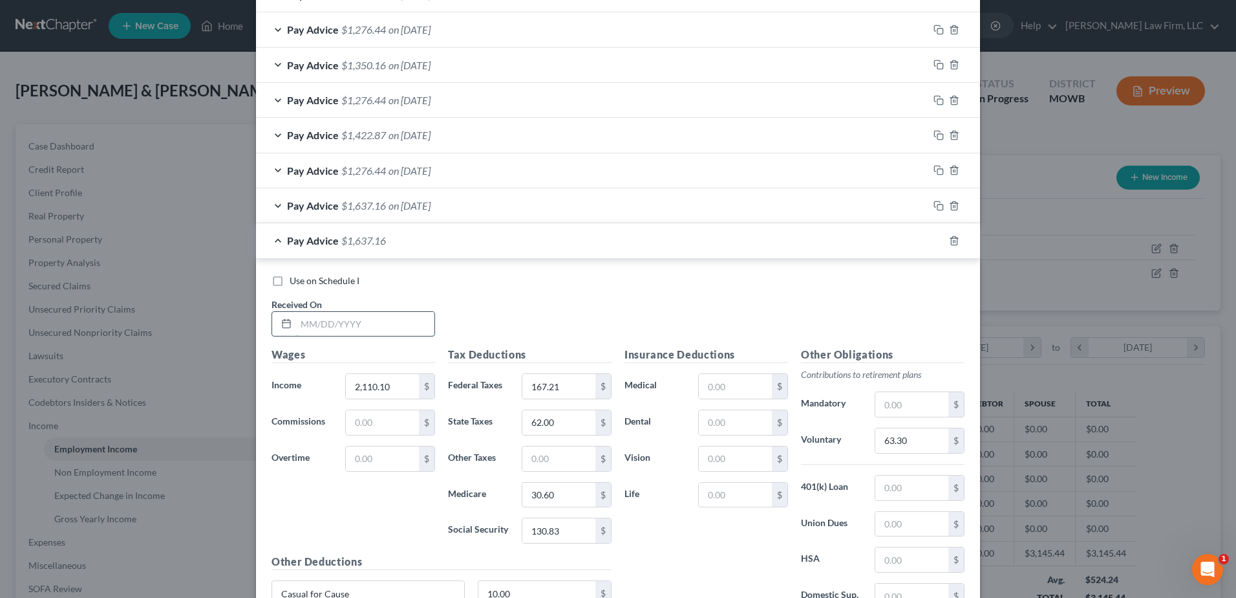
click at [310, 328] on input "text" at bounding box center [365, 324] width 138 height 25
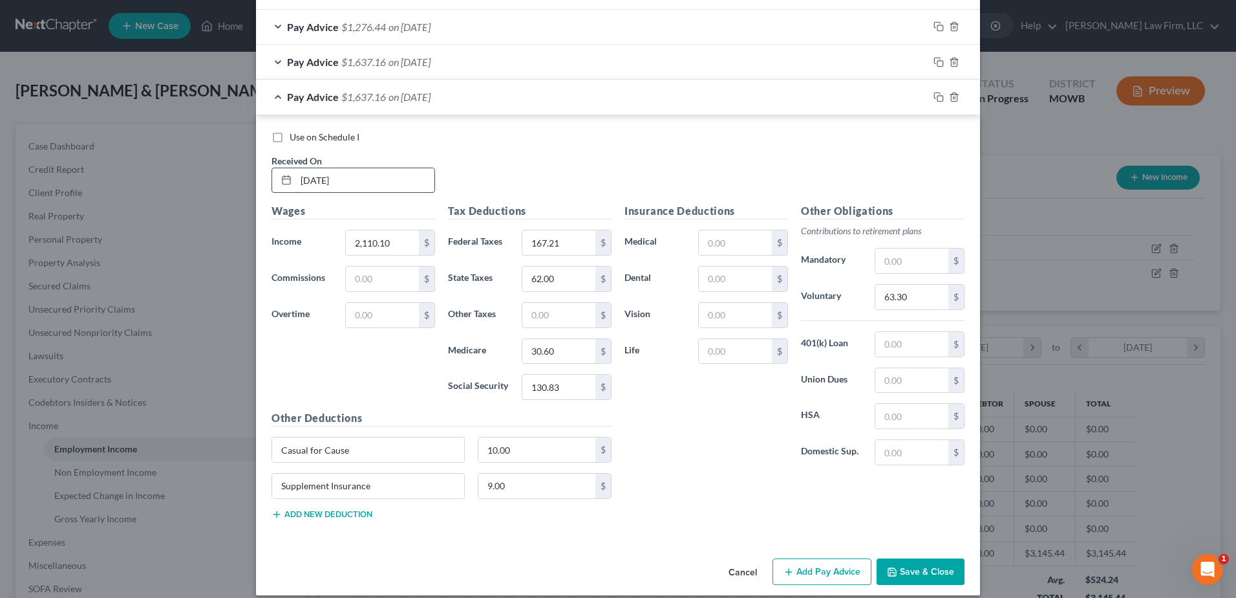
scroll to position [713, 0]
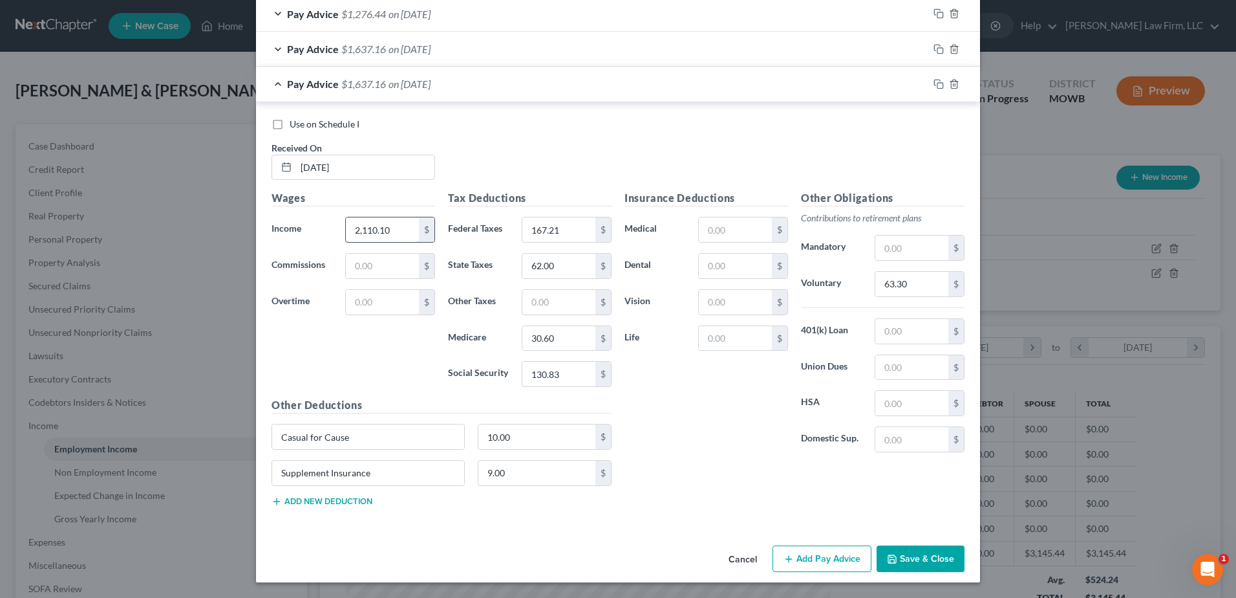
click at [399, 235] on input "2,110.10" at bounding box center [382, 229] width 73 height 25
click at [562, 228] on input "167.21" at bounding box center [559, 229] width 73 height 25
click at [562, 256] on input "62.00" at bounding box center [559, 266] width 73 height 25
click at [562, 338] on input "30.60" at bounding box center [559, 338] width 73 height 25
click at [564, 370] on input "130.83" at bounding box center [559, 373] width 73 height 25
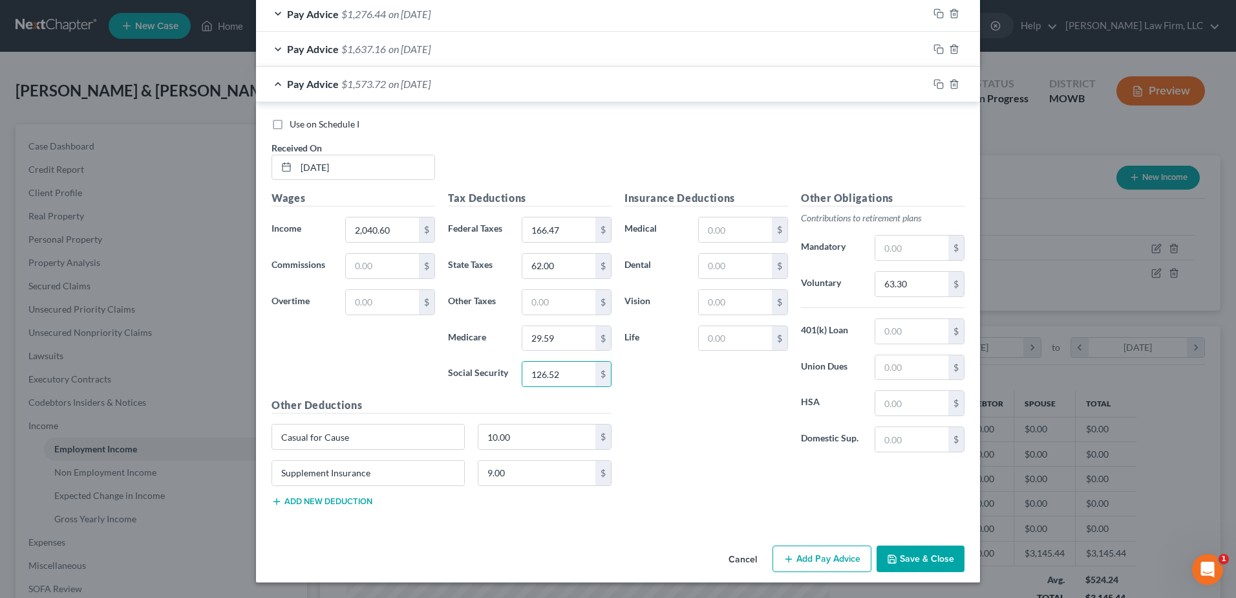
click at [661, 462] on div "Insurance Deductions Medical $ Dental $ Vision $ Life $ Other Obligations Contr…" at bounding box center [794, 353] width 353 height 326
click at [920, 284] on input "63.30" at bounding box center [912, 284] width 73 height 25
click at [564, 435] on input "10.00" at bounding box center [538, 436] width 118 height 25
click at [718, 481] on div "Insurance Deductions Medical $ Dental $ Vision $ Life $ Other Obligations Contr…" at bounding box center [794, 353] width 353 height 326
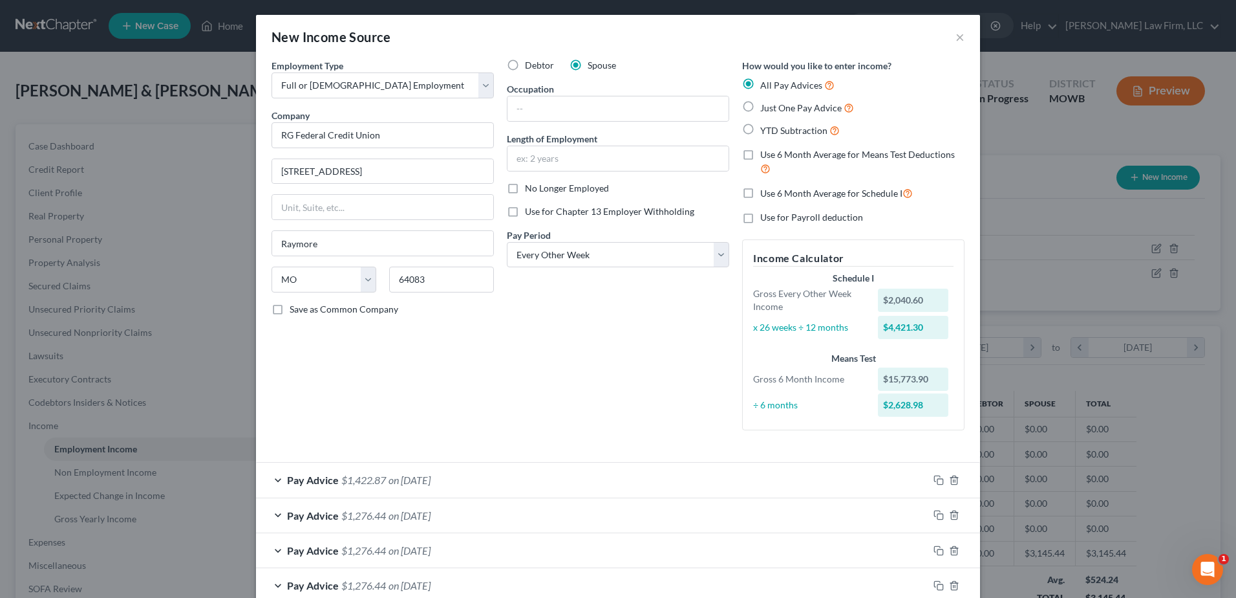
scroll to position [0, 0]
click at [525, 188] on label "No Longer Employed" at bounding box center [567, 188] width 84 height 13
click at [530, 188] on input "No Longer Employed" at bounding box center [534, 186] width 8 height 8
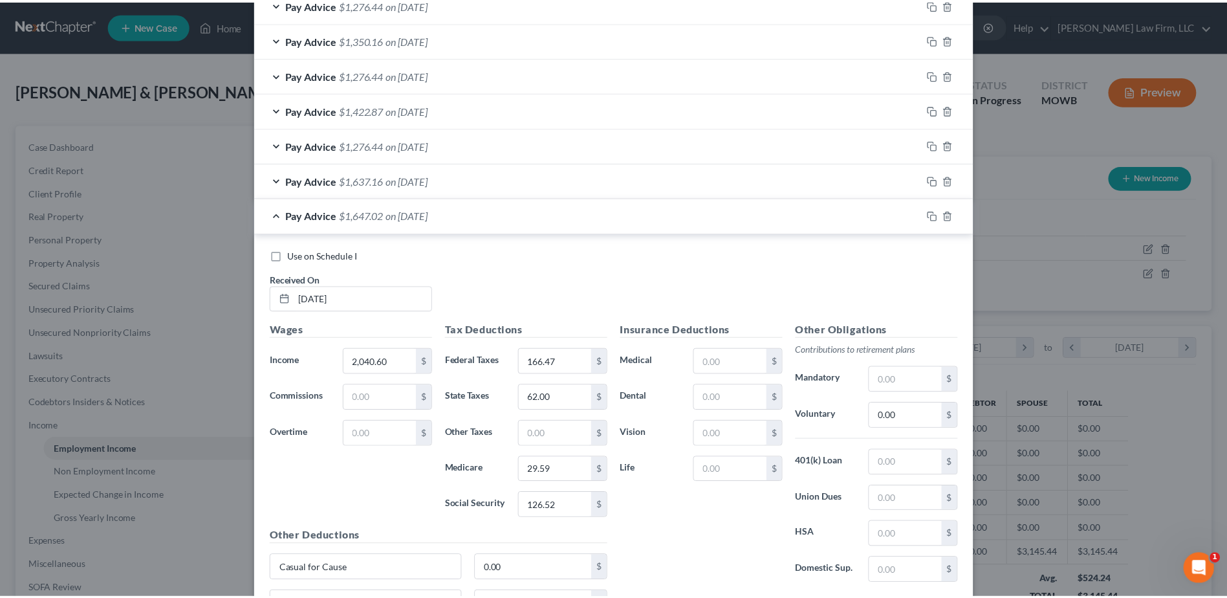
scroll to position [713, 0]
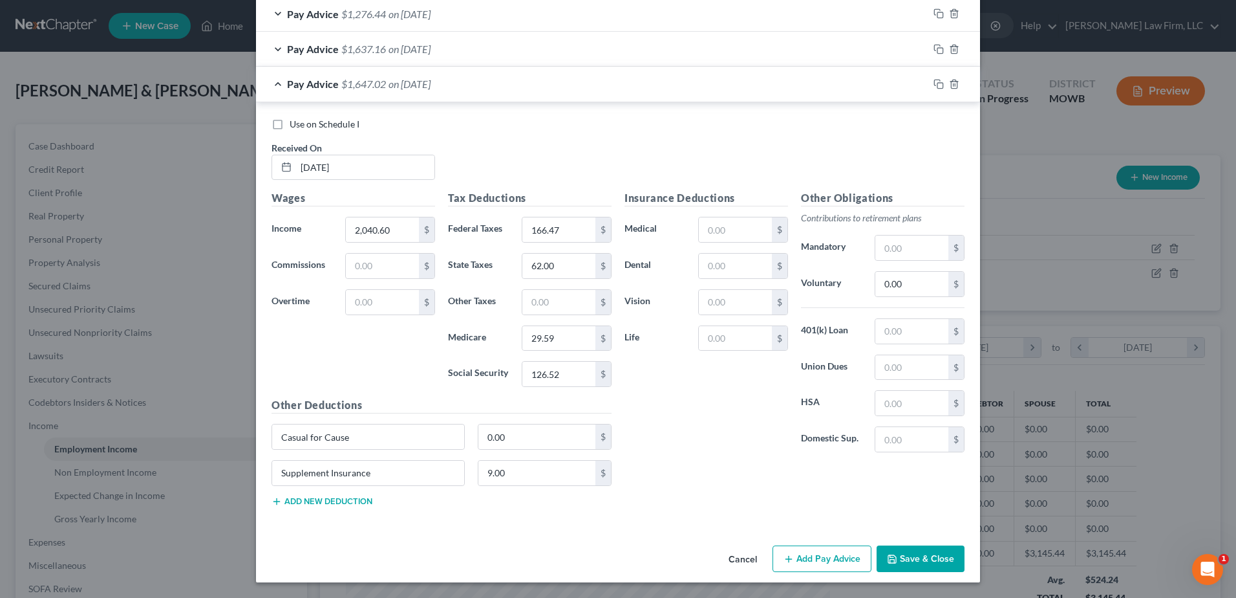
click at [933, 554] on button "Save & Close" at bounding box center [921, 558] width 88 height 27
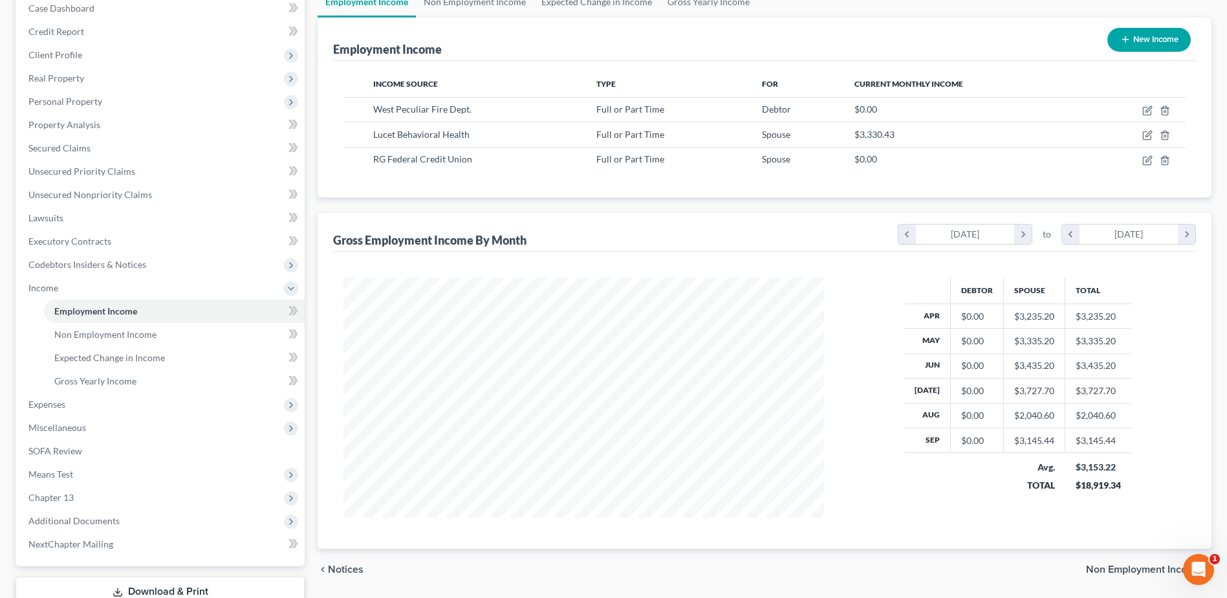
scroll to position [146, 0]
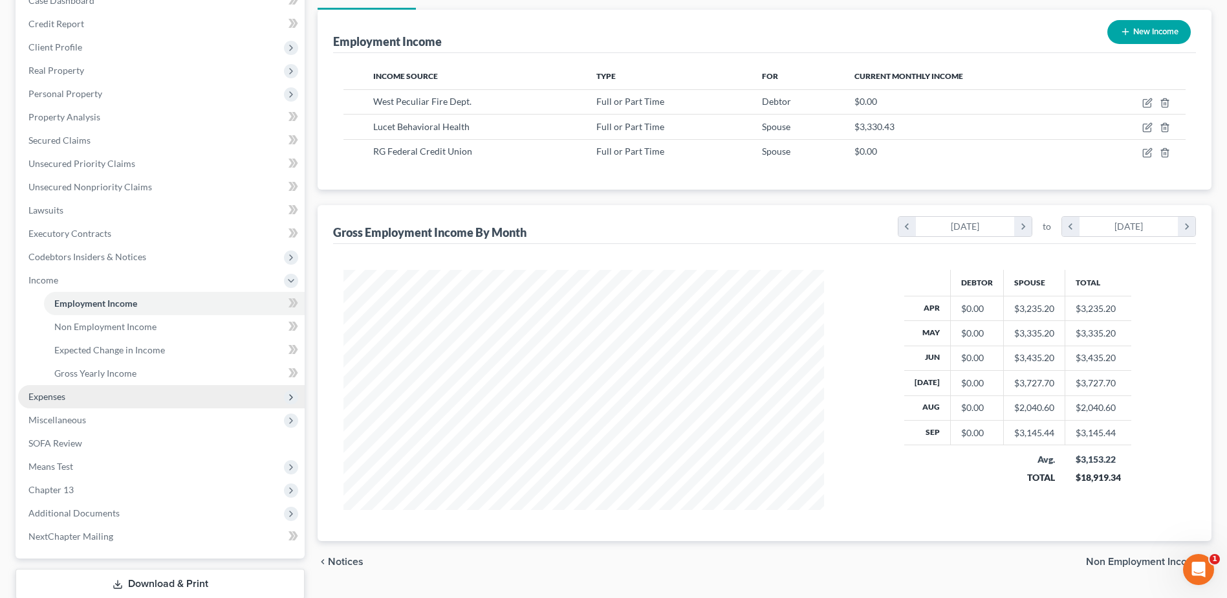
click at [50, 394] on span "Expenses" at bounding box center [46, 396] width 37 height 11
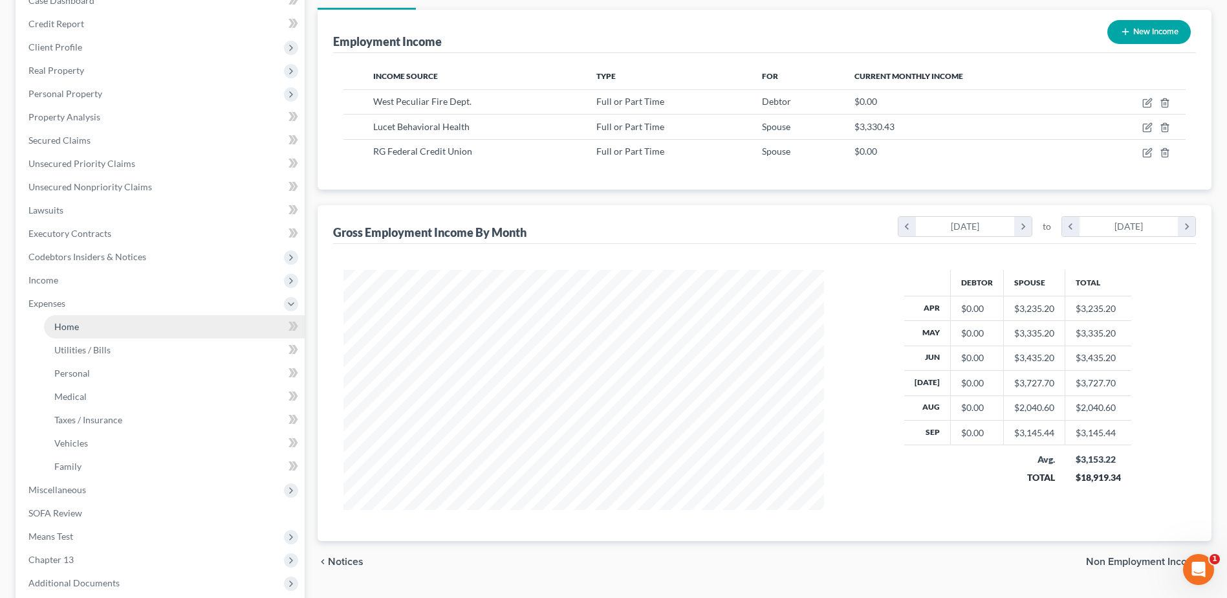
click at [65, 325] on span "Home" at bounding box center [66, 326] width 25 height 11
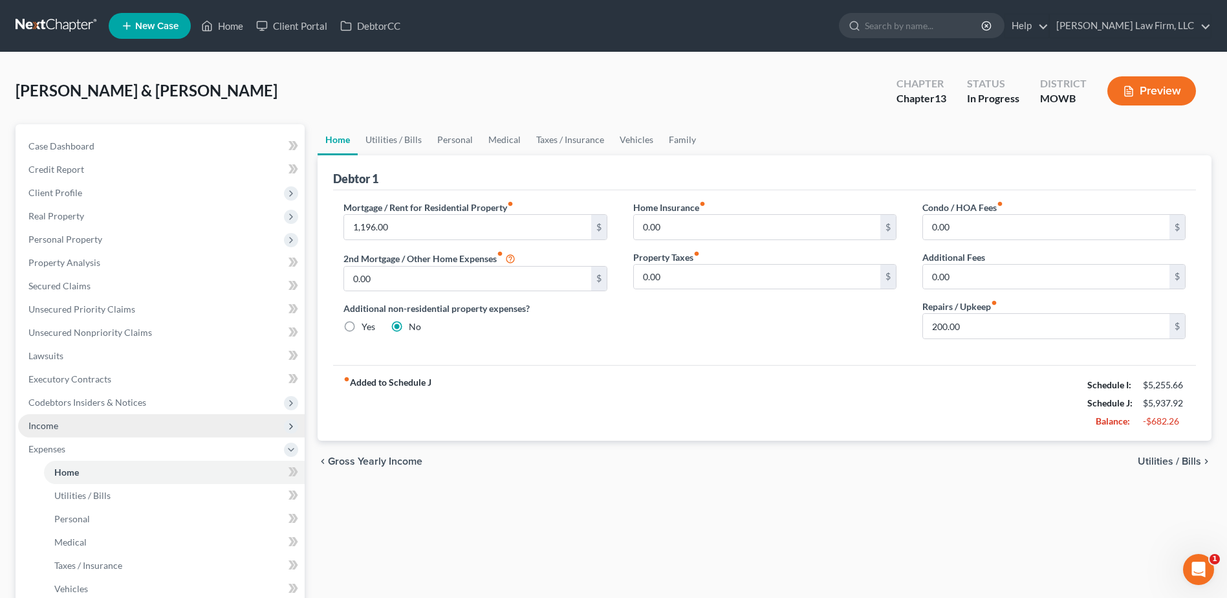
click at [49, 426] on span "Income" at bounding box center [43, 425] width 30 height 11
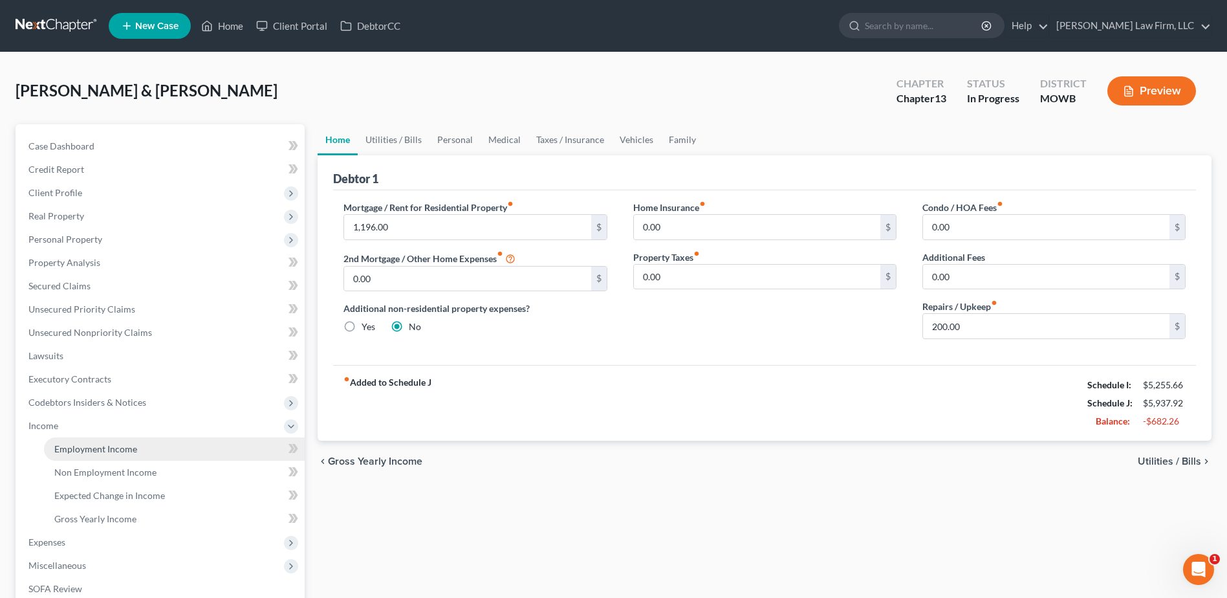
click at [99, 448] on span "Employment Income" at bounding box center [95, 448] width 83 height 11
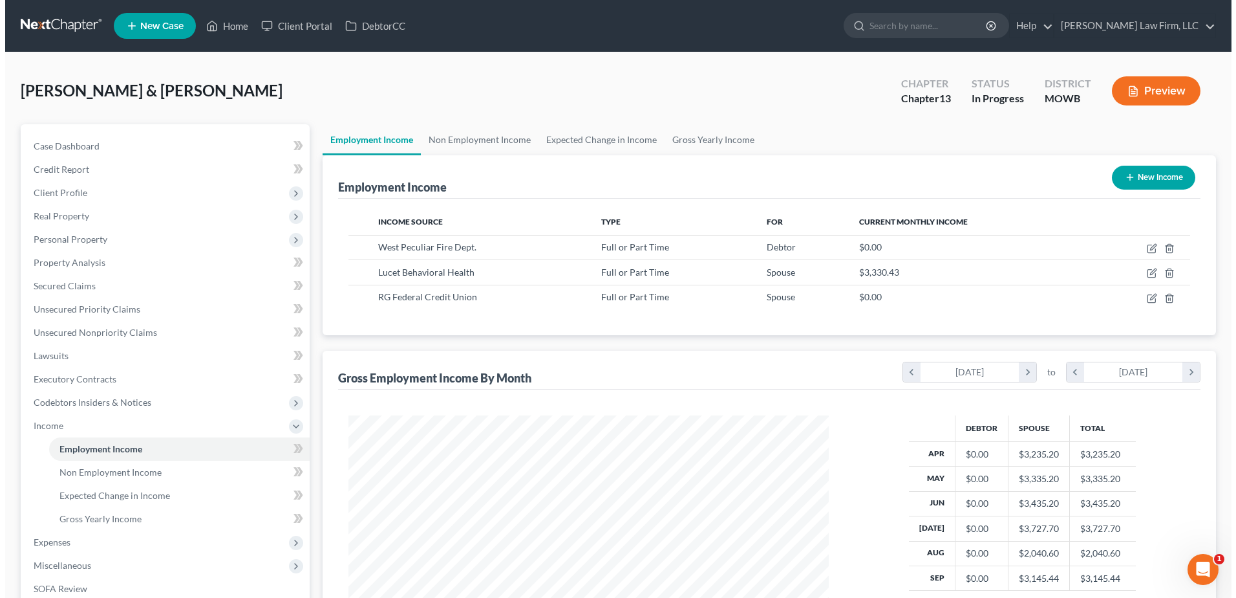
scroll to position [240, 506]
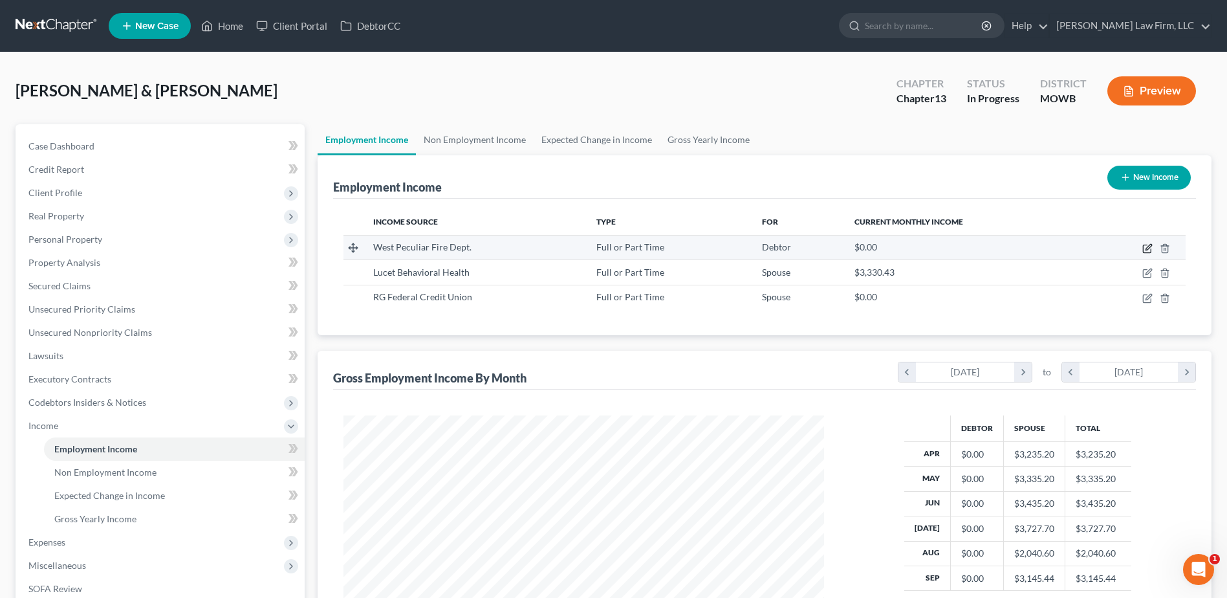
click at [1148, 246] on icon "button" at bounding box center [1147, 248] width 10 height 10
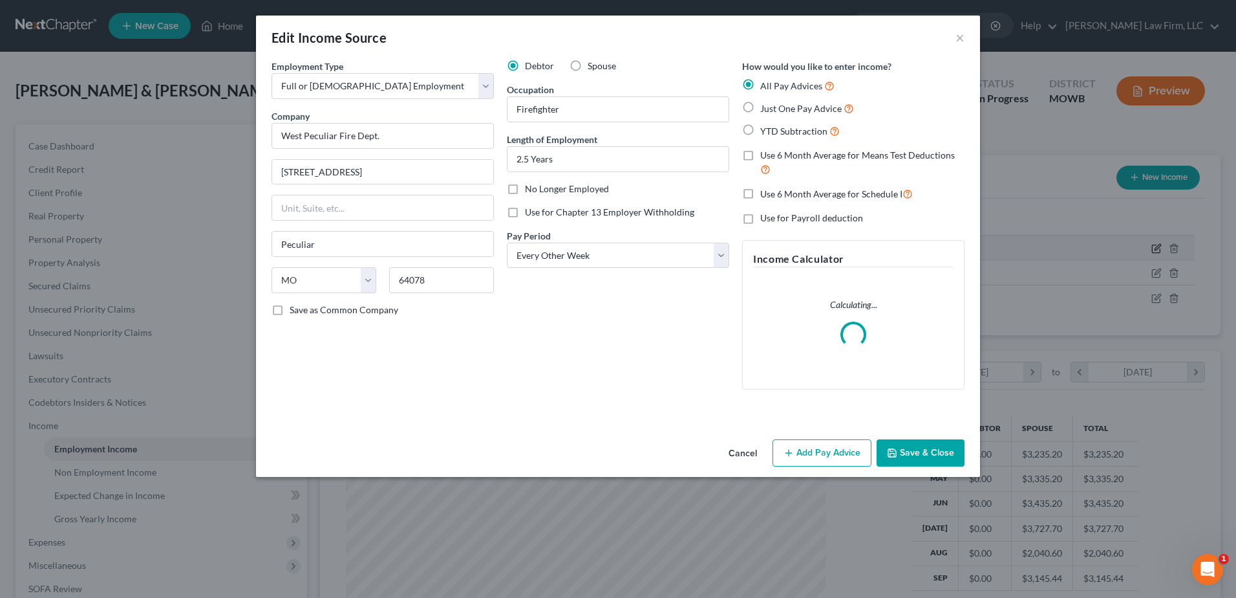
scroll to position [242, 511]
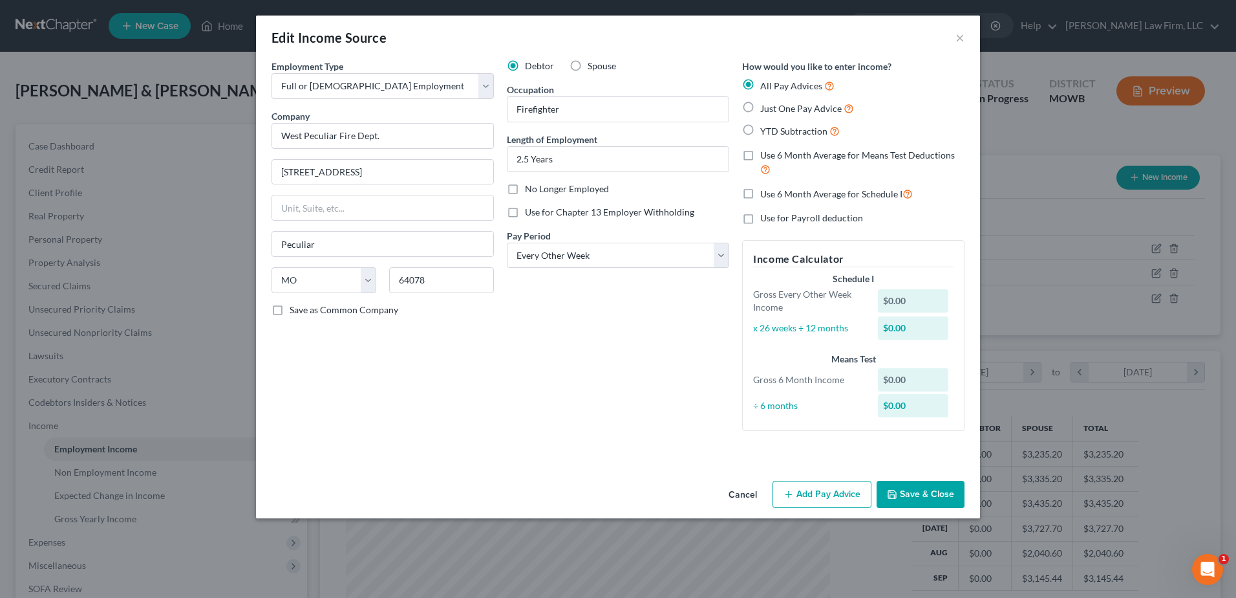
click at [814, 495] on button "Add Pay Advice" at bounding box center [822, 493] width 99 height 27
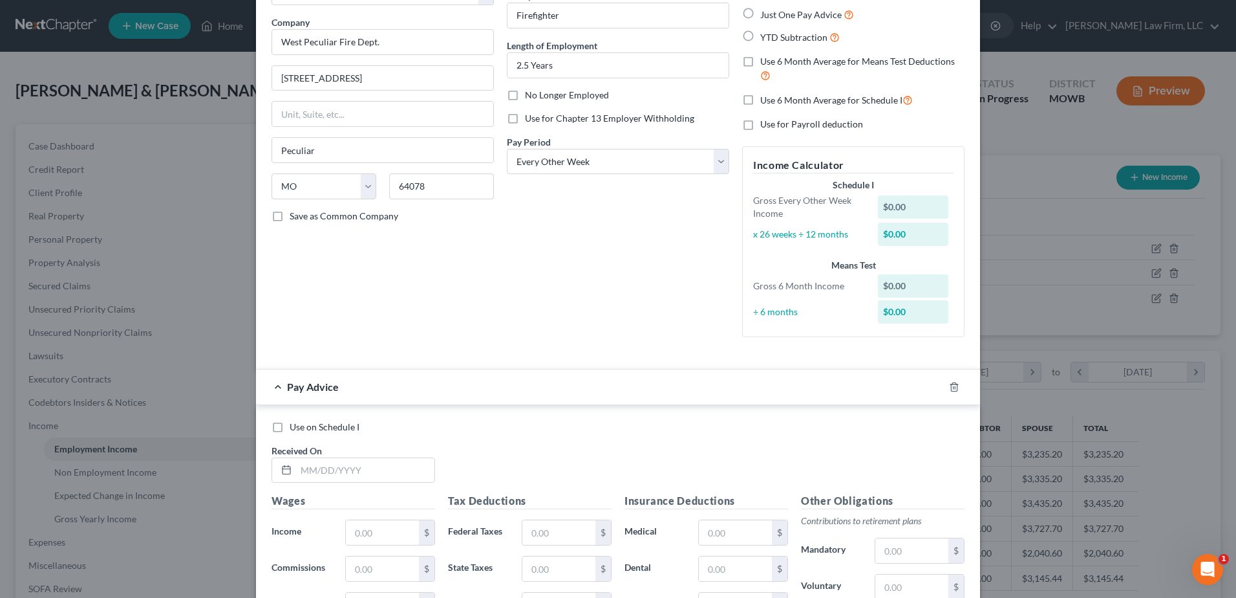
scroll to position [97, 0]
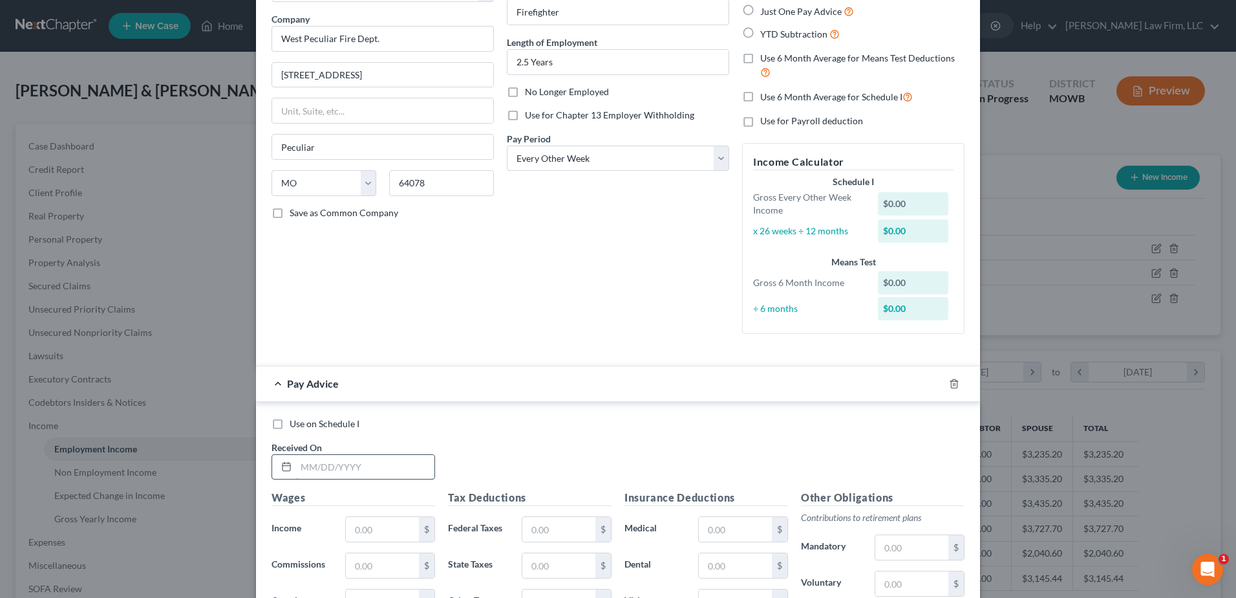
click at [337, 467] on input "text" at bounding box center [365, 467] width 138 height 25
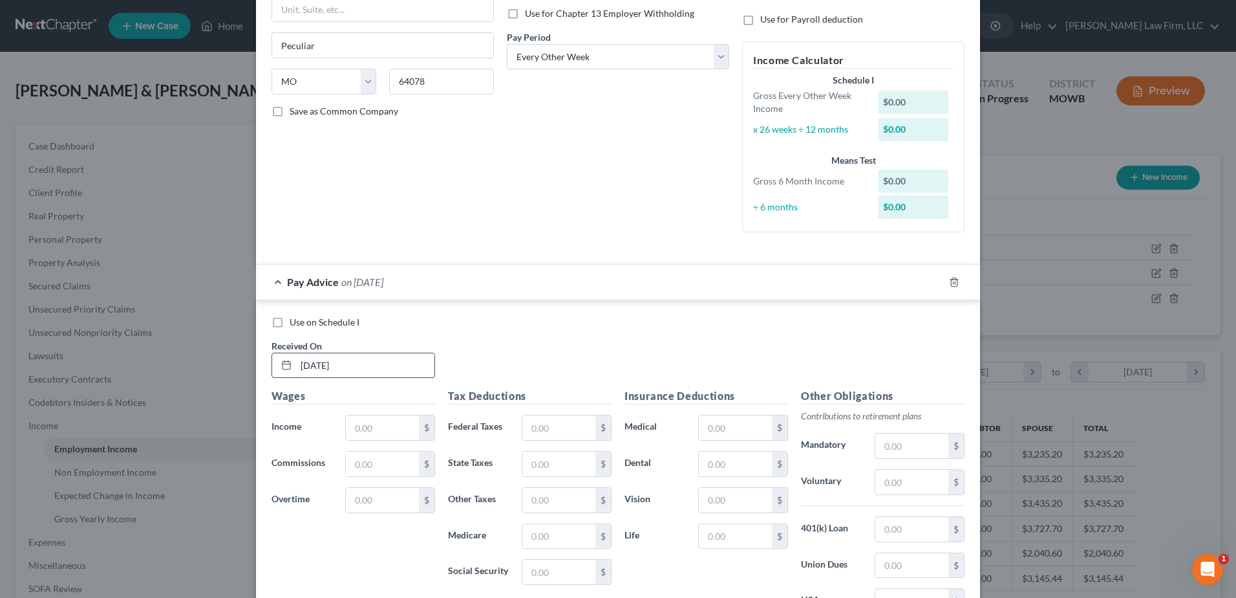
scroll to position [226, 0]
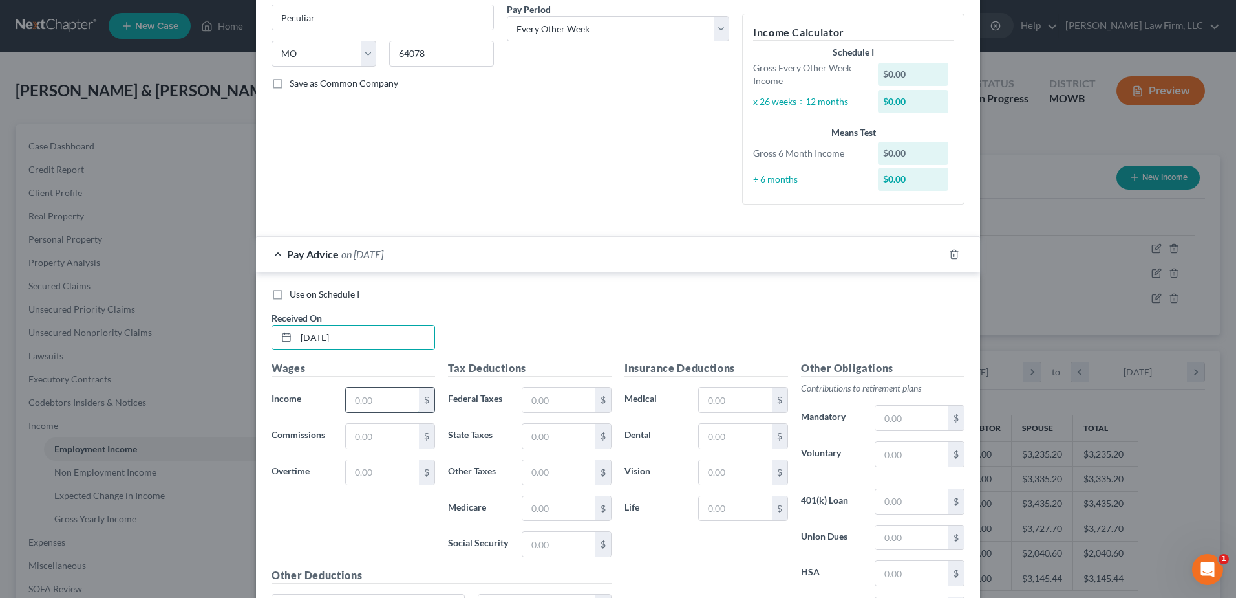
click at [378, 398] on input "text" at bounding box center [382, 399] width 73 height 25
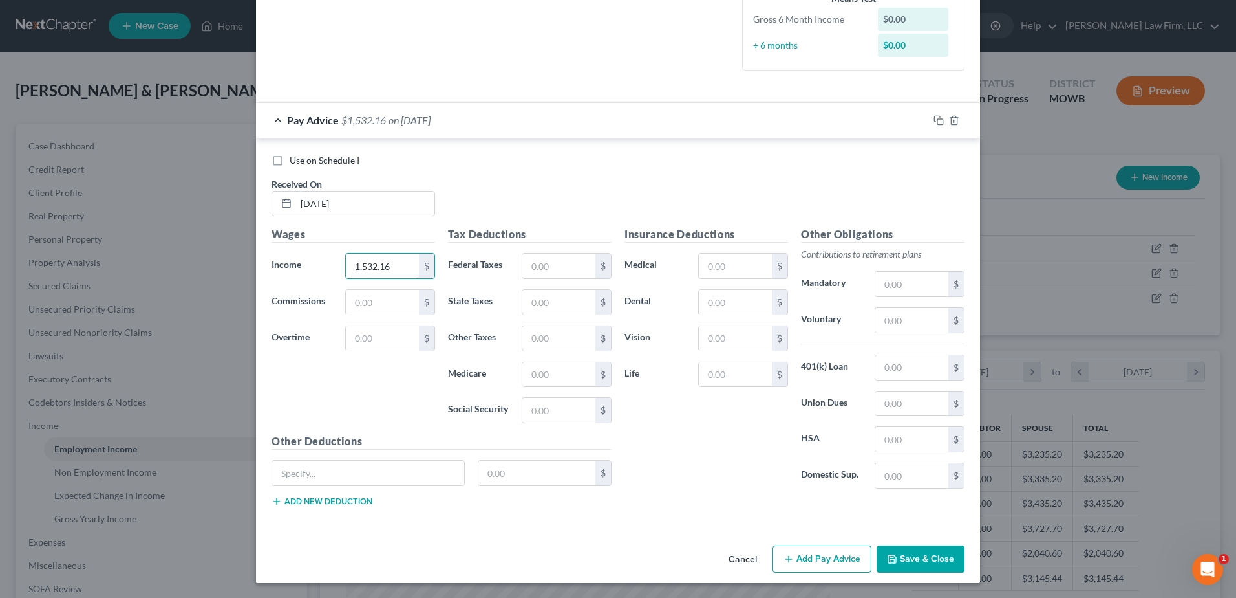
scroll to position [361, 0]
click at [555, 273] on input "text" at bounding box center [559, 265] width 73 height 25
click at [562, 367] on input "text" at bounding box center [559, 373] width 73 height 25
click at [564, 409] on input "text" at bounding box center [559, 409] width 73 height 25
click at [524, 302] on input "text" at bounding box center [559, 301] width 73 height 25
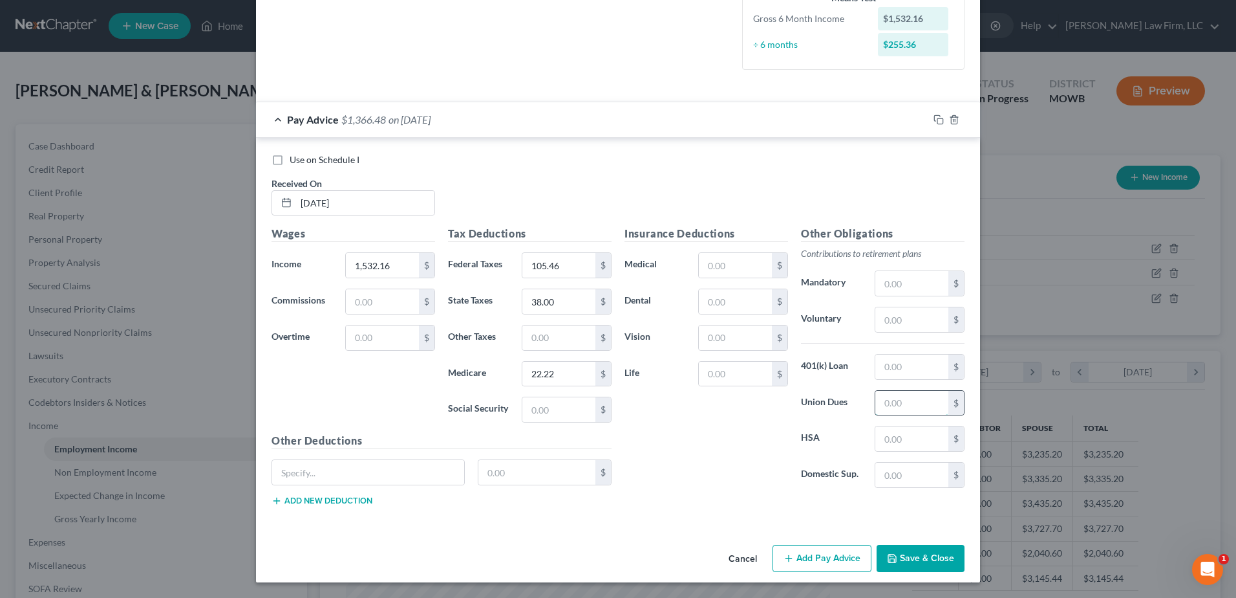
click at [924, 410] on input "text" at bounding box center [912, 403] width 73 height 25
click at [937, 121] on icon "button" at bounding box center [939, 119] width 10 height 10
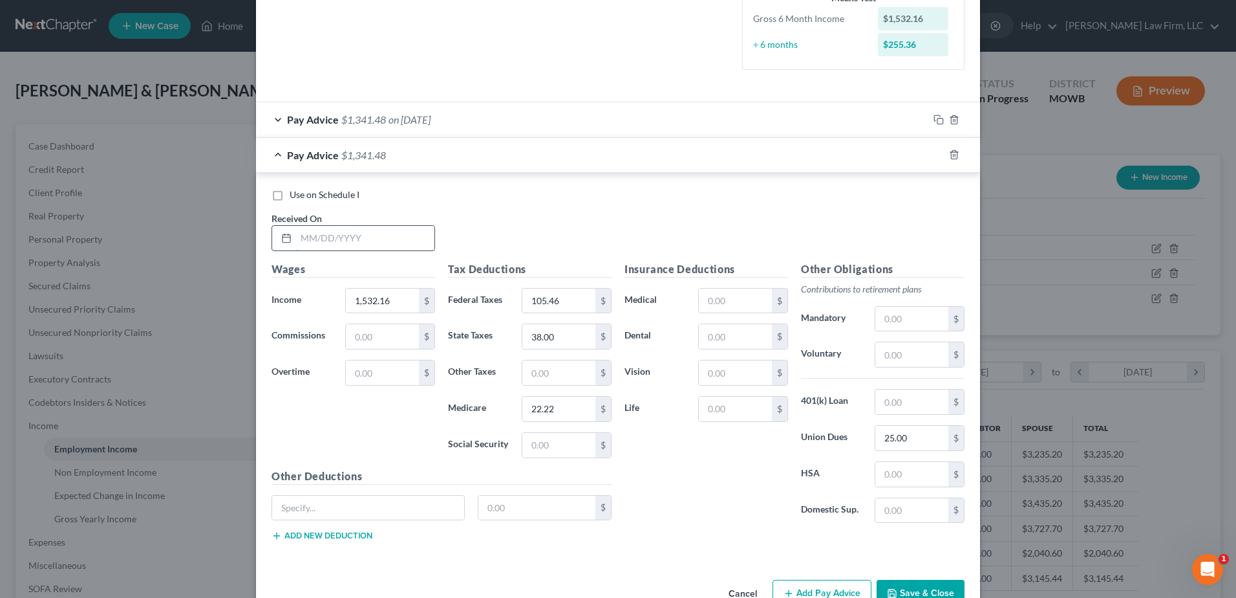
click at [340, 232] on input "text" at bounding box center [365, 238] width 138 height 25
click at [396, 305] on input "1,532.16" at bounding box center [382, 300] width 73 height 25
click at [567, 300] on input "105.46" at bounding box center [559, 300] width 73 height 25
click at [570, 406] on input "22.22" at bounding box center [559, 408] width 73 height 25
click at [566, 334] on input "38.00" at bounding box center [559, 336] width 73 height 25
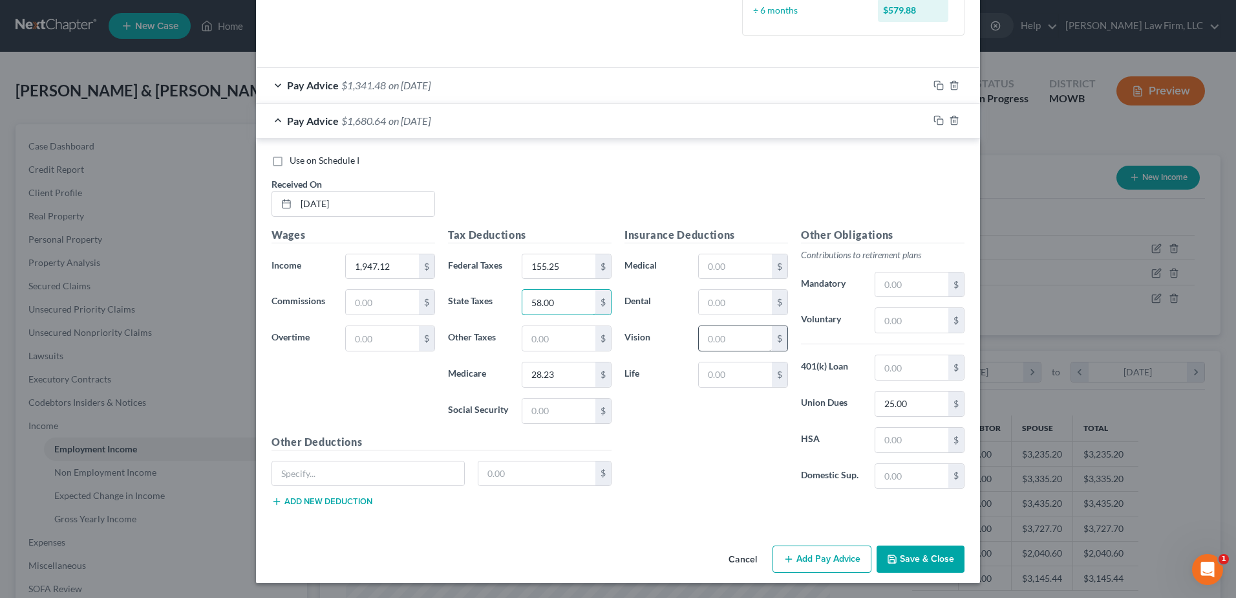
scroll to position [396, 0]
click at [934, 118] on icon "button" at bounding box center [939, 119] width 10 height 10
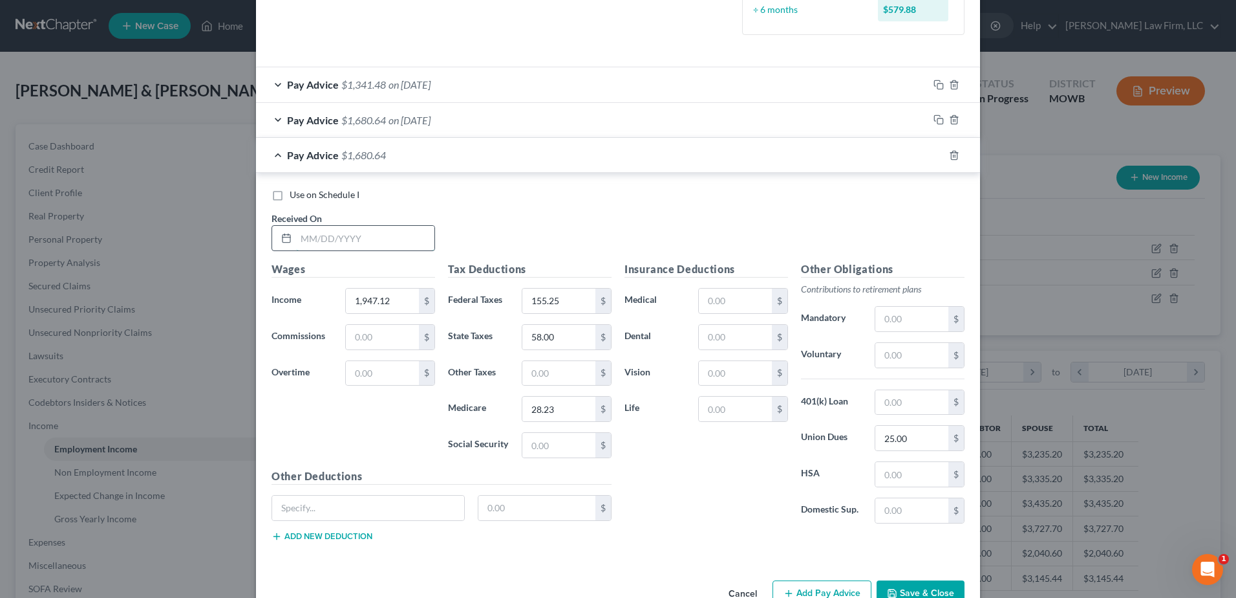
click at [343, 242] on input "text" at bounding box center [365, 238] width 138 height 25
click at [391, 304] on input "1,947.12" at bounding box center [382, 300] width 73 height 25
click at [563, 300] on input "155.25" at bounding box center [559, 300] width 73 height 25
click at [557, 334] on input "58.00" at bounding box center [559, 337] width 73 height 25
click at [563, 411] on input "28.23" at bounding box center [559, 408] width 73 height 25
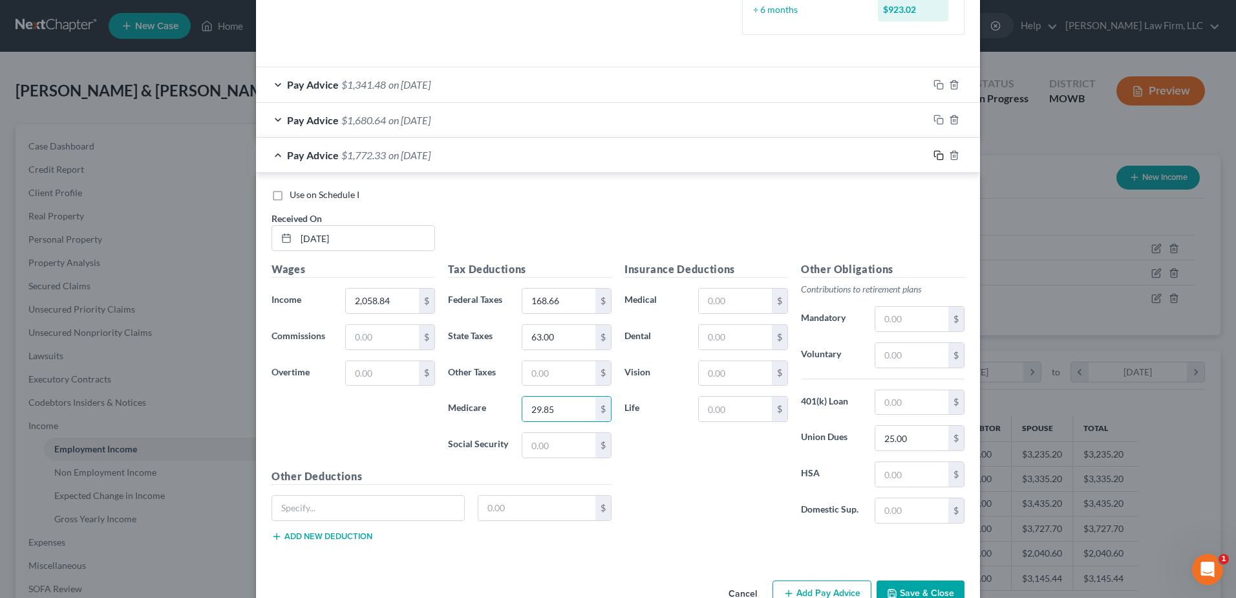
click at [936, 155] on icon "button" at bounding box center [939, 155] width 10 height 10
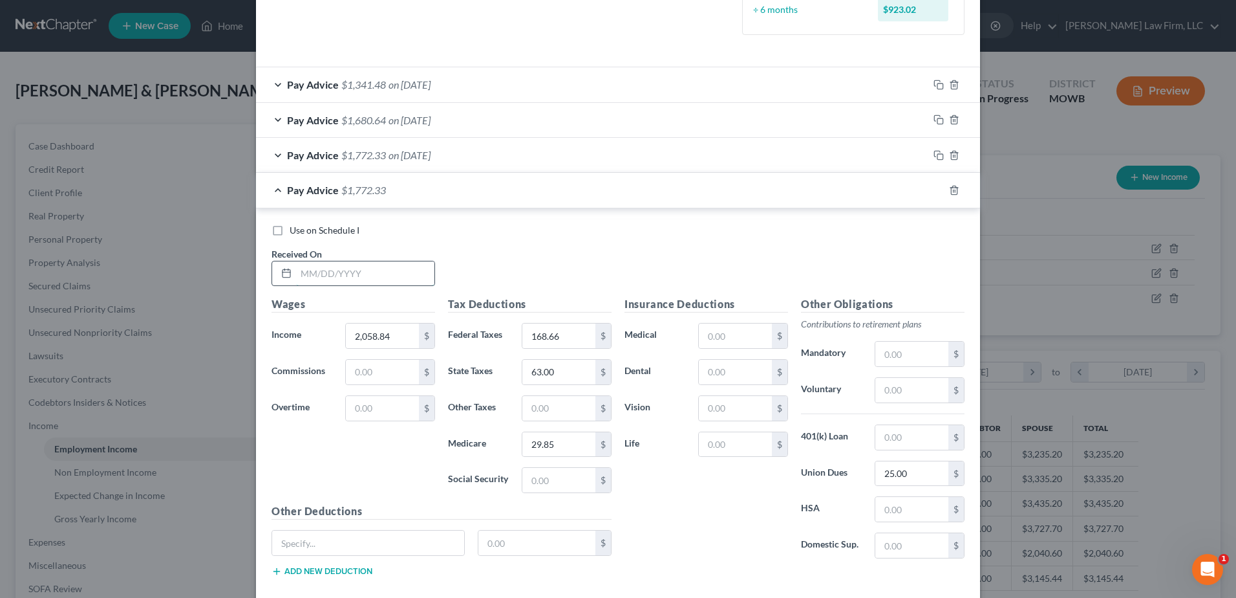
click at [347, 278] on input "text" at bounding box center [365, 273] width 138 height 25
click at [398, 339] on input "2,058.84" at bounding box center [382, 335] width 73 height 25
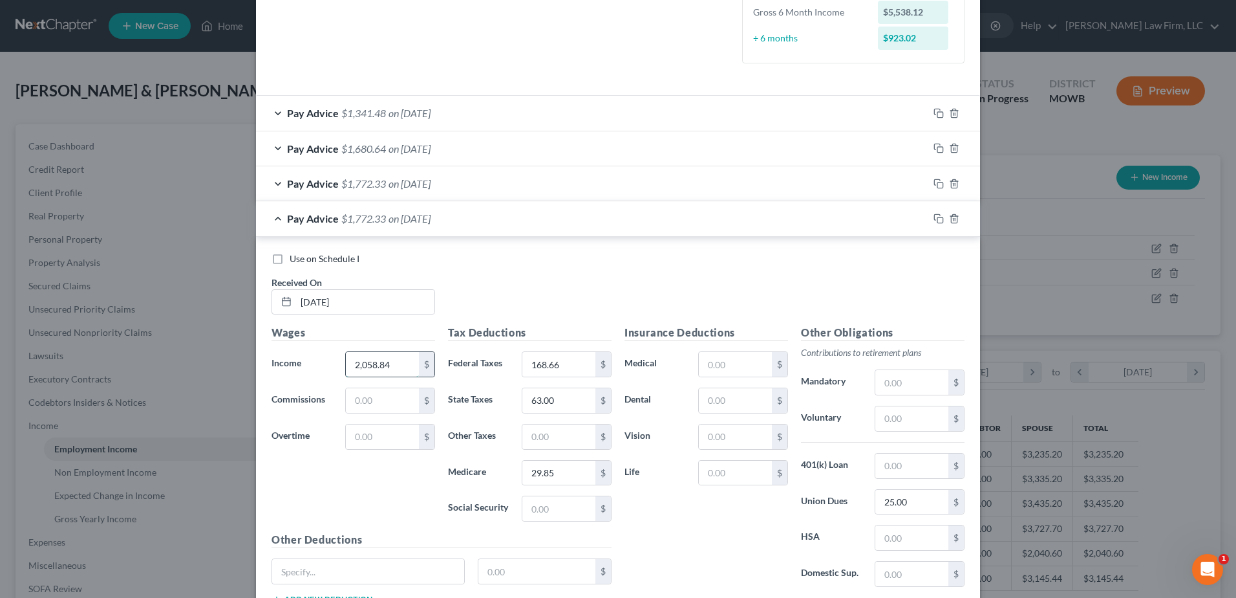
scroll to position [363, 0]
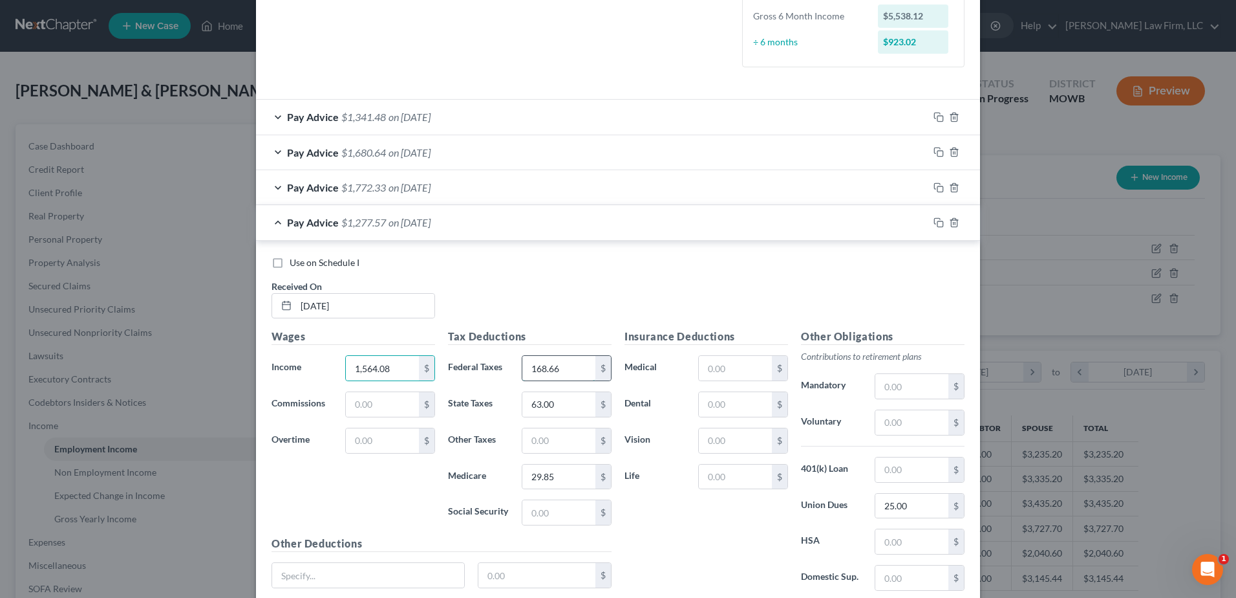
click at [559, 372] on input "168.66" at bounding box center [559, 368] width 73 height 25
drag, startPoint x: 557, startPoint y: 371, endPoint x: 517, endPoint y: 376, distance: 40.4
click at [522, 376] on div "209.29 $" at bounding box center [567, 368] width 90 height 26
click at [556, 407] on input "63.00" at bounding box center [559, 404] width 73 height 25
click at [568, 473] on input "29.85" at bounding box center [559, 476] width 73 height 25
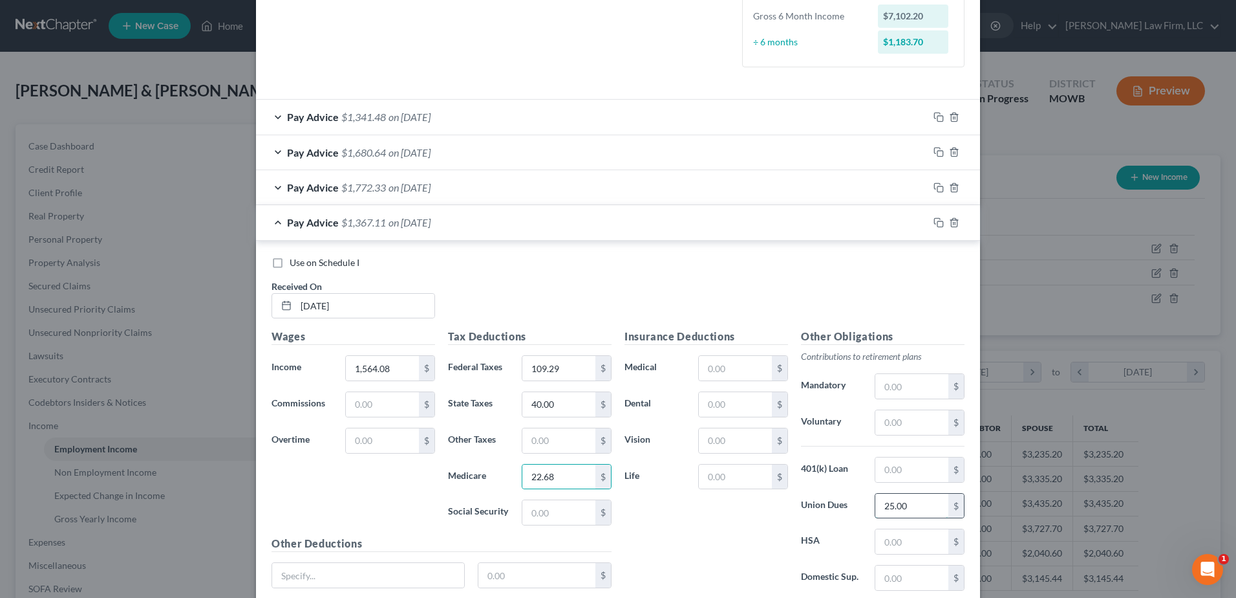
click at [925, 507] on input "25.00" at bounding box center [912, 505] width 73 height 25
click at [876, 272] on div "Use on Schedule I Received On * [DATE]" at bounding box center [618, 292] width 706 height 73
click at [934, 217] on icon "button" at bounding box center [939, 222] width 10 height 10
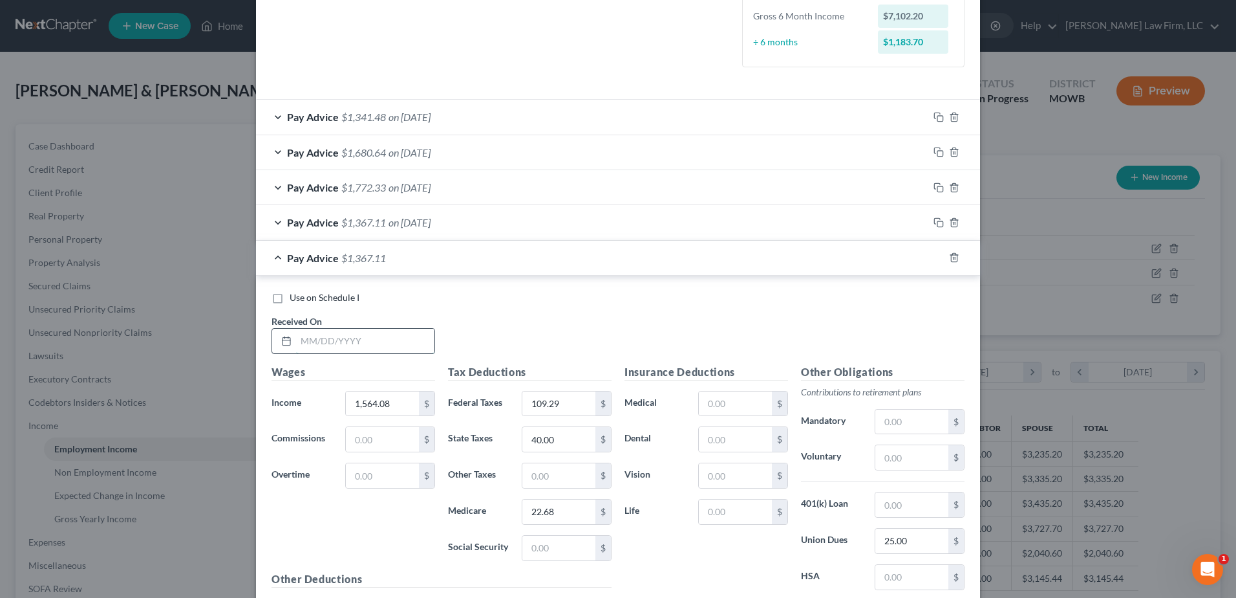
click at [360, 350] on input "text" at bounding box center [365, 341] width 138 height 25
click at [398, 399] on input "1,564.08" at bounding box center [382, 403] width 73 height 25
click at [569, 407] on input "109.29" at bounding box center [559, 403] width 73 height 25
click at [570, 442] on input "40.00" at bounding box center [559, 439] width 73 height 25
click at [572, 513] on input "22.68" at bounding box center [559, 511] width 73 height 25
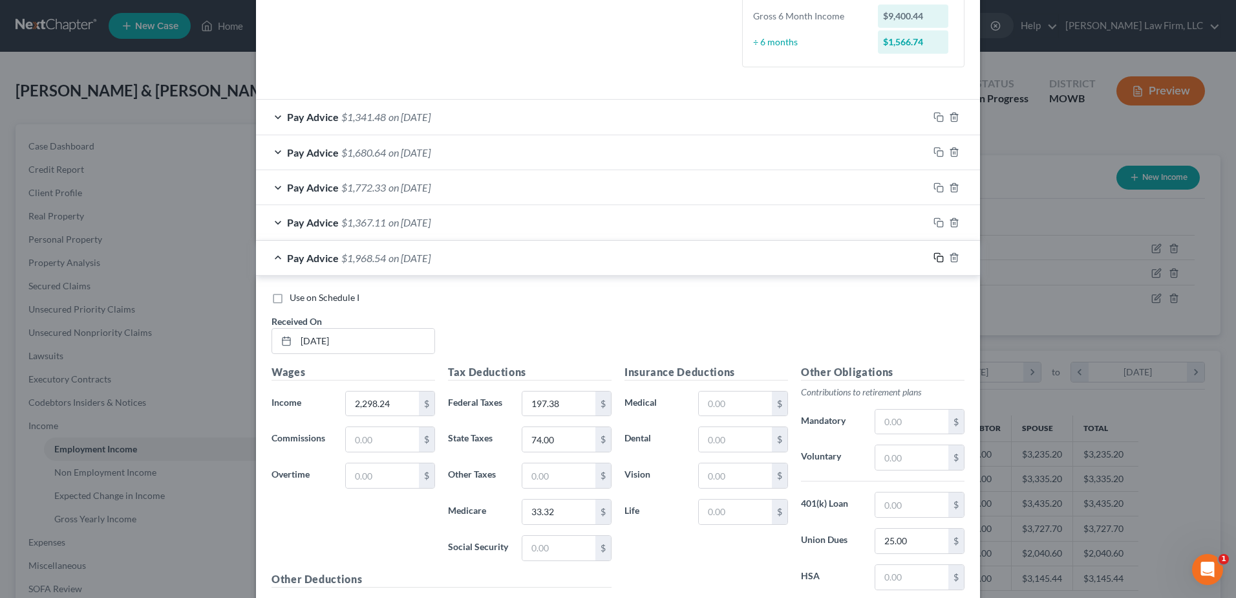
click at [934, 254] on icon "button" at bounding box center [937, 257] width 6 height 6
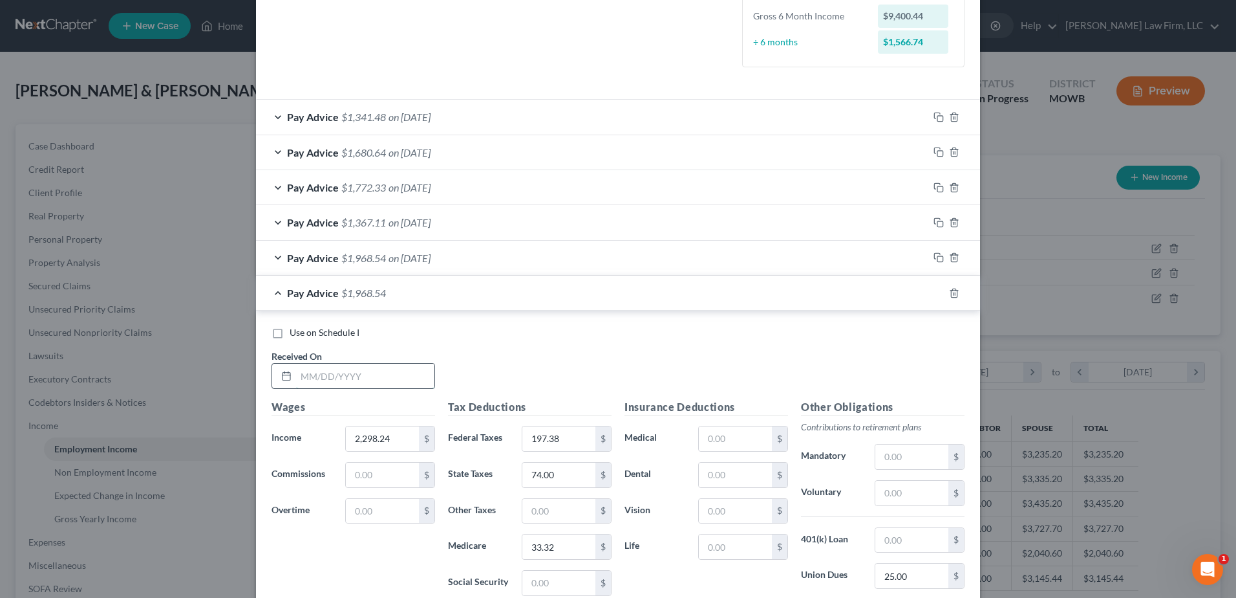
click at [349, 377] on input "text" at bounding box center [365, 375] width 138 height 25
click at [393, 442] on input "2,298.24" at bounding box center [382, 438] width 73 height 25
click at [558, 432] on input "197.38" at bounding box center [559, 438] width 73 height 25
click at [557, 473] on input "74.00" at bounding box center [559, 474] width 73 height 25
click at [564, 545] on input "33.32" at bounding box center [559, 546] width 73 height 25
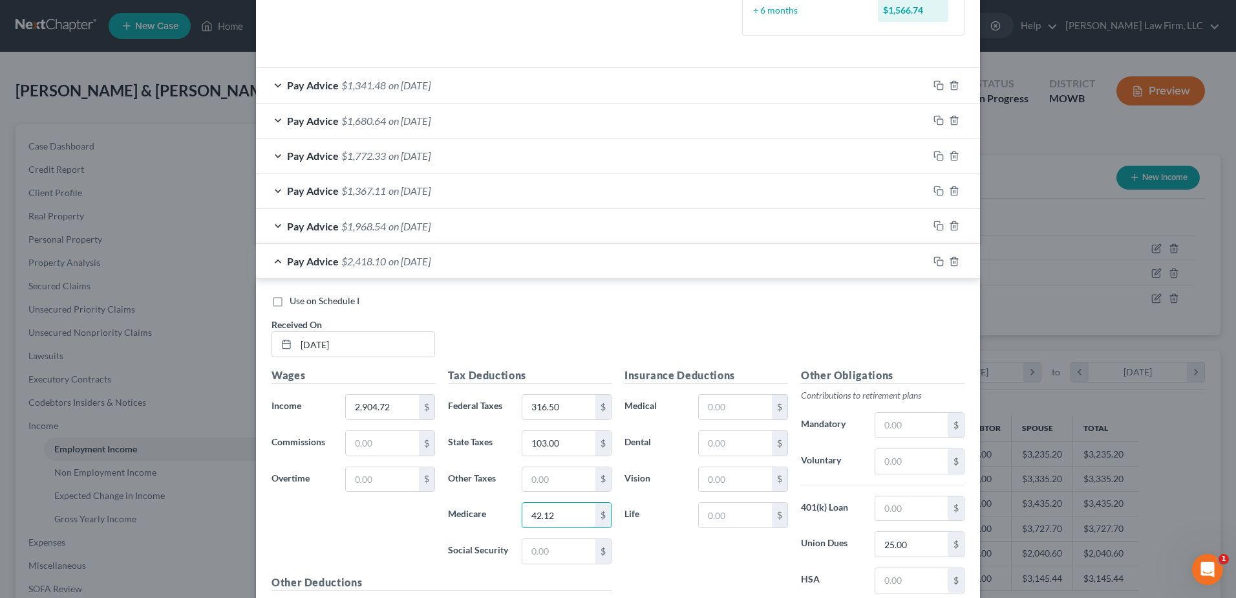
scroll to position [396, 0]
click at [934, 257] on icon "button" at bounding box center [939, 260] width 10 height 10
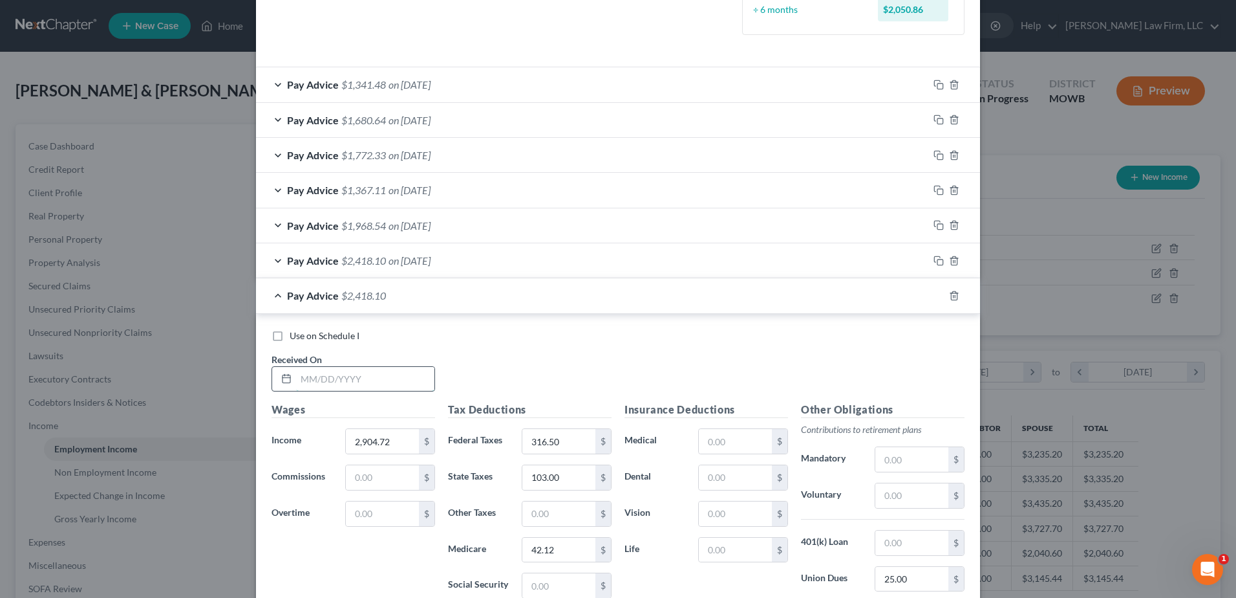
click at [340, 374] on input "text" at bounding box center [365, 379] width 138 height 25
click at [389, 440] on input "2,904.72" at bounding box center [382, 441] width 73 height 25
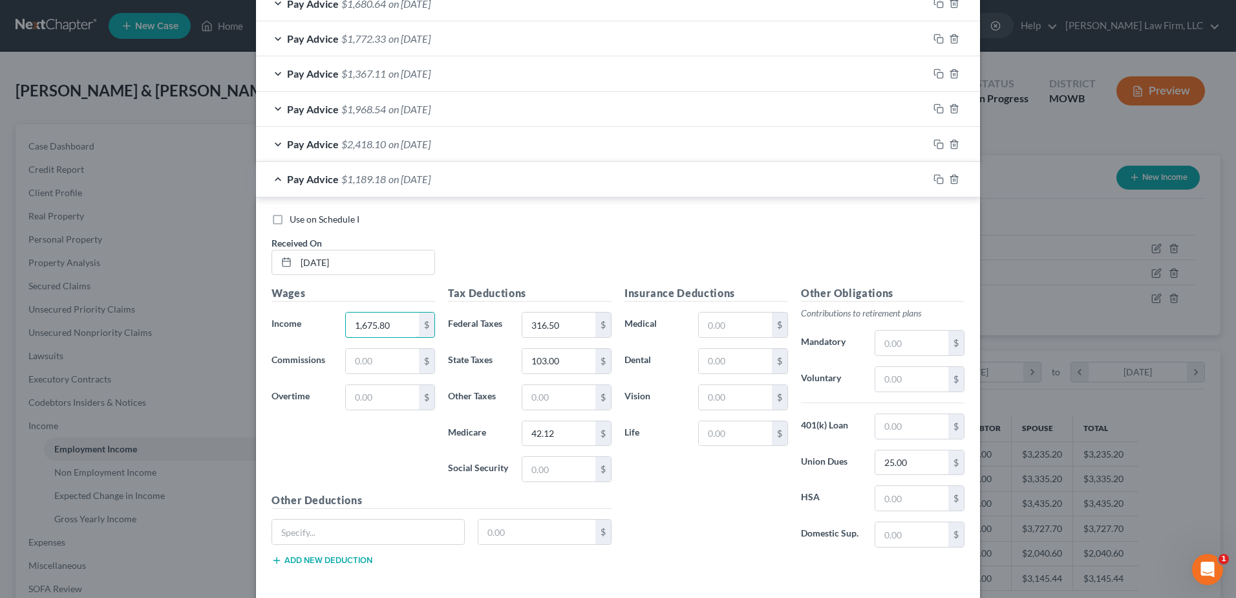
scroll to position [525, 0]
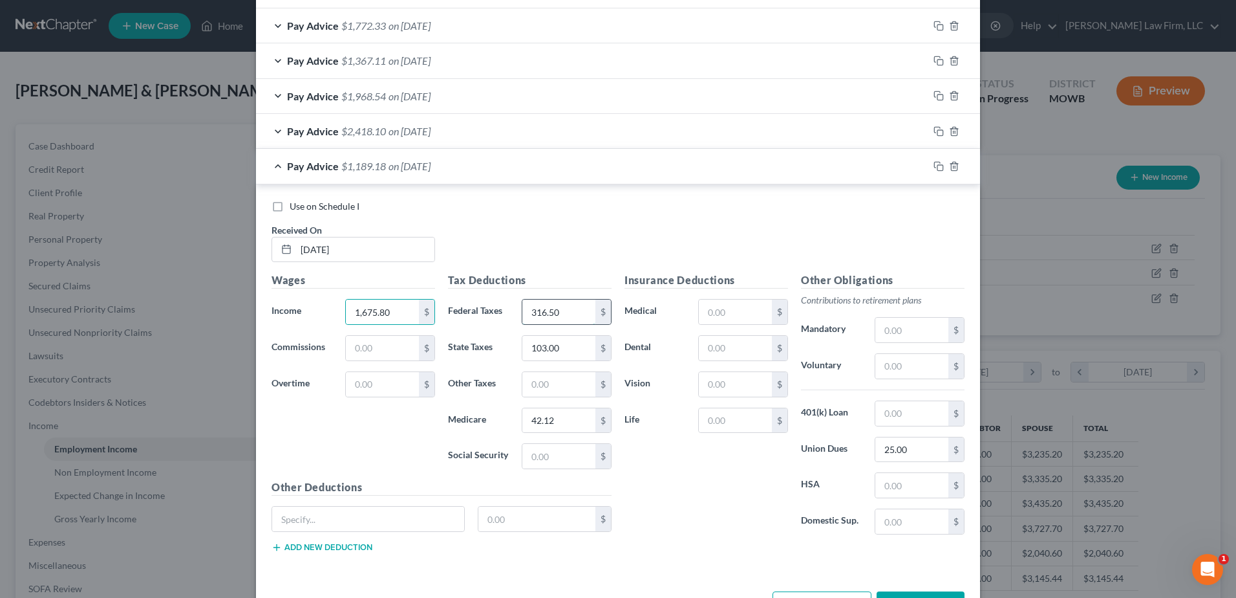
click at [563, 310] on input "316.50" at bounding box center [559, 311] width 73 height 25
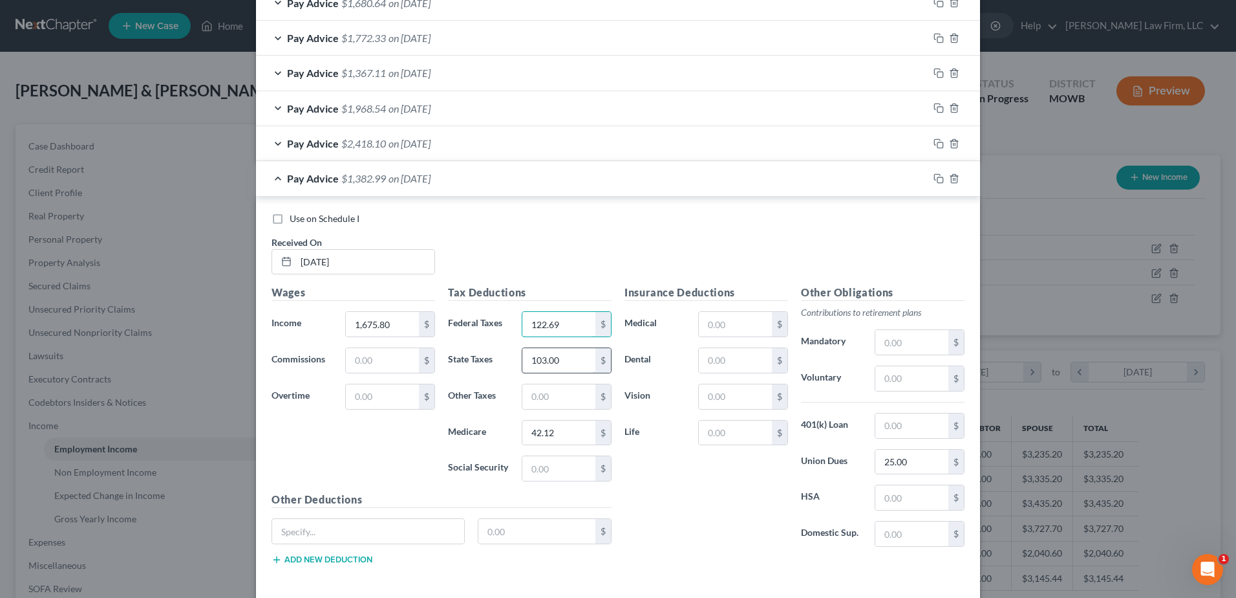
scroll to position [509, 0]
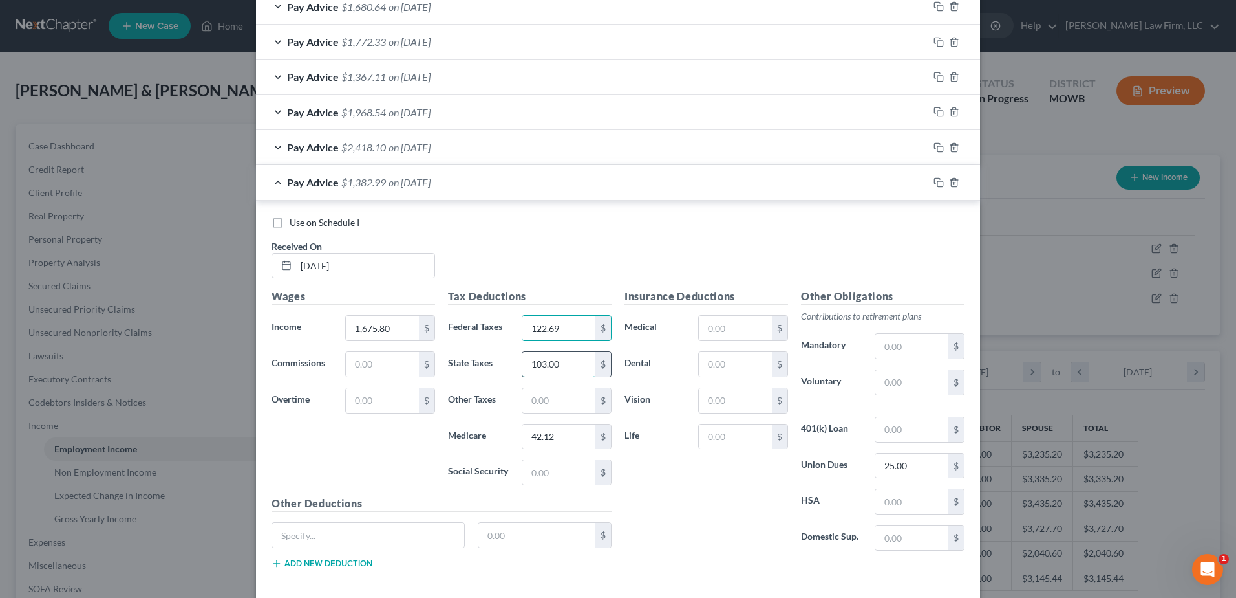
click at [565, 357] on input "103.00" at bounding box center [559, 364] width 73 height 25
click at [567, 432] on input "42.12" at bounding box center [559, 436] width 73 height 25
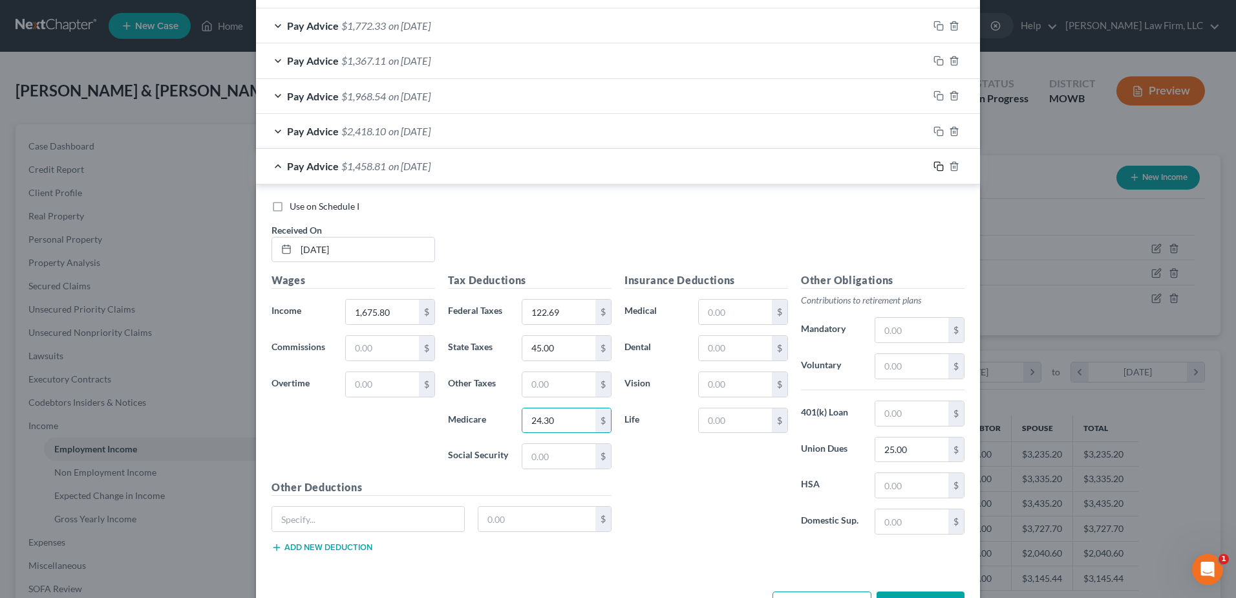
click at [934, 166] on icon "button" at bounding box center [939, 166] width 10 height 10
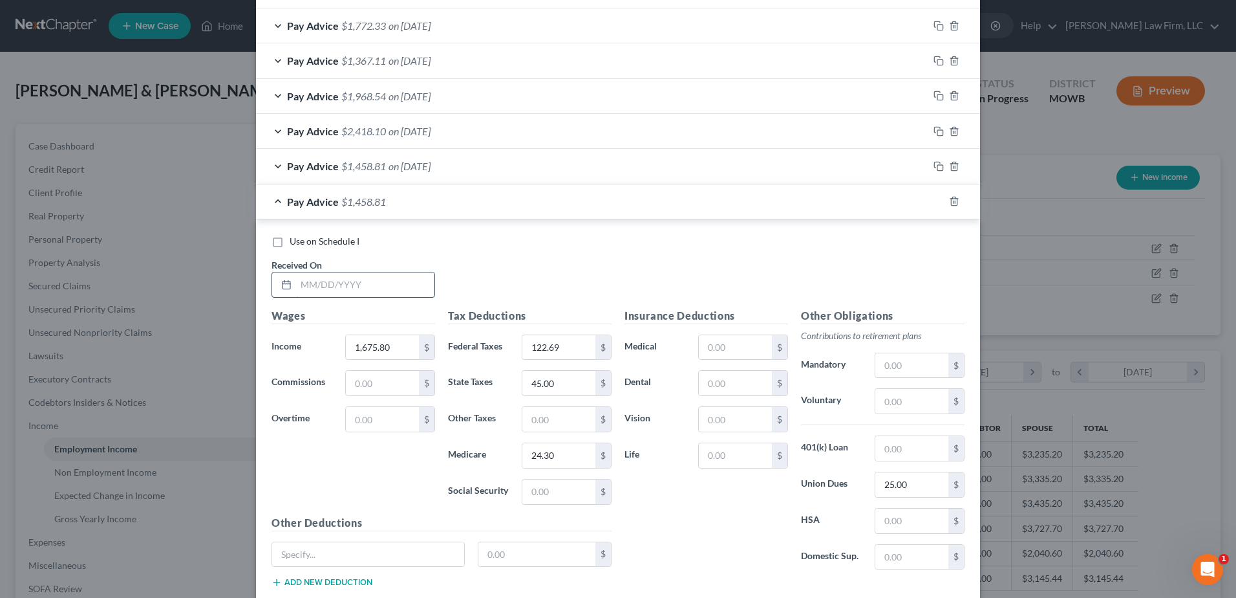
click at [342, 285] on input "text" at bounding box center [365, 284] width 138 height 25
click at [380, 354] on input "1,675.80" at bounding box center [382, 347] width 73 height 25
click at [572, 348] on input "122.69" at bounding box center [559, 347] width 73 height 25
click at [572, 378] on input "45.00" at bounding box center [559, 383] width 73 height 25
click at [582, 449] on input "24.30" at bounding box center [559, 455] width 73 height 25
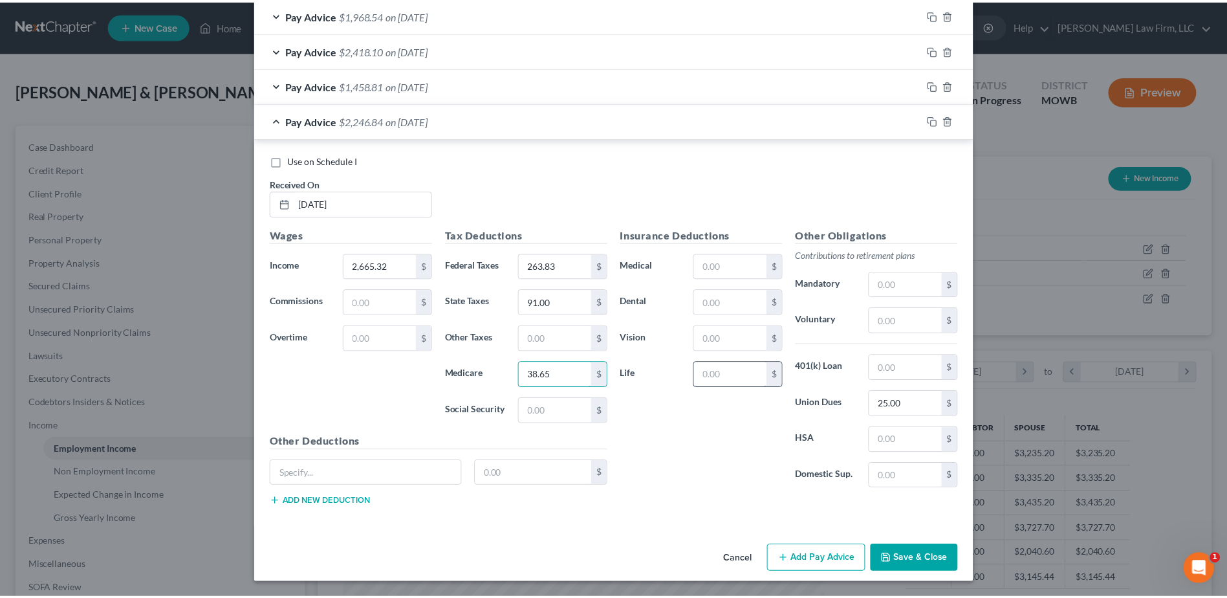
scroll to position [607, 0]
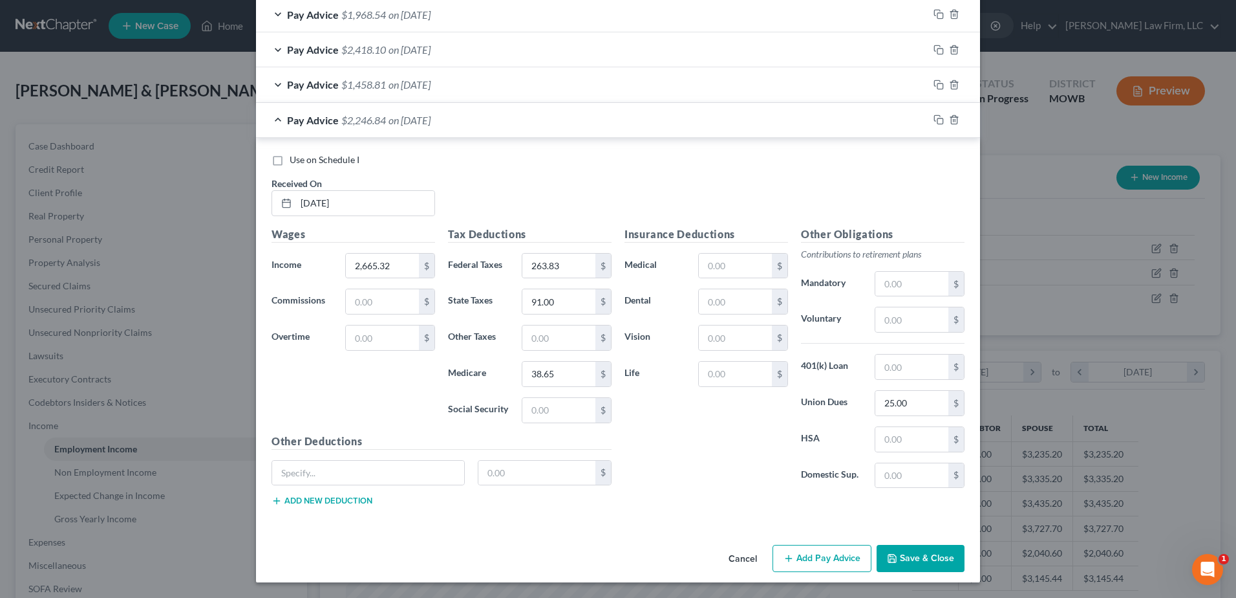
click at [892, 556] on icon "button" at bounding box center [893, 558] width 8 height 8
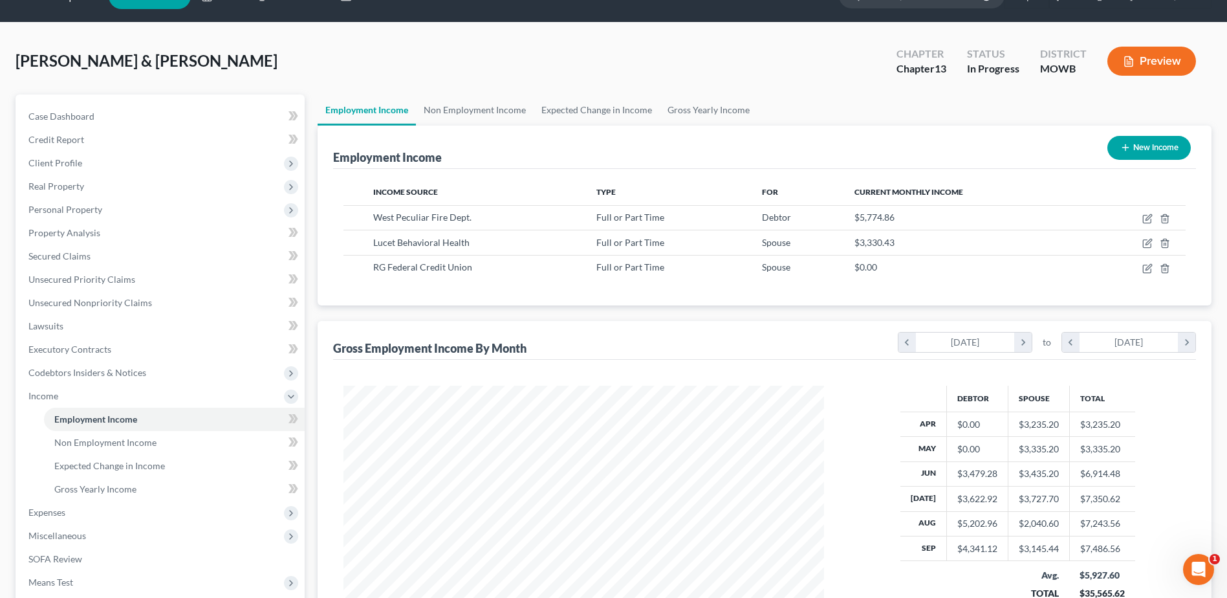
scroll to position [0, 0]
